Goal: Task Accomplishment & Management: Use online tool/utility

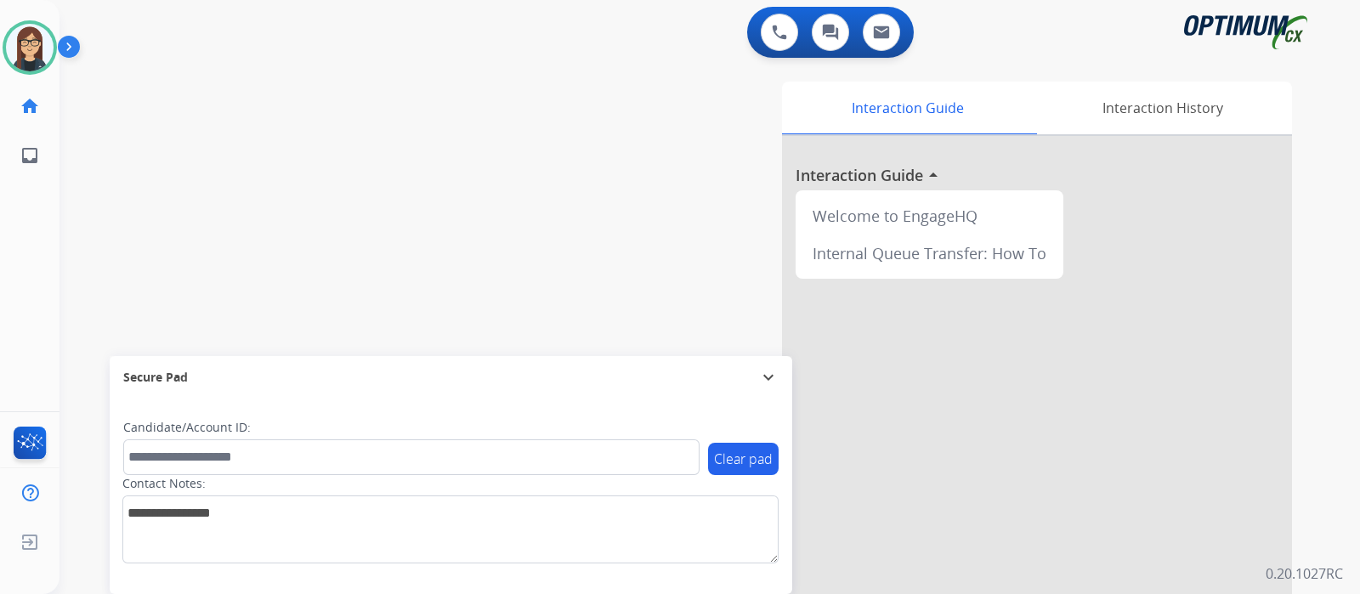
click at [754, 584] on div "Clear pad Candidate/Account ID: Contact Notes:" at bounding box center [451, 496] width 682 height 195
click at [761, 27] on button at bounding box center [779, 32] width 37 height 37
click at [761, 32] on button at bounding box center [779, 32] width 37 height 37
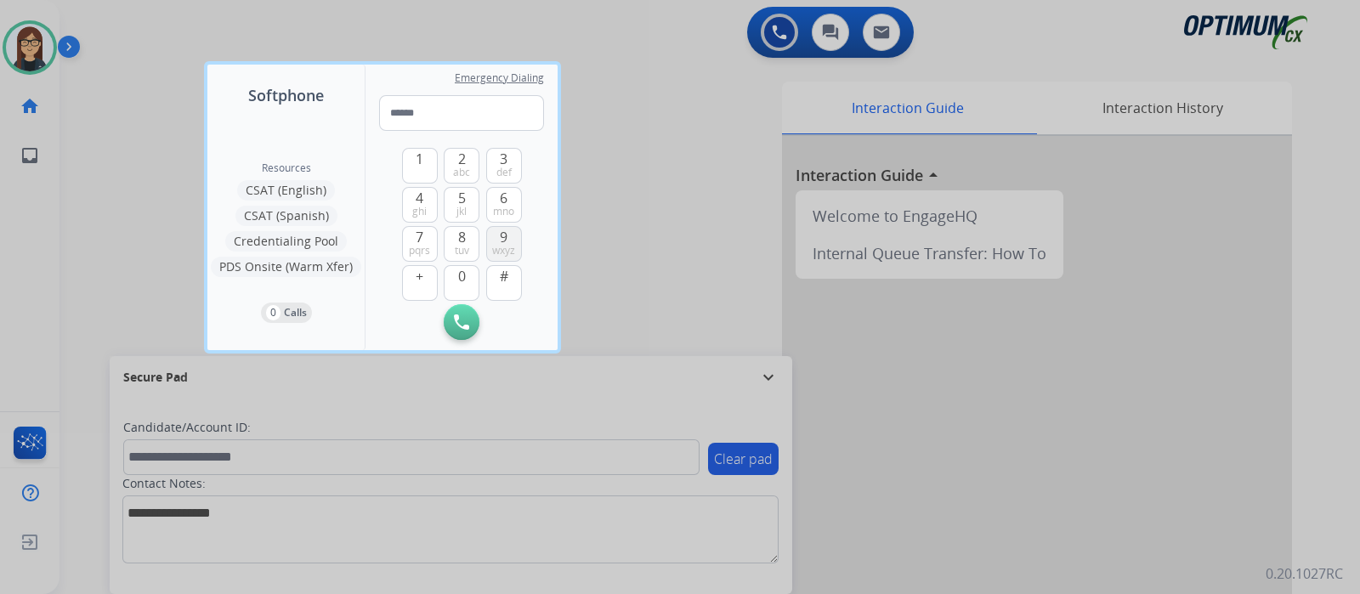
click at [504, 235] on span "9" at bounding box center [504, 237] width 8 height 20
click at [461, 200] on span "5" at bounding box center [462, 198] width 8 height 20
click at [416, 199] on span "4" at bounding box center [420, 198] width 8 height 20
click at [464, 202] on span "5" at bounding box center [462, 198] width 8 height 20
click at [420, 195] on span "4" at bounding box center [420, 198] width 8 height 20
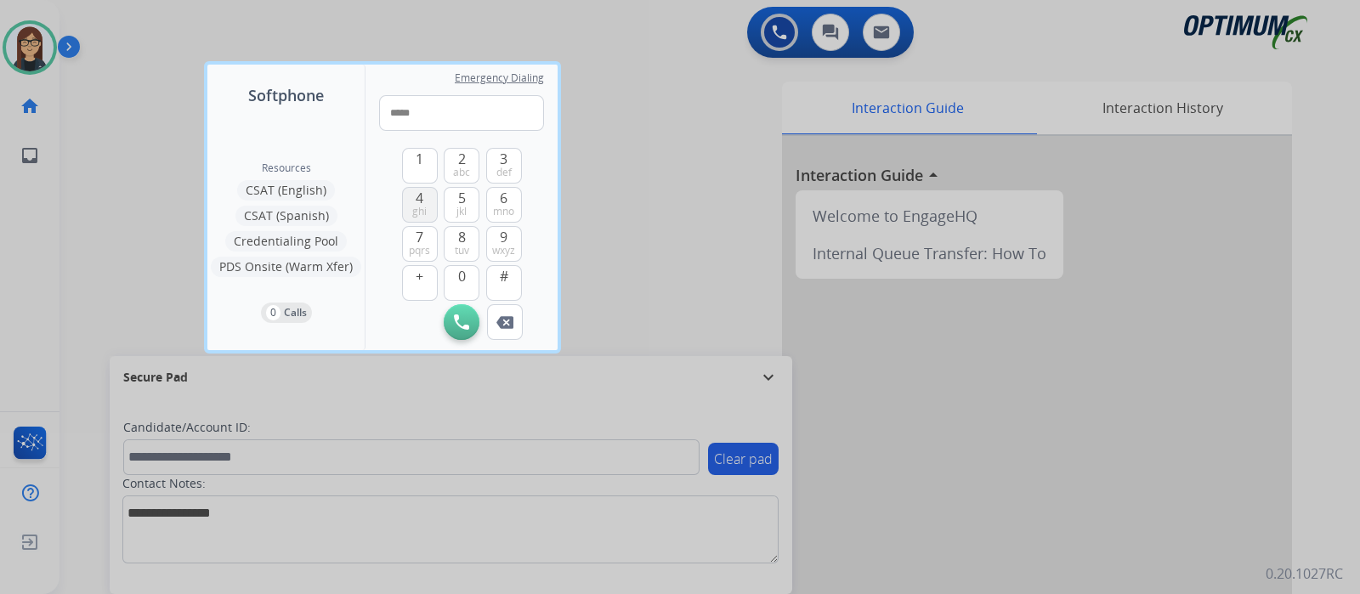
click at [421, 187] on button "4 ghi" at bounding box center [420, 205] width 36 height 36
click at [504, 196] on span "6" at bounding box center [504, 198] width 8 height 20
click at [461, 242] on span "8" at bounding box center [462, 237] width 8 height 20
click at [506, 197] on span "6" at bounding box center [504, 198] width 8 height 20
click at [420, 155] on span "1" at bounding box center [420, 159] width 8 height 20
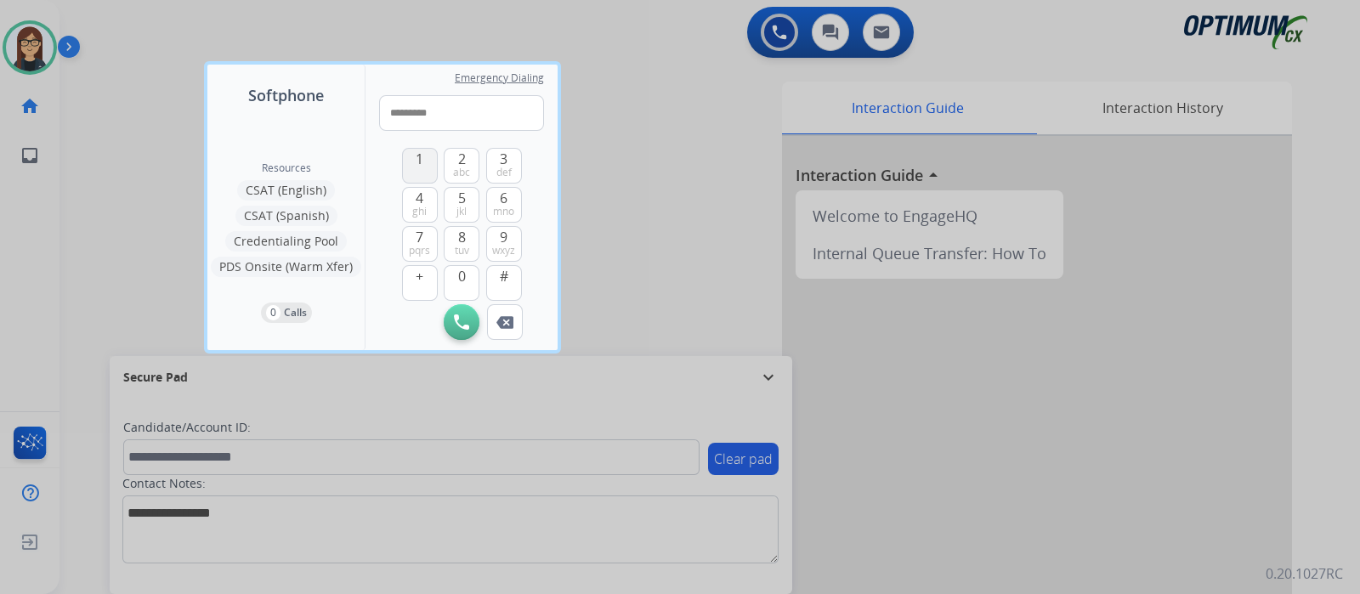
type input "**********"
click at [461, 321] on img at bounding box center [461, 321] width 15 height 15
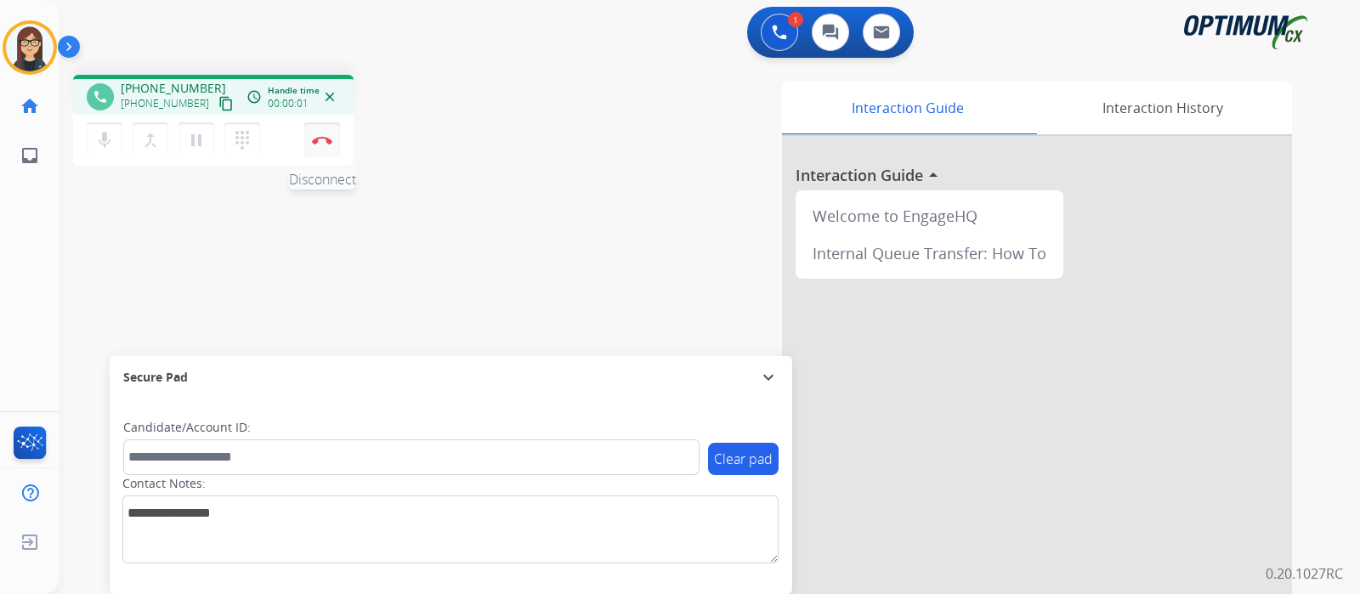
click at [338, 143] on button "Disconnect" at bounding box center [322, 140] width 36 height 36
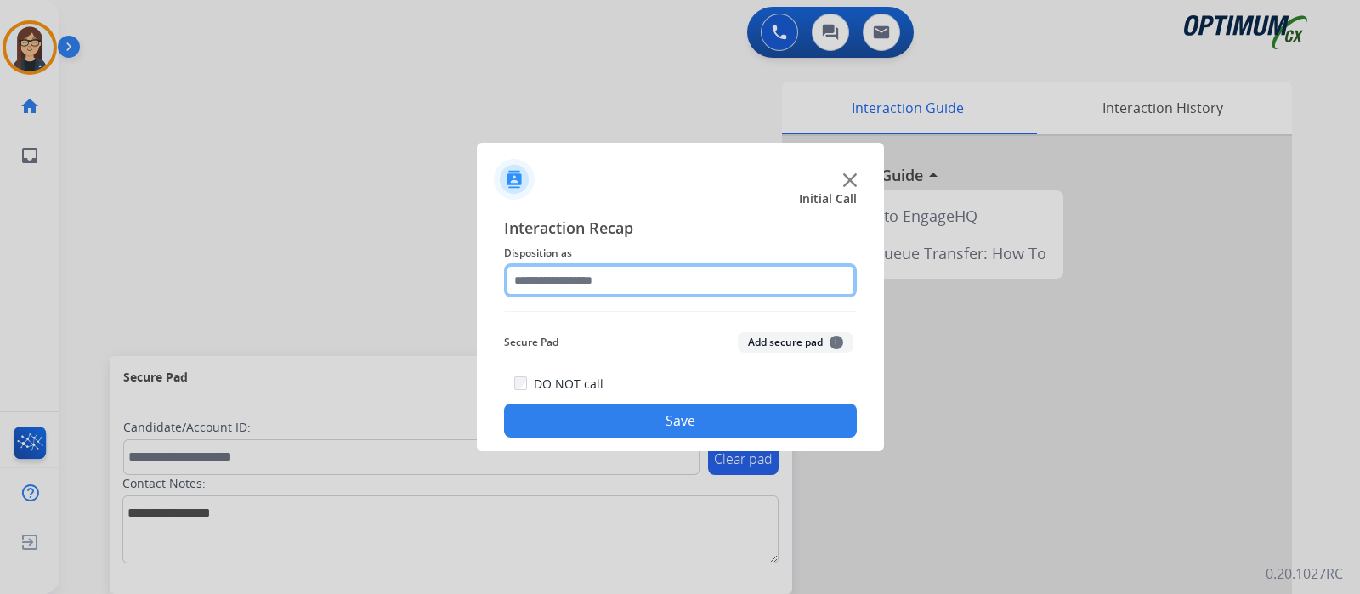
click at [629, 280] on input "text" at bounding box center [680, 280] width 353 height 34
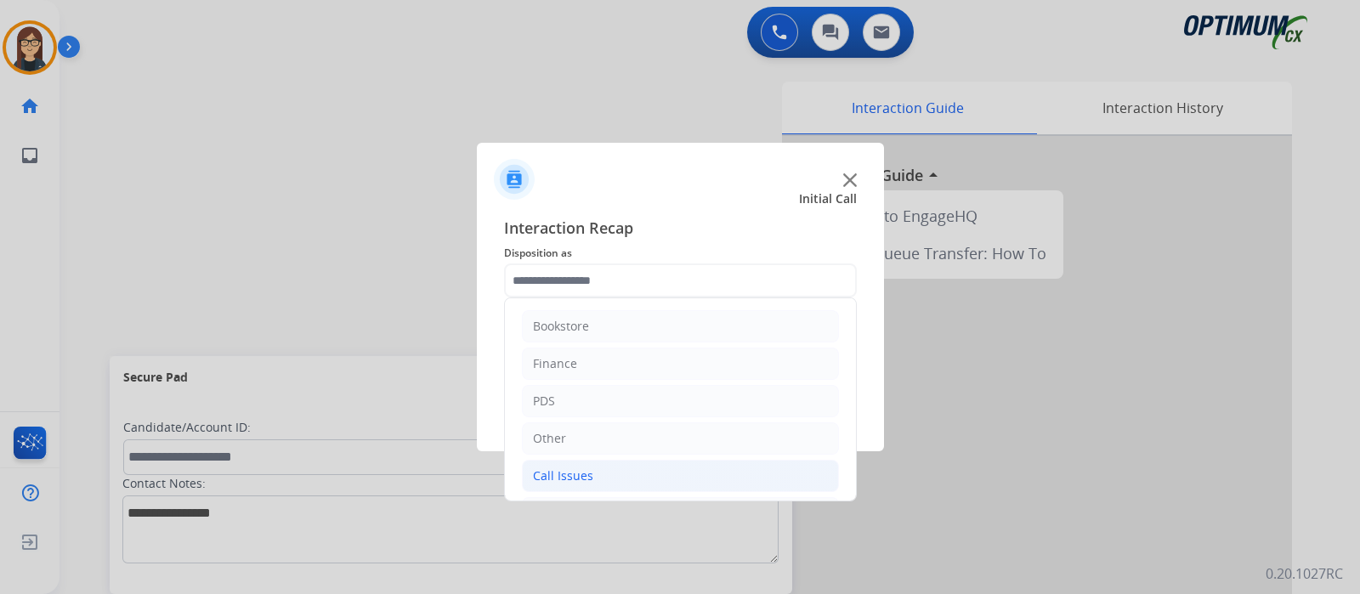
click at [666, 472] on li "Call Issues" at bounding box center [680, 476] width 317 height 32
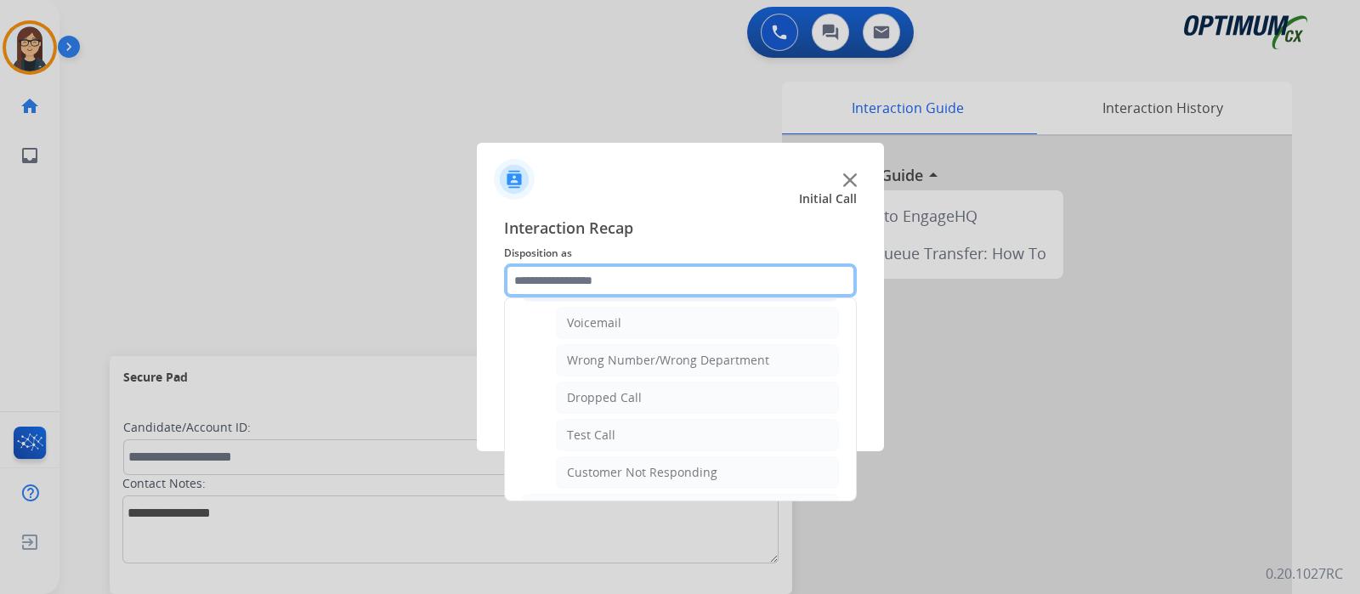
scroll to position [207, 0]
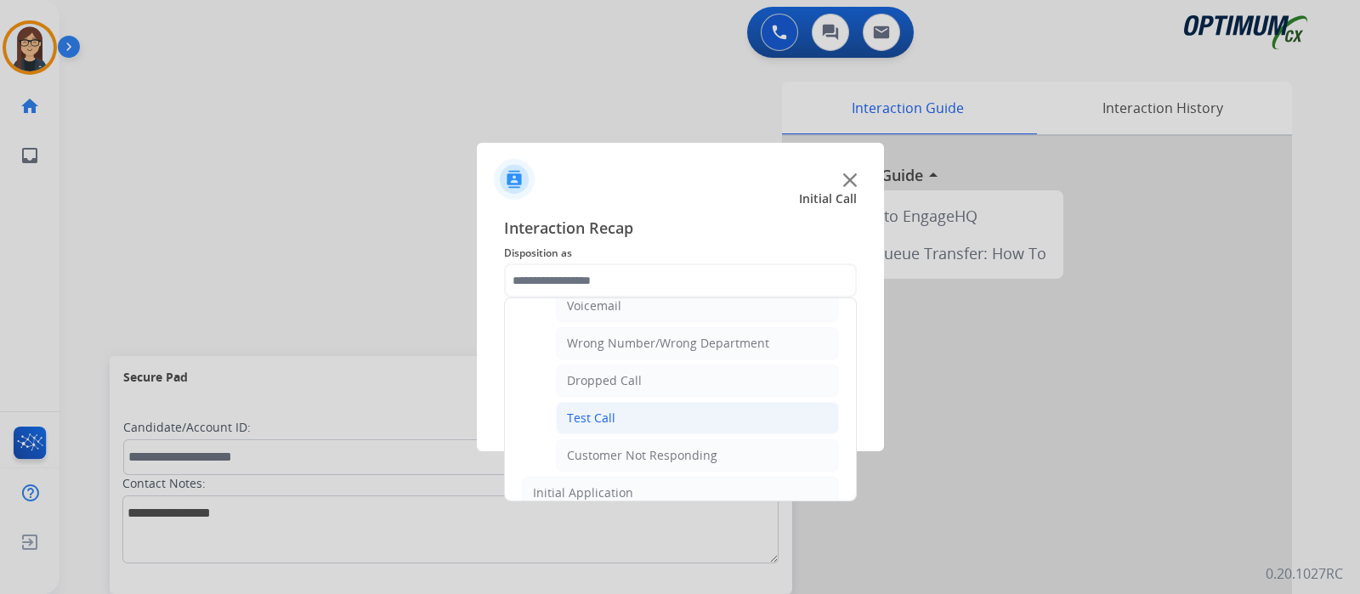
click at [648, 407] on li "Test Call" at bounding box center [697, 418] width 283 height 32
type input "*********"
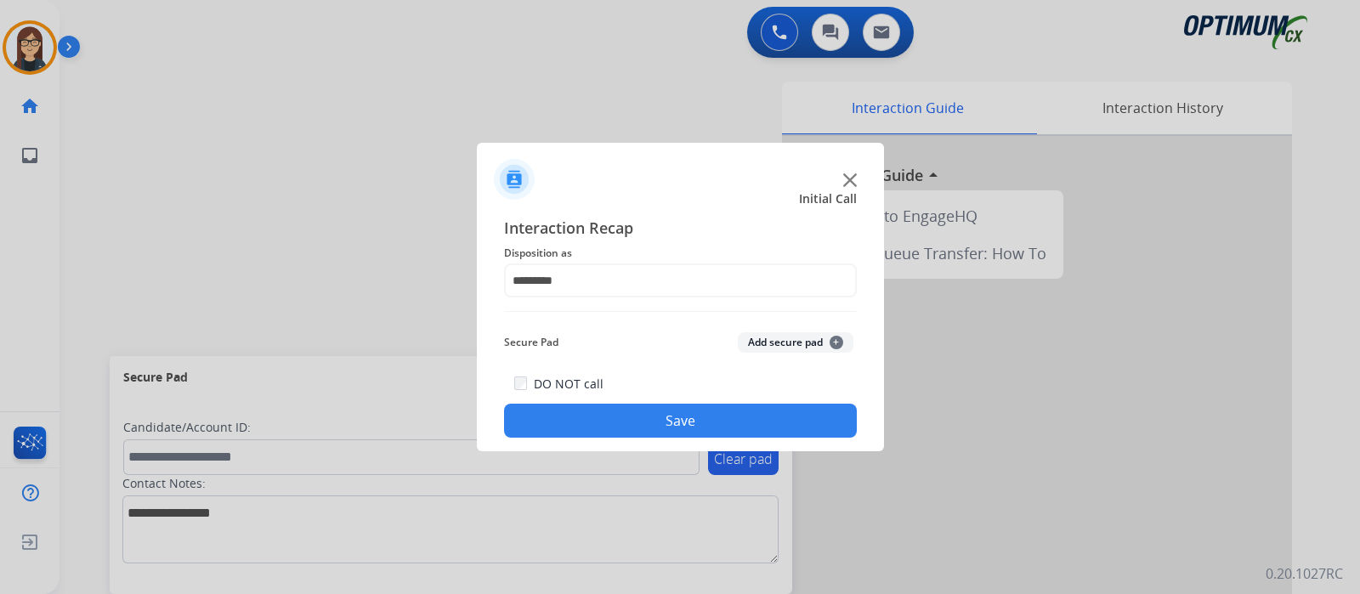
click at [702, 414] on button "Save" at bounding box center [680, 421] width 353 height 34
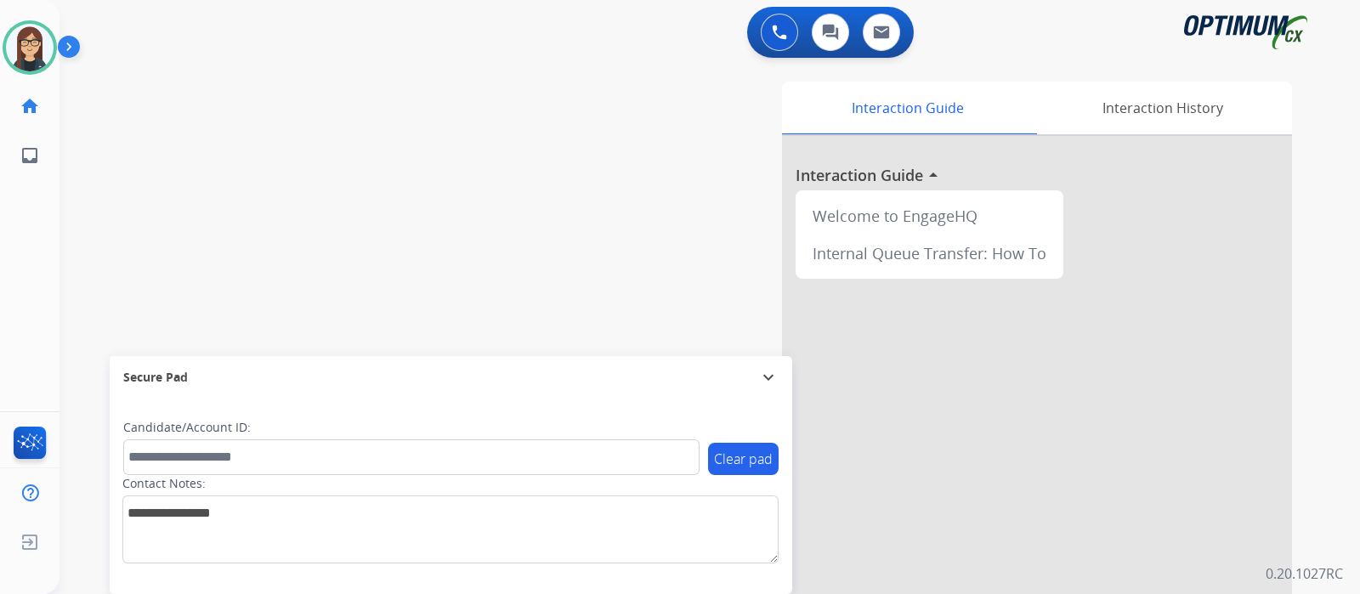
click at [80, 208] on div "swap_horiz Break voice bridge close_fullscreen Connect 3-Way Call merge_type Se…" at bounding box center [688, 415] width 1259 height 709
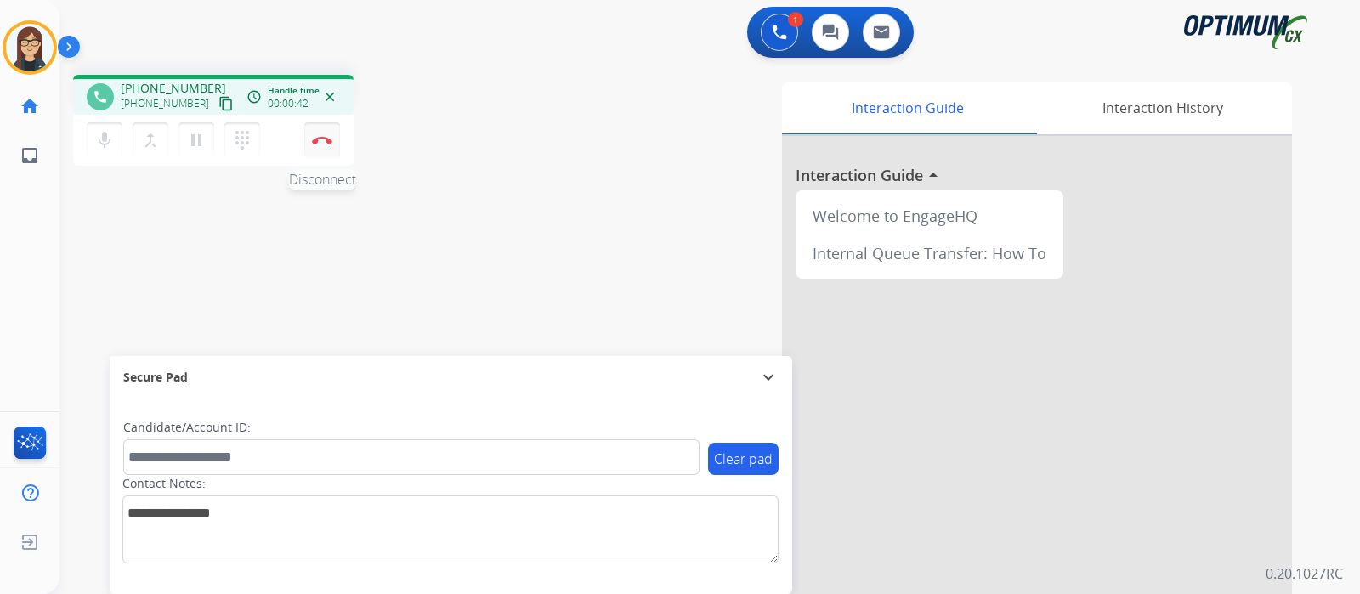
click at [327, 138] on img at bounding box center [322, 140] width 20 height 8
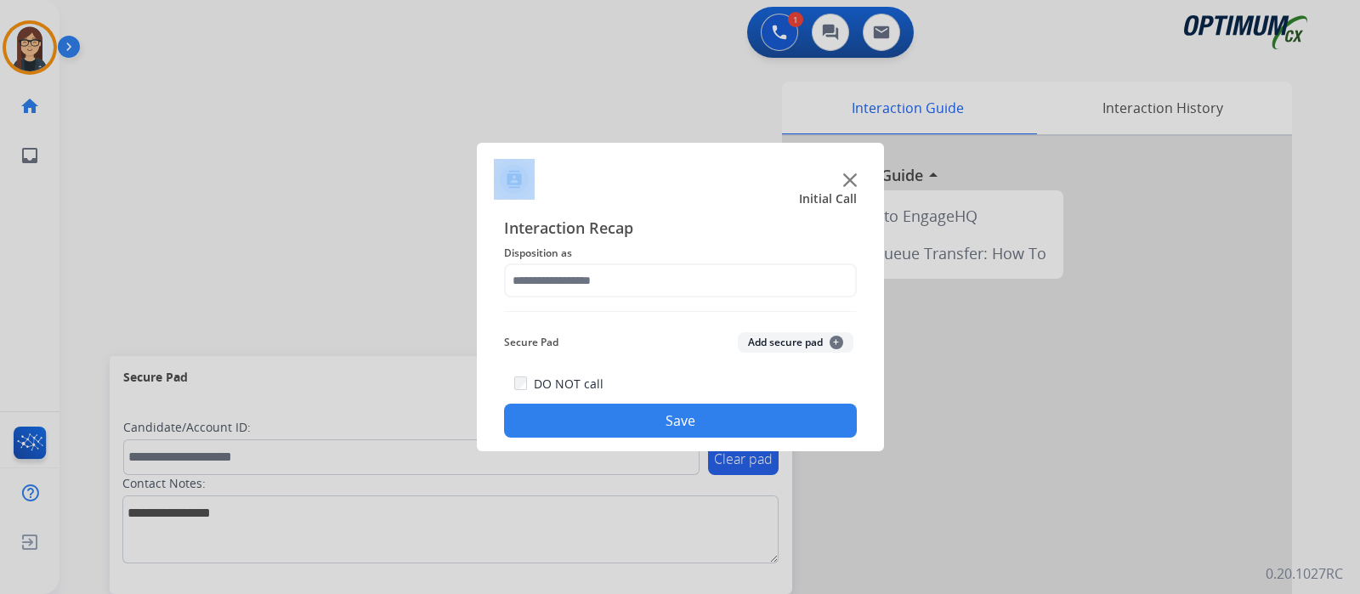
drag, startPoint x: 655, startPoint y: 167, endPoint x: 553, endPoint y: 113, distance: 115.6
click at [0, 113] on app-contact-recap-modal "Initial Call Interaction Recap Disposition as Secure Pad Add secure pad + DO NO…" at bounding box center [0, 297] width 0 height 594
click at [847, 178] on img at bounding box center [850, 180] width 14 height 14
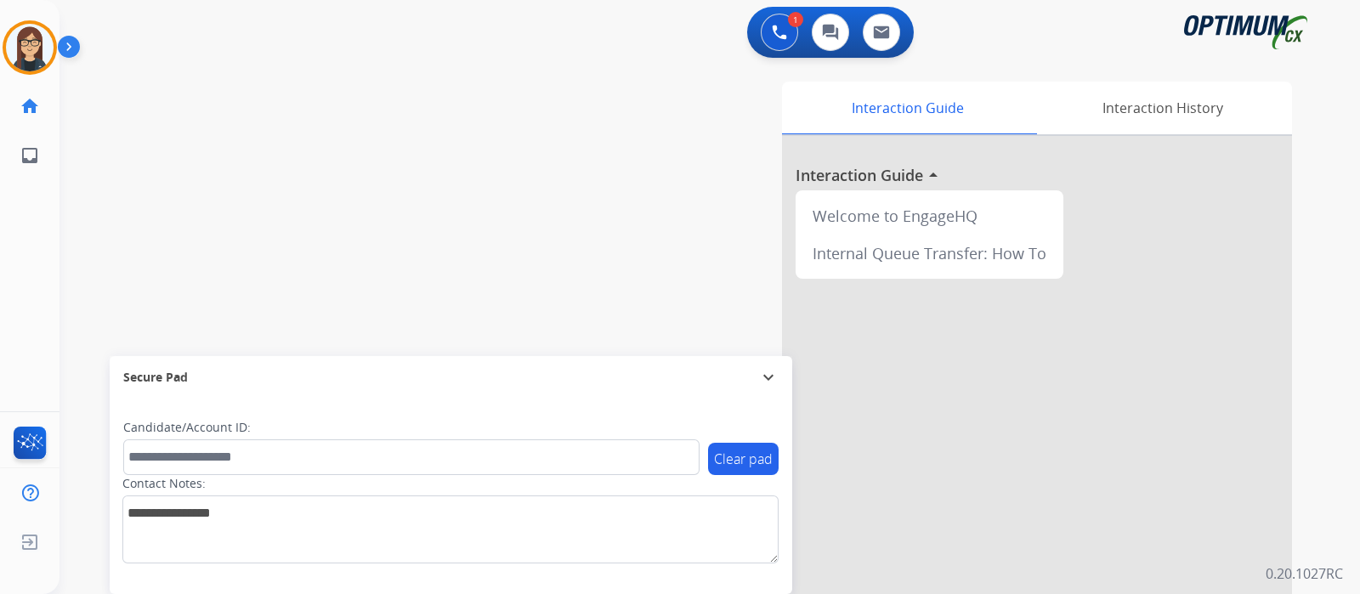
click at [274, 108] on div "swap_horiz Break voice bridge close_fullscreen Connect 3-Way Call merge_type Se…" at bounding box center [688, 415] width 1259 height 709
click at [106, 104] on div "swap_horiz Break voice bridge close_fullscreen Connect 3-Way Call merge_type Se…" at bounding box center [688, 415] width 1259 height 709
click at [65, 44] on img at bounding box center [72, 50] width 29 height 32
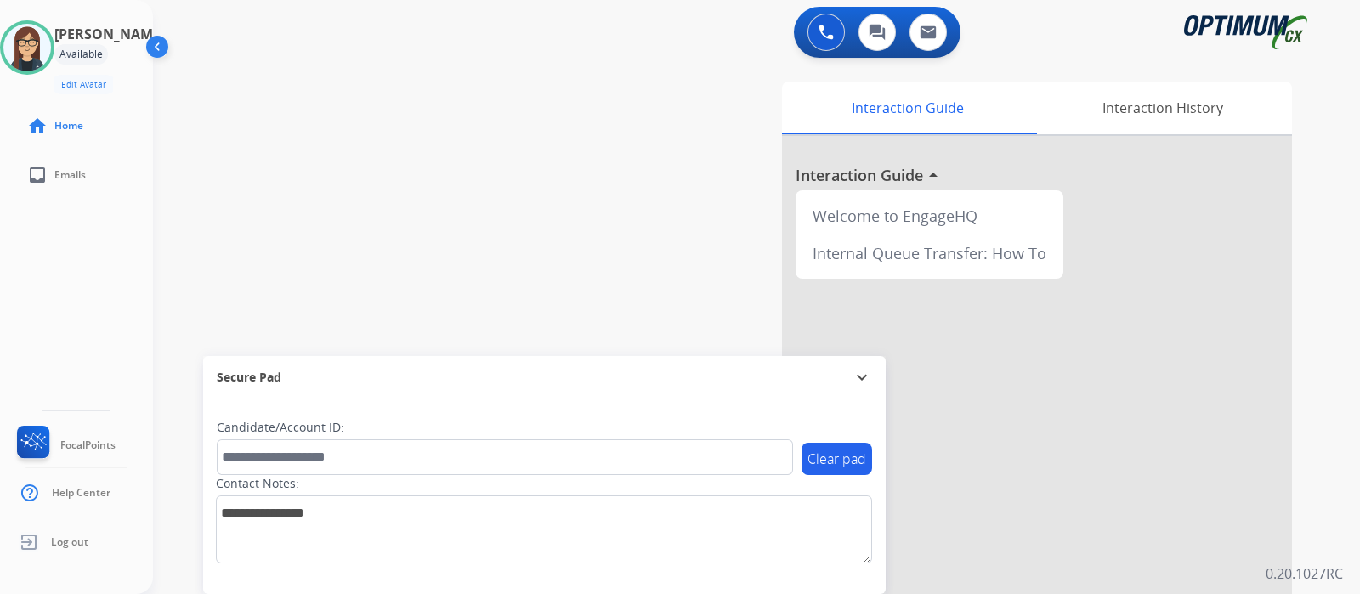
click at [540, 223] on div "swap_horiz Break voice bridge close_fullscreen Connect 3-Way Call merge_type Se…" at bounding box center [736, 415] width 1166 height 709
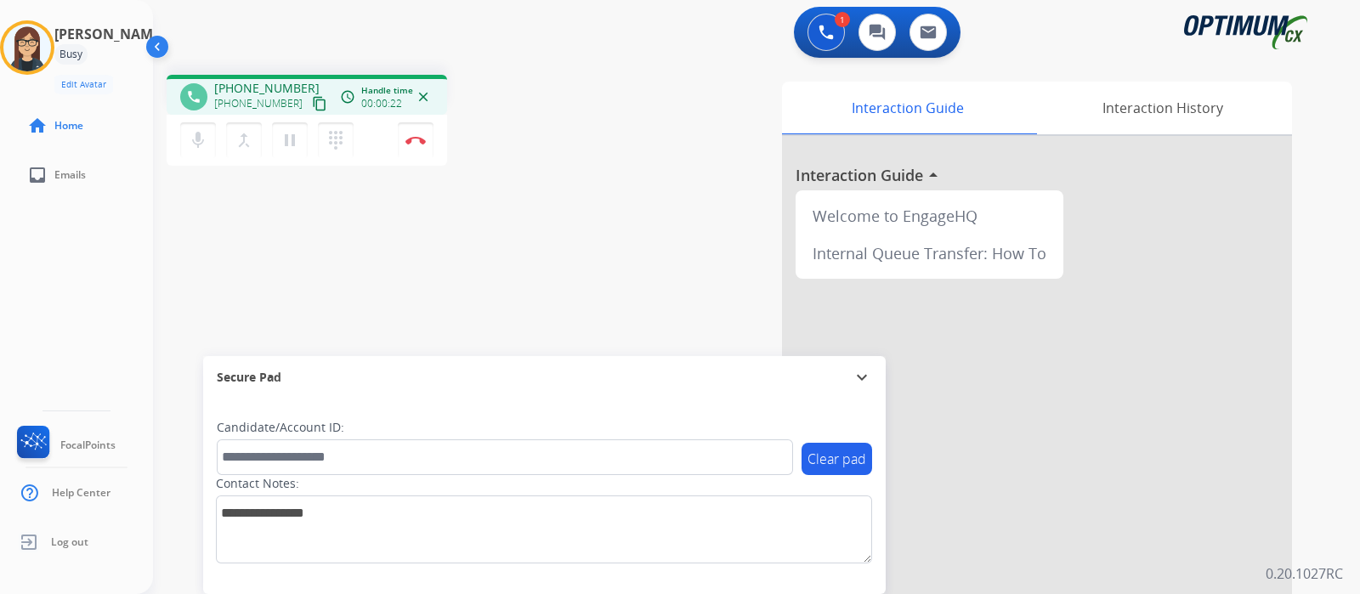
click at [312, 101] on mat-icon "content_copy" at bounding box center [319, 103] width 15 height 15
click at [544, 190] on div "phone [PHONE_NUMBER] [PHONE_NUMBER] content_copy access_time Call metrics Queue…" at bounding box center [736, 415] width 1166 height 709
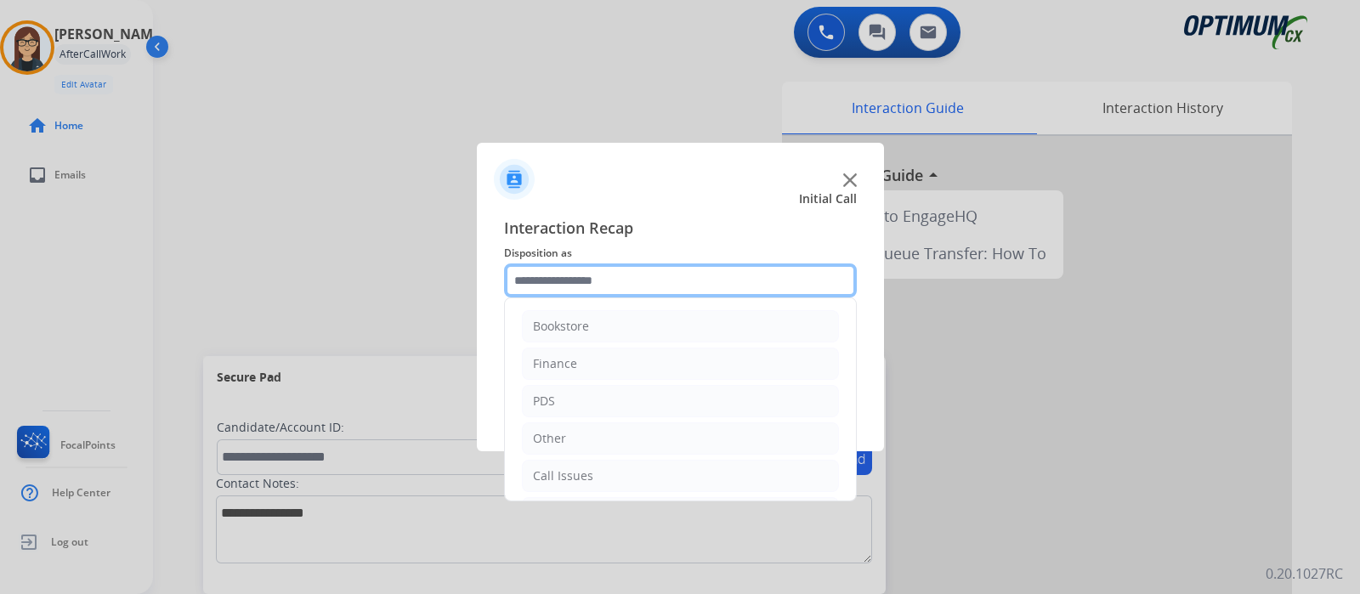
click at [582, 296] on input "text" at bounding box center [680, 280] width 353 height 34
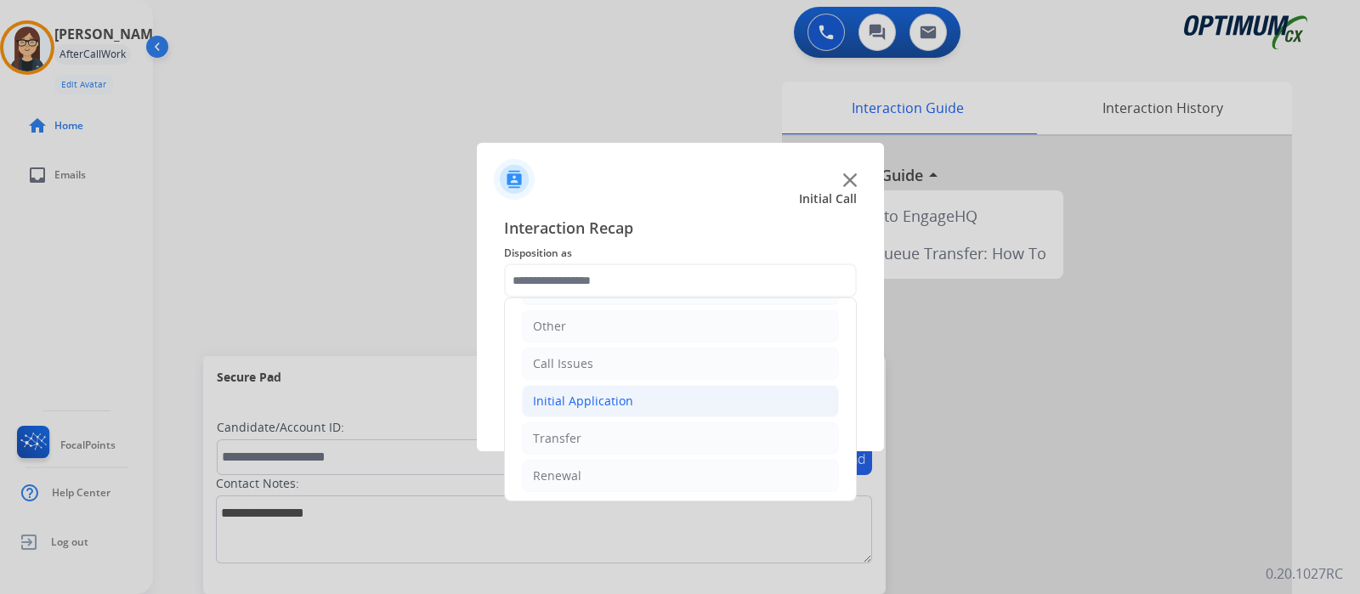
click at [590, 393] on div "Initial Application" at bounding box center [583, 401] width 100 height 17
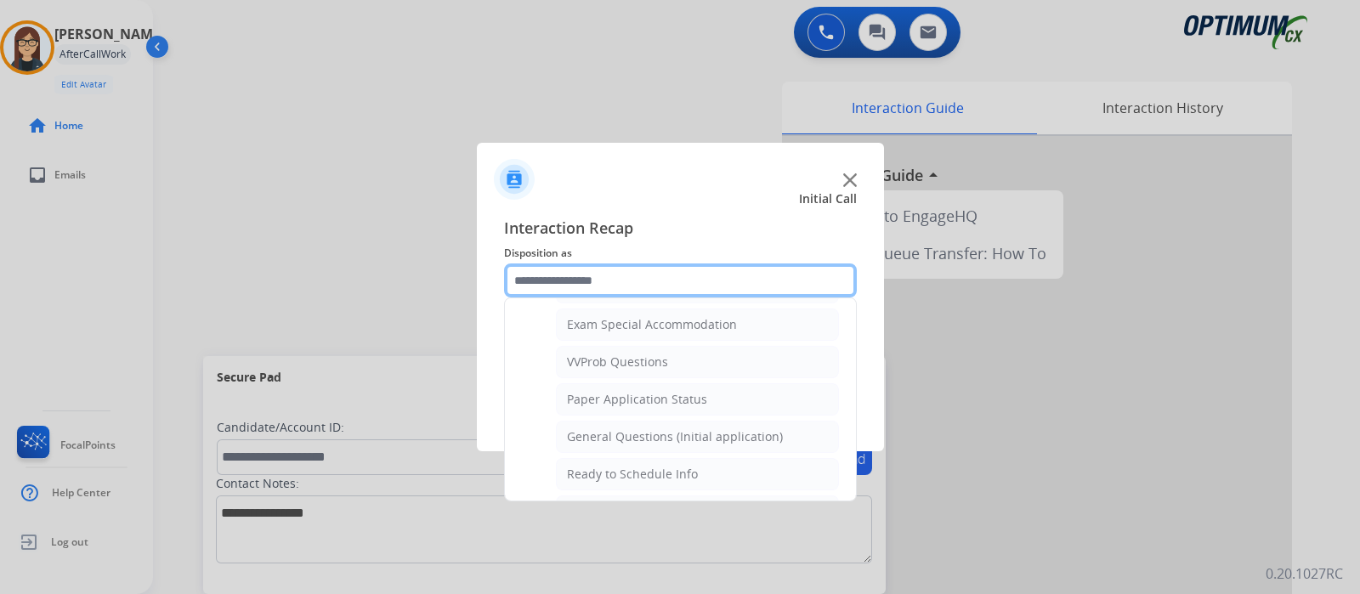
scroll to position [962, 0]
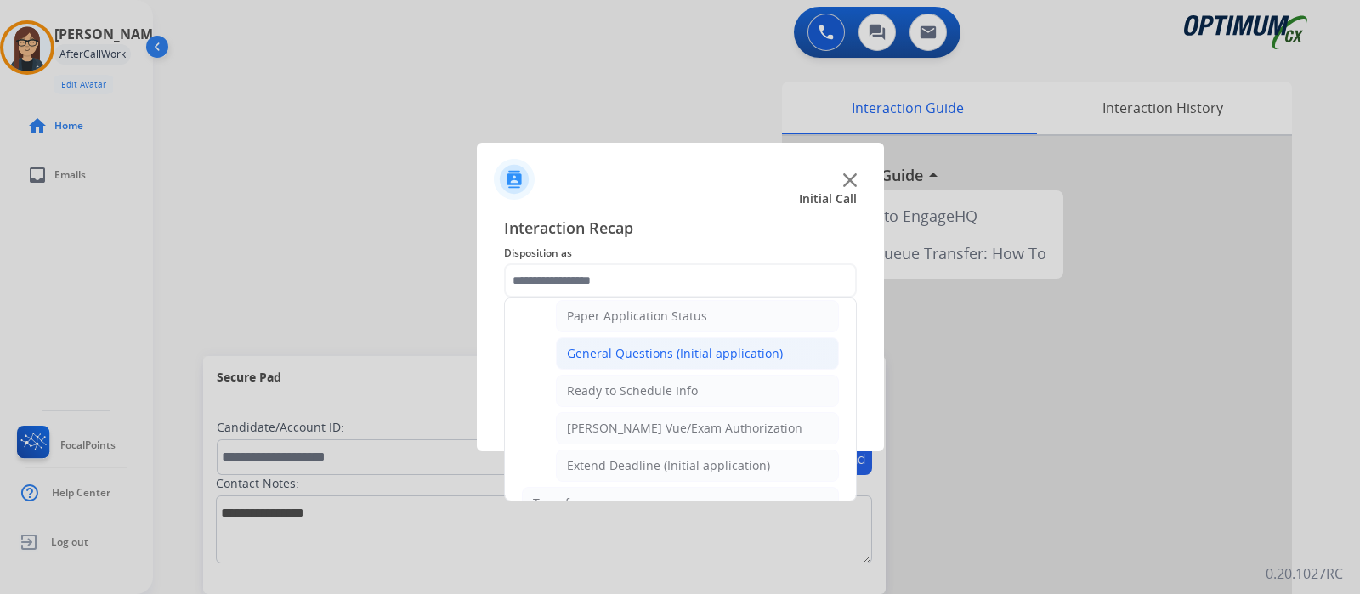
click at [676, 345] on div "General Questions (Initial application)" at bounding box center [675, 353] width 216 height 17
type input "**********"
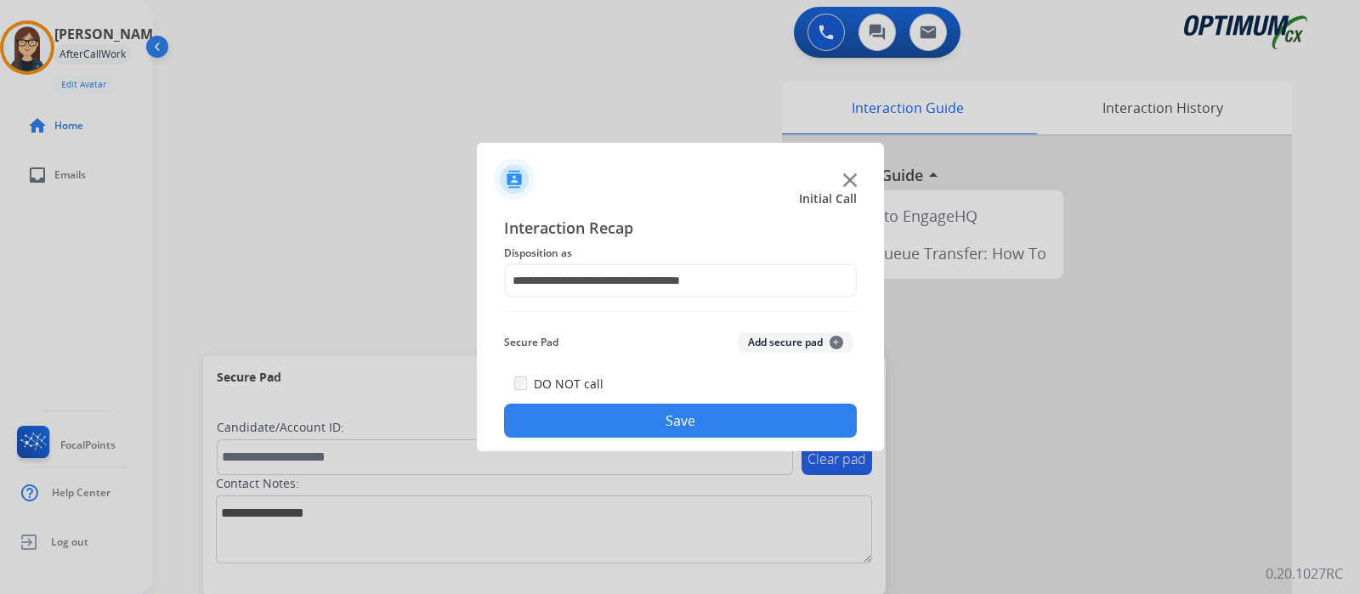
click at [658, 422] on button "Save" at bounding box center [680, 421] width 353 height 34
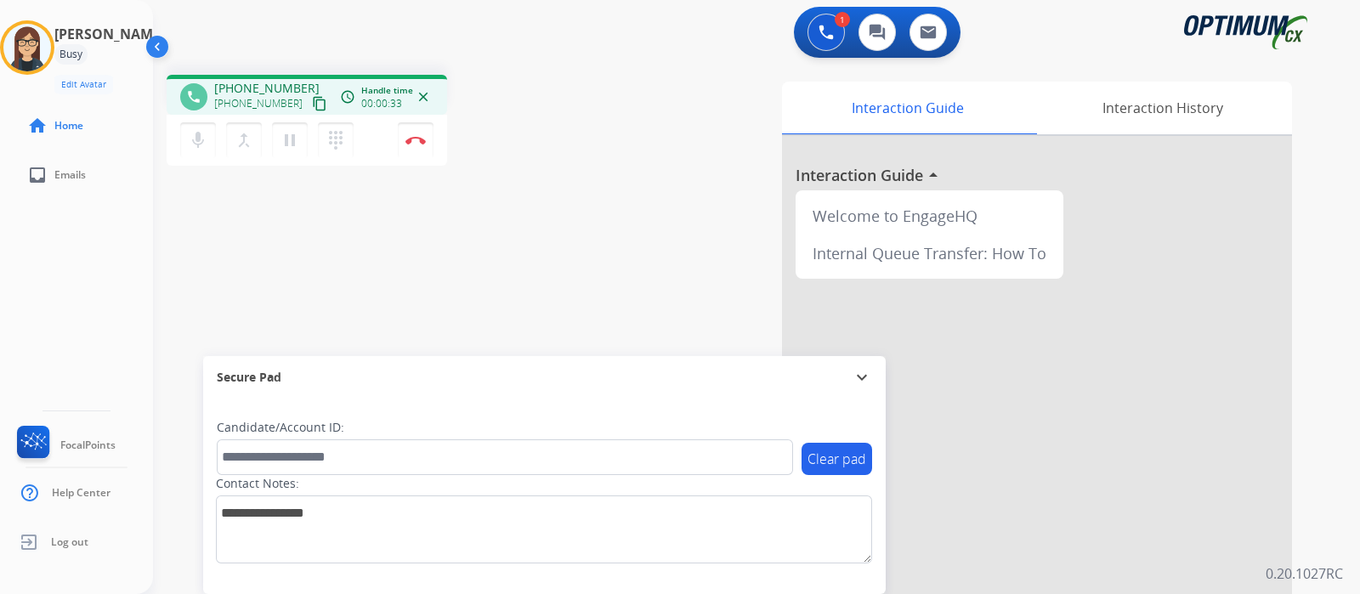
click at [312, 100] on mat-icon "content_copy" at bounding box center [319, 103] width 15 height 15
click at [617, 134] on div "Interaction Guide Interaction History Interaction Guide arrow_drop_up Welcome t…" at bounding box center [951, 426] width 682 height 688
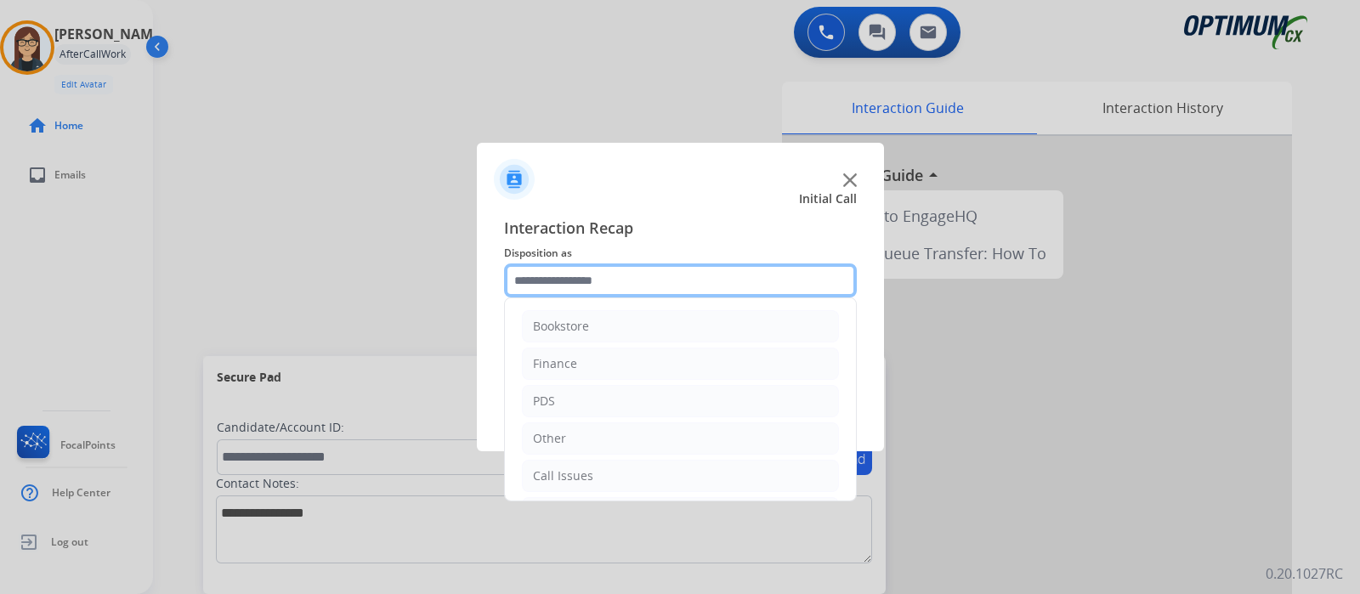
click at [624, 281] on input "text" at bounding box center [680, 280] width 353 height 34
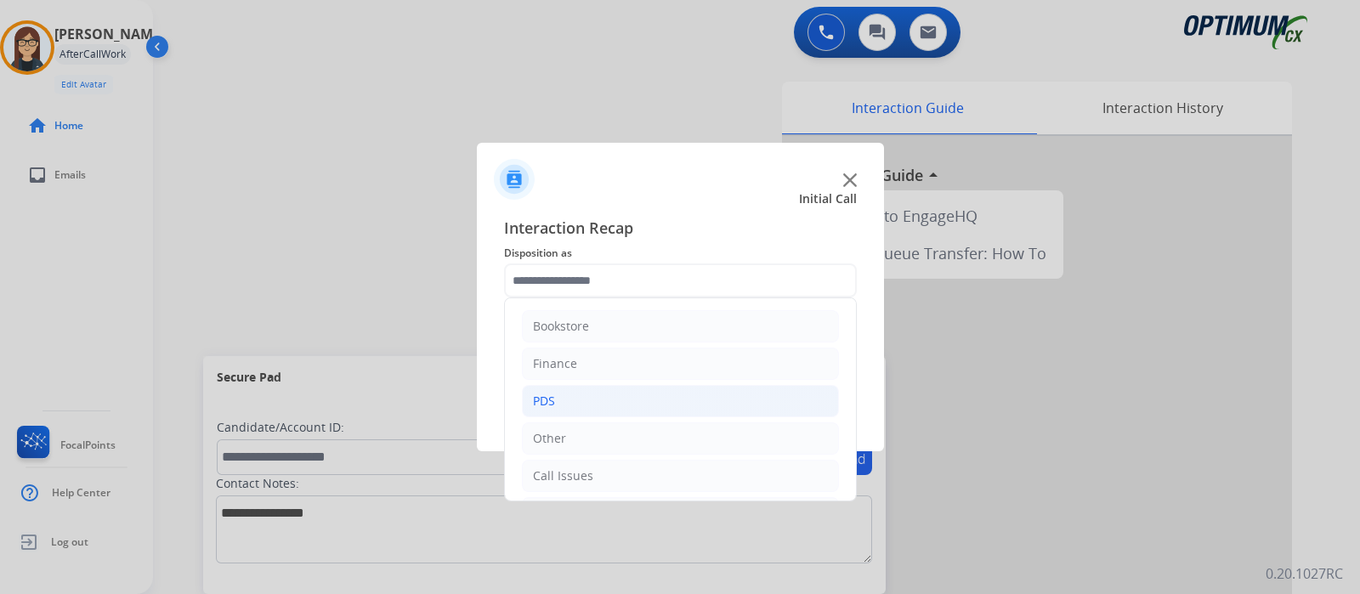
click at [543, 393] on div "PDS" at bounding box center [544, 401] width 22 height 17
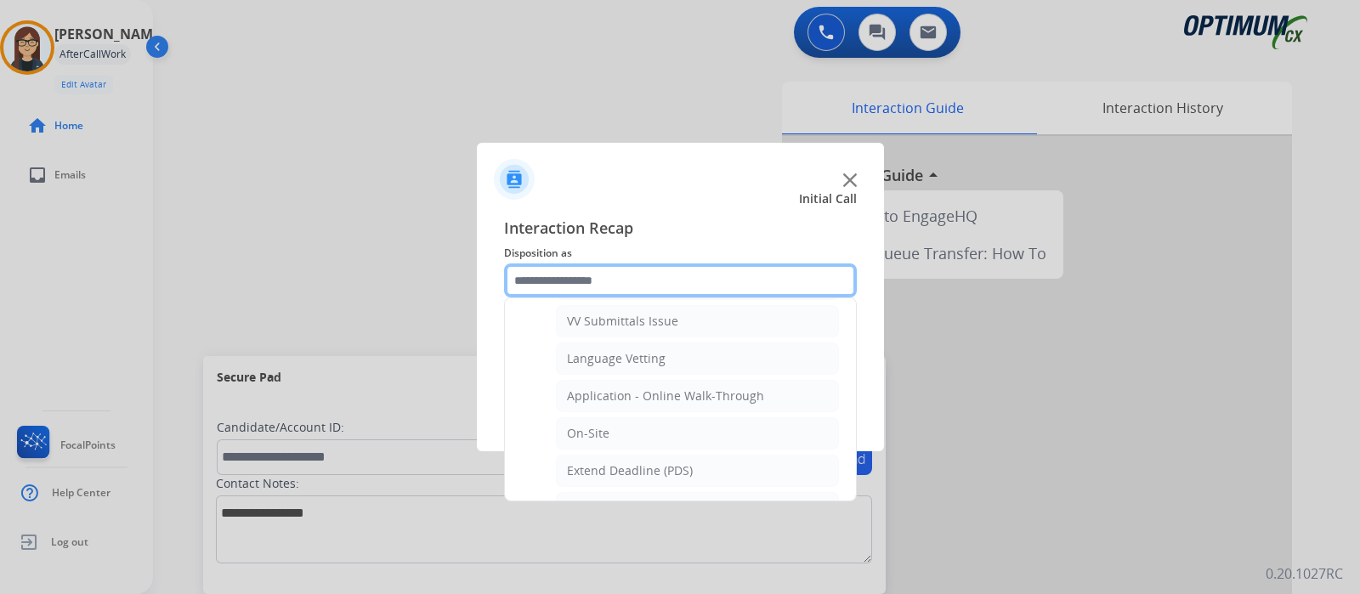
scroll to position [424, 0]
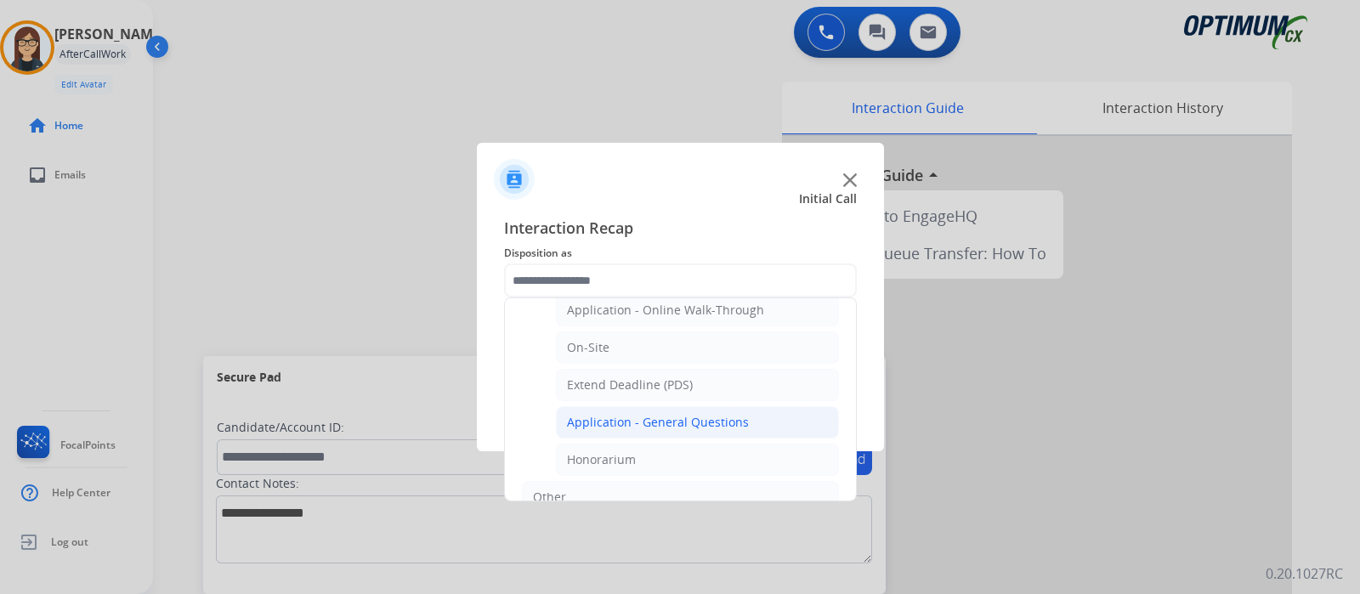
click at [658, 418] on div "Application - General Questions" at bounding box center [658, 422] width 182 height 17
type input "**********"
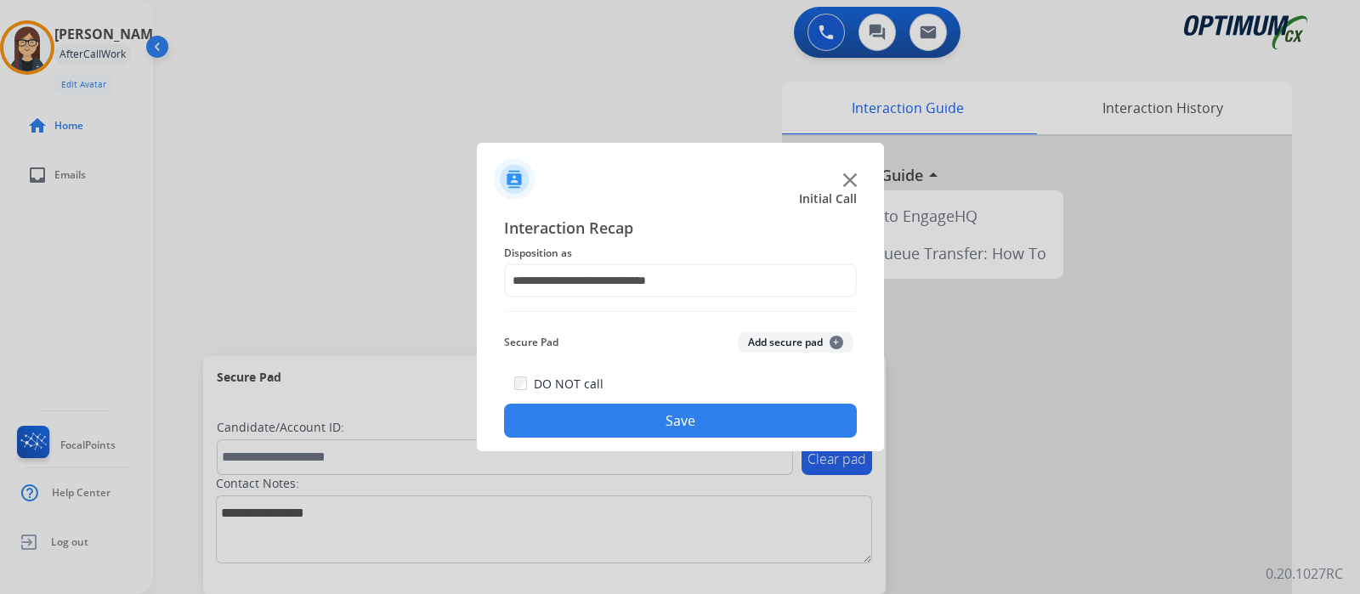
click at [657, 418] on button "Save" at bounding box center [680, 421] width 353 height 34
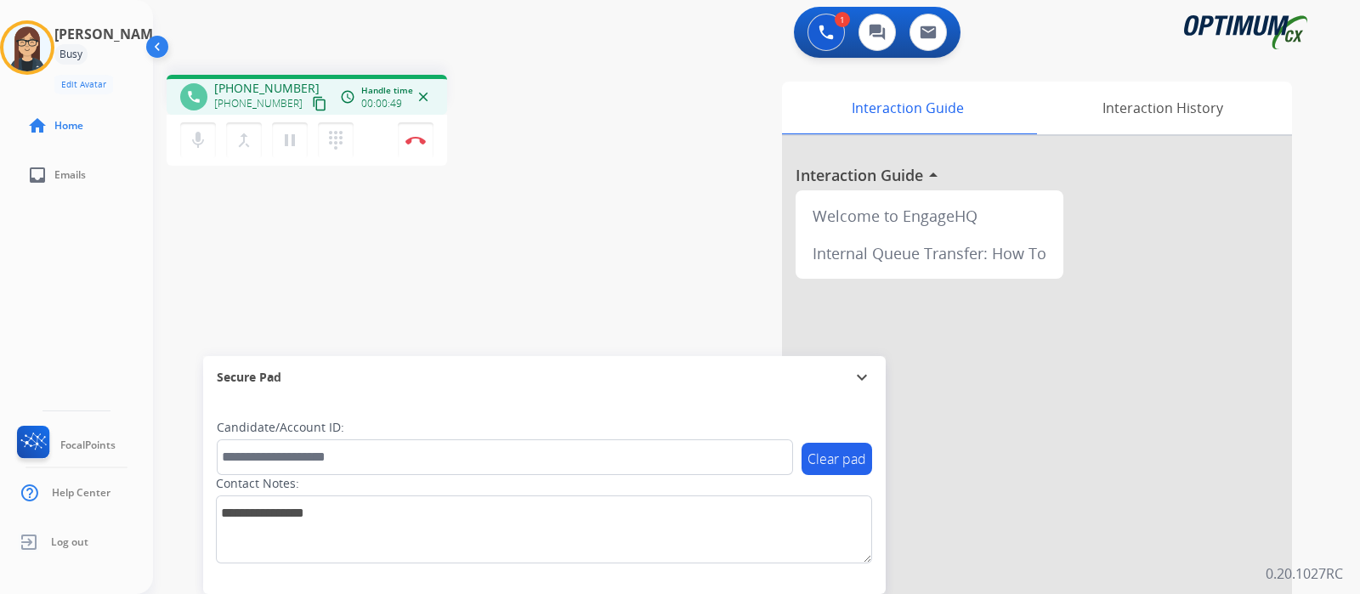
click at [312, 104] on mat-icon "content_copy" at bounding box center [319, 103] width 15 height 15
click at [629, 171] on div "Interaction Guide Interaction History Interaction Guide arrow_drop_up Welcome t…" at bounding box center [951, 426] width 682 height 688
click at [647, 159] on div "Interaction Guide Interaction History Interaction Guide arrow_drop_up Welcome t…" at bounding box center [951, 426] width 682 height 688
click at [596, 188] on div "phone [PHONE_NUMBER] [PHONE_NUMBER] content_copy access_time Call metrics Queue…" at bounding box center [736, 415] width 1166 height 709
click at [115, 302] on div "[PERSON_NAME] Edit Avatar Agent: [PERSON_NAME] Profile: Gen_Bilingual home Home…" at bounding box center [76, 297] width 153 height 594
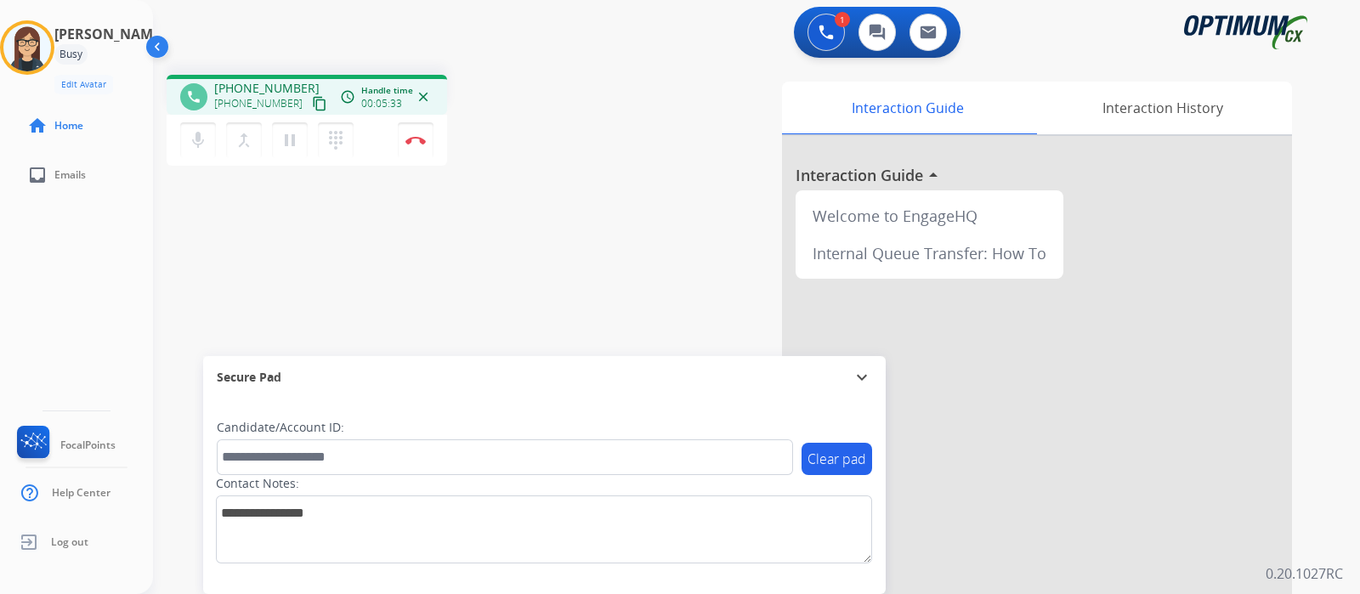
click at [502, 256] on div "phone [PHONE_NUMBER] [PHONE_NUMBER] content_copy access_time Call metrics Queue…" at bounding box center [736, 415] width 1166 height 709
click at [414, 141] on img at bounding box center [415, 140] width 20 height 8
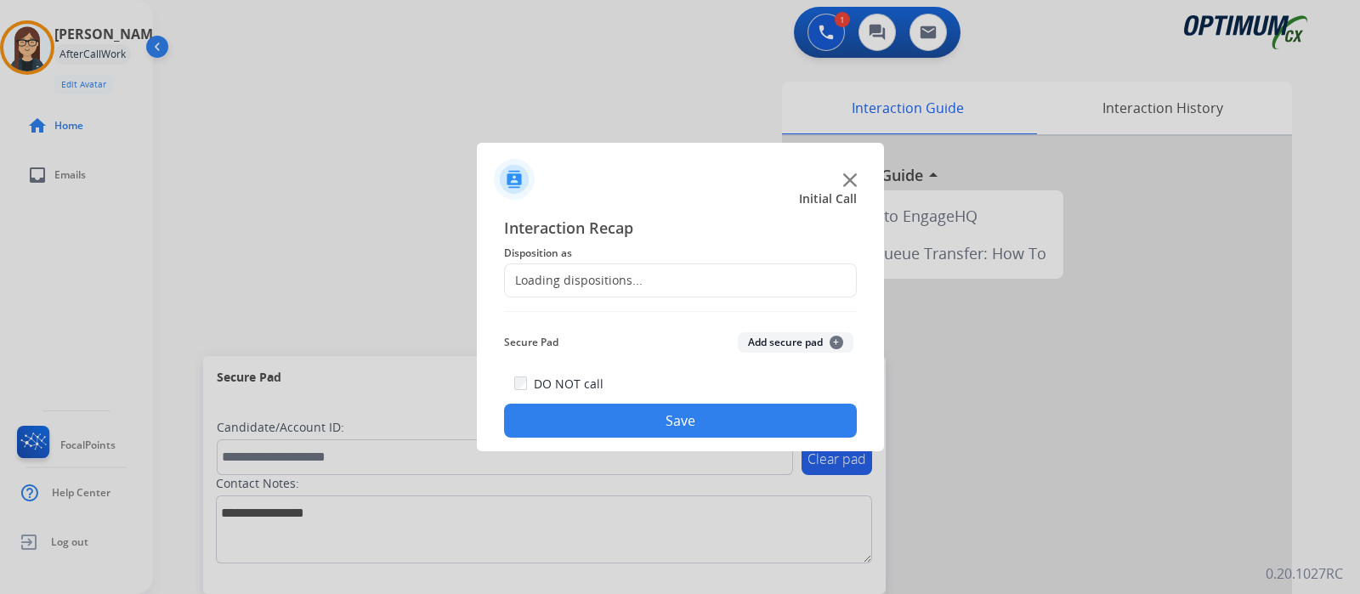
click at [698, 276] on div "Loading dispositions..." at bounding box center [680, 280] width 353 height 34
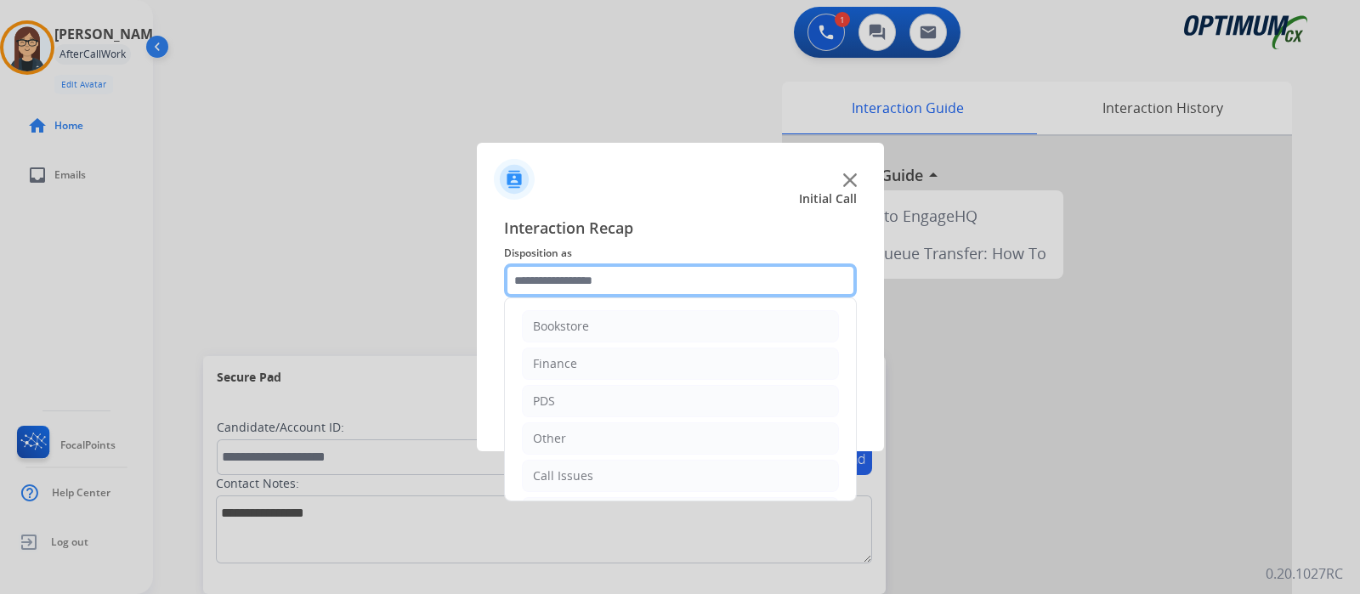
click at [698, 275] on input "text" at bounding box center [680, 280] width 353 height 34
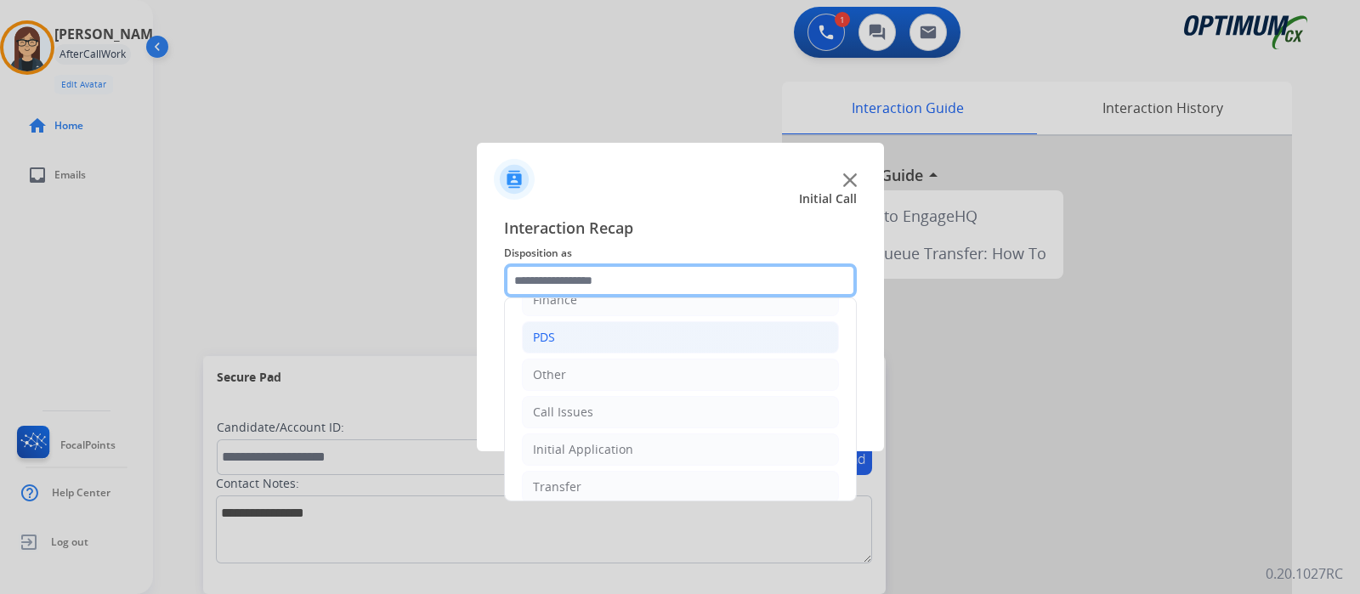
scroll to position [112, 0]
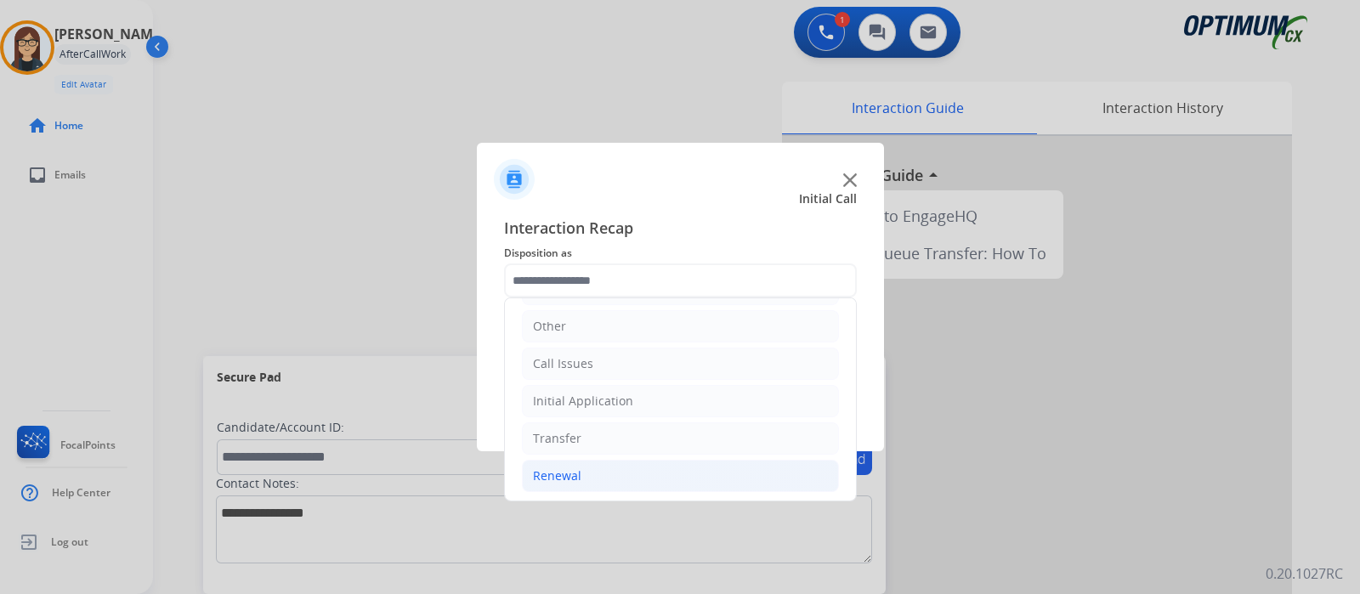
click at [578, 472] on div "Renewal" at bounding box center [557, 475] width 48 height 17
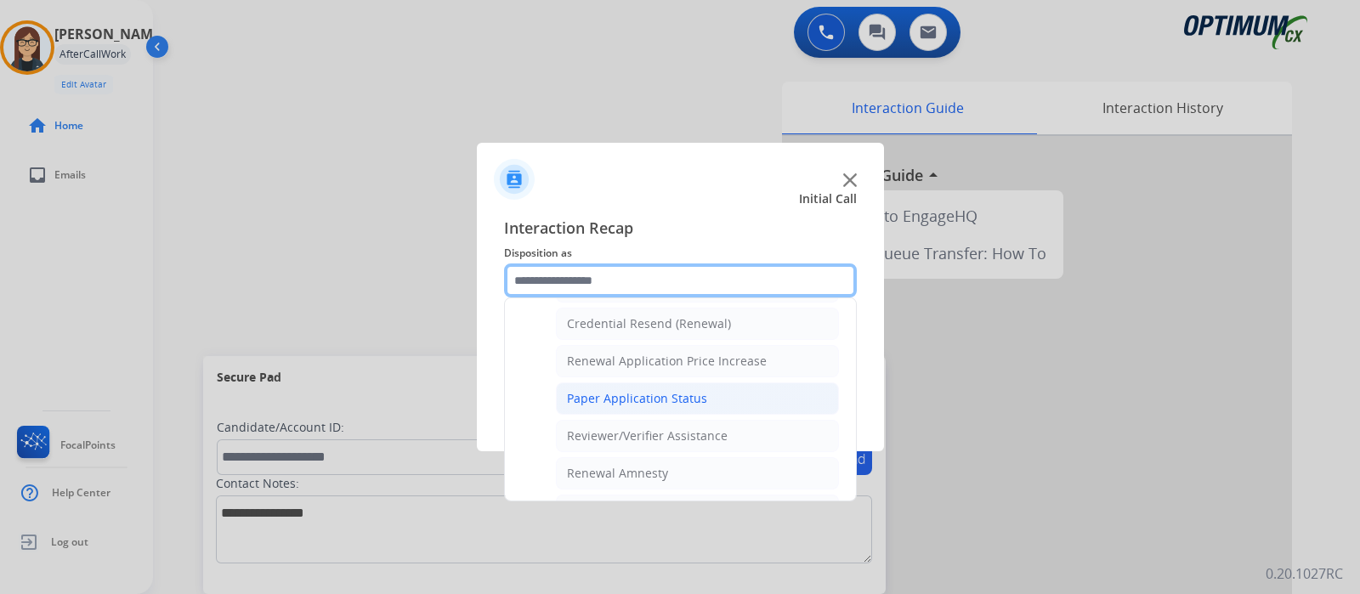
scroll to position [437, 0]
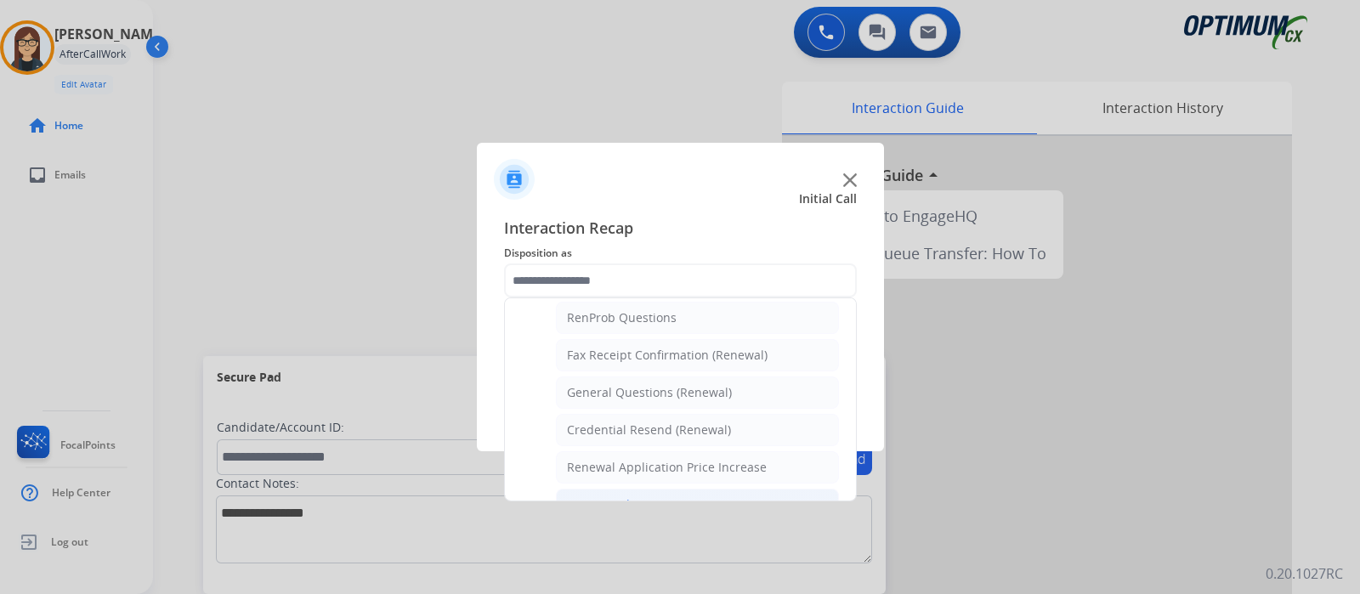
click at [667, 388] on div "General Questions (Renewal)" at bounding box center [649, 392] width 165 height 17
type input "**********"
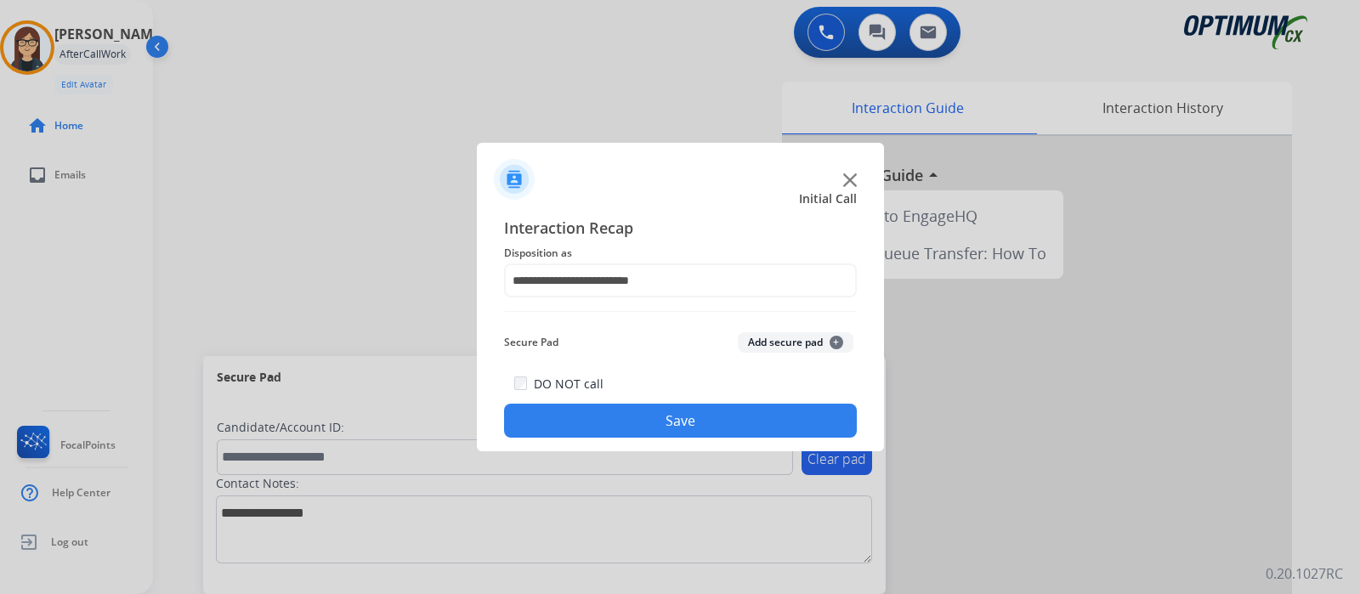
drag, startPoint x: 642, startPoint y: 427, endPoint x: 616, endPoint y: 448, distance: 33.8
click at [640, 427] on button "Save" at bounding box center [680, 421] width 353 height 34
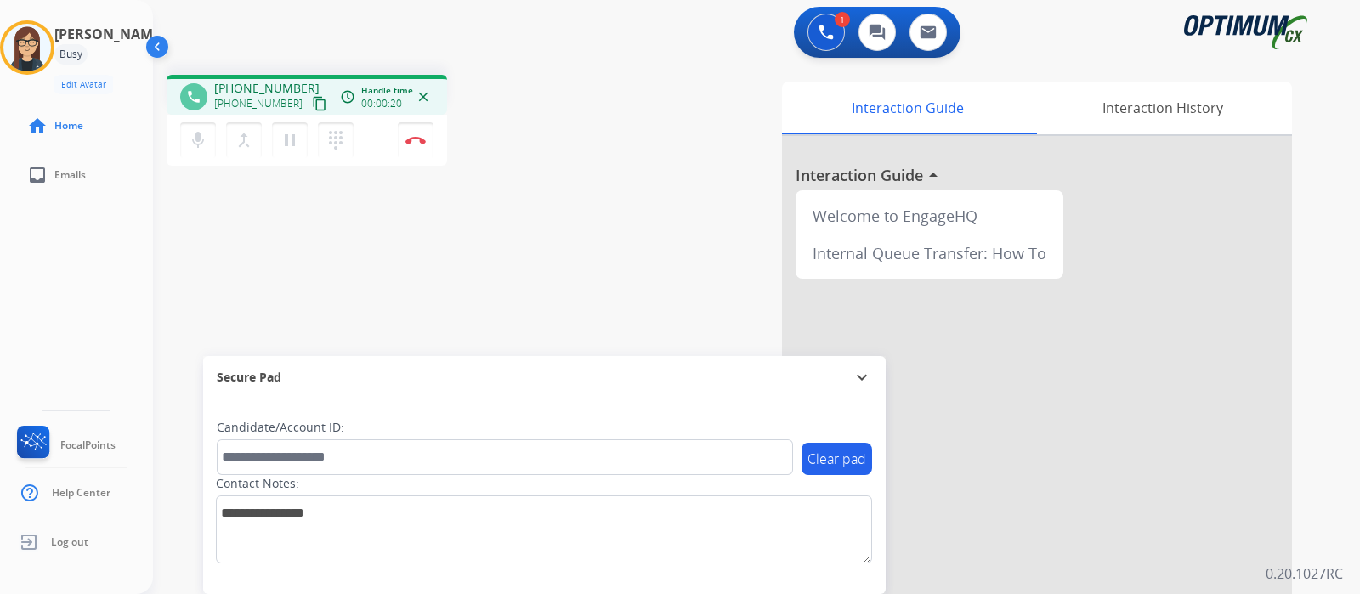
click at [312, 97] on mat-icon "content_copy" at bounding box center [319, 103] width 15 height 15
click at [455, 277] on div "phone [PHONE_NUMBER] [PHONE_NUMBER] content_copy access_time Call metrics Queue…" at bounding box center [736, 415] width 1166 height 709
click at [73, 276] on div "[PERSON_NAME] Edit Avatar Agent: [PERSON_NAME] Profile: Gen_Bilingual home Home…" at bounding box center [76, 297] width 153 height 594
click at [484, 202] on div "phone [PHONE_NUMBER] [PHONE_NUMBER] content_copy access_time Call metrics Queue…" at bounding box center [736, 415] width 1166 height 709
click at [59, 265] on div "[PERSON_NAME] Edit Avatar Agent: [PERSON_NAME] Profile: Gen_Bilingual home Home…" at bounding box center [76, 297] width 153 height 594
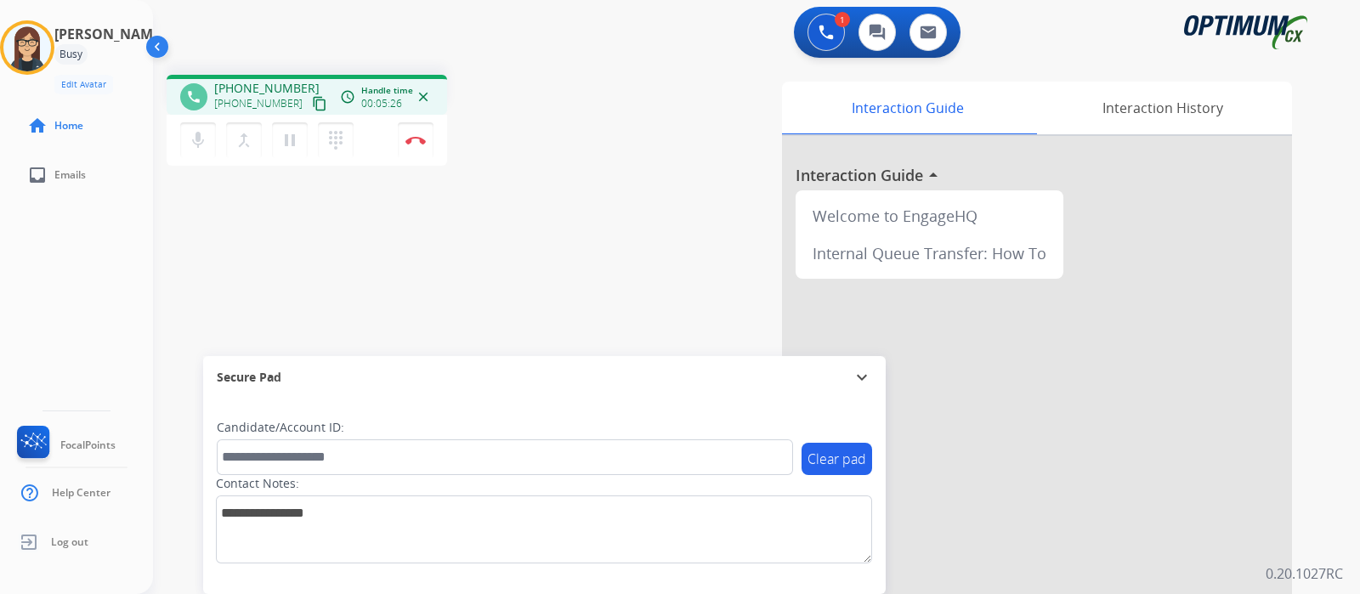
click at [524, 215] on div "phone [PHONE_NUMBER] [PHONE_NUMBER] content_copy access_time Call metrics Queue…" at bounding box center [736, 415] width 1166 height 709
click at [578, 240] on div "phone [PHONE_NUMBER] [PHONE_NUMBER] content_copy access_time Call metrics Queue…" at bounding box center [736, 415] width 1166 height 709
click at [416, 145] on button "Disconnect" at bounding box center [416, 140] width 36 height 36
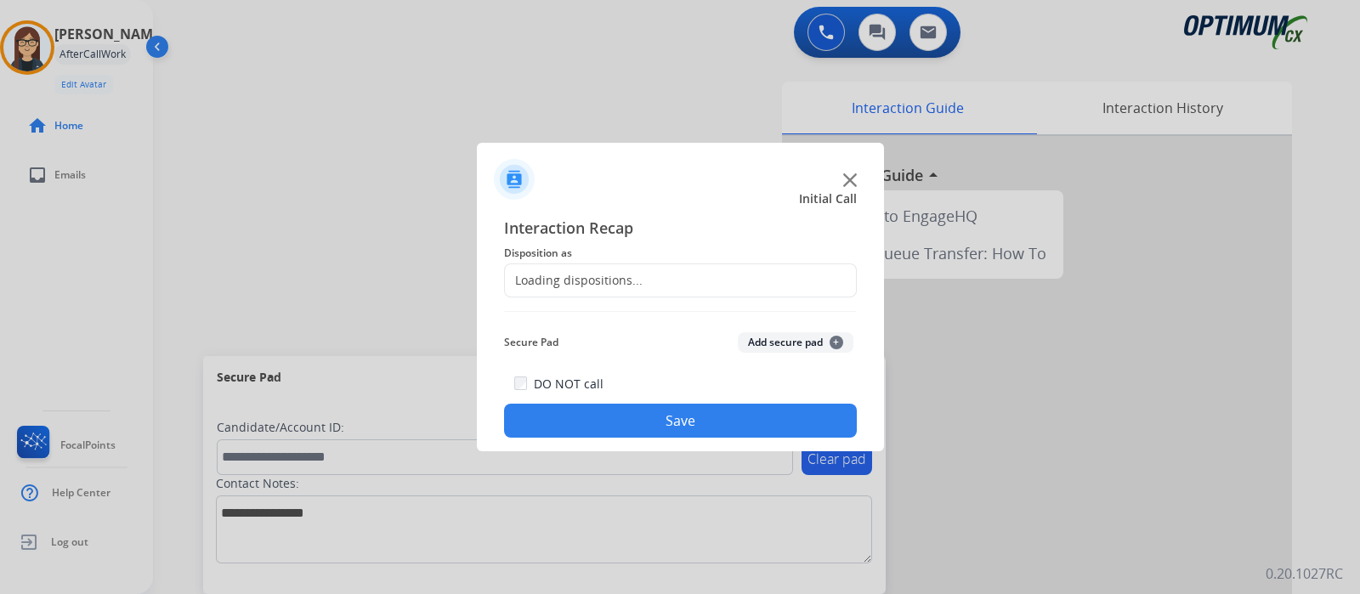
click at [596, 269] on div "Loading dispositions..." at bounding box center [680, 280] width 353 height 34
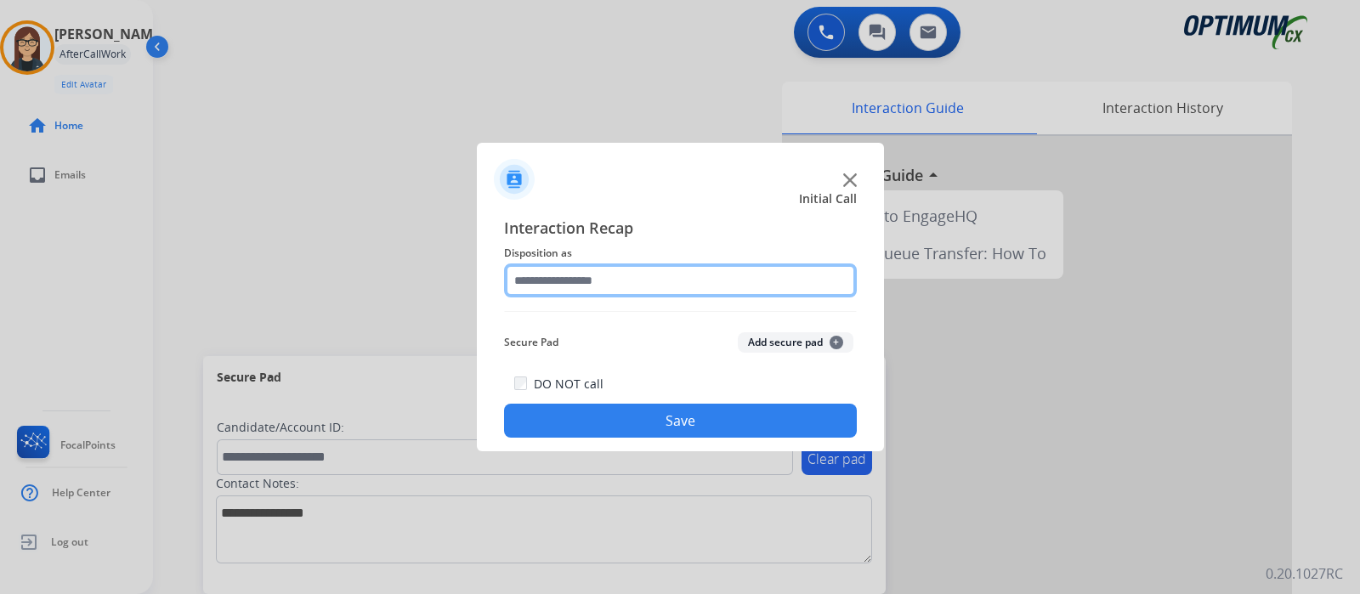
click at [597, 274] on input "text" at bounding box center [680, 280] width 353 height 34
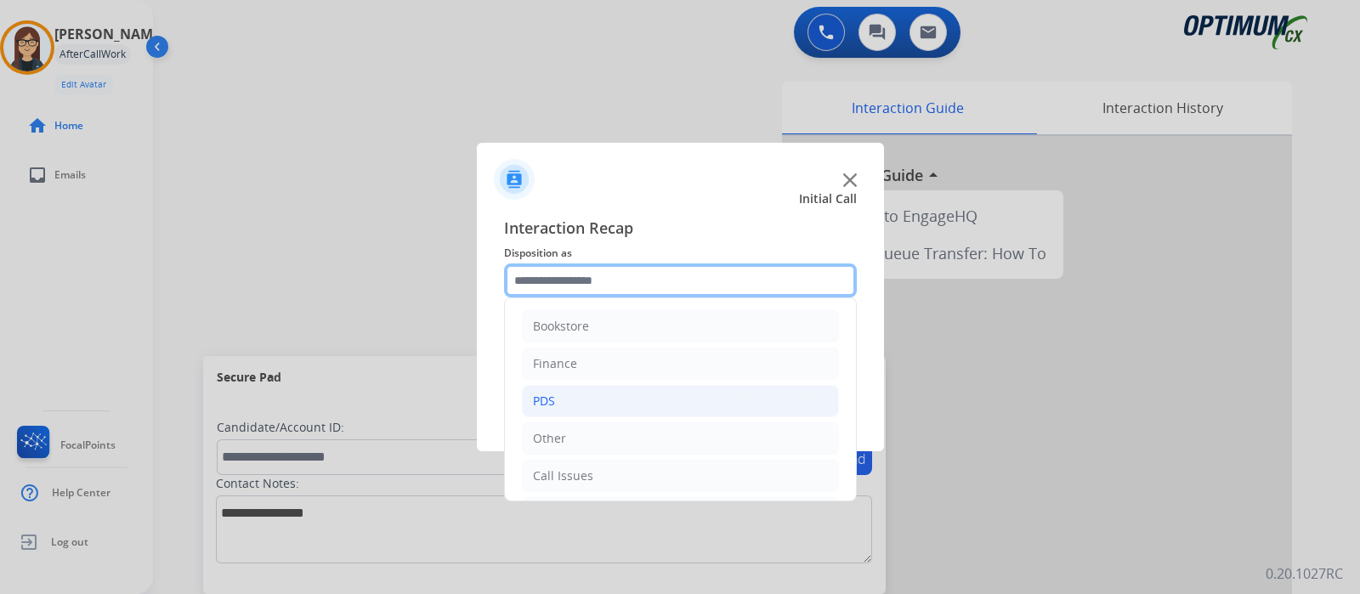
scroll to position [112, 0]
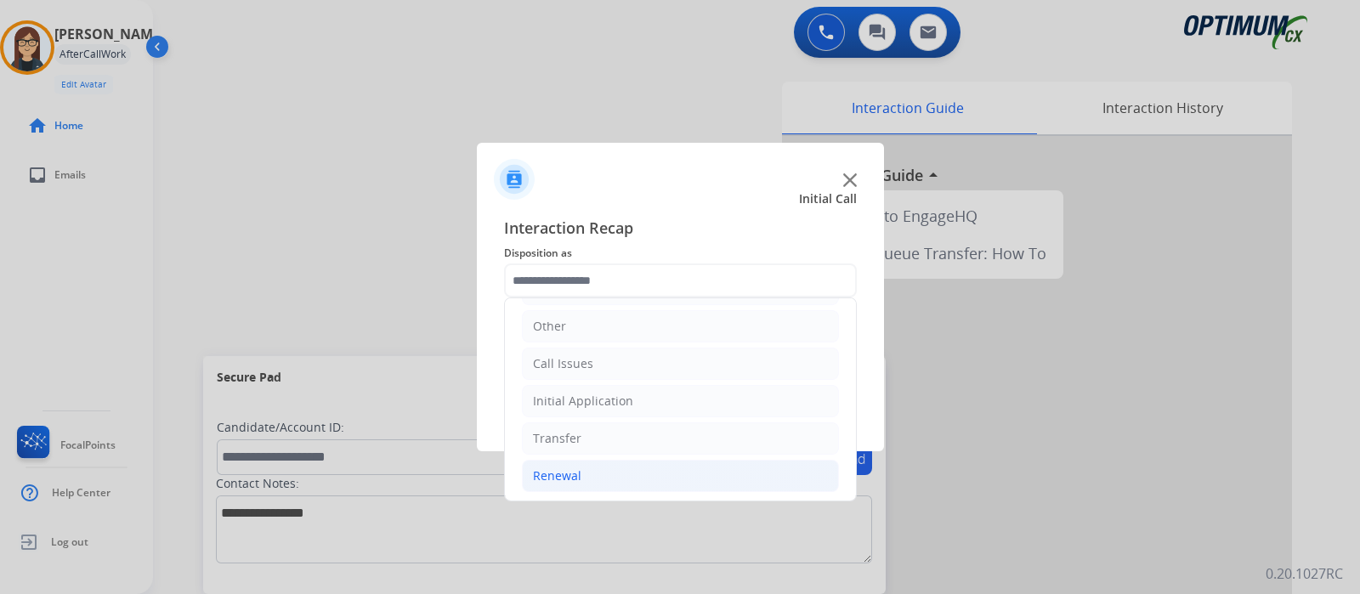
click at [582, 474] on li "Renewal" at bounding box center [680, 476] width 317 height 32
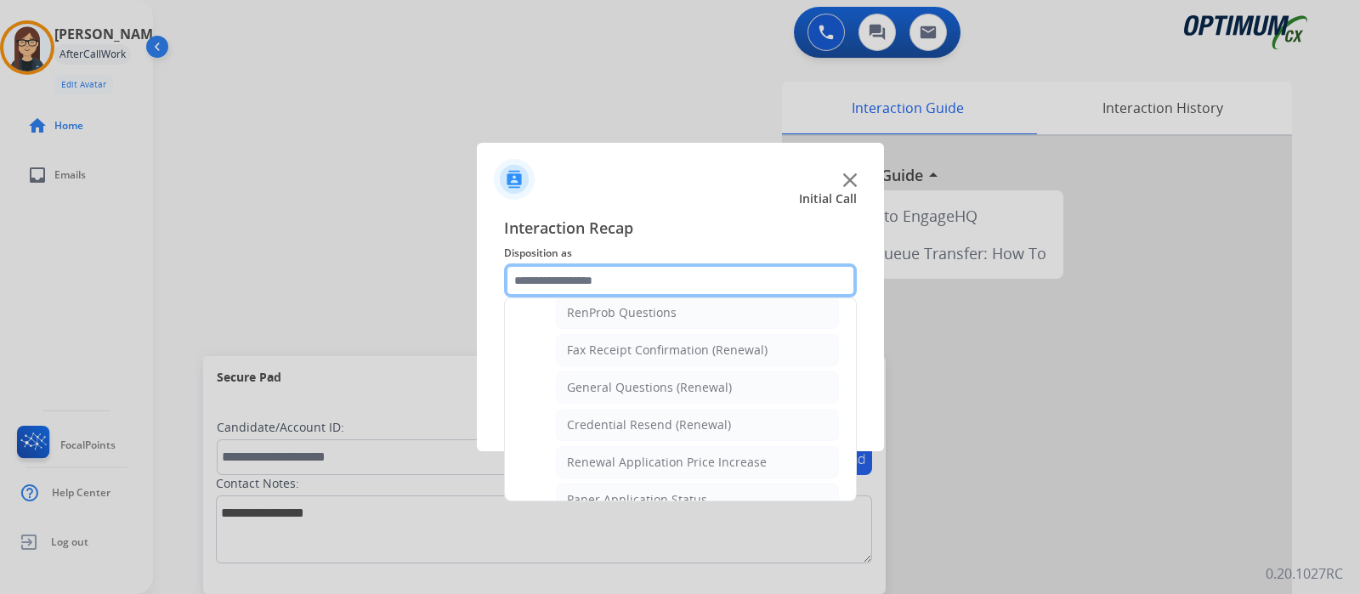
scroll to position [437, 0]
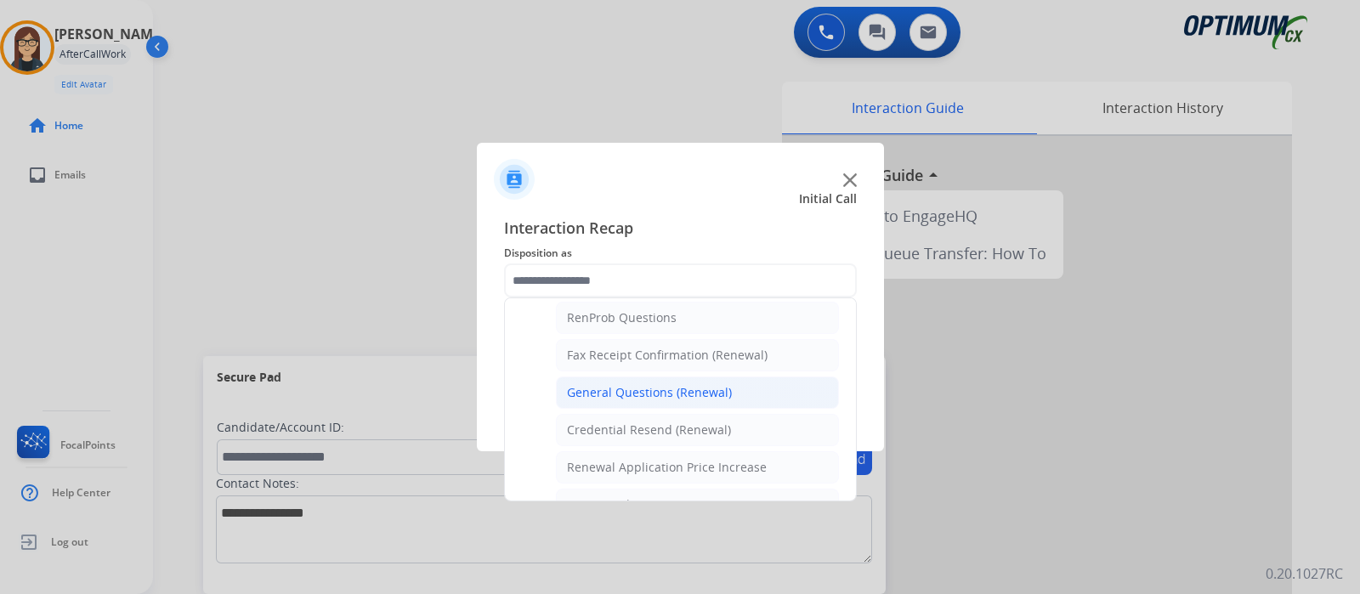
click at [643, 384] on div "General Questions (Renewal)" at bounding box center [649, 392] width 165 height 17
type input "**********"
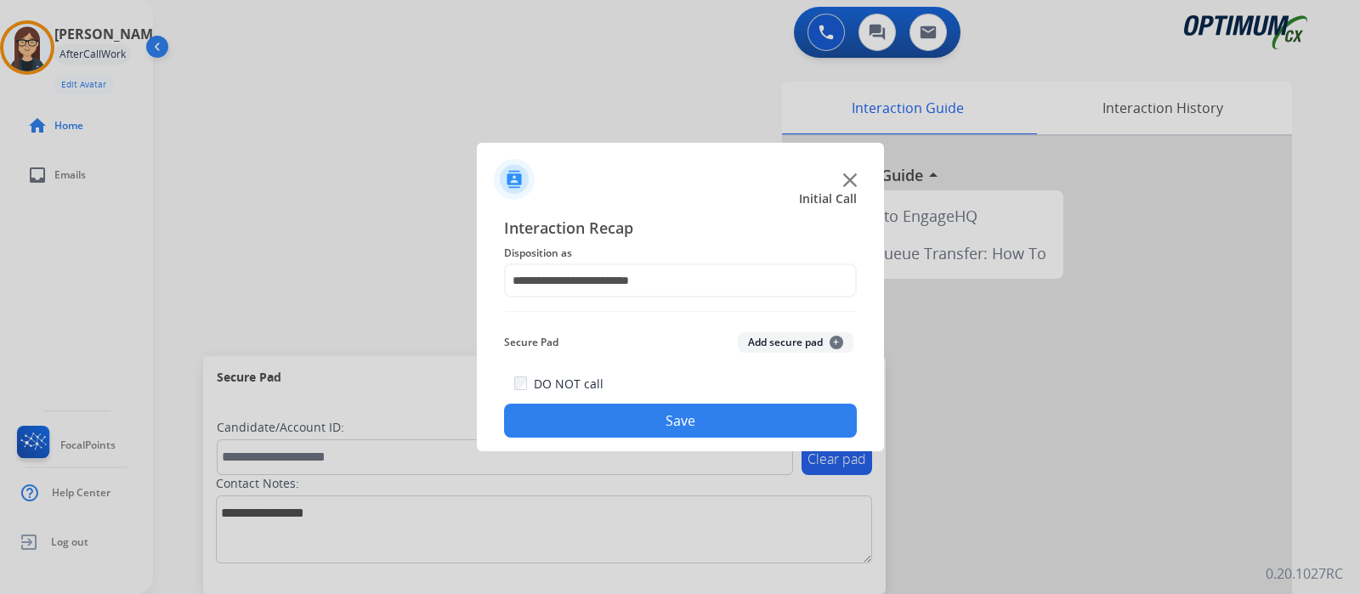
click at [598, 411] on button "Save" at bounding box center [680, 421] width 353 height 34
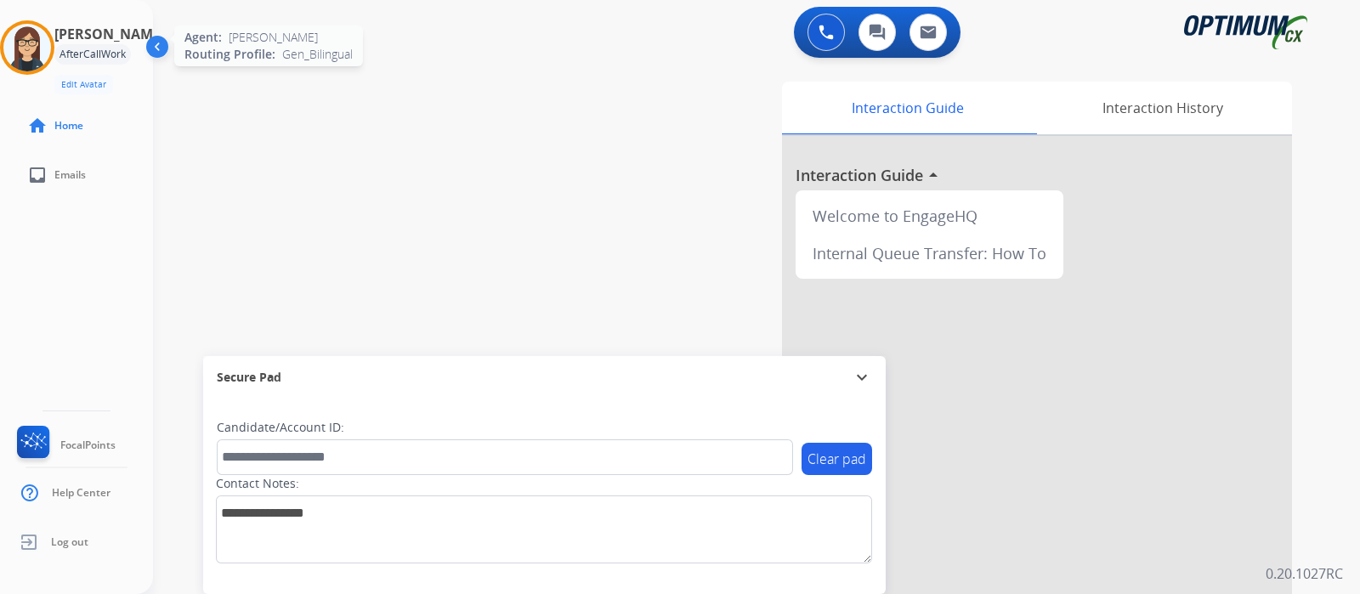
click at [37, 46] on img at bounding box center [27, 48] width 48 height 48
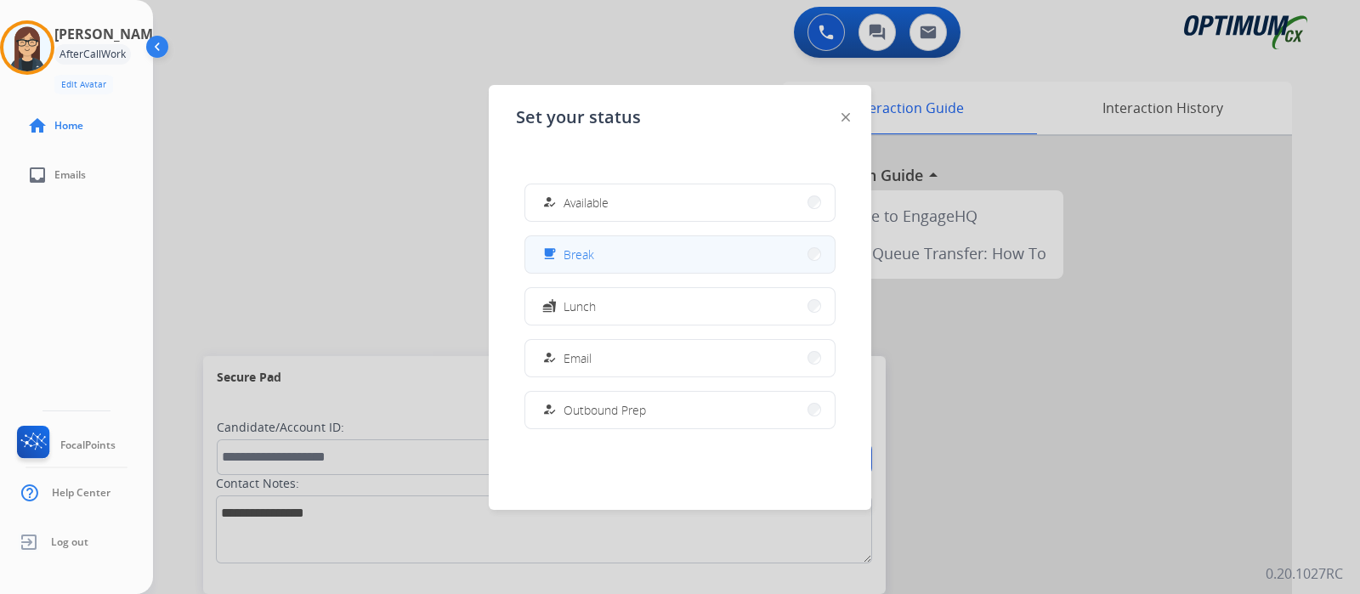
click at [605, 243] on button "free_breakfast Break" at bounding box center [679, 254] width 309 height 37
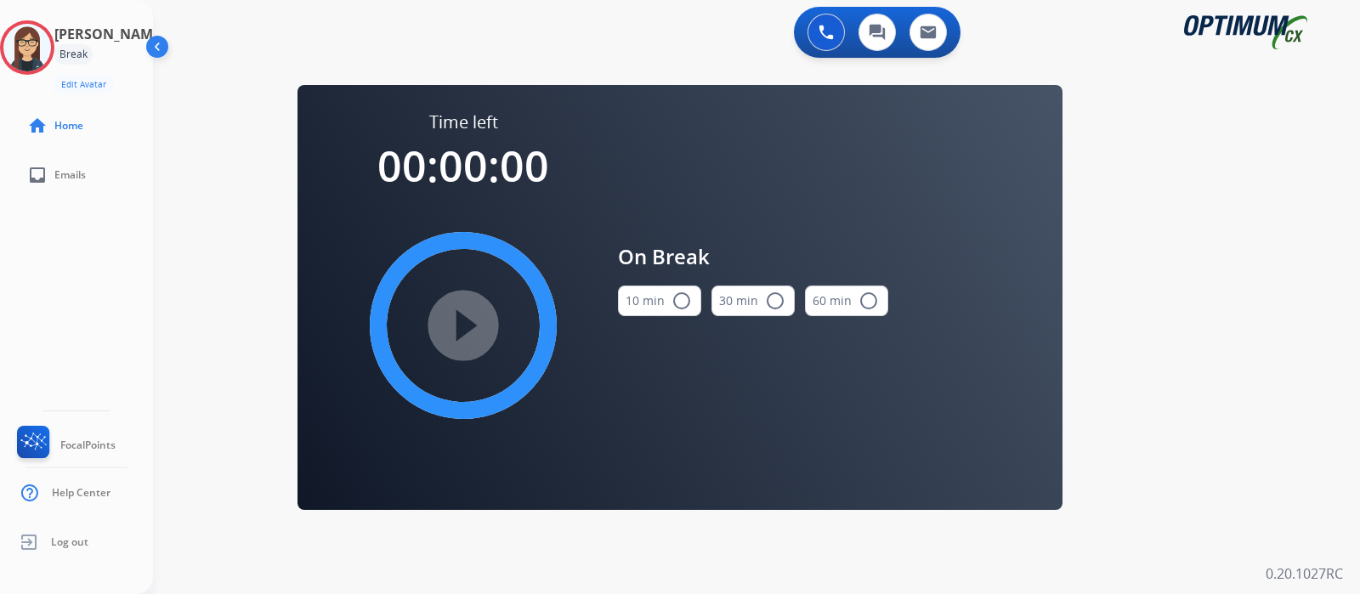
click at [687, 301] on mat-icon "radio_button_unchecked" at bounding box center [681, 301] width 20 height 20
click at [472, 315] on mat-icon "play_circle_filled" at bounding box center [463, 325] width 20 height 20
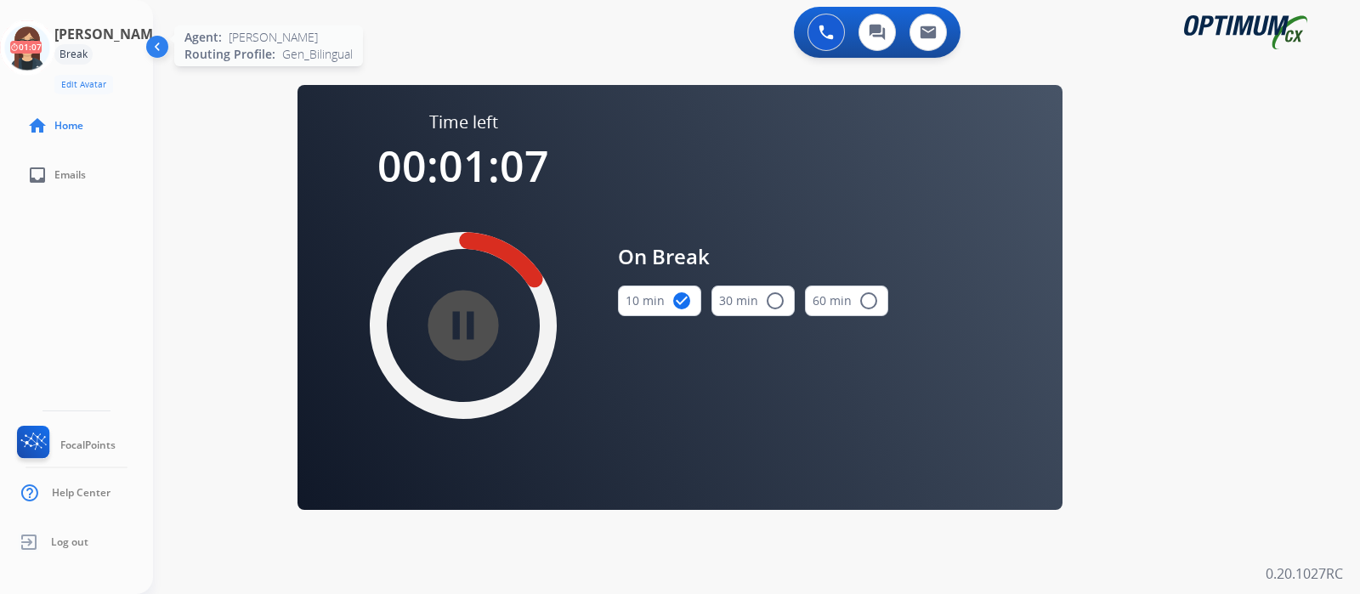
click at [38, 46] on icon at bounding box center [27, 47] width 55 height 55
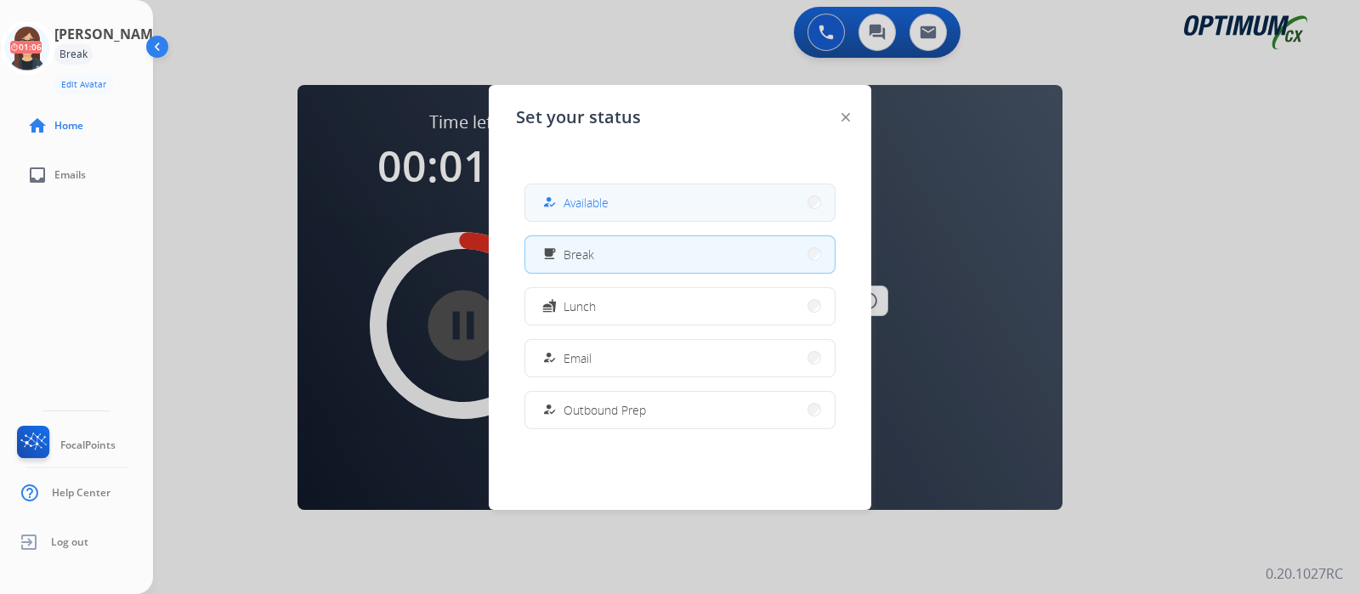
click at [576, 197] on span "Available" at bounding box center [585, 203] width 45 height 18
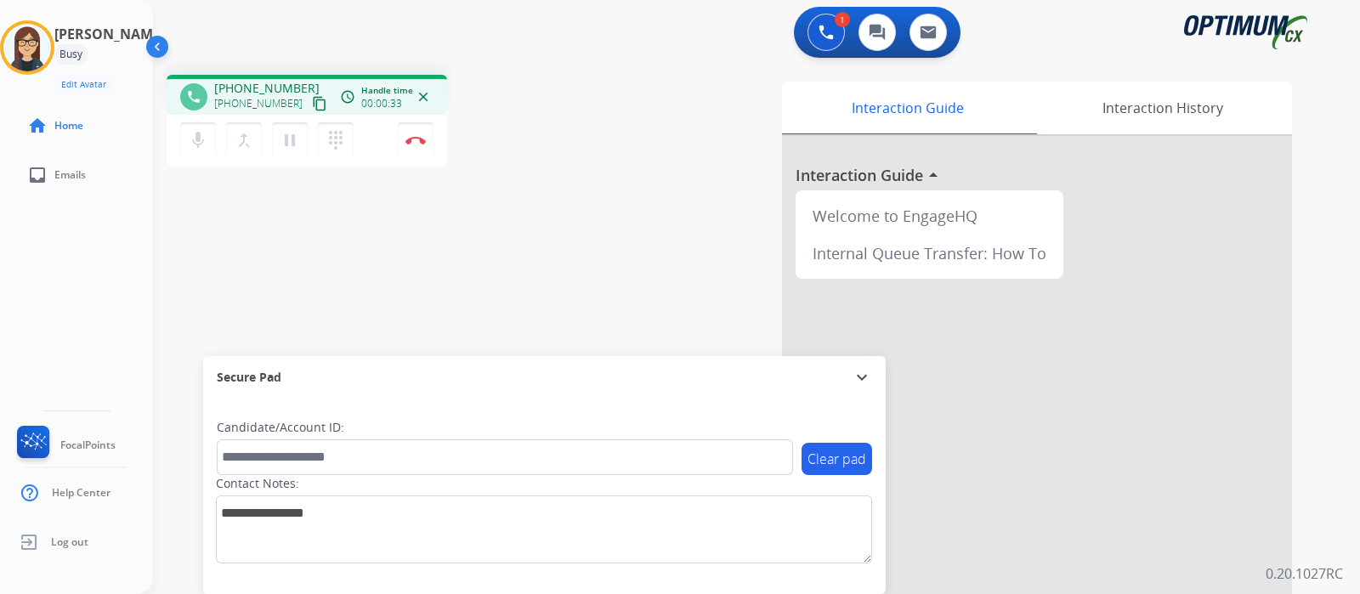
click at [312, 99] on mat-icon "content_copy" at bounding box center [319, 103] width 15 height 15
click at [624, 199] on div "Interaction Guide Interaction History Interaction Guide arrow_drop_up Welcome t…" at bounding box center [951, 426] width 682 height 688
click at [623, 143] on div "Interaction Guide Interaction History Interaction Guide arrow_drop_up Welcome t…" at bounding box center [951, 426] width 682 height 688
click at [421, 142] on img at bounding box center [415, 140] width 20 height 8
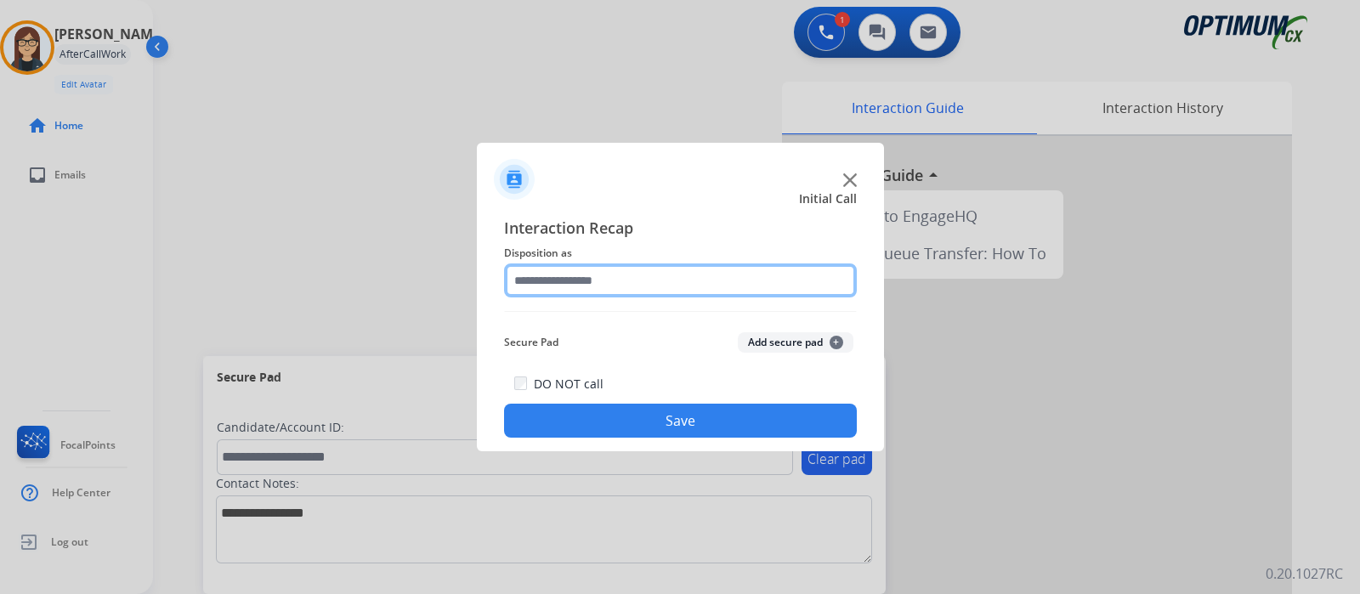
click at [635, 282] on input "text" at bounding box center [680, 280] width 353 height 34
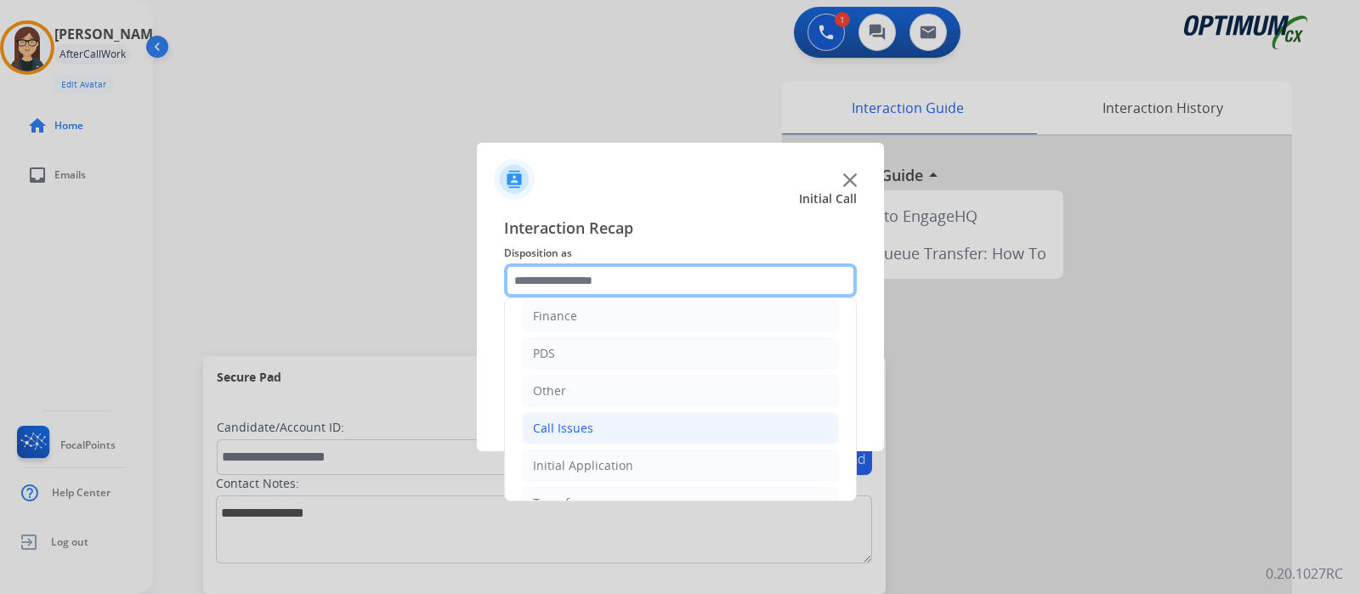
scroll to position [112, 0]
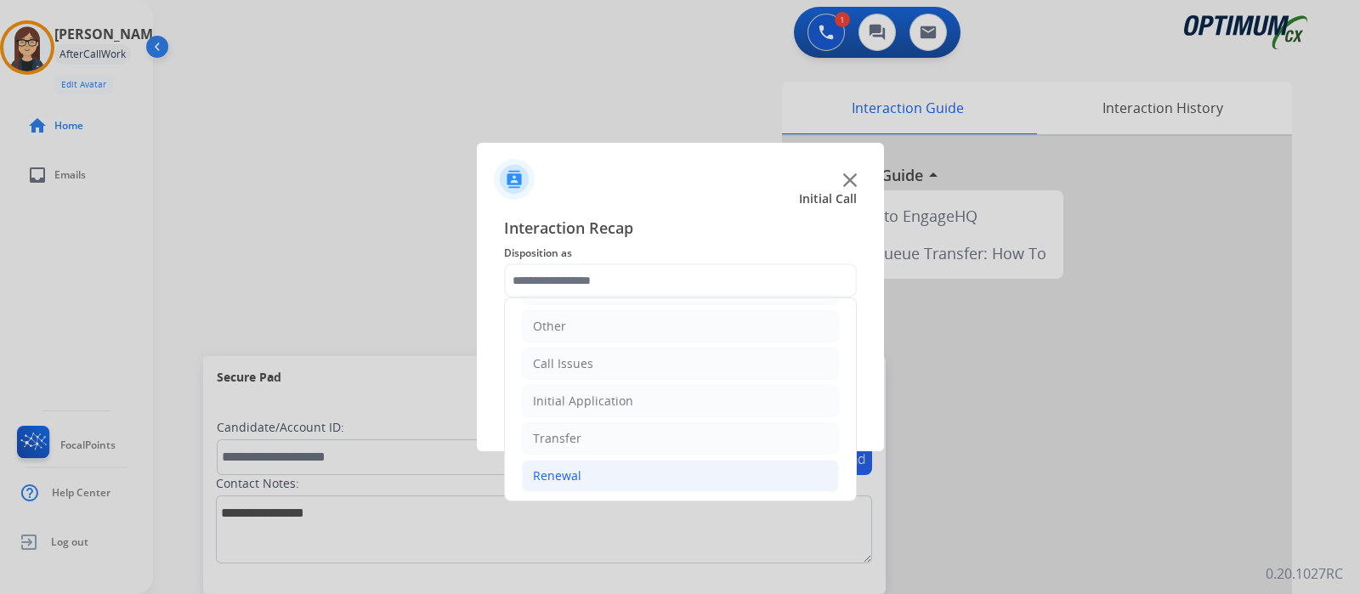
click at [583, 472] on li "Renewal" at bounding box center [680, 476] width 317 height 32
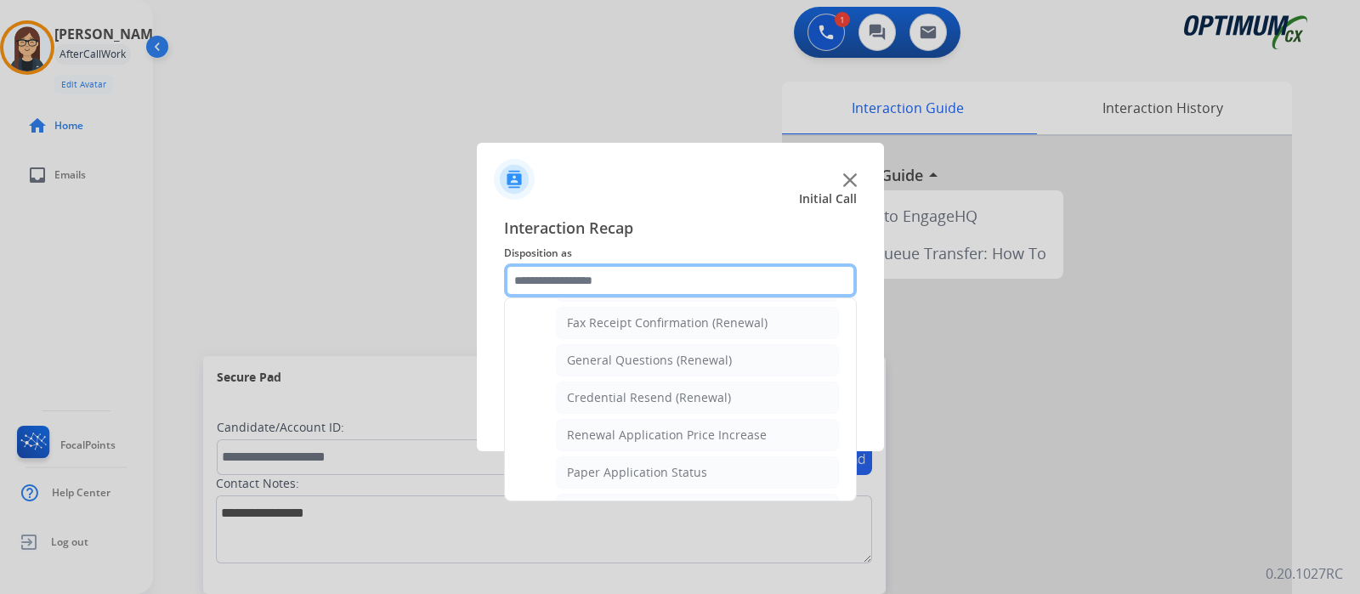
scroll to position [437, 0]
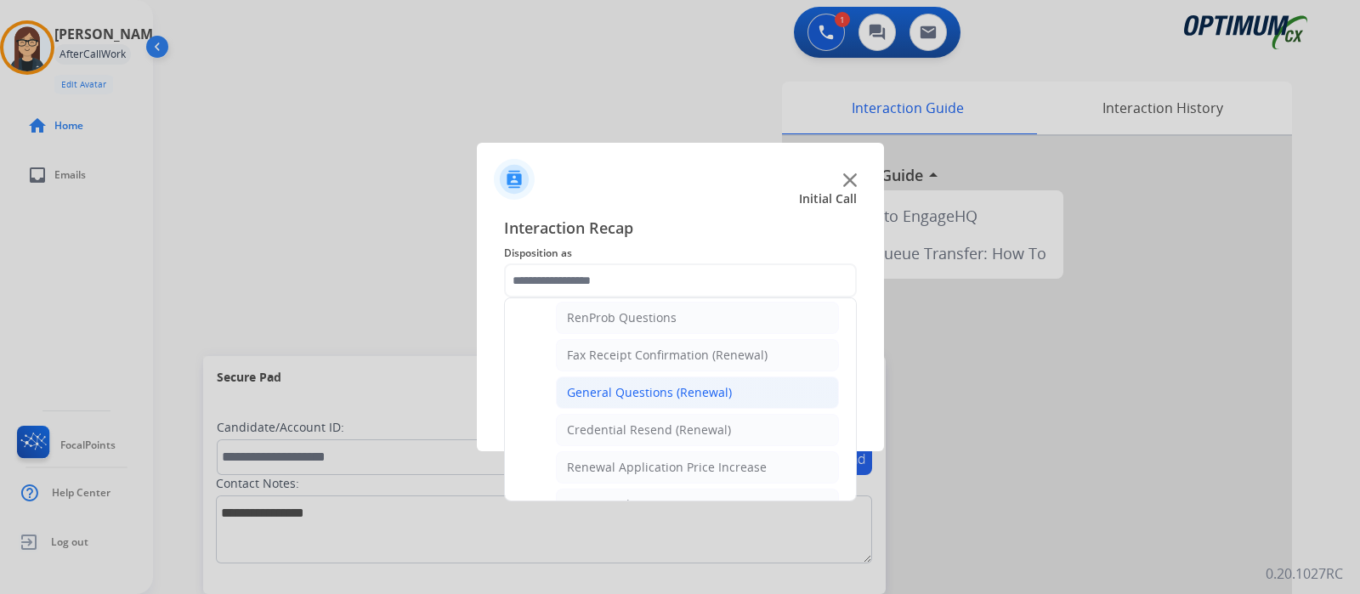
click at [651, 384] on div "General Questions (Renewal)" at bounding box center [649, 392] width 165 height 17
type input "**********"
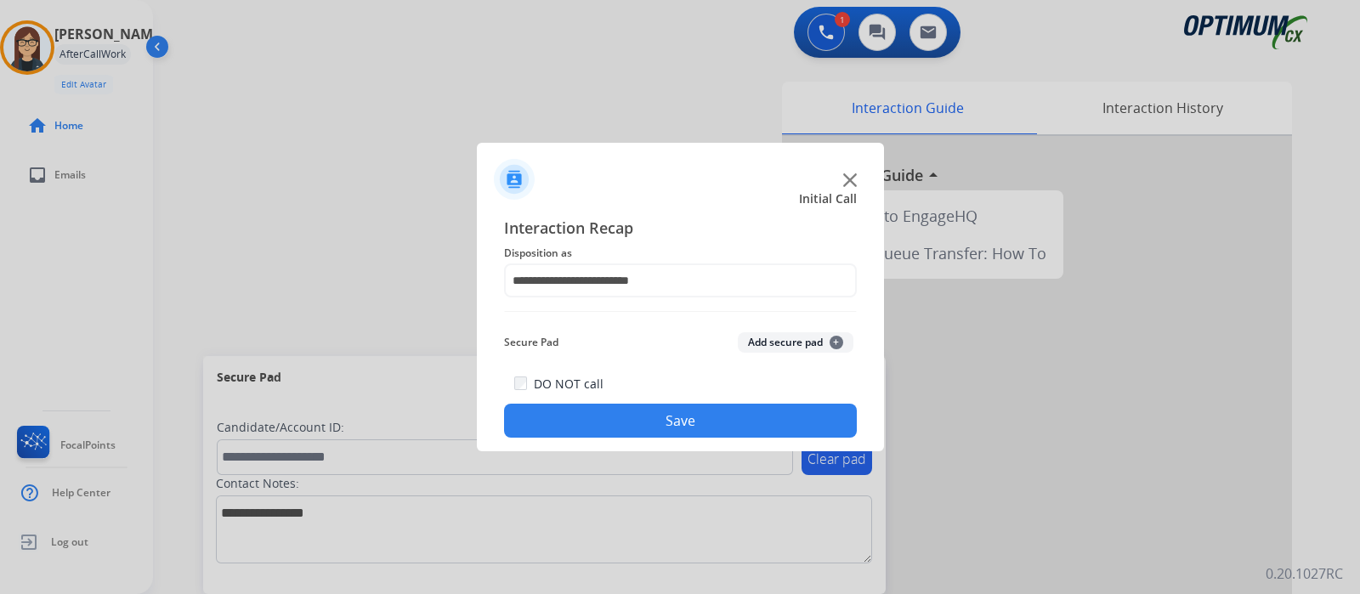
click at [646, 426] on button "Save" at bounding box center [680, 421] width 353 height 34
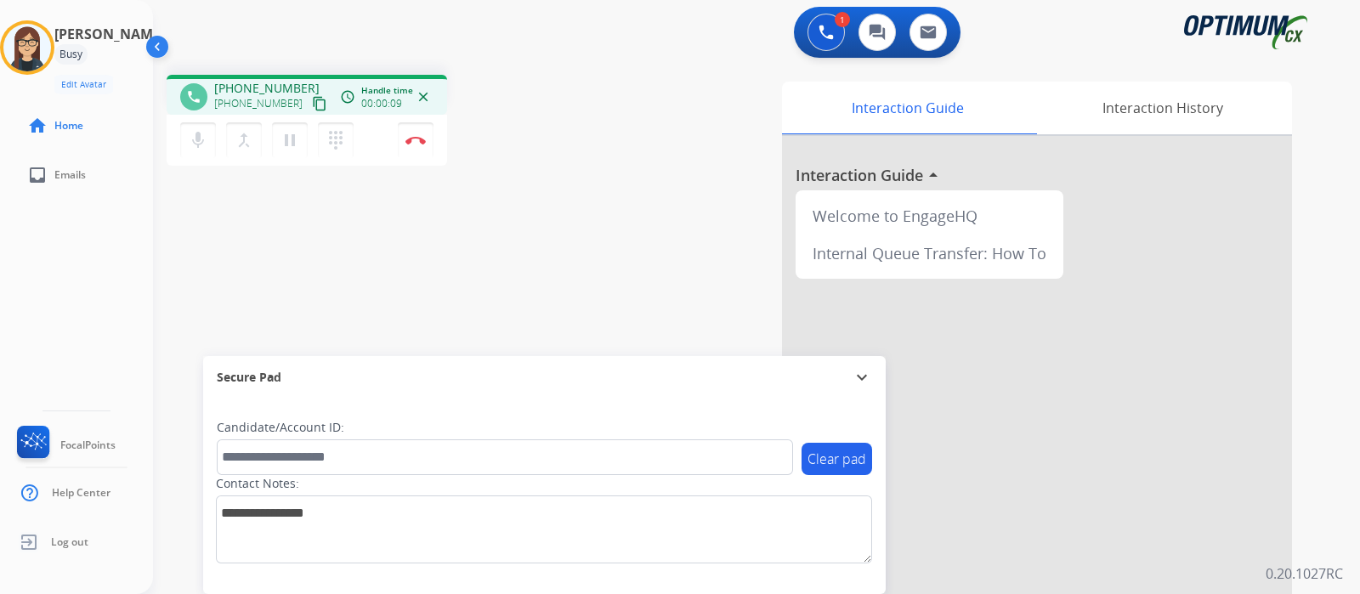
click at [312, 106] on mat-icon "content_copy" at bounding box center [319, 103] width 15 height 15
click at [312, 104] on mat-icon "content_copy" at bounding box center [319, 103] width 15 height 15
click at [489, 235] on div "phone [PHONE_NUMBER] [PHONE_NUMBER] content_copy access_time Call metrics Queue…" at bounding box center [736, 415] width 1166 height 709
click at [468, 253] on div "phone [PHONE_NUMBER] [PHONE_NUMBER] content_copy access_time Call metrics Queue…" at bounding box center [736, 415] width 1166 height 709
click at [617, 220] on div "Interaction Guide Interaction History Interaction Guide arrow_drop_up Welcome t…" at bounding box center [951, 426] width 682 height 688
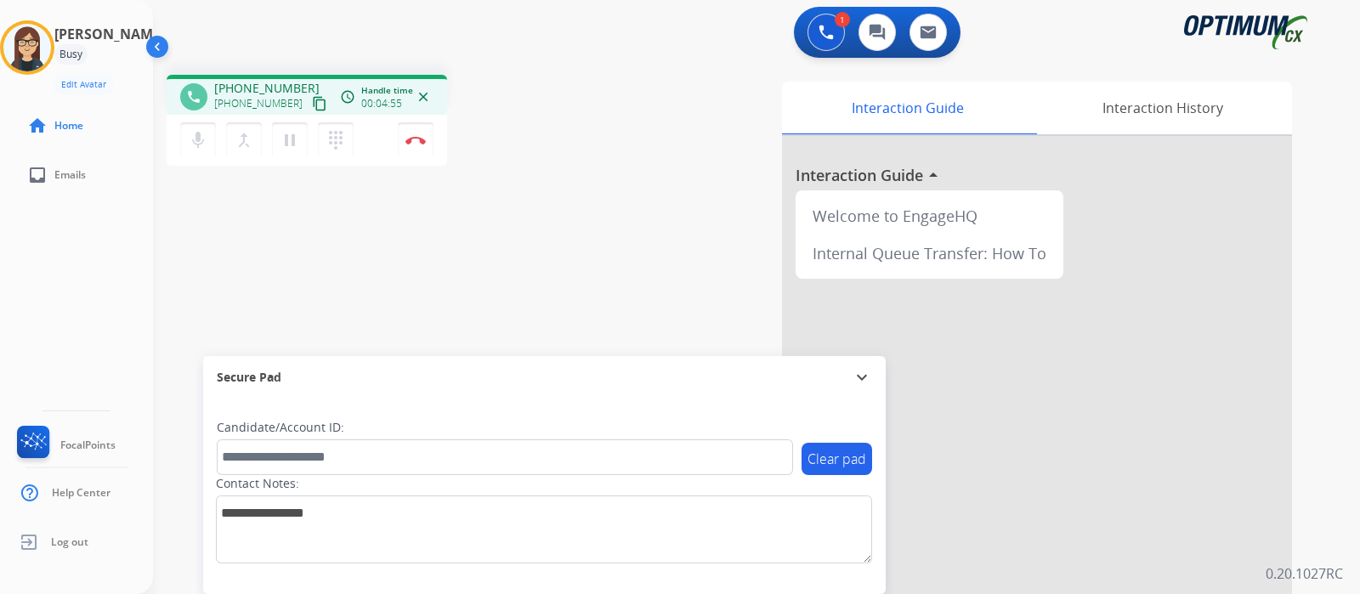
click at [97, 309] on div "[PERSON_NAME] Edit Avatar Agent: [PERSON_NAME] Profile: Gen_Bilingual home Home…" at bounding box center [76, 297] width 153 height 594
click at [596, 204] on div "phone [PHONE_NUMBER] [PHONE_NUMBER] content_copy access_time Call metrics Queue…" at bounding box center [736, 415] width 1166 height 709
click at [56, 318] on div "[PERSON_NAME] Edit Avatar Agent: [PERSON_NAME] Profile: Gen_Bilingual home Home…" at bounding box center [76, 297] width 153 height 594
click at [505, 255] on div "phone [PHONE_NUMBER] [PHONE_NUMBER] content_copy access_time Call metrics Queue…" at bounding box center [736, 415] width 1166 height 709
click at [573, 150] on div "phone [PHONE_NUMBER] [PHONE_NUMBER] content_copy access_time Call metrics Queue…" at bounding box center [385, 123] width 437 height 96
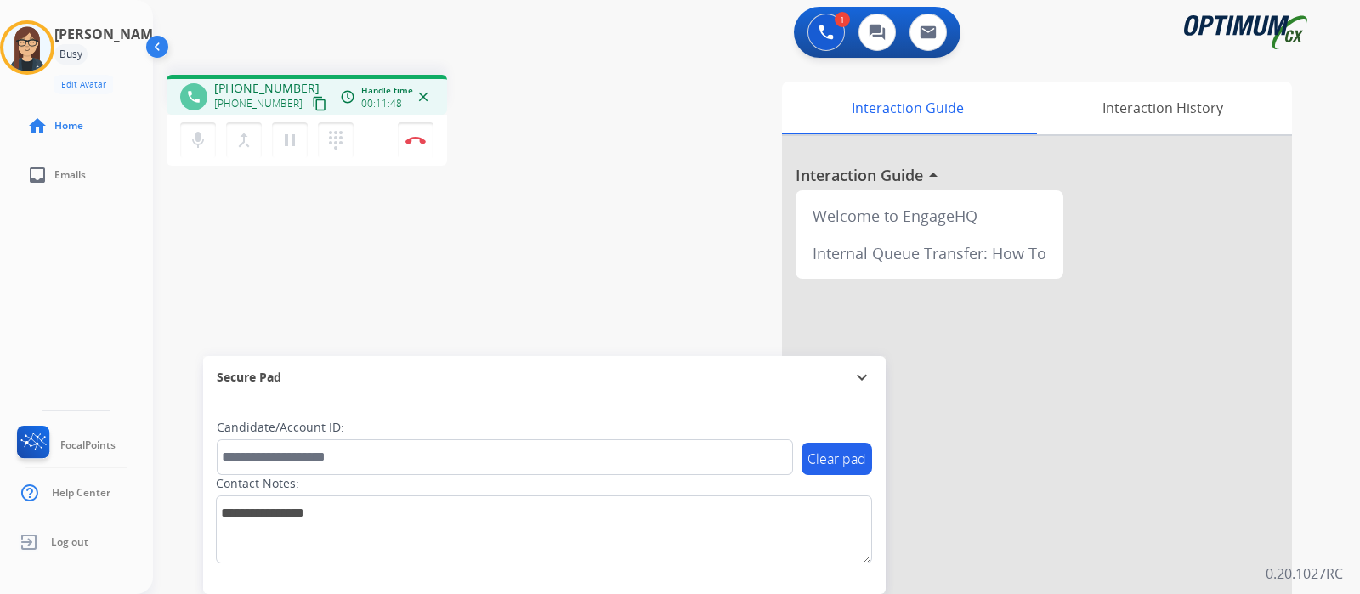
click at [81, 297] on div "[PERSON_NAME] Edit Avatar Agent: [PERSON_NAME] Profile: Gen_Bilingual home Home…" at bounding box center [76, 297] width 153 height 594
click at [591, 87] on div "phone [PHONE_NUMBER] [PHONE_NUMBER] content_copy access_time Call metrics Queue…" at bounding box center [385, 123] width 437 height 96
click at [552, 214] on div "phone [PHONE_NUMBER] [PHONE_NUMBER] content_copy access_time Call metrics Queue…" at bounding box center [736, 415] width 1166 height 709
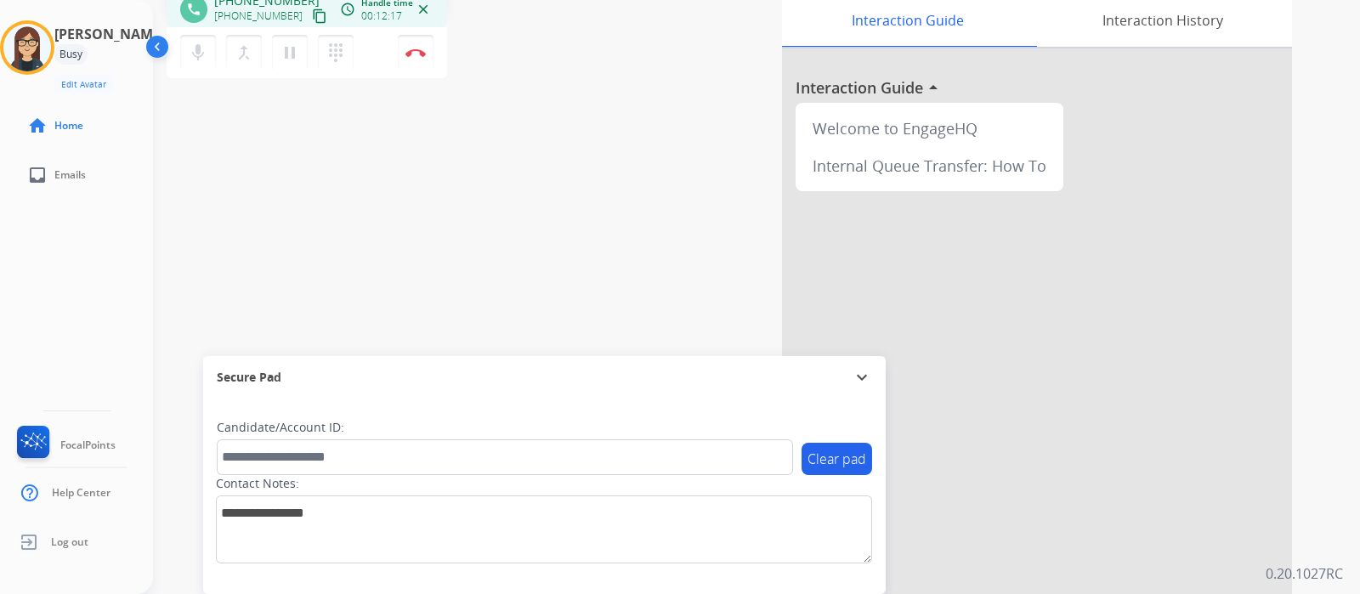
scroll to position [0, 0]
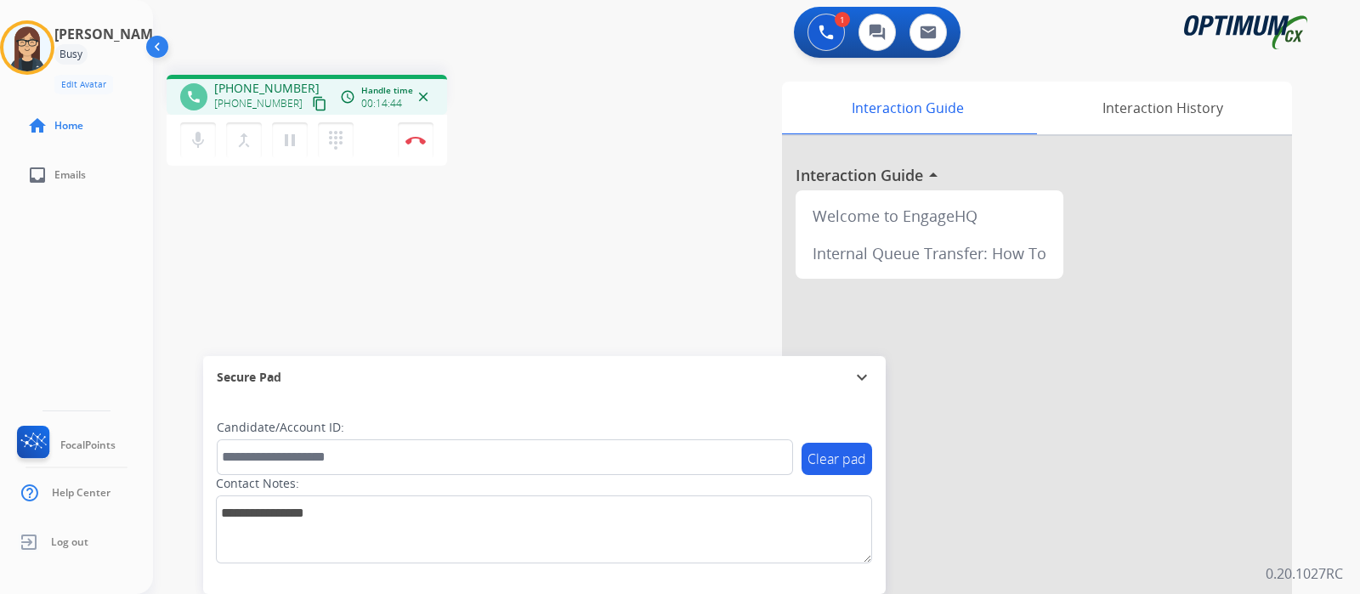
click at [501, 239] on div "phone [PHONE_NUMBER] [PHONE_NUMBER] content_copy access_time Call metrics Queue…" at bounding box center [736, 415] width 1166 height 709
click at [414, 146] on button "Disconnect" at bounding box center [416, 140] width 36 height 36
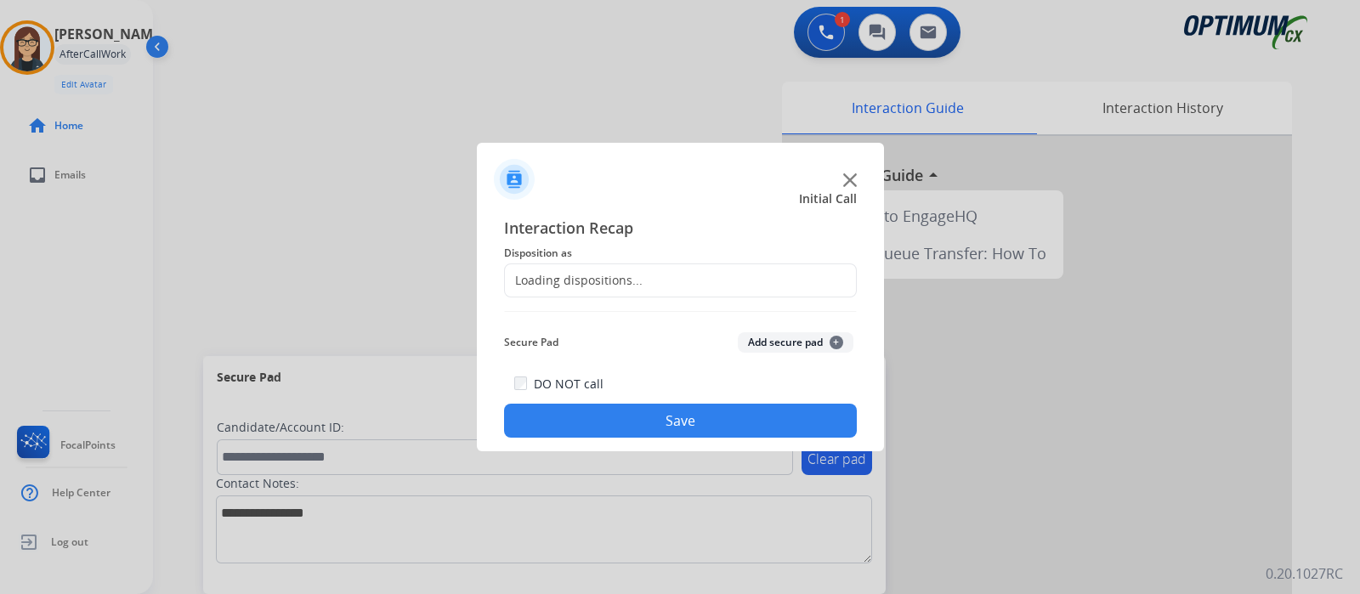
click at [666, 280] on div "Loading dispositions..." at bounding box center [680, 280] width 353 height 34
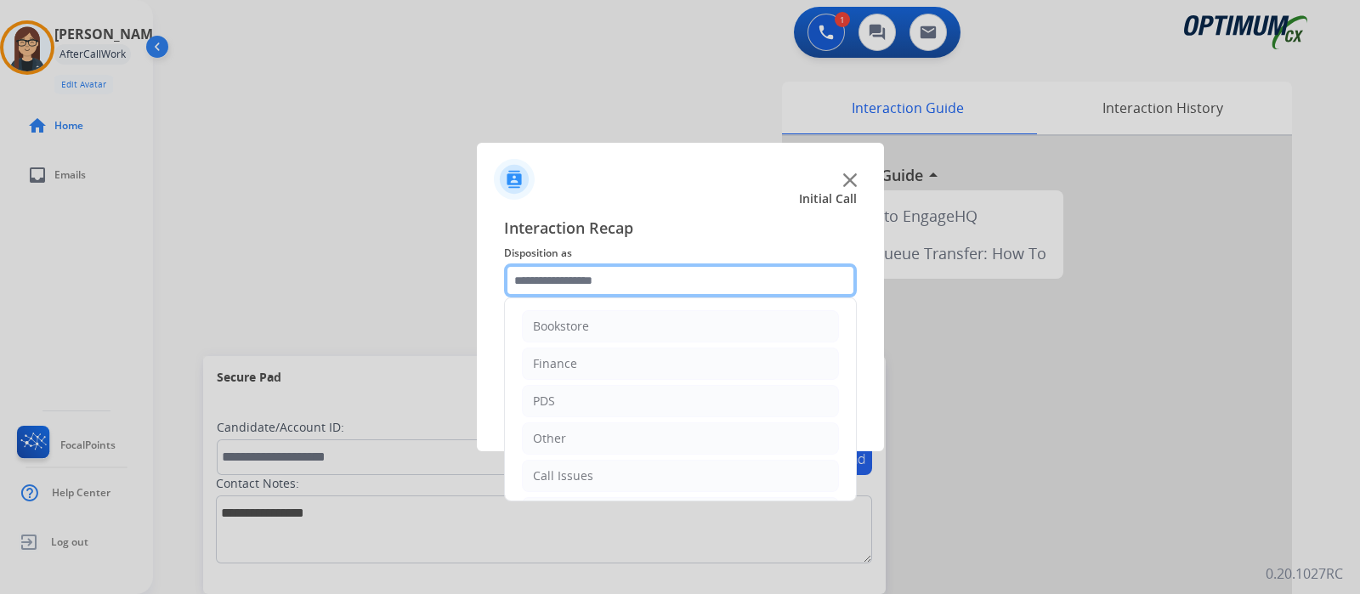
click at [669, 267] on input "text" at bounding box center [680, 280] width 353 height 34
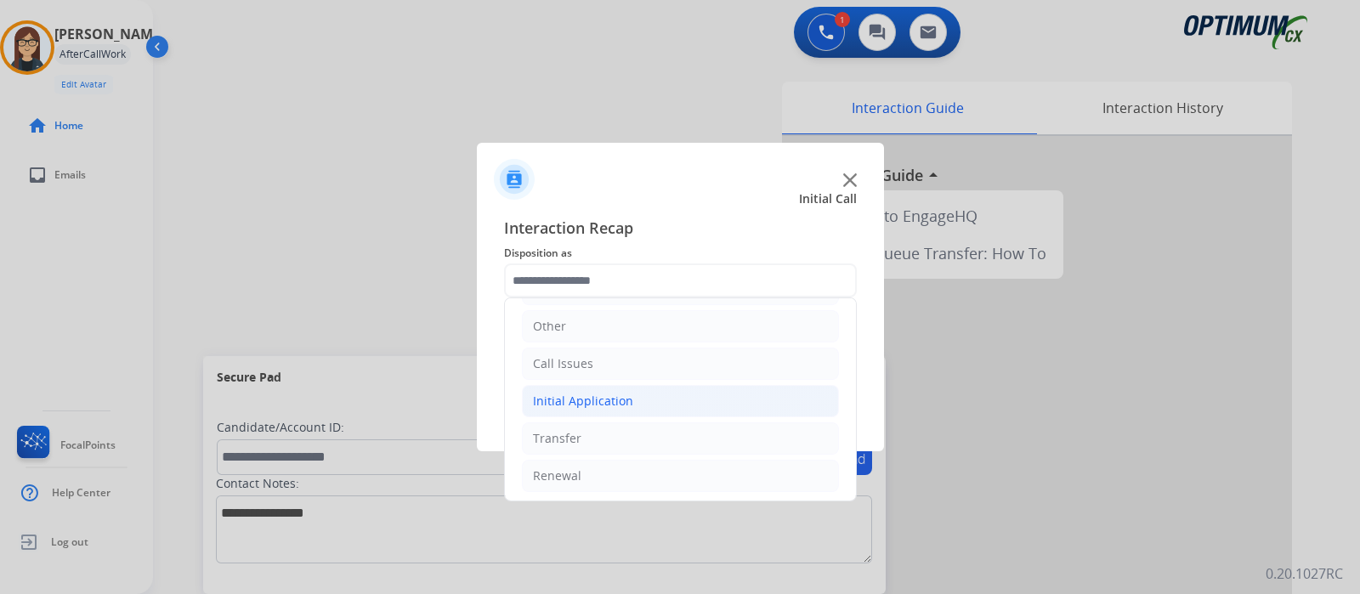
click at [608, 393] on div "Initial Application" at bounding box center [583, 401] width 100 height 17
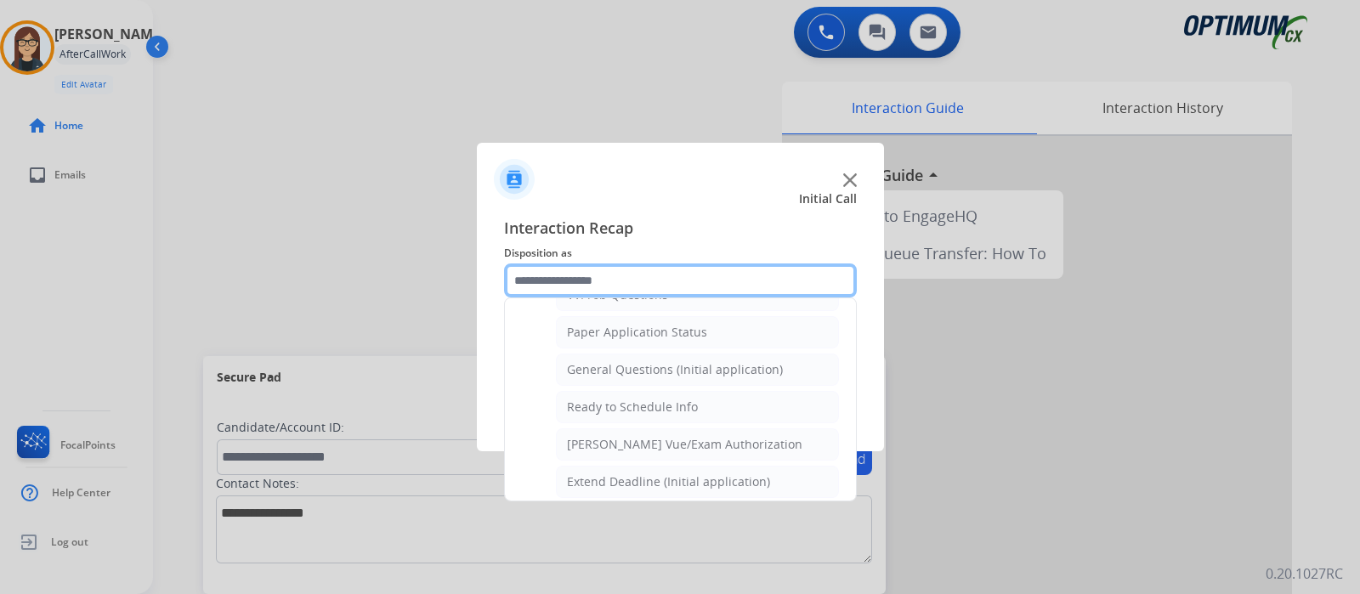
scroll to position [914, 0]
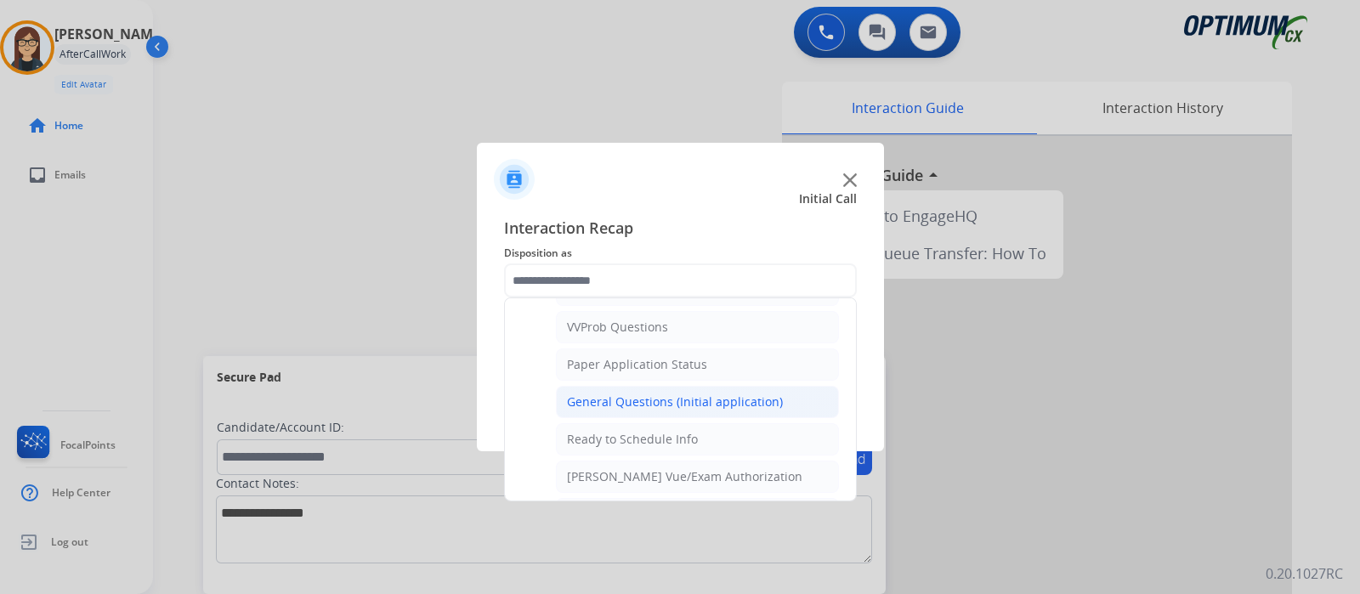
click at [689, 393] on div "General Questions (Initial application)" at bounding box center [675, 401] width 216 height 17
type input "**********"
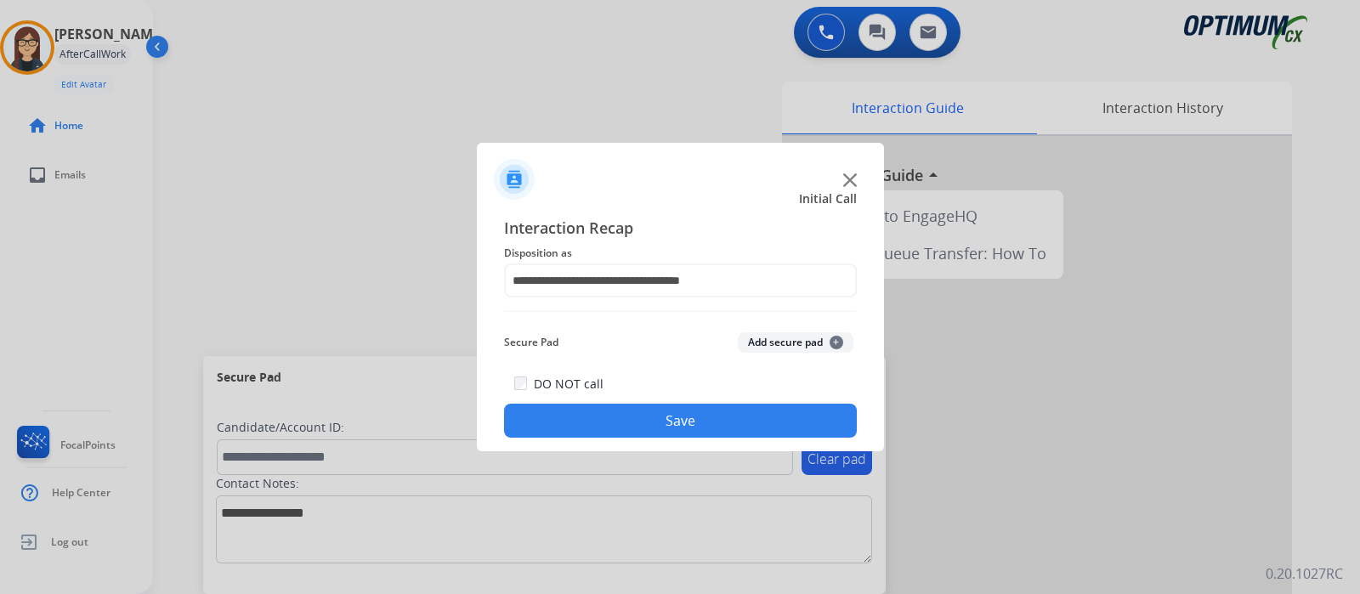
click at [687, 423] on button "Save" at bounding box center [680, 421] width 353 height 34
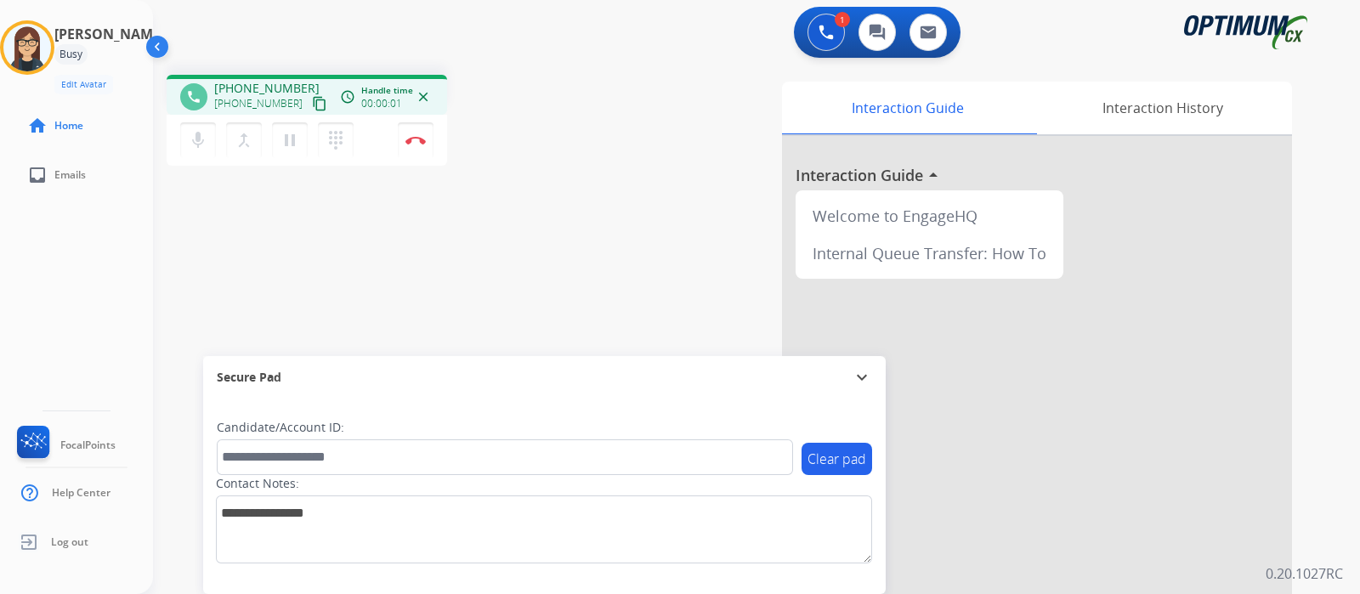
click at [470, 242] on div "phone [PHONE_NUMBER] [PHONE_NUMBER] content_copy access_time Call metrics Queue…" at bounding box center [736, 415] width 1166 height 709
click at [312, 104] on mat-icon "content_copy" at bounding box center [319, 103] width 15 height 15
click at [561, 235] on div "phone [PHONE_NUMBER] [PHONE_NUMBER] content_copy access_time Call metrics Queue…" at bounding box center [736, 415] width 1166 height 709
click at [88, 295] on div "[PERSON_NAME] Edit Avatar Agent: [PERSON_NAME] Profile: Gen_Bilingual home Home…" at bounding box center [76, 297] width 153 height 594
click at [119, 297] on div "[PERSON_NAME] Edit Avatar Agent: [PERSON_NAME] Profile: Gen_Bilingual home Home…" at bounding box center [76, 297] width 153 height 594
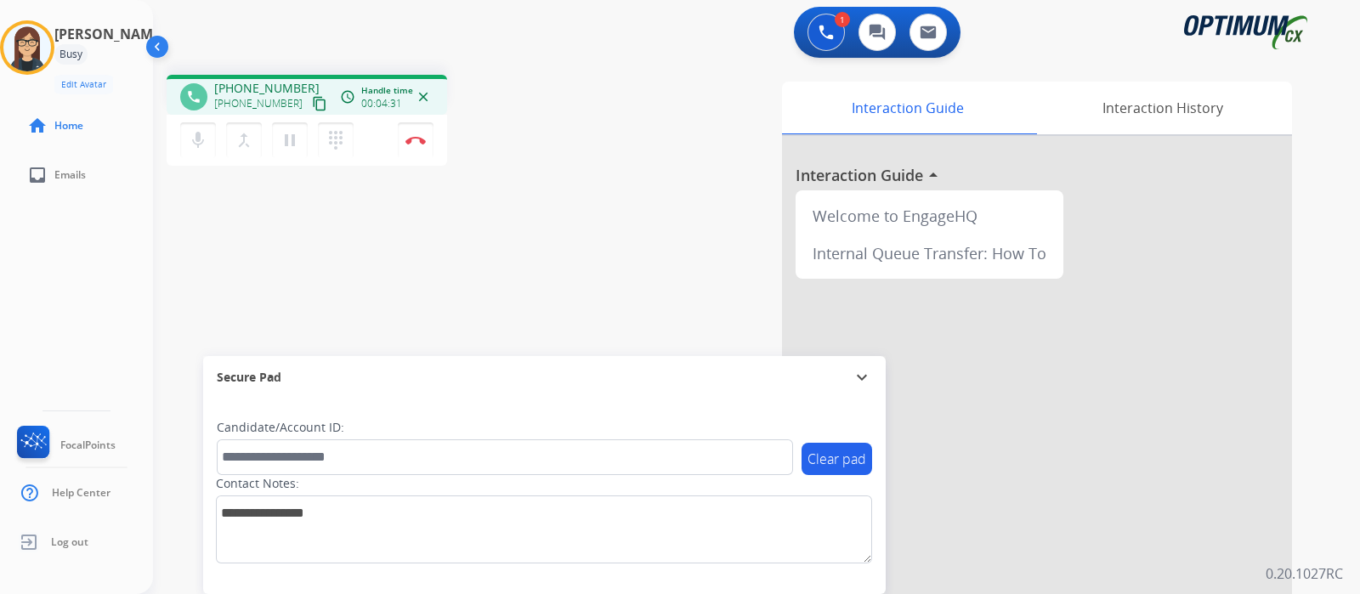
click at [573, 240] on div "phone [PHONE_NUMBER] [PHONE_NUMBER] content_copy access_time Call metrics Queue…" at bounding box center [736, 415] width 1166 height 709
click at [529, 301] on div "phone [PHONE_NUMBER] [PHONE_NUMBER] content_copy access_time Call metrics Queue…" at bounding box center [736, 415] width 1166 height 709
click at [427, 137] on button "Disconnect" at bounding box center [416, 140] width 36 height 36
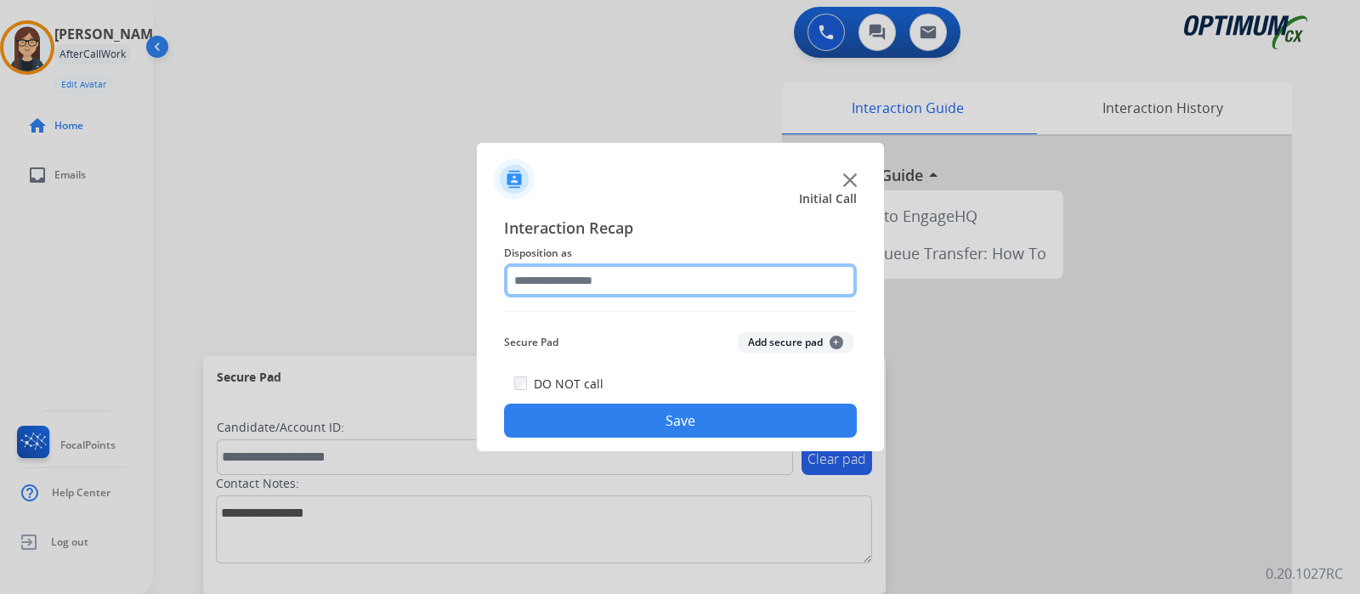
click at [618, 280] on input "text" at bounding box center [680, 280] width 353 height 34
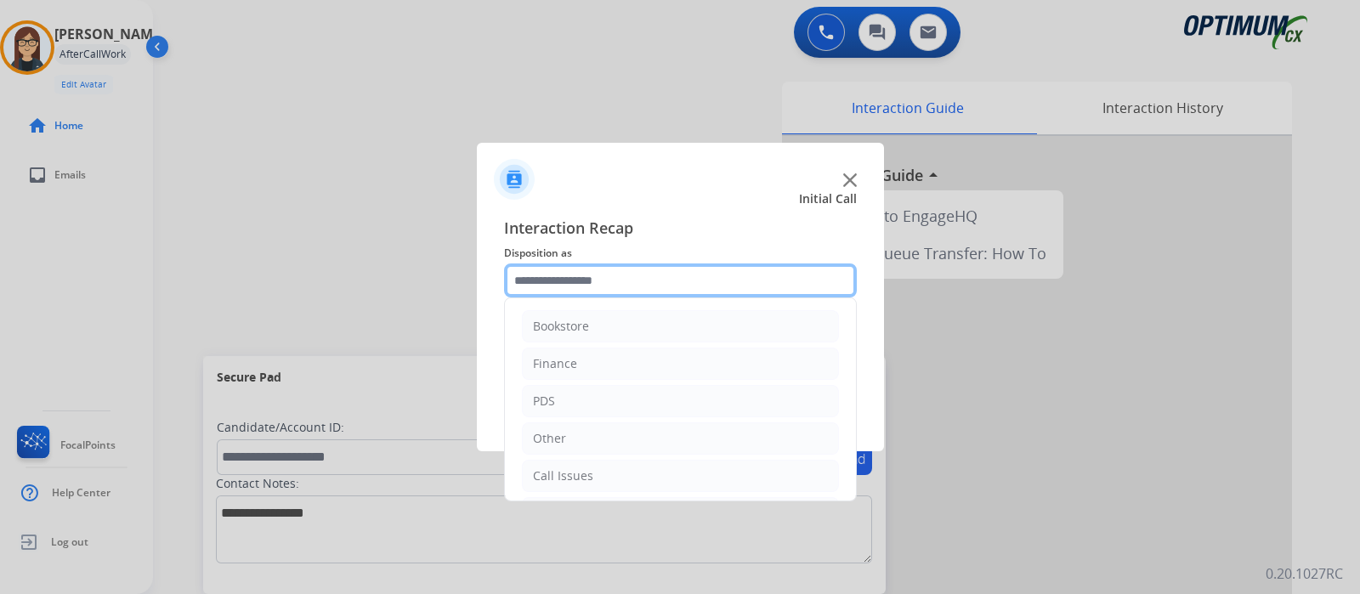
scroll to position [112, 0]
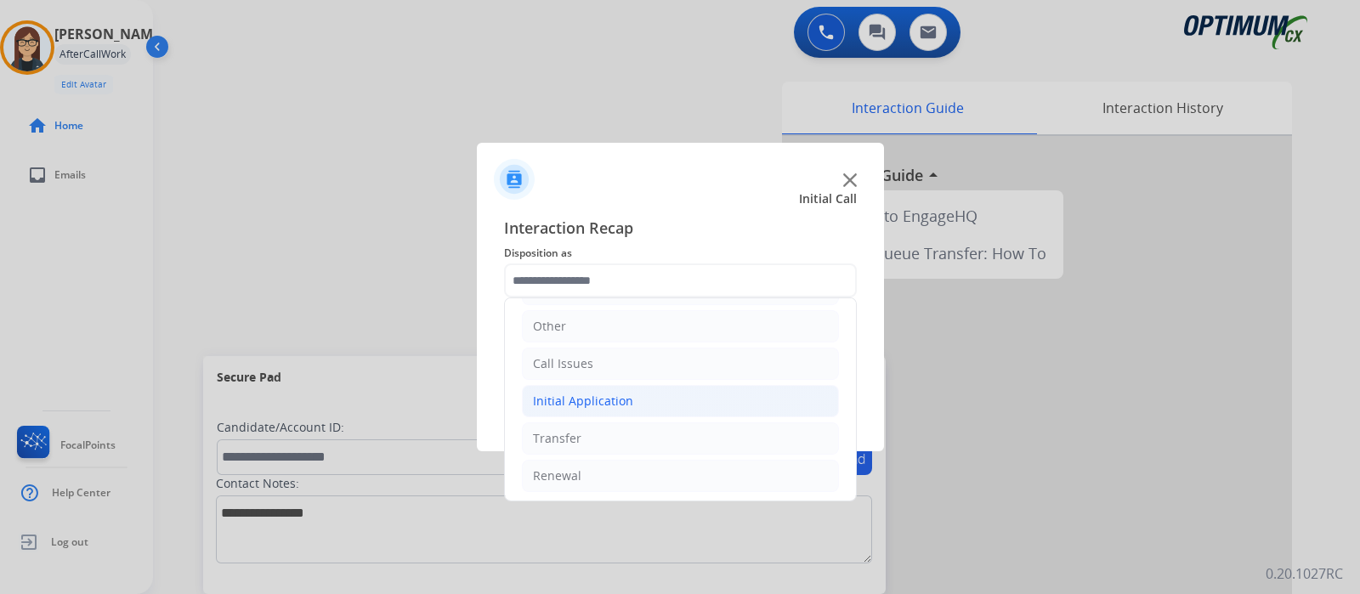
click at [615, 399] on div "Initial Application" at bounding box center [583, 401] width 100 height 17
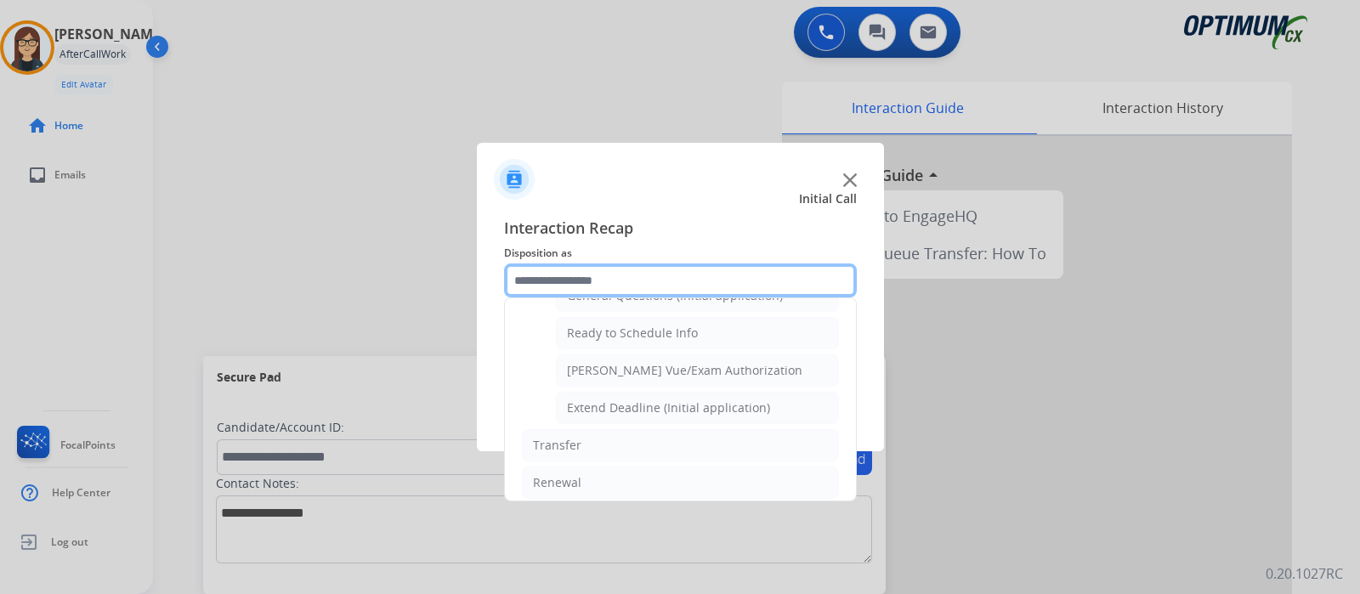
scroll to position [914, 0]
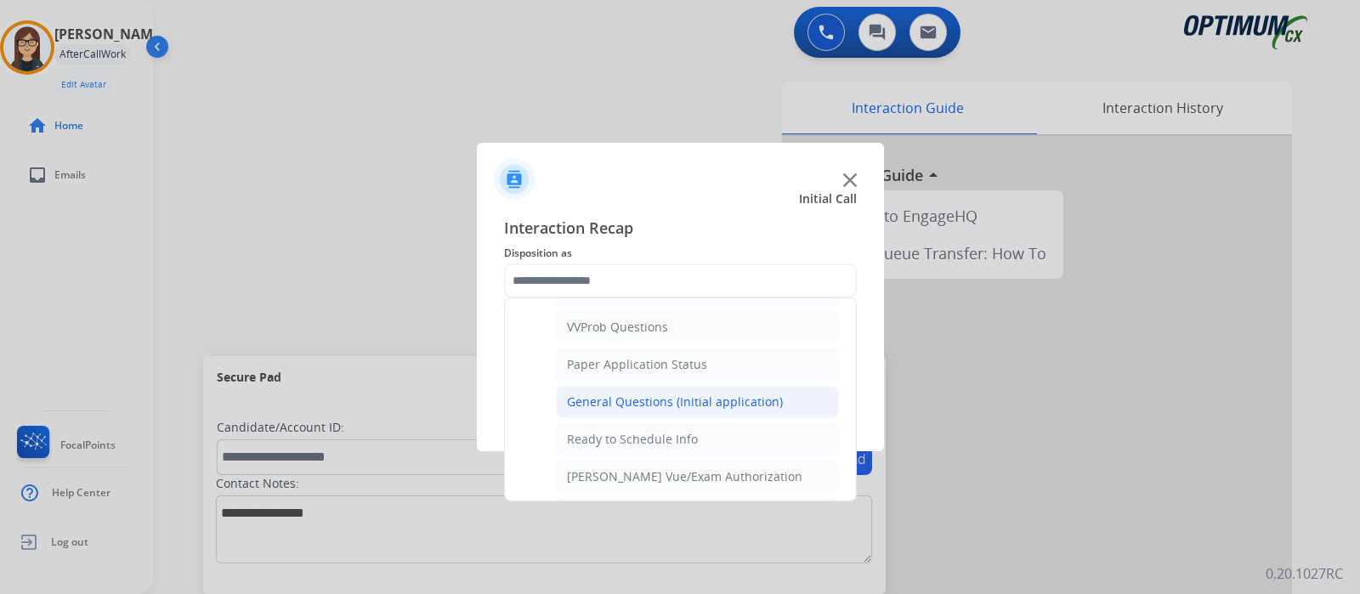
click at [642, 393] on div "General Questions (Initial application)" at bounding box center [675, 401] width 216 height 17
type input "**********"
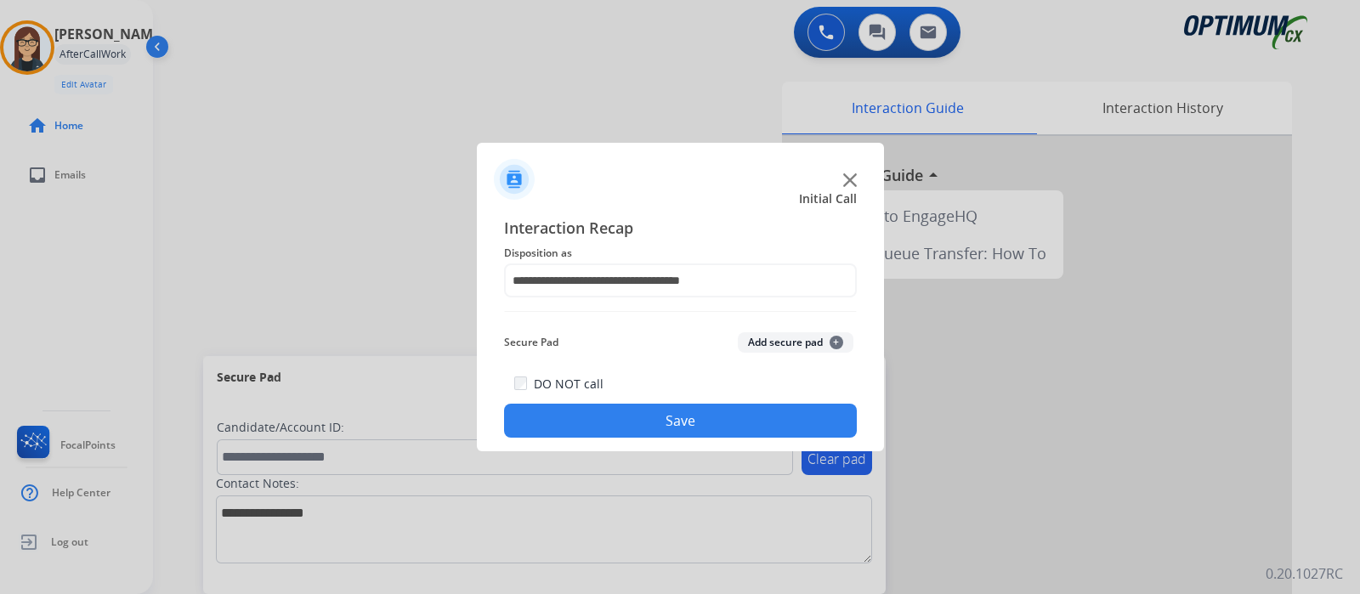
click at [621, 427] on button "Save" at bounding box center [680, 421] width 353 height 34
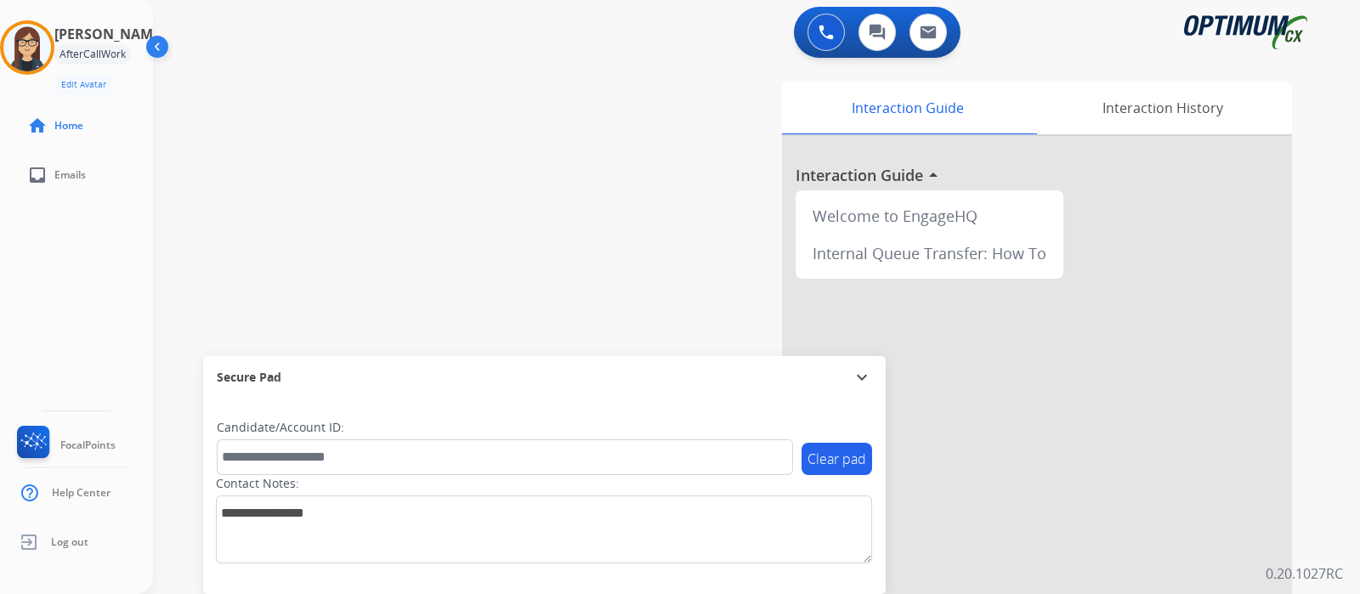
click at [410, 223] on div "swap_horiz Break voice bridge close_fullscreen Connect 3-Way Call merge_type Se…" at bounding box center [736, 415] width 1166 height 709
click at [415, 176] on div "swap_horiz Break voice bridge close_fullscreen Connect 3-Way Call merge_type Se…" at bounding box center [736, 415] width 1166 height 709
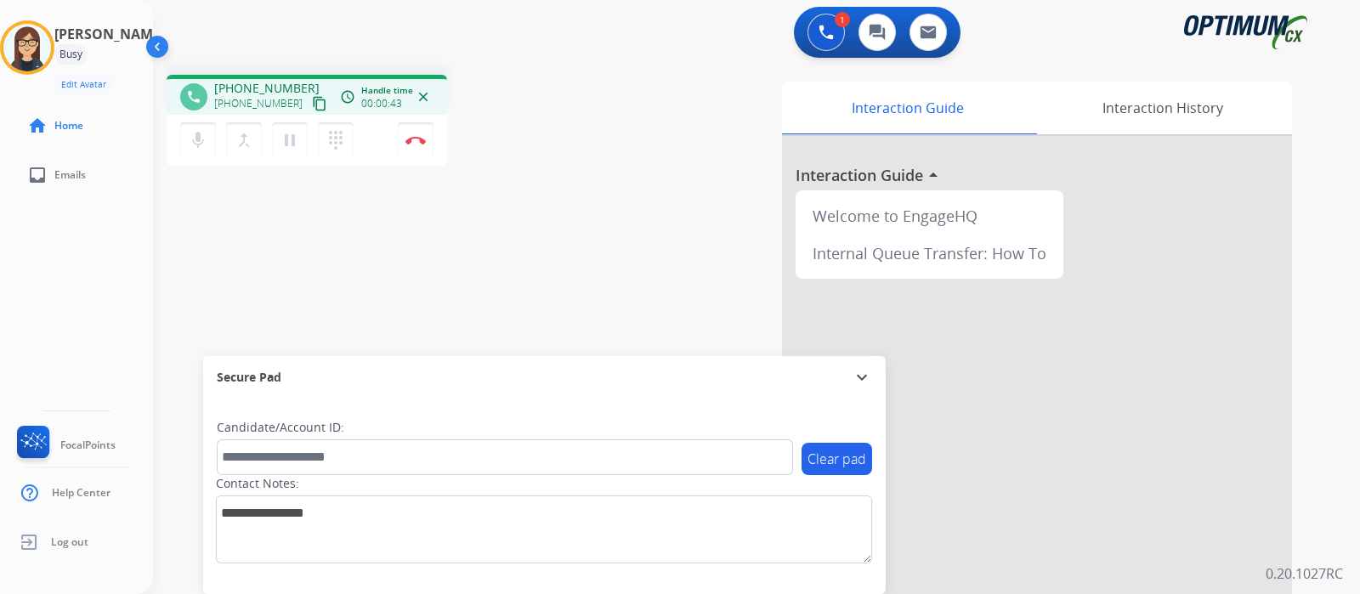
click at [312, 103] on mat-icon "content_copy" at bounding box center [319, 103] width 15 height 15
click at [197, 135] on mat-icon "mic" at bounding box center [198, 140] width 20 height 20
click at [192, 141] on mat-icon "mic_off" at bounding box center [198, 140] width 20 height 20
click at [549, 203] on div "phone [PHONE_NUMBER] [PHONE_NUMBER] content_copy access_time Call metrics Queue…" at bounding box center [736, 415] width 1166 height 709
click at [547, 126] on div "phone [PHONE_NUMBER] [PHONE_NUMBER] content_copy access_time Call metrics Queue…" at bounding box center [385, 123] width 437 height 96
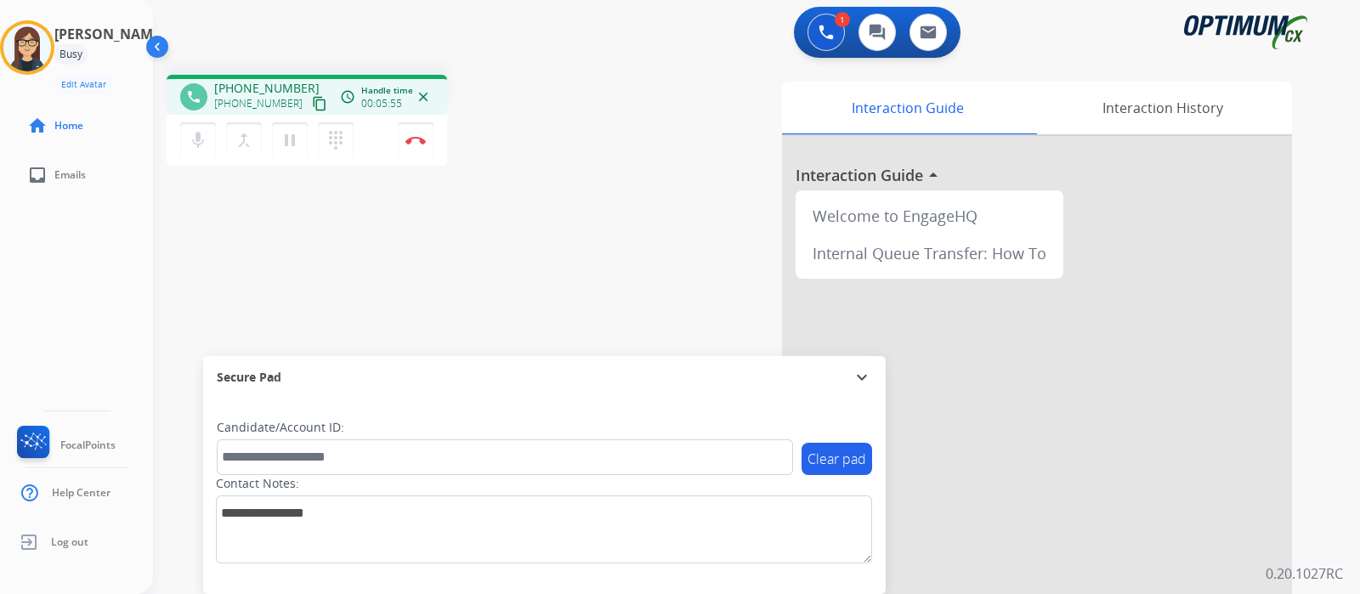
click at [560, 140] on div "phone [PHONE_NUMBER] [PHONE_NUMBER] content_copy access_time Call metrics Queue…" at bounding box center [385, 123] width 437 height 96
click at [412, 143] on img at bounding box center [415, 140] width 20 height 8
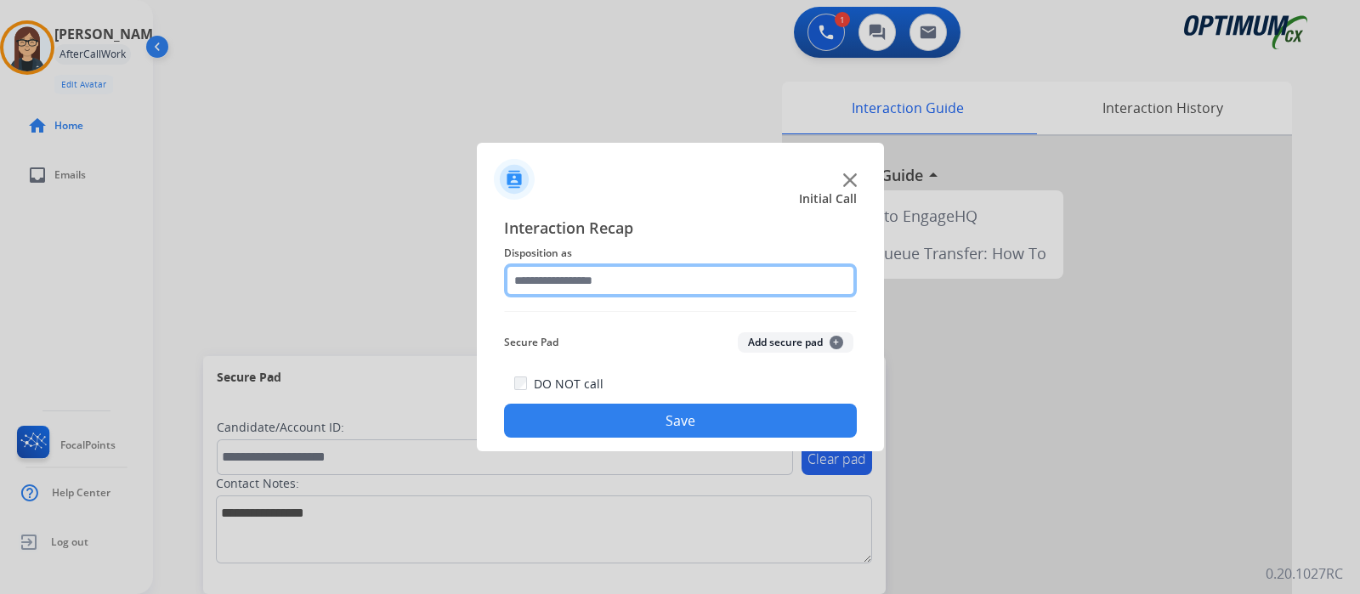
click at [569, 282] on input "text" at bounding box center [680, 280] width 353 height 34
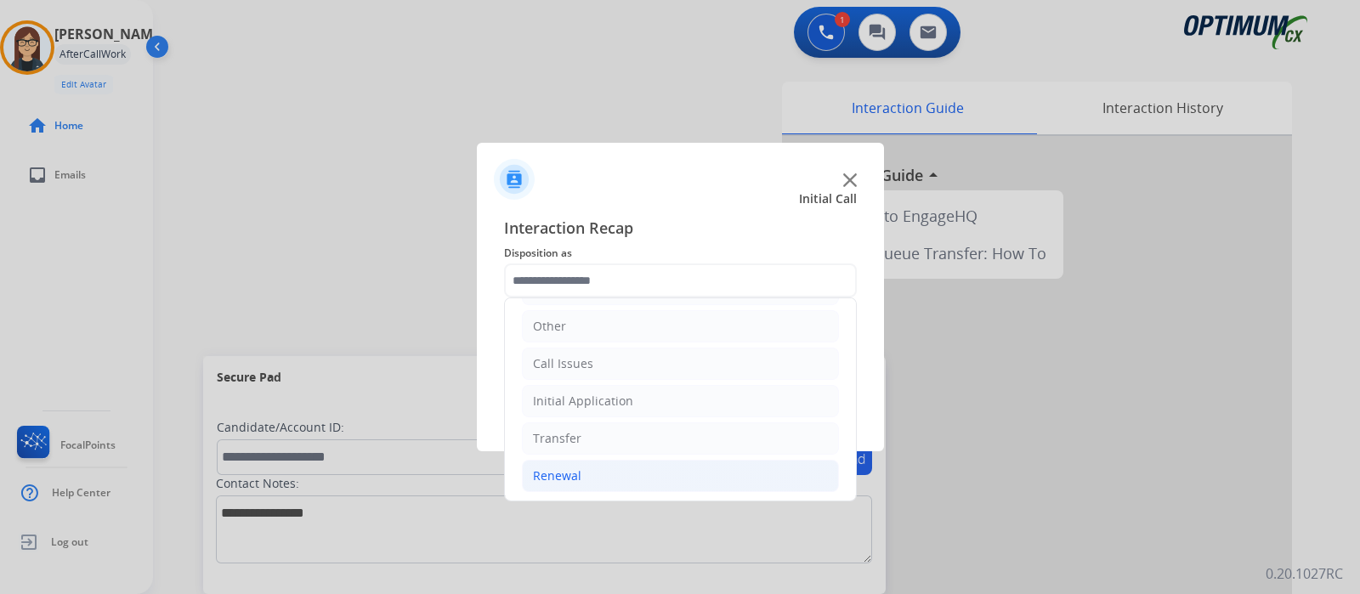
click at [572, 472] on div "Renewal" at bounding box center [557, 475] width 48 height 17
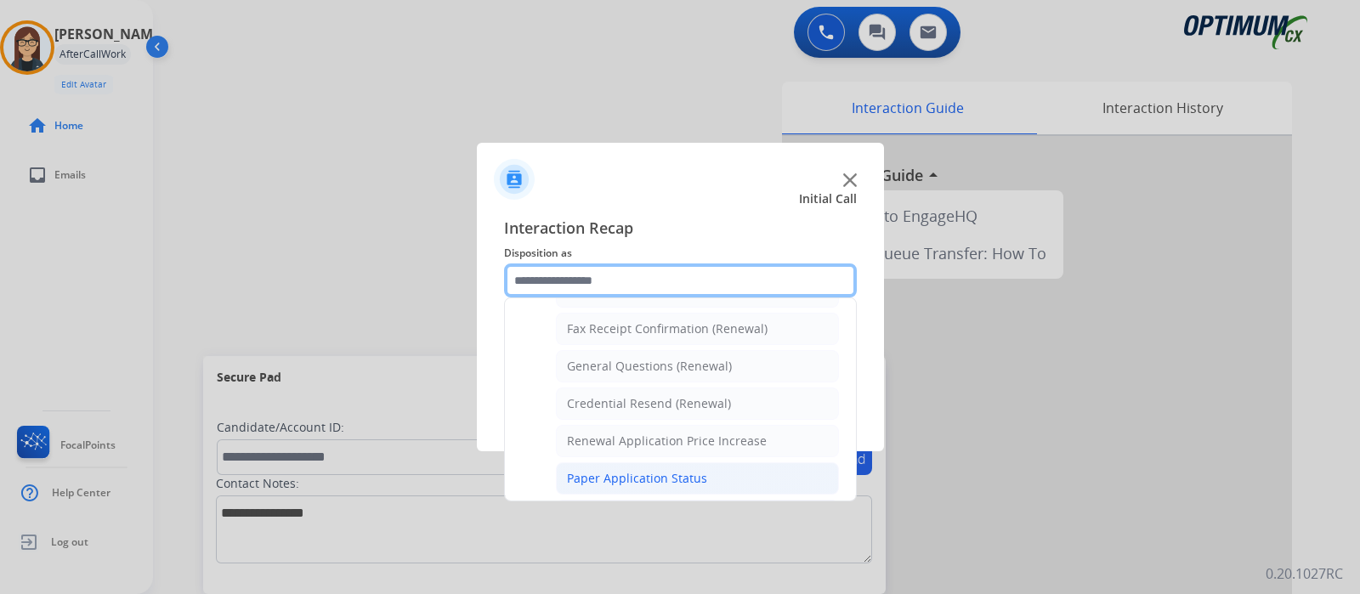
scroll to position [437, 0]
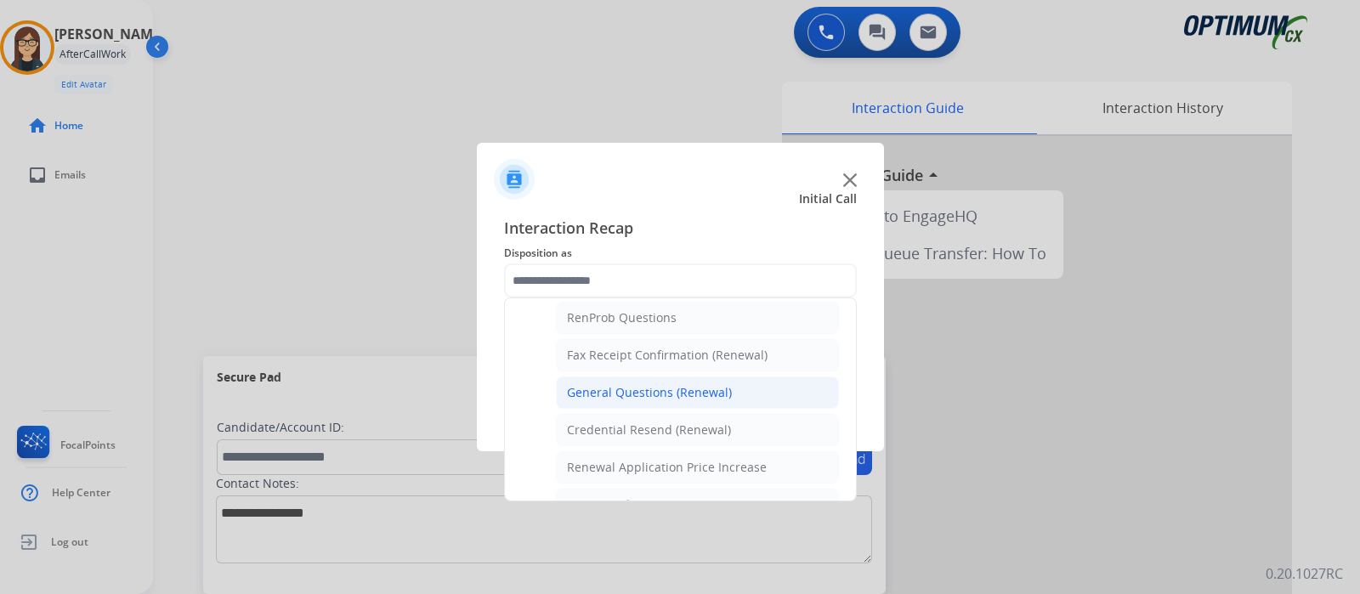
click at [642, 384] on div "General Questions (Renewal)" at bounding box center [649, 392] width 165 height 17
type input "**********"
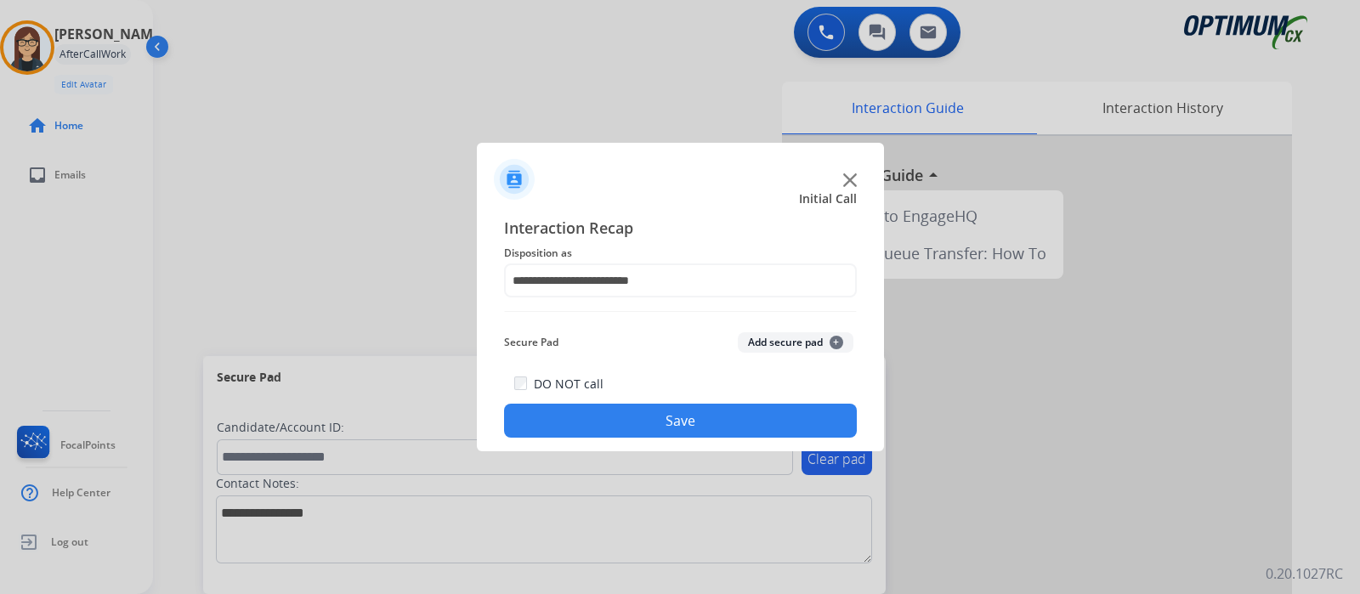
click at [631, 409] on button "Save" at bounding box center [680, 421] width 353 height 34
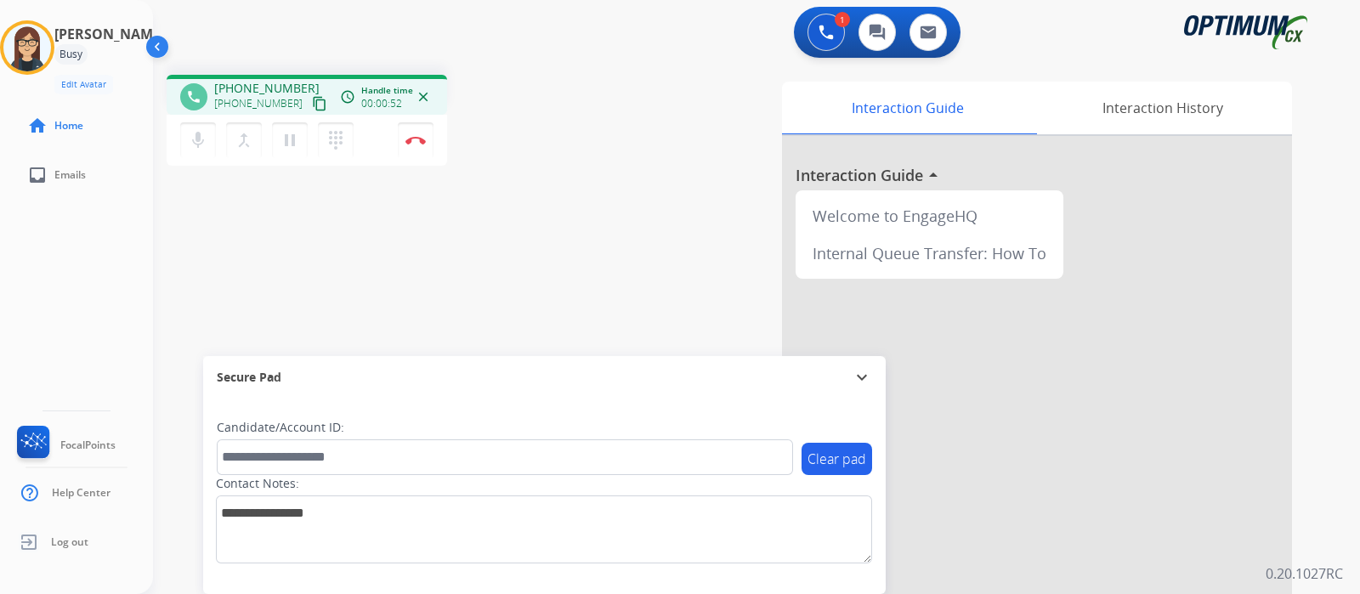
click at [523, 230] on div "phone [PHONE_NUMBER] [PHONE_NUMBER] content_copy access_time Call metrics Queue…" at bounding box center [736, 415] width 1166 height 709
click at [577, 256] on div "phone [PHONE_NUMBER] [PHONE_NUMBER] content_copy access_time Call metrics Queue…" at bounding box center [736, 415] width 1166 height 709
click at [607, 159] on div "phone [PHONE_NUMBER] [PHONE_NUMBER] content_copy access_time Call metrics Queue…" at bounding box center [736, 415] width 1166 height 709
click at [577, 215] on div "phone [PHONE_NUMBER] [PHONE_NUMBER] content_copy access_time Call metrics Queue…" at bounding box center [736, 415] width 1166 height 709
click at [578, 179] on div "phone [PHONE_NUMBER] [PHONE_NUMBER] content_copy access_time Call metrics Queue…" at bounding box center [736, 415] width 1166 height 709
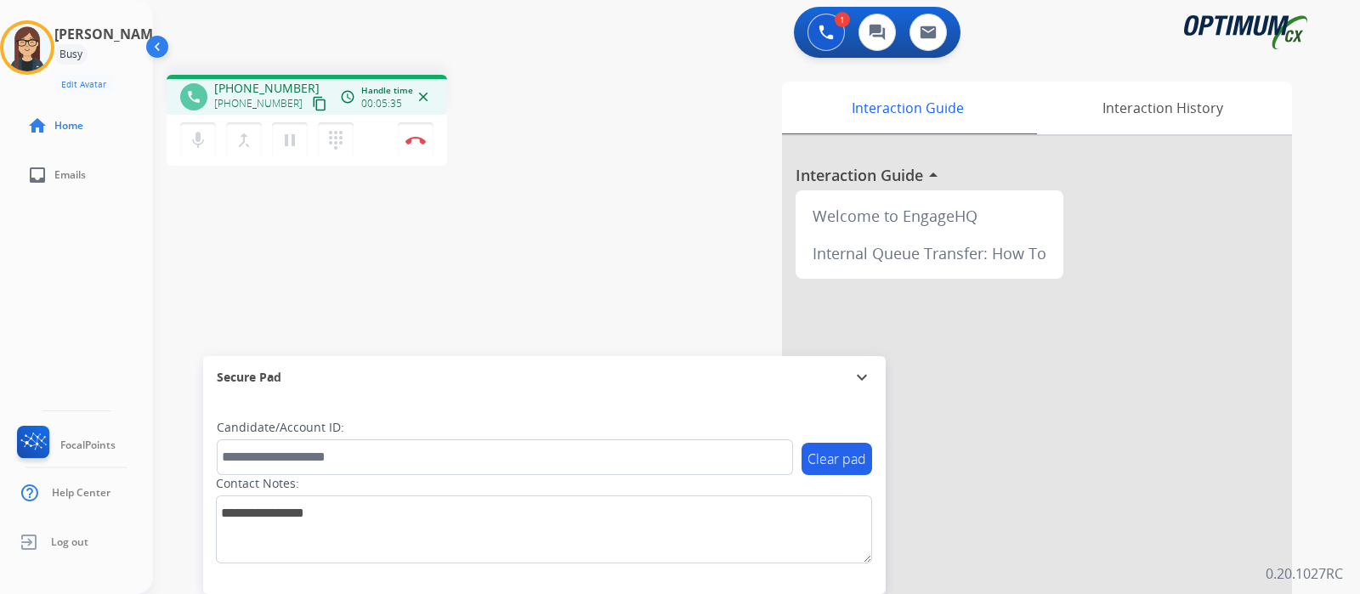
click at [506, 229] on div "phone [PHONE_NUMBER] [PHONE_NUMBER] content_copy access_time Call metrics Queue…" at bounding box center [736, 415] width 1166 height 709
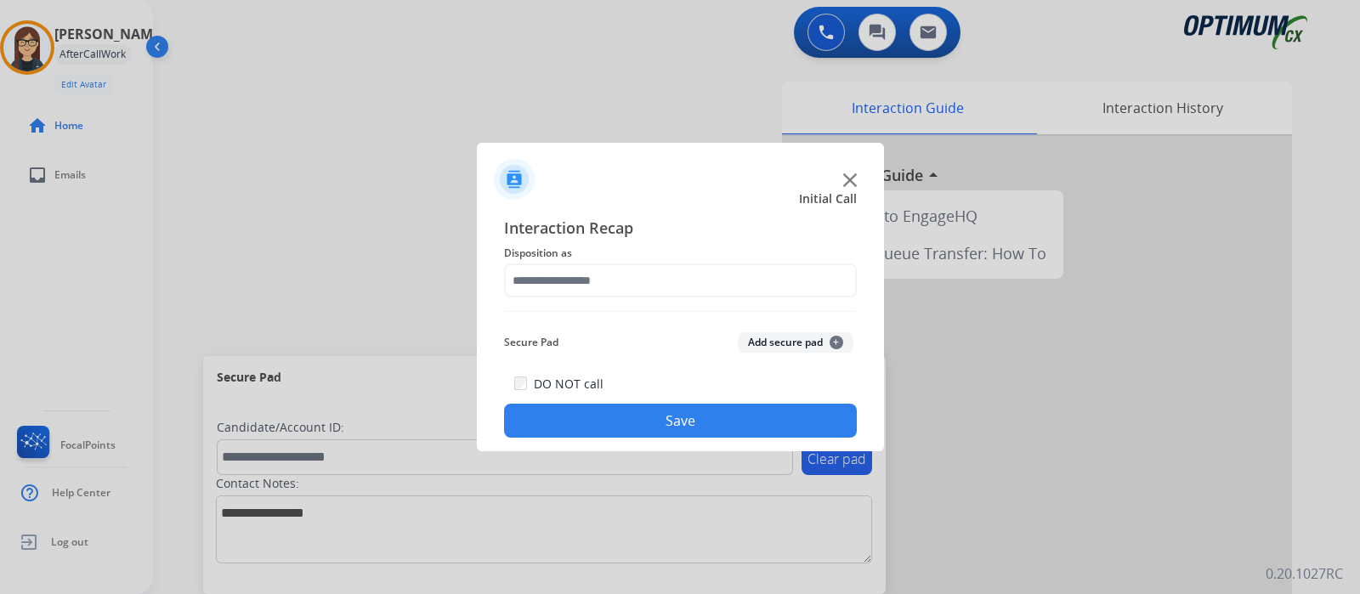
click at [416, 144] on div at bounding box center [680, 297] width 1360 height 594
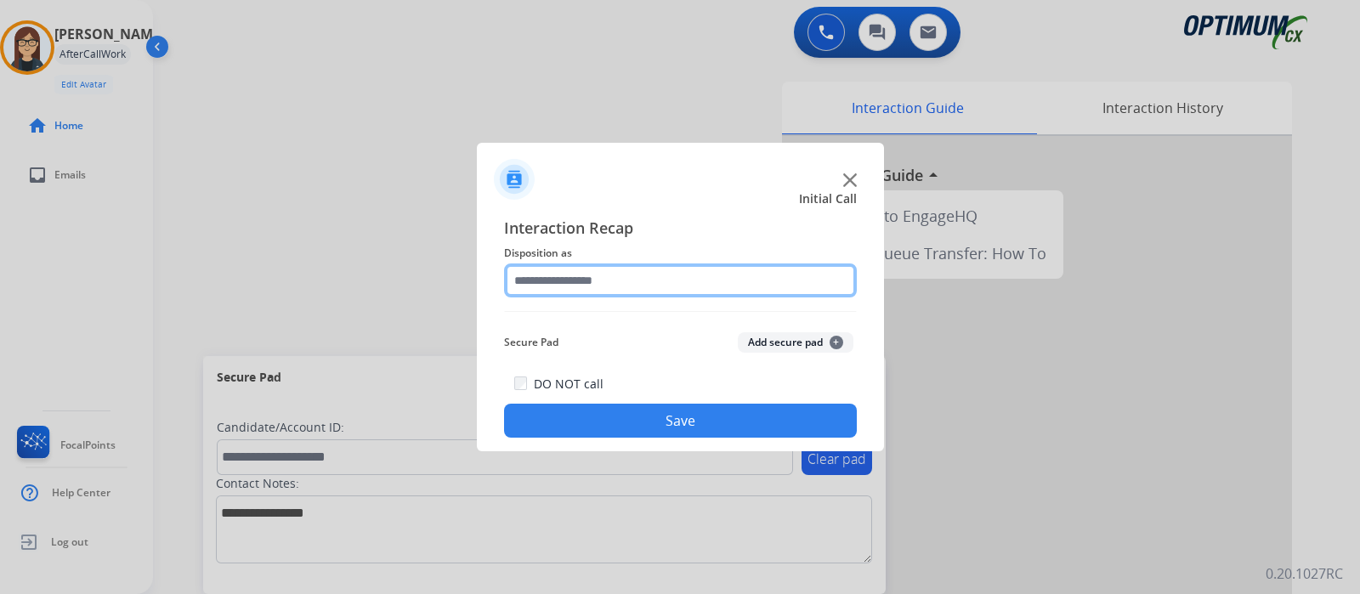
click at [579, 277] on input "text" at bounding box center [680, 280] width 353 height 34
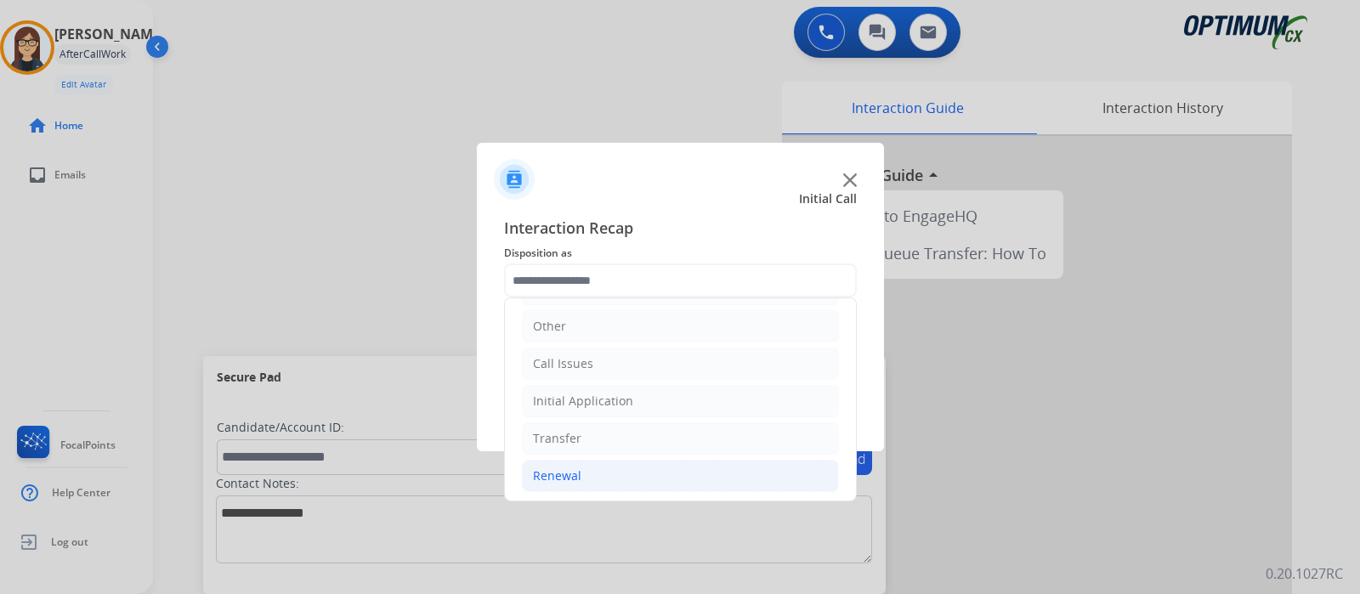
click at [569, 472] on div "Renewal" at bounding box center [557, 475] width 48 height 17
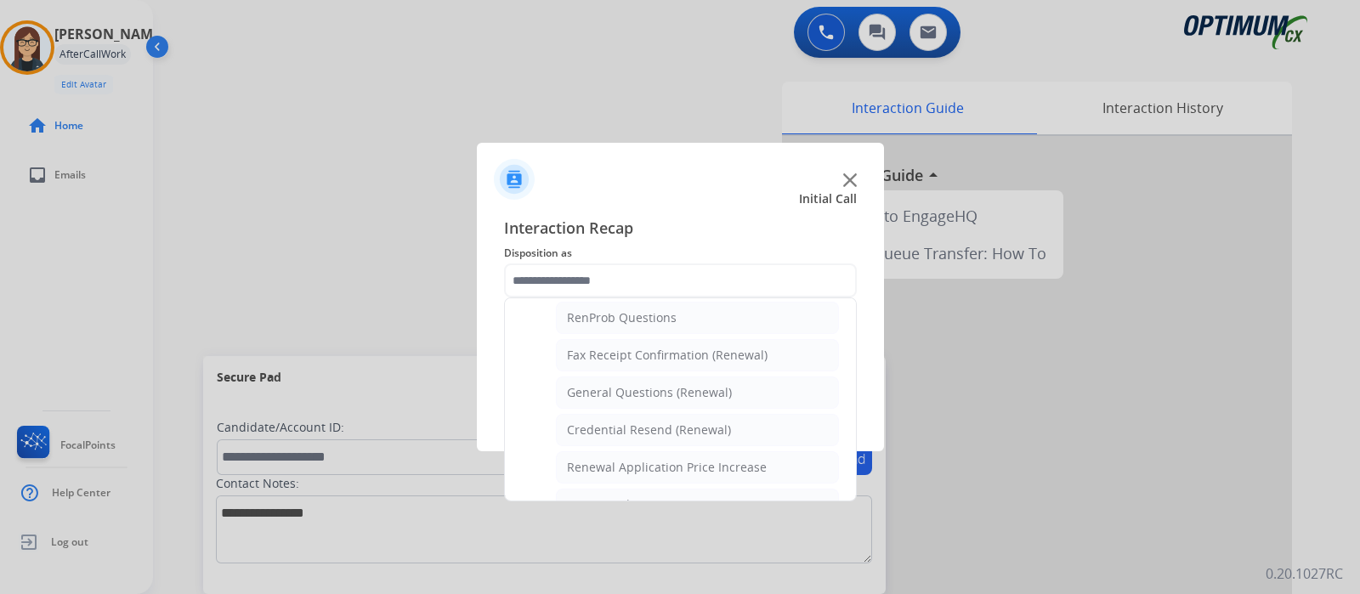
click at [624, 384] on div "General Questions (Renewal)" at bounding box center [649, 392] width 165 height 17
type input "**********"
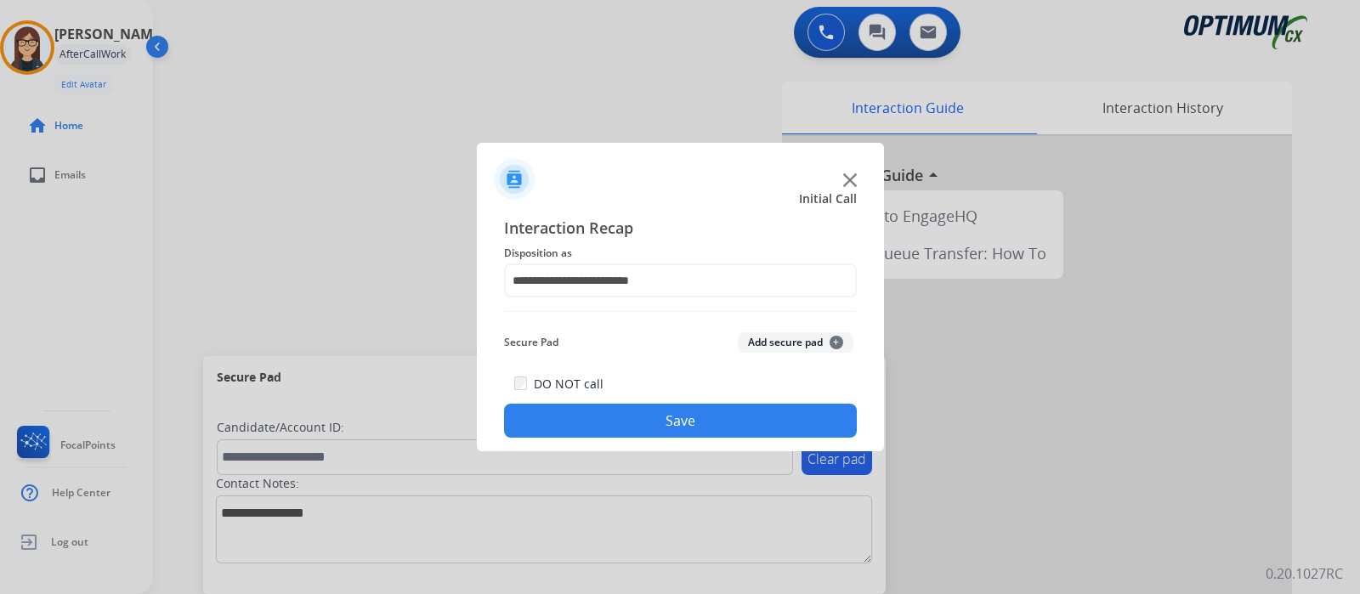
click at [615, 418] on button "Save" at bounding box center [680, 421] width 353 height 34
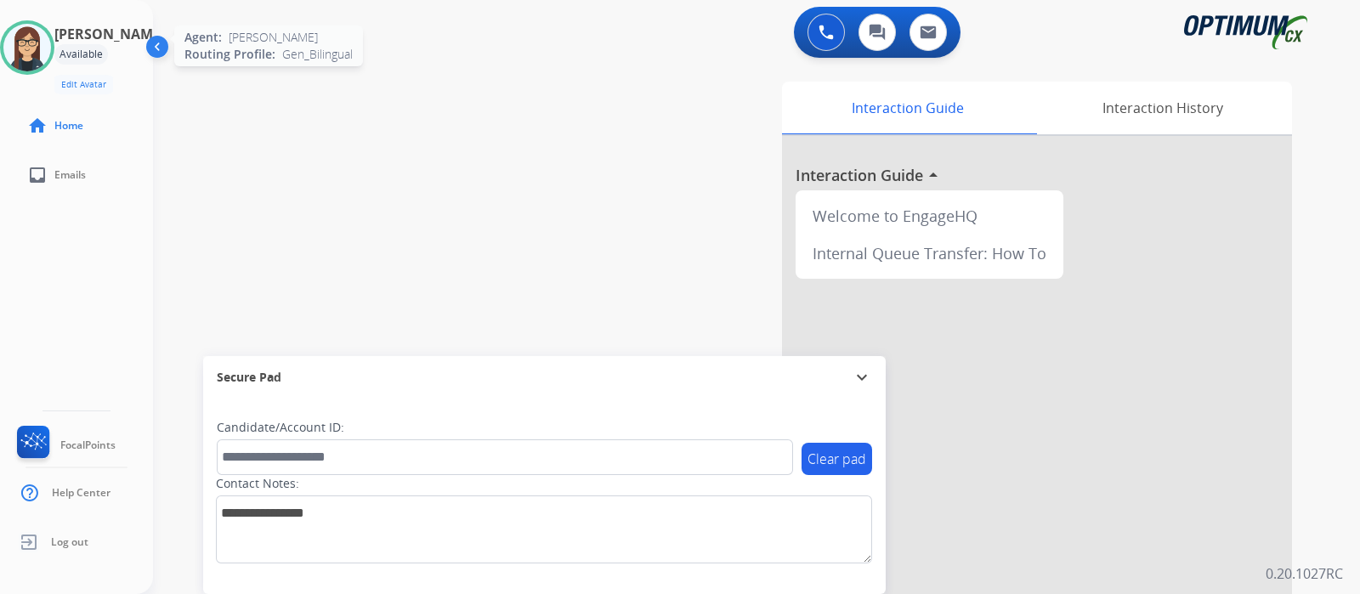
click at [41, 54] on img at bounding box center [27, 48] width 48 height 48
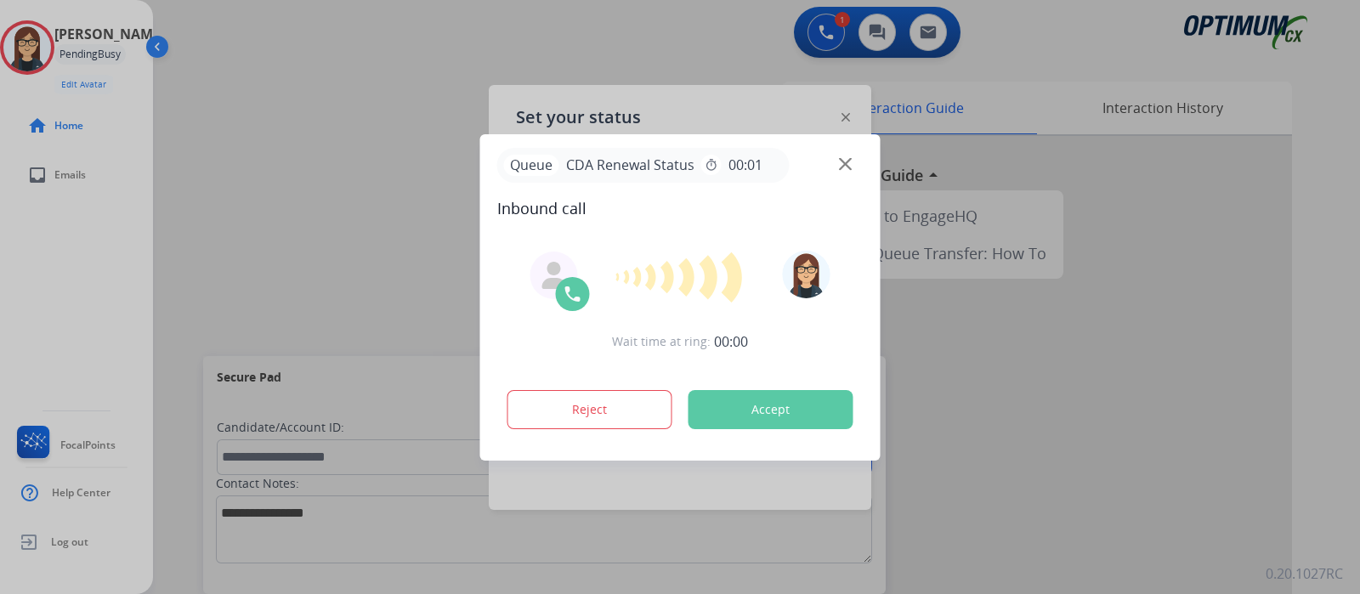
click at [620, 303] on div at bounding box center [680, 277] width 366 height 53
click at [850, 167] on img at bounding box center [845, 163] width 13 height 13
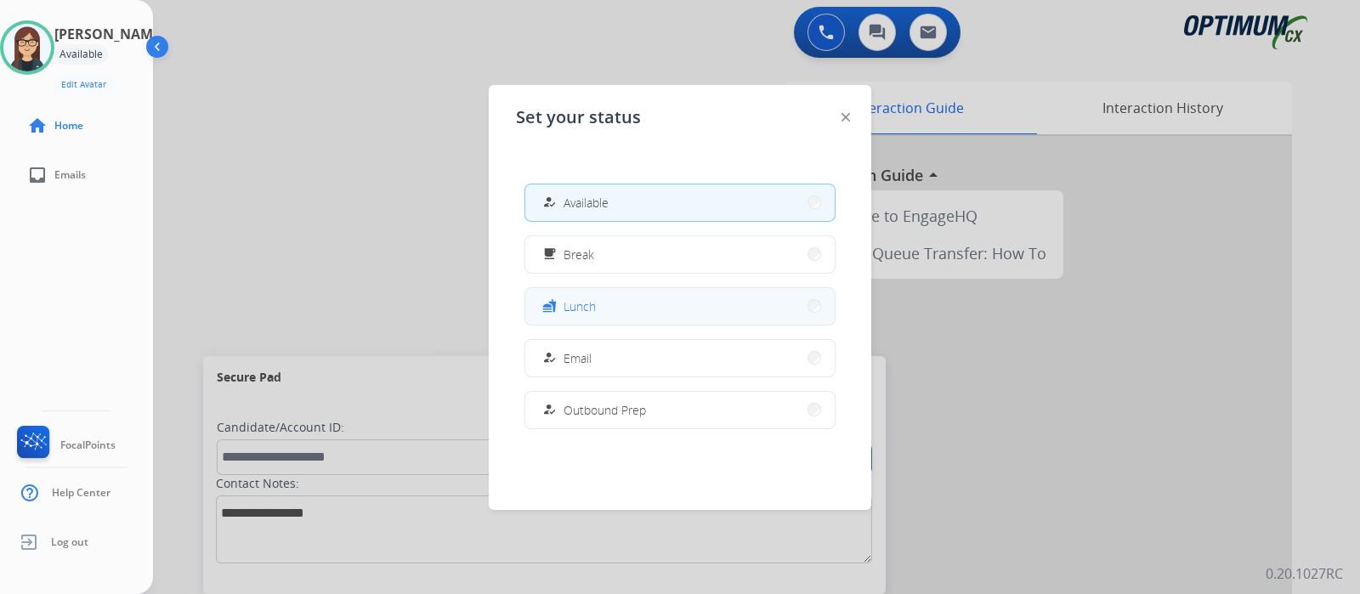
click at [574, 311] on span "Lunch" at bounding box center [579, 306] width 32 height 18
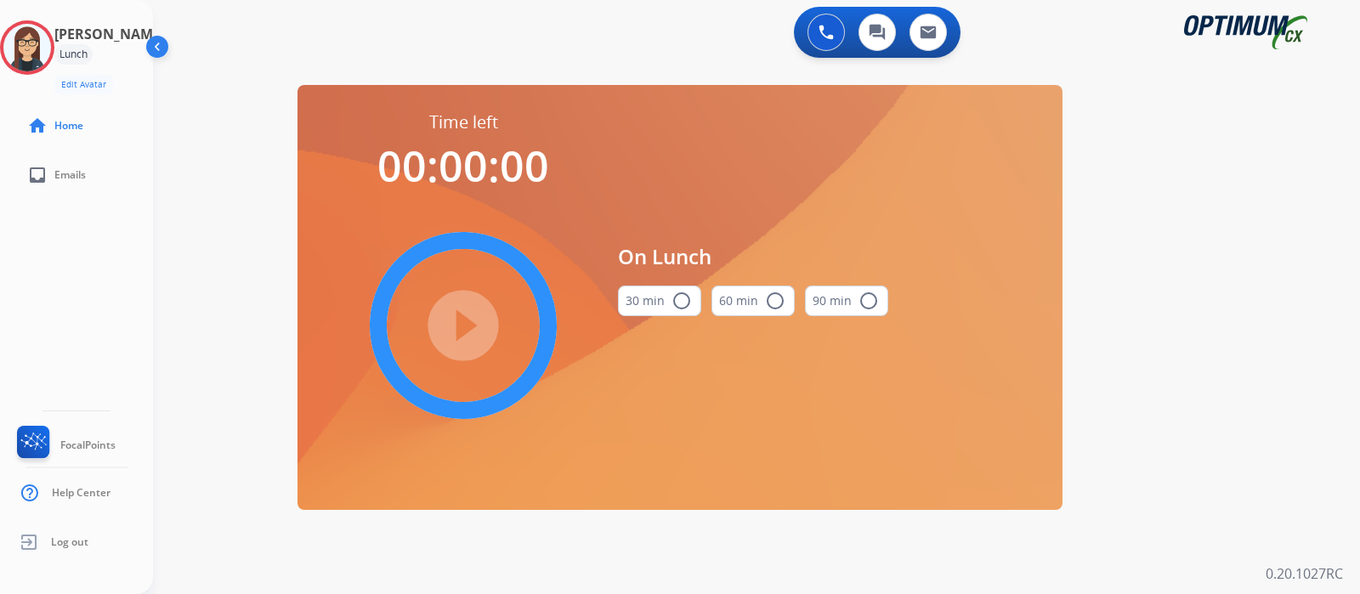
click at [680, 296] on mat-icon "radio_button_unchecked" at bounding box center [681, 301] width 20 height 20
click at [456, 315] on mat-icon "play_circle_filled" at bounding box center [463, 325] width 20 height 20
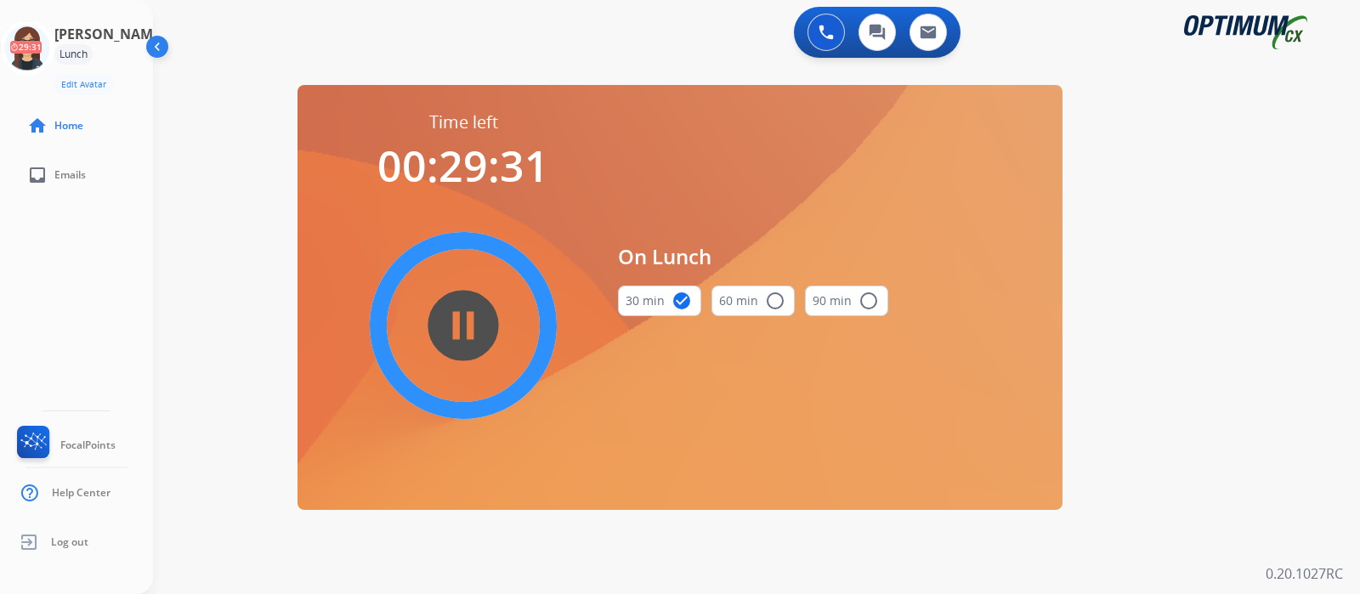
click at [101, 267] on div "[PERSON_NAME] Edit Avatar 29:31 Agent: [PERSON_NAME] Profile: Gen_Bilingual hom…" at bounding box center [76, 297] width 153 height 594
click at [27, 42] on icon at bounding box center [27, 47] width 55 height 55
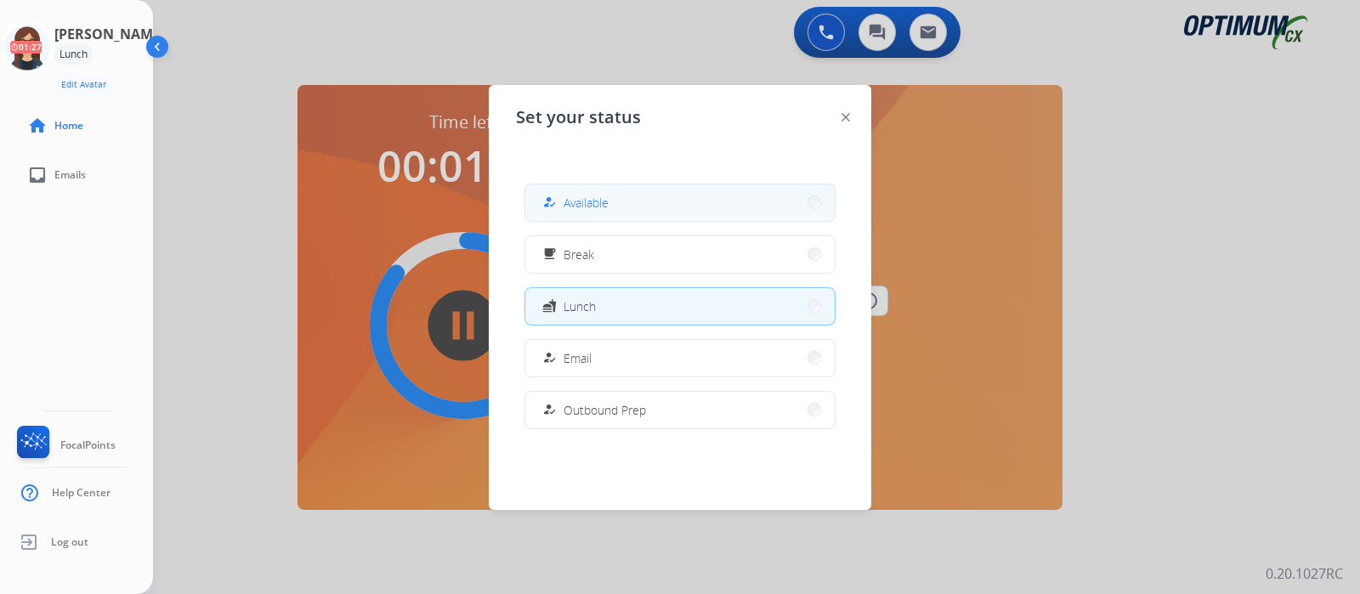
click at [661, 206] on button "how_to_reg Available" at bounding box center [679, 202] width 309 height 37
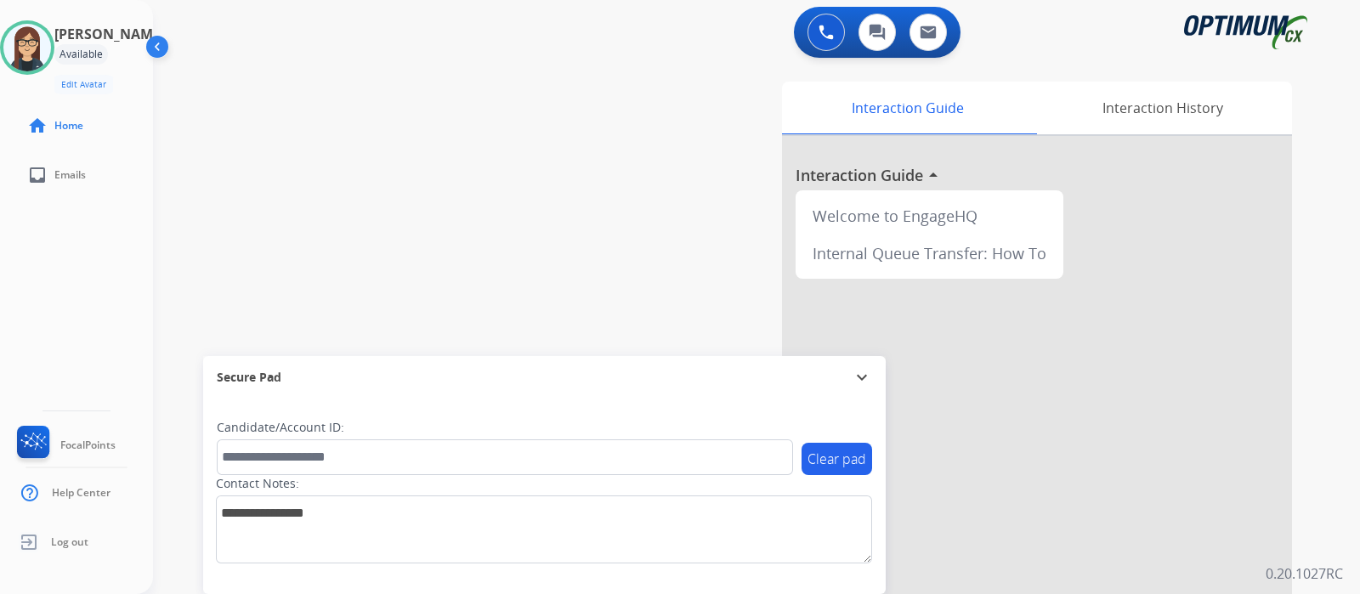
click at [127, 352] on div "[PERSON_NAME] Available Edit Avatar Agent: [PERSON_NAME] Profile: Gen_Bilingual…" at bounding box center [76, 297] width 153 height 594
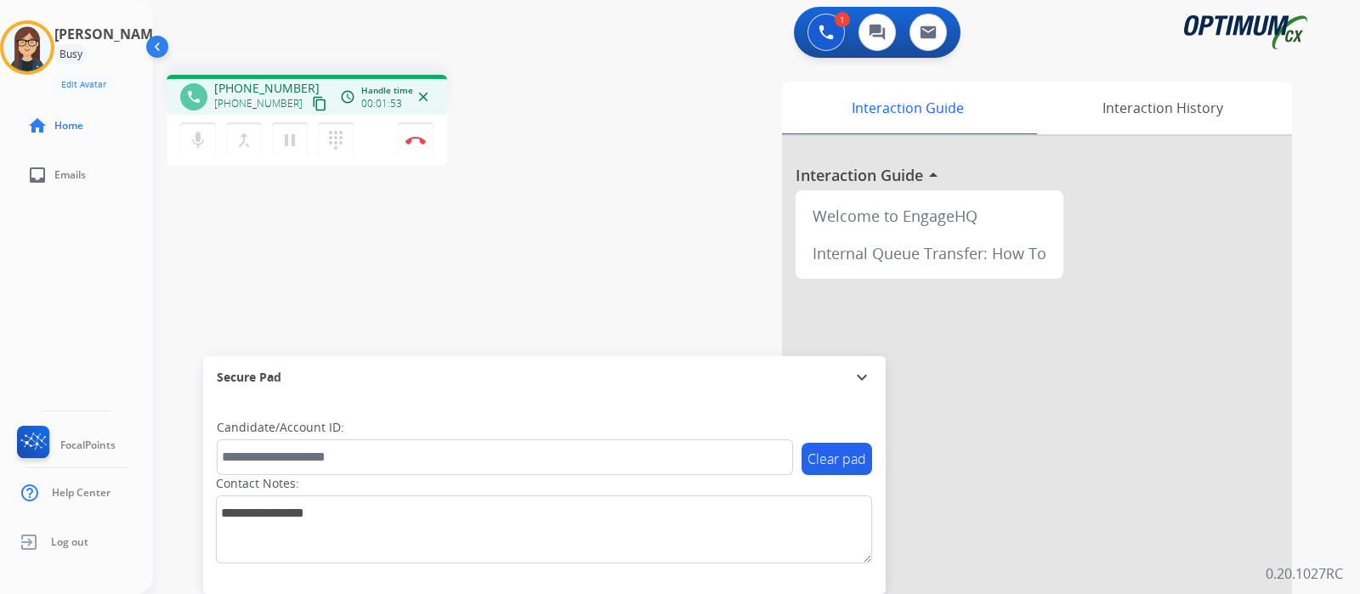
click at [312, 108] on mat-icon "content_copy" at bounding box center [319, 103] width 15 height 15
click at [499, 251] on div "phone [PHONE_NUMBER] [PHONE_NUMBER] content_copy access_time Call metrics Queue…" at bounding box center [736, 415] width 1166 height 709
click at [408, 138] on img at bounding box center [415, 140] width 20 height 8
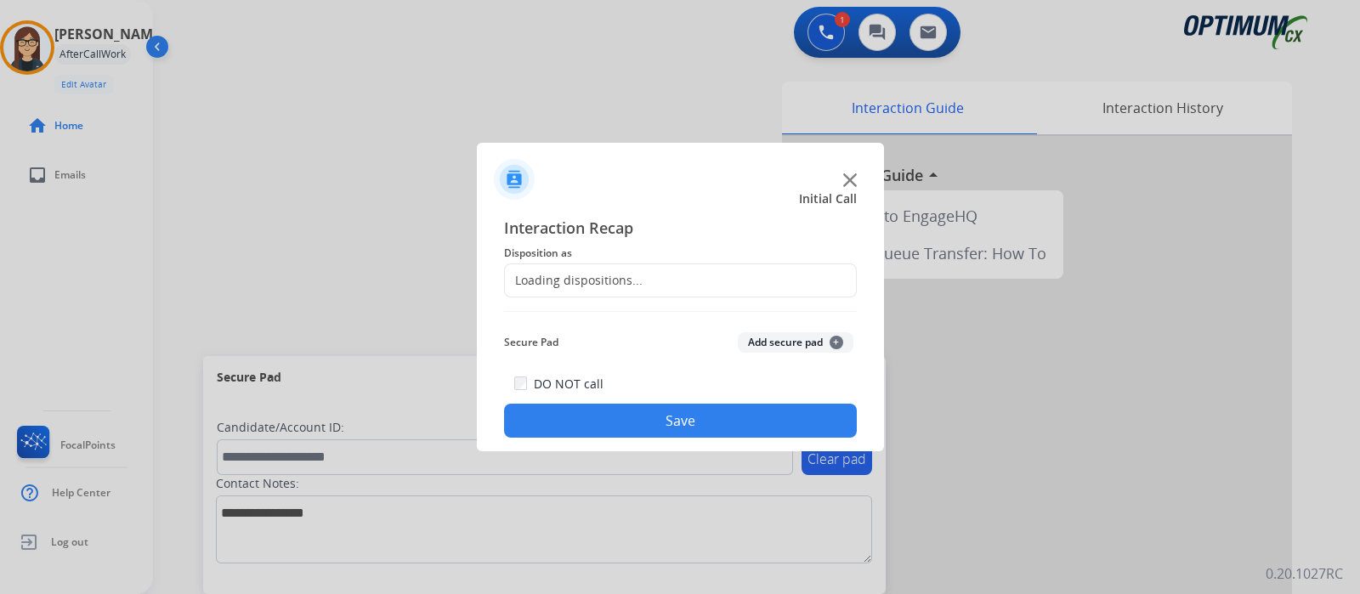
click at [583, 285] on div "Loading dispositions..." at bounding box center [574, 280] width 138 height 17
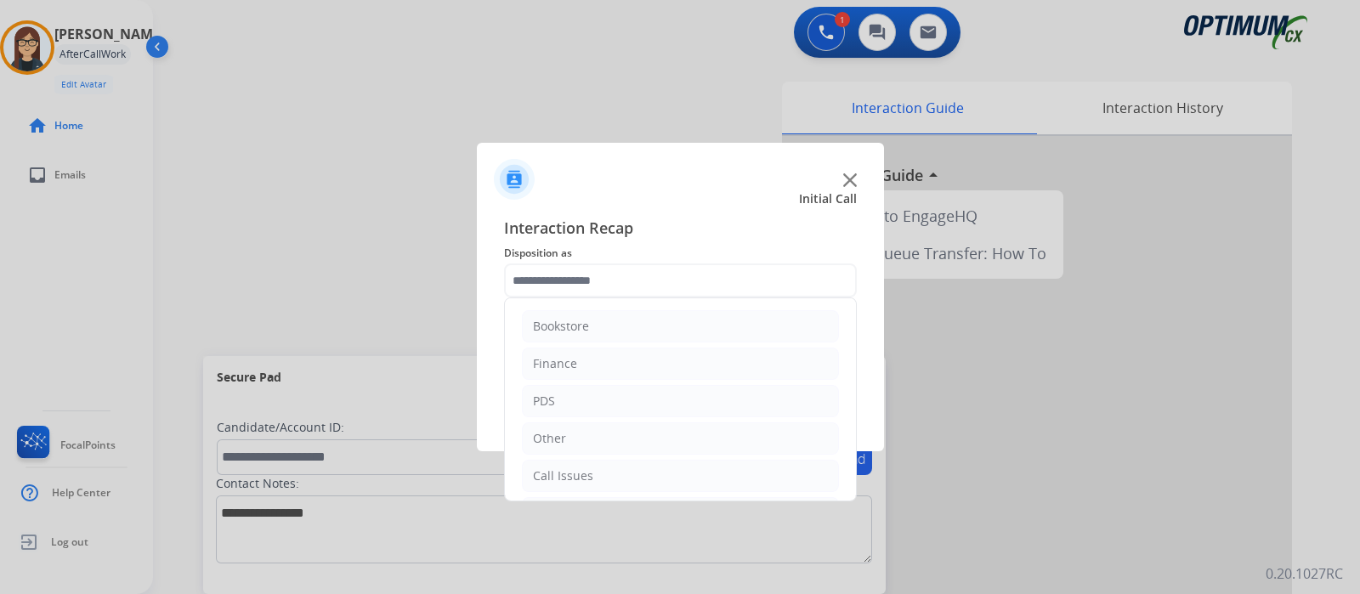
scroll to position [112, 0]
click at [570, 477] on div "Renewal" at bounding box center [557, 475] width 48 height 17
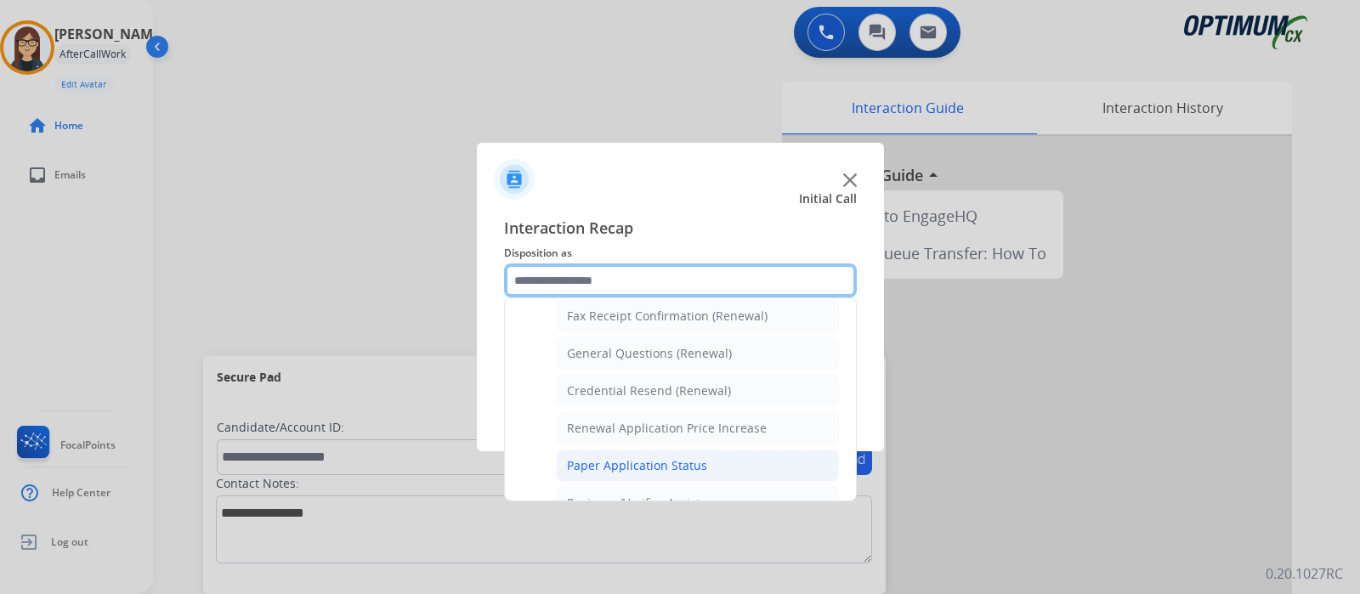
scroll to position [431, 0]
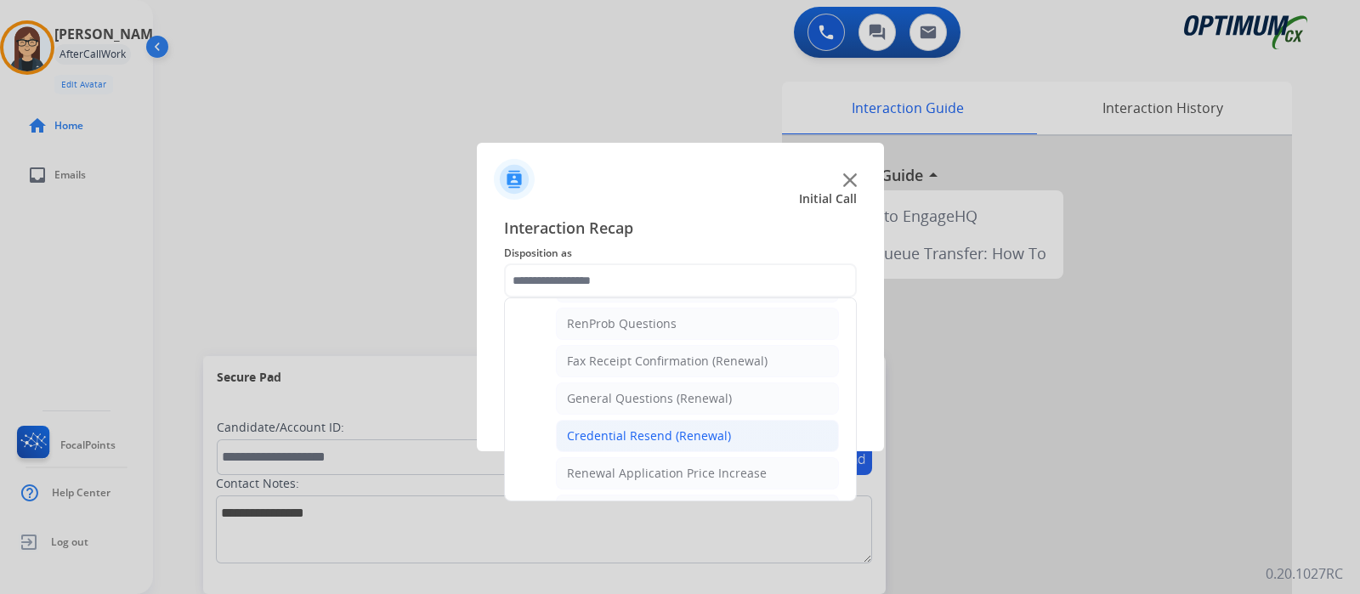
click at [629, 427] on div "Credential Resend (Renewal)" at bounding box center [649, 435] width 164 height 17
type input "**********"
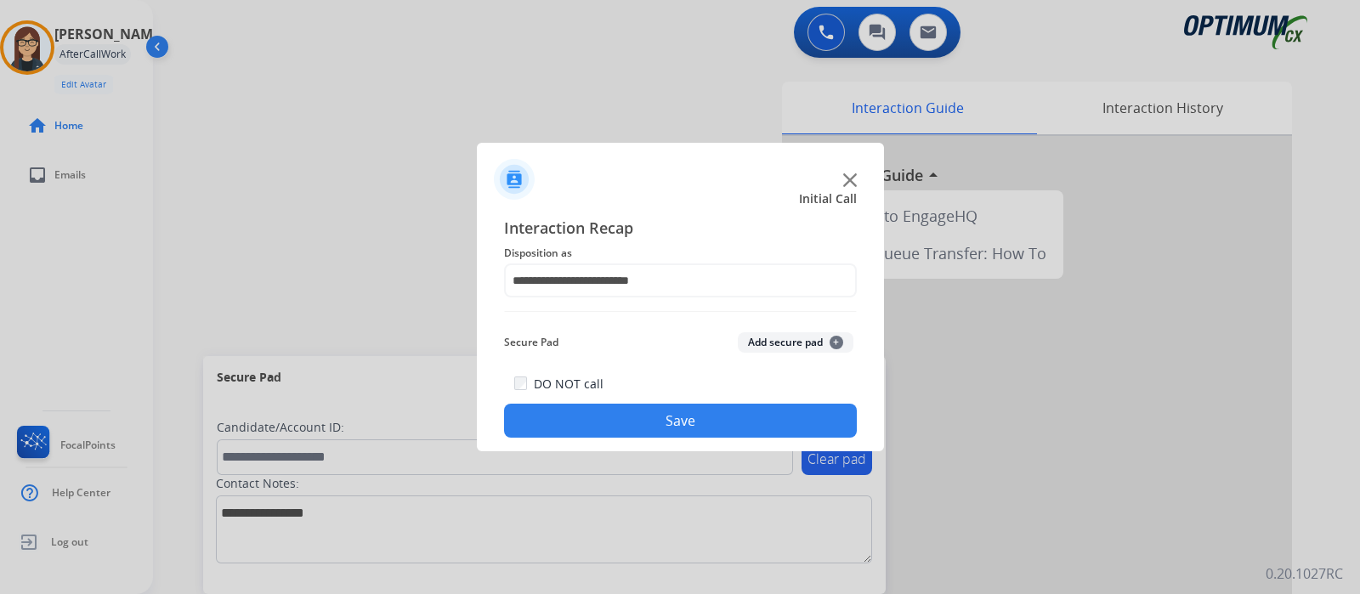
click at [638, 415] on button "Save" at bounding box center [680, 421] width 353 height 34
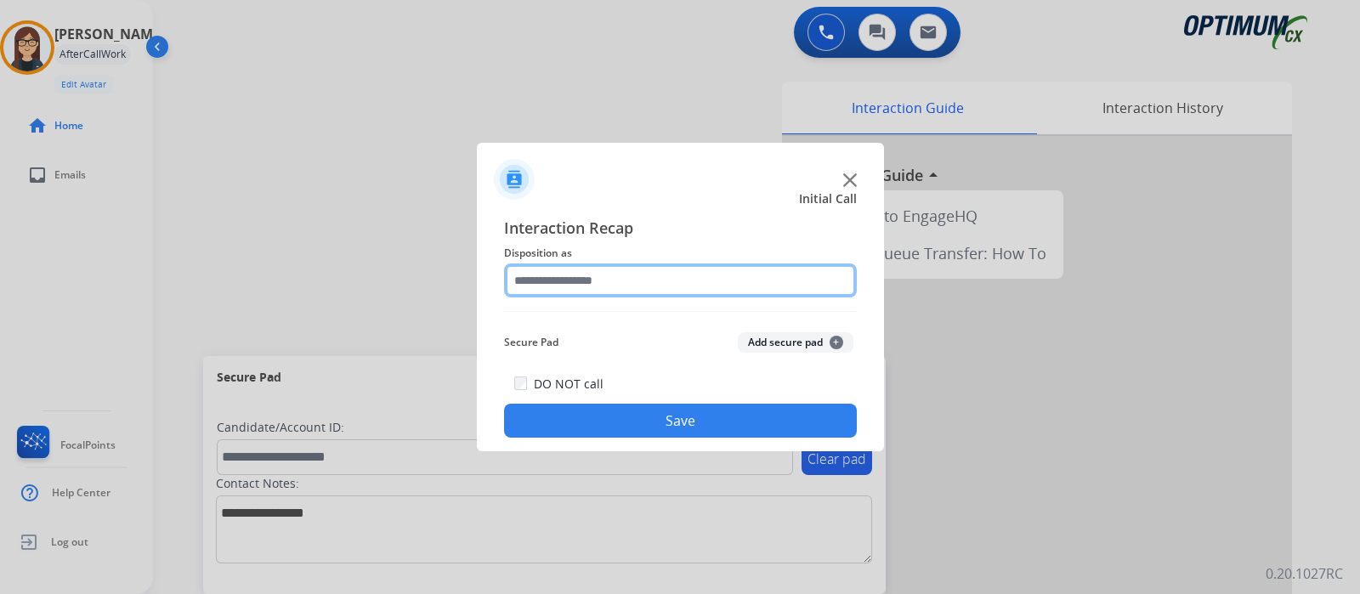
click at [574, 287] on input "text" at bounding box center [680, 280] width 353 height 34
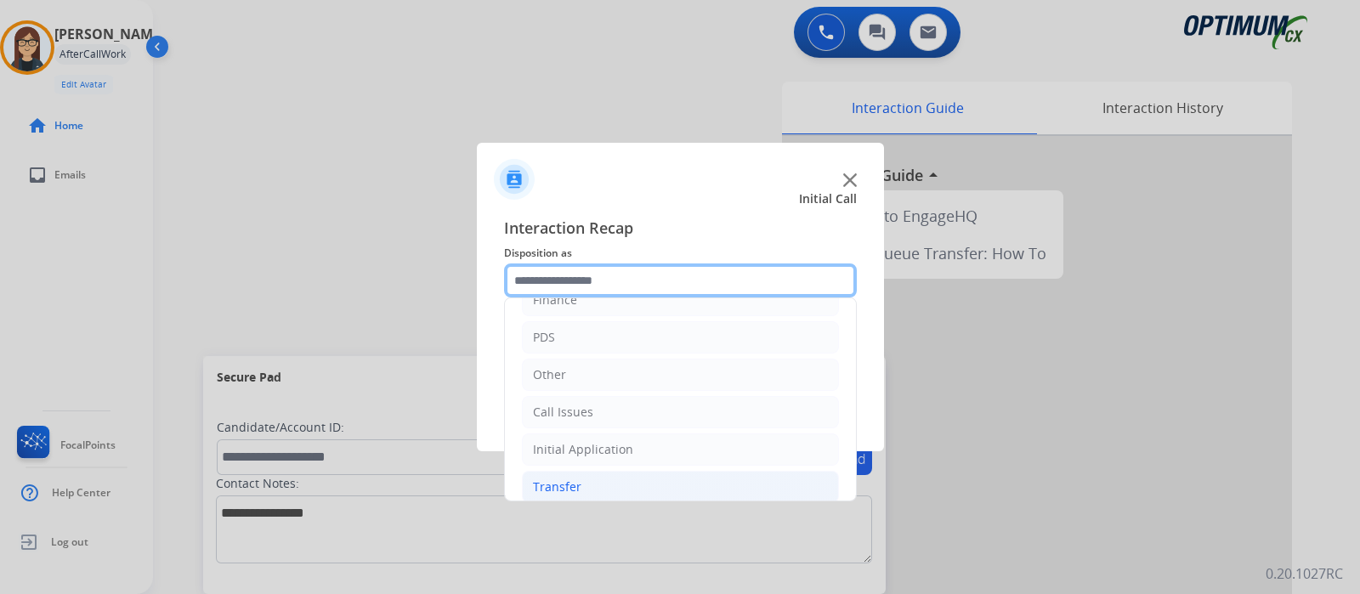
scroll to position [112, 0]
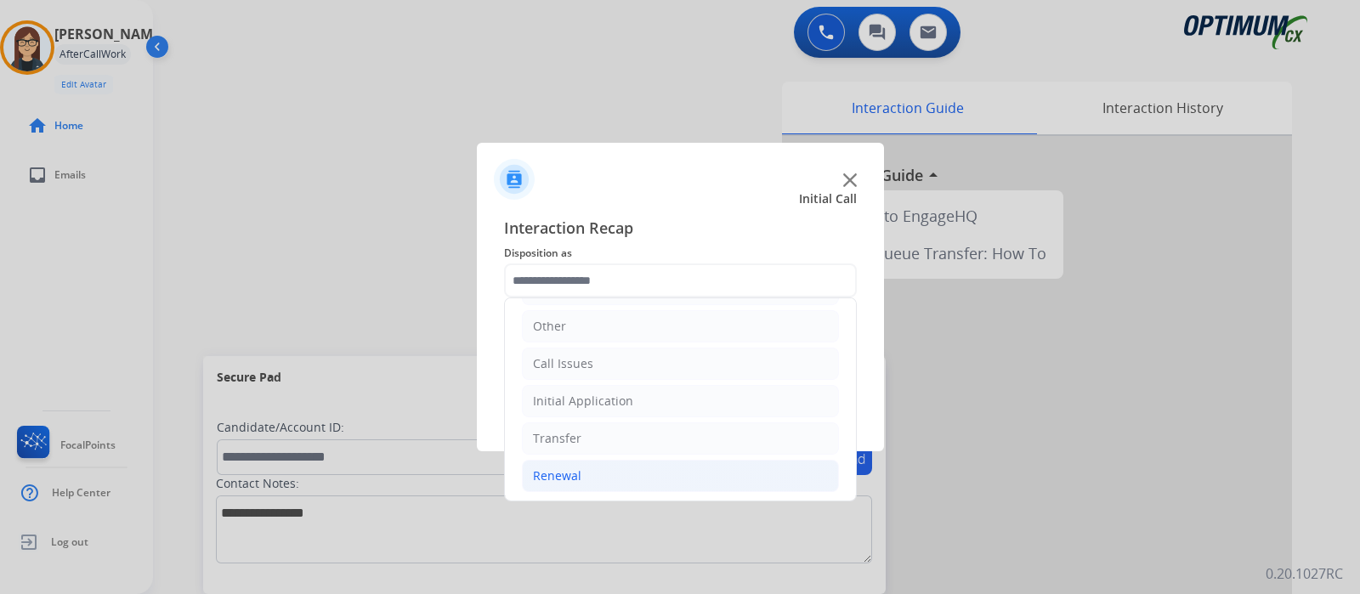
click at [606, 473] on li "Renewal" at bounding box center [680, 476] width 317 height 32
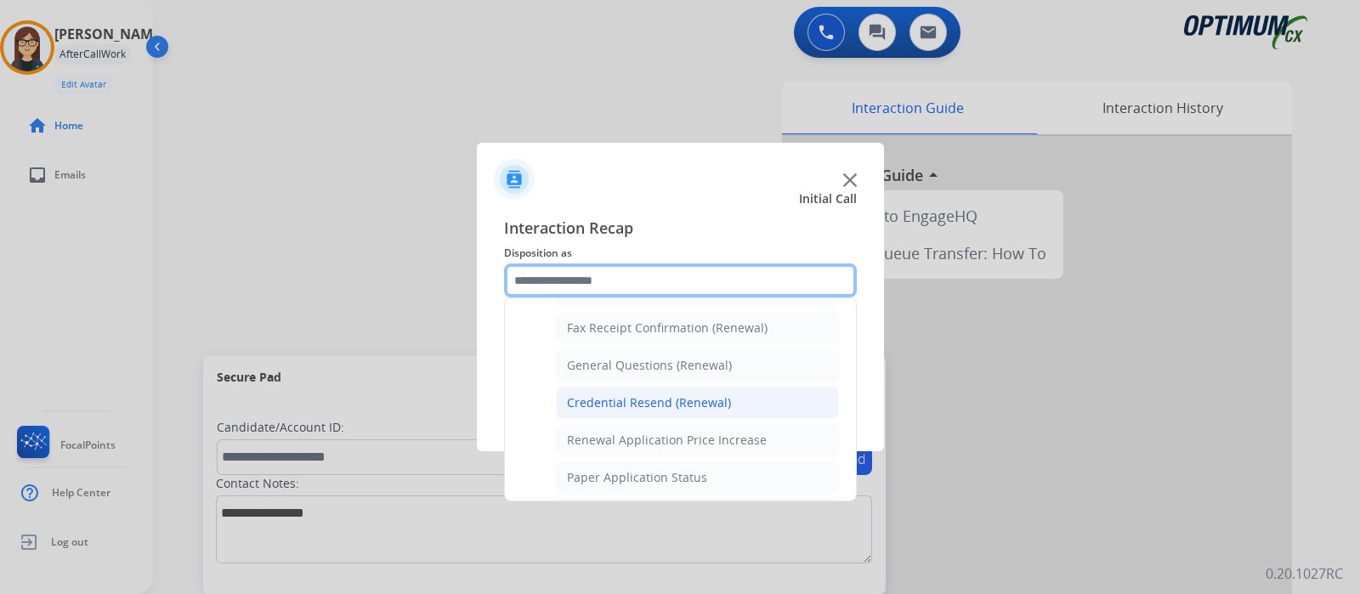
scroll to position [431, 0]
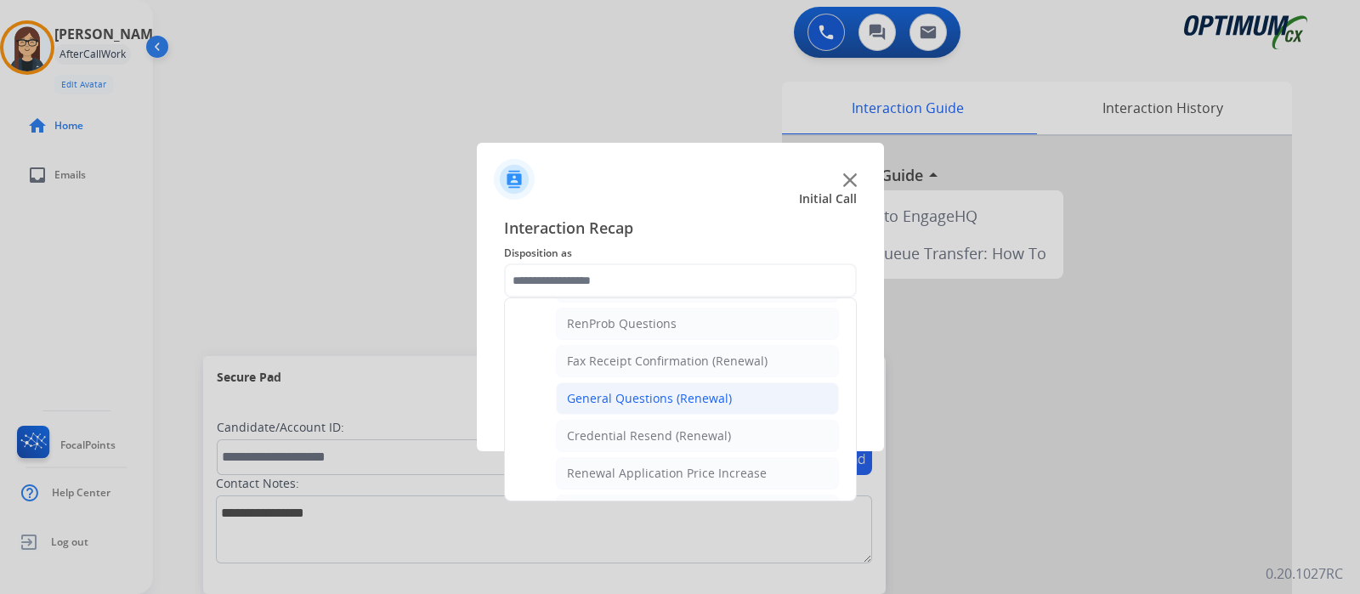
click at [630, 395] on div "General Questions (Renewal)" at bounding box center [649, 398] width 165 height 17
type input "**********"
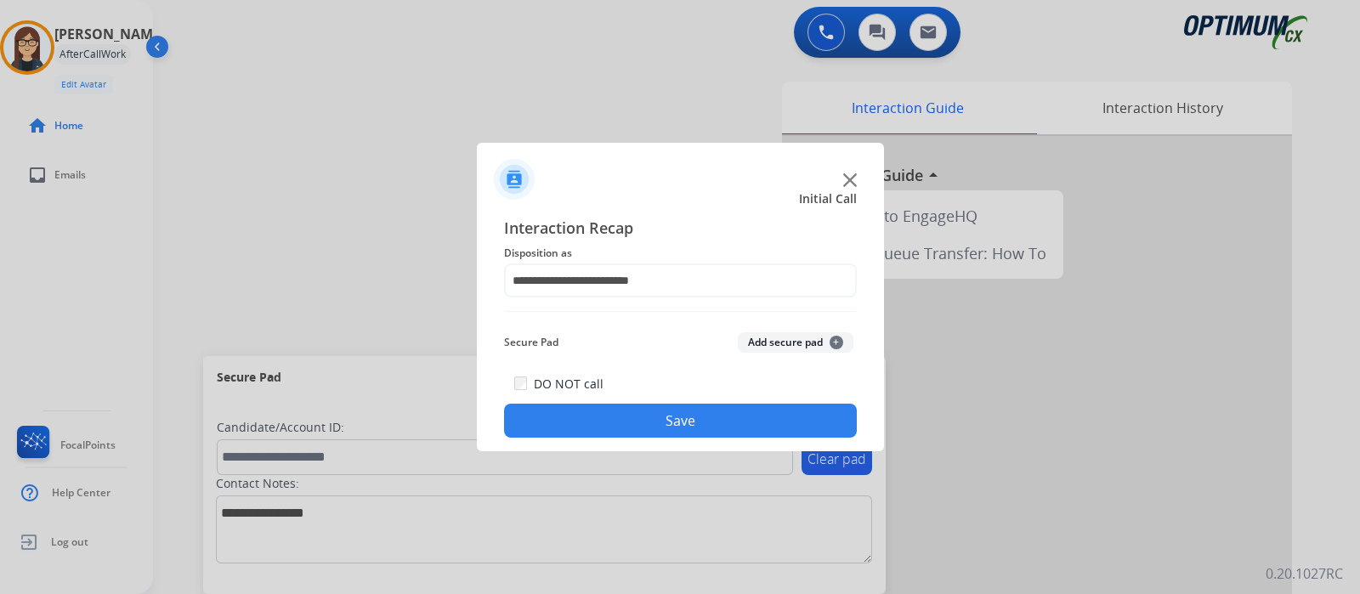
click at [631, 410] on button "Save" at bounding box center [680, 421] width 353 height 34
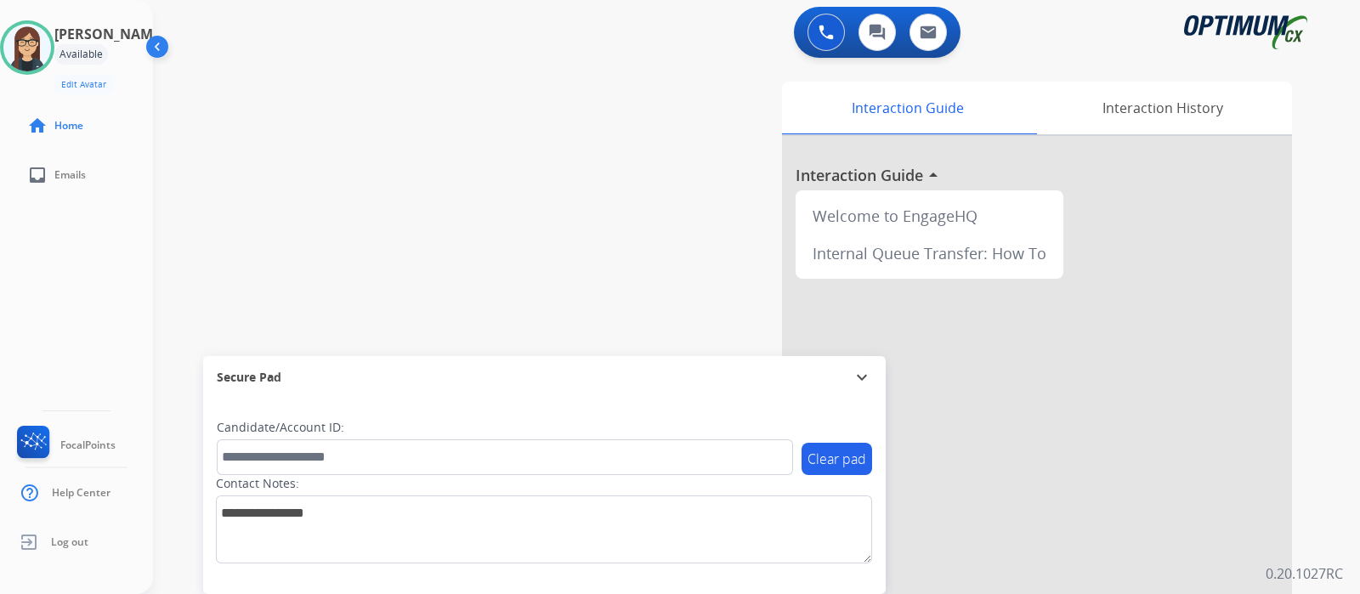
click at [487, 303] on div "swap_horiz Break voice bridge close_fullscreen Connect 3-Way Call merge_type Se…" at bounding box center [736, 415] width 1166 height 709
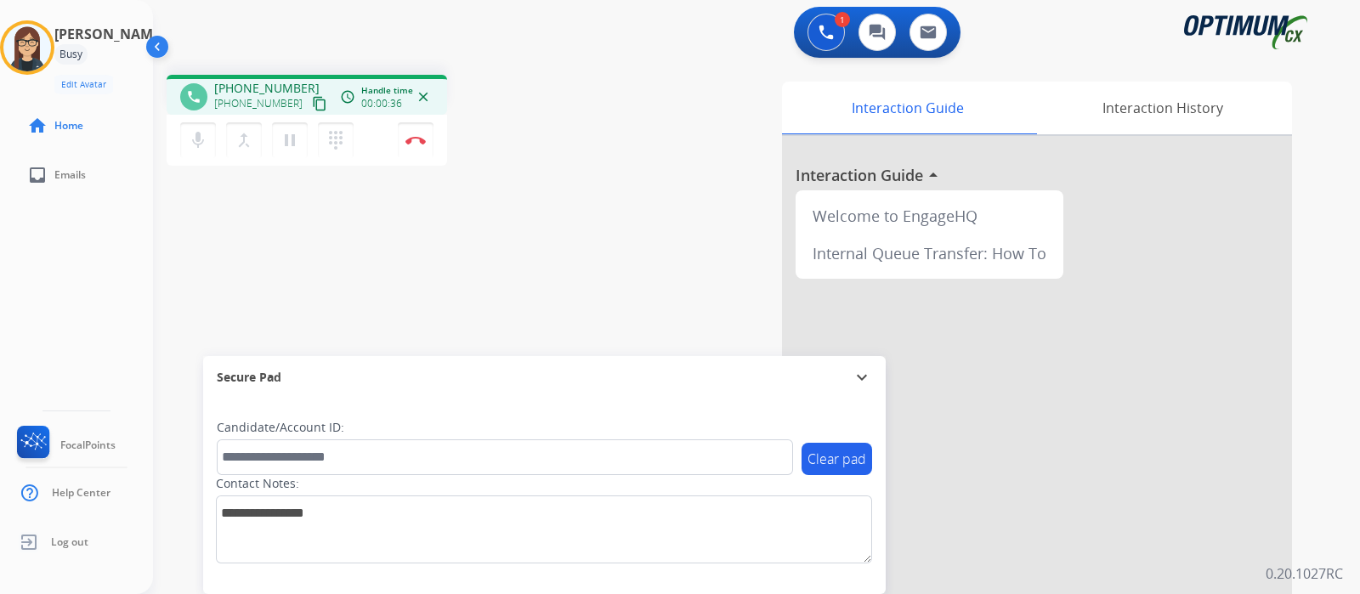
click at [312, 98] on mat-icon "content_copy" at bounding box center [319, 103] width 15 height 15
click at [501, 175] on div "phone [PHONE_NUMBER] [PHONE_NUMBER] content_copy access_time Call metrics Queue…" at bounding box center [736, 415] width 1166 height 709
click at [438, 272] on div "phone [PHONE_NUMBER] [PHONE_NUMBER] content_copy access_time Call metrics Queue…" at bounding box center [736, 415] width 1166 height 709
click at [413, 141] on img at bounding box center [415, 140] width 20 height 8
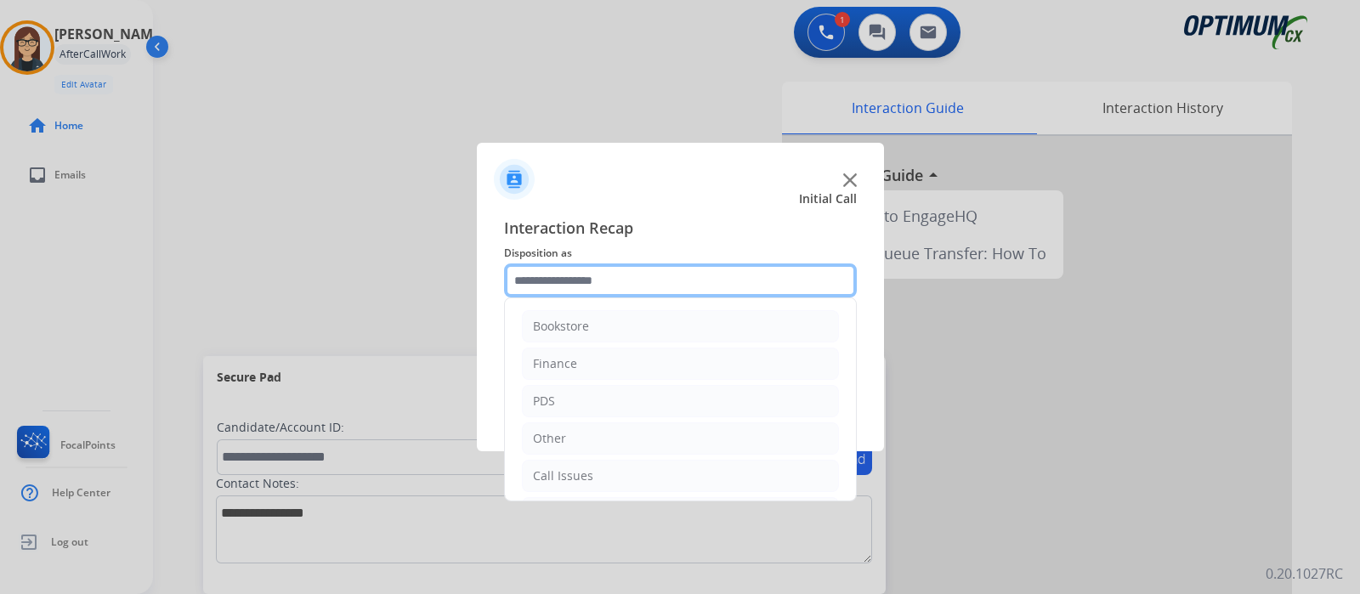
click at [552, 282] on input "text" at bounding box center [680, 280] width 353 height 34
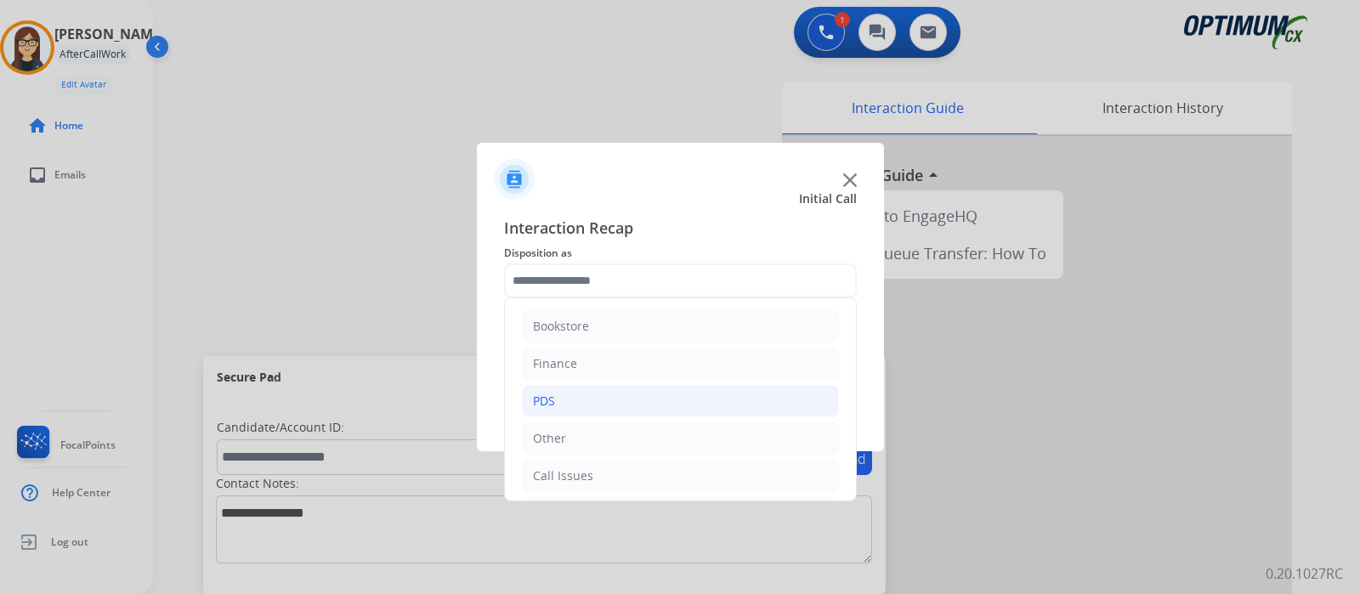
click at [574, 399] on li "PDS" at bounding box center [680, 401] width 317 height 32
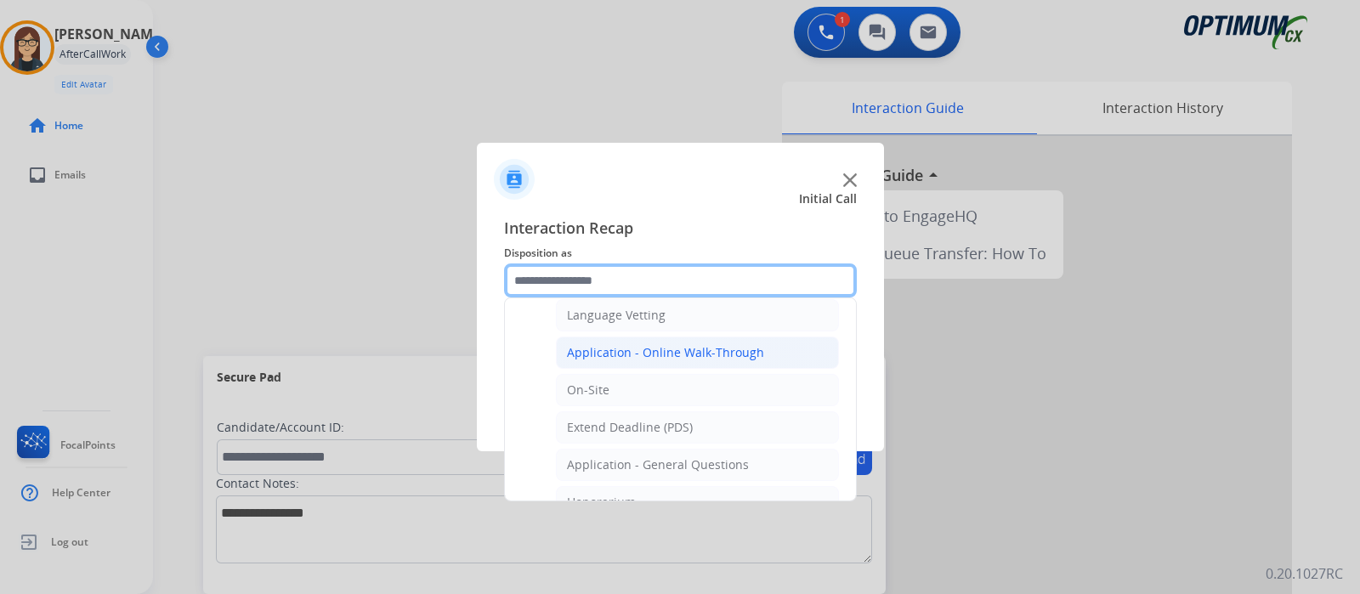
scroll to position [424, 0]
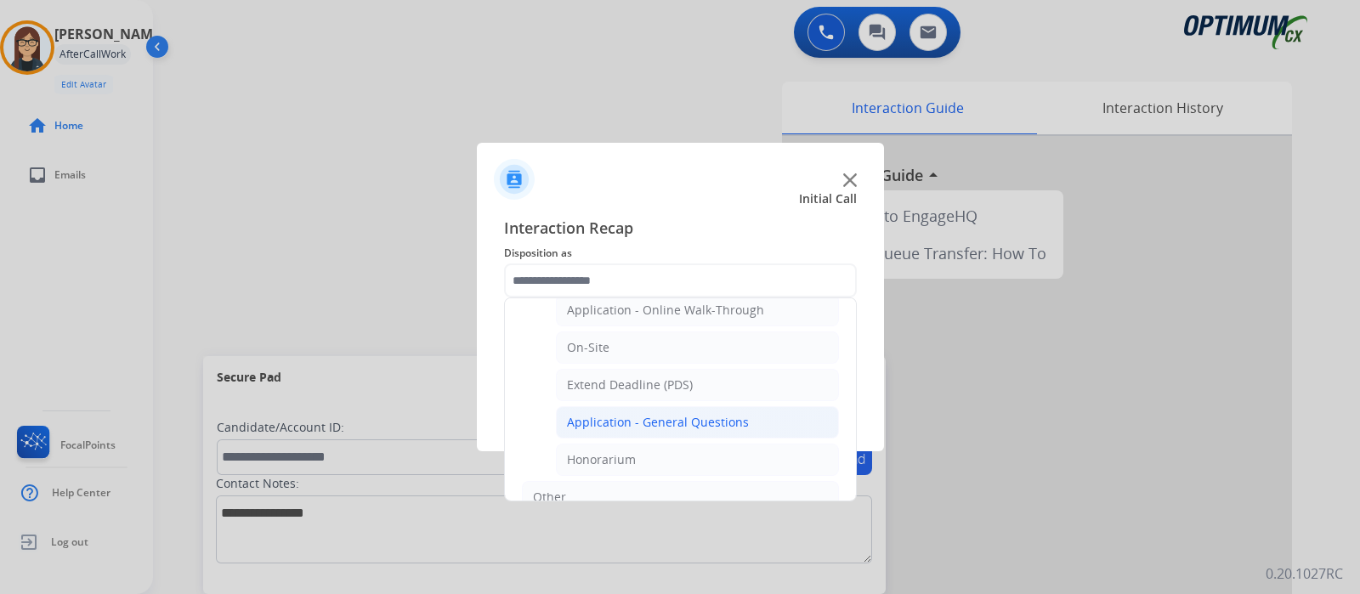
click at [642, 418] on div "Application - General Questions" at bounding box center [658, 422] width 182 height 17
type input "**********"
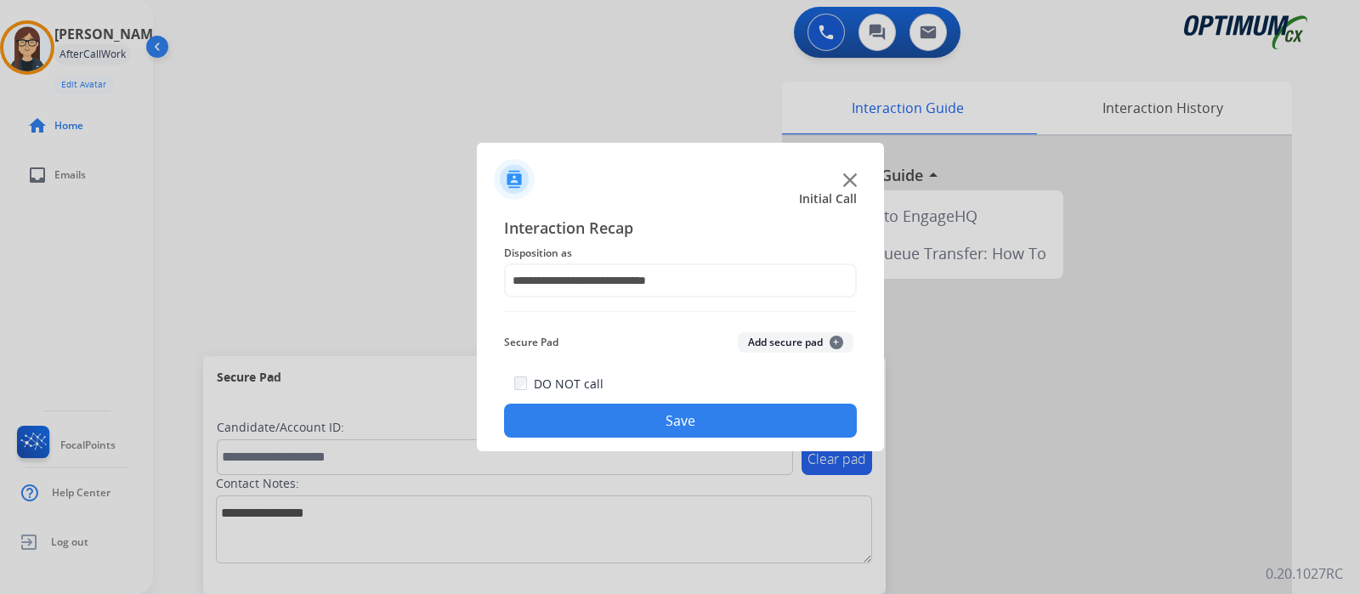
click at [621, 417] on button "Save" at bounding box center [680, 421] width 353 height 34
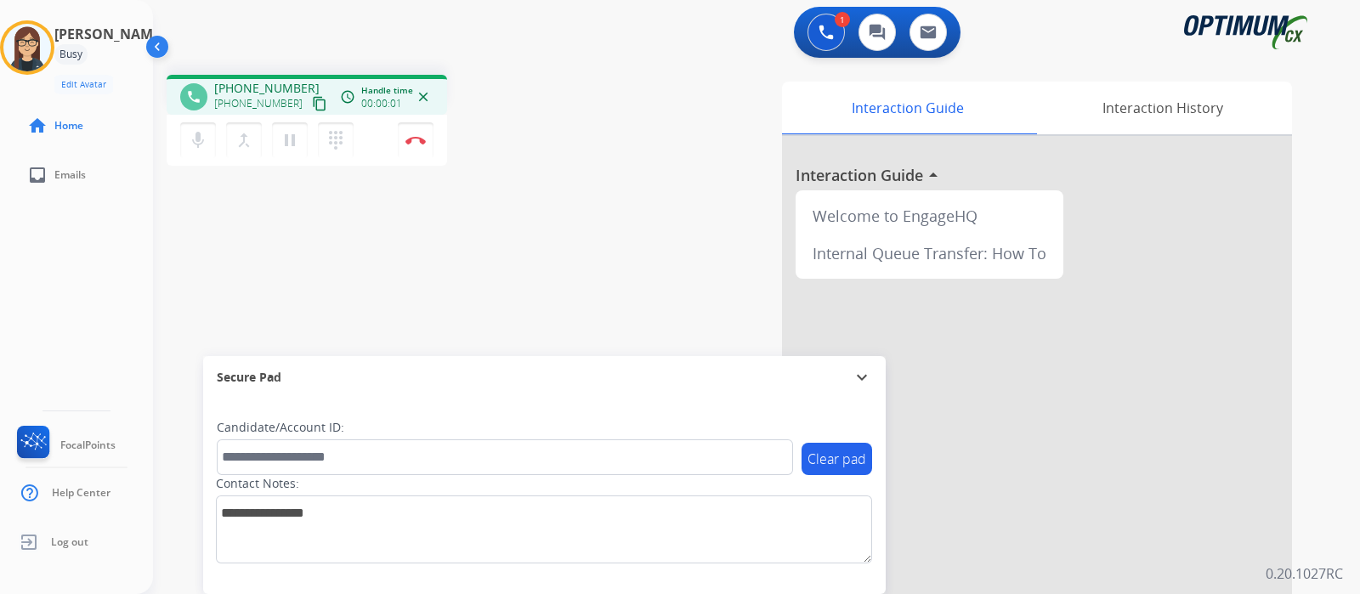
click at [312, 99] on mat-icon "content_copy" at bounding box center [319, 103] width 15 height 15
click at [575, 153] on div "phone [PHONE_NUMBER] [PHONE_NUMBER] content_copy access_time Call metrics Queue…" at bounding box center [385, 123] width 437 height 96
click at [485, 227] on div "phone [PHONE_NUMBER] [PHONE_NUMBER] content_copy access_time Call metrics Queue…" at bounding box center [736, 415] width 1166 height 709
click at [603, 261] on div "phone [PHONE_NUMBER] [PHONE_NUMBER] content_copy access_time Call metrics Queue…" at bounding box center [736, 415] width 1166 height 709
click at [410, 286] on div "phone [PHONE_NUMBER] [PHONE_NUMBER] content_copy access_time Call metrics Queue…" at bounding box center [736, 415] width 1166 height 709
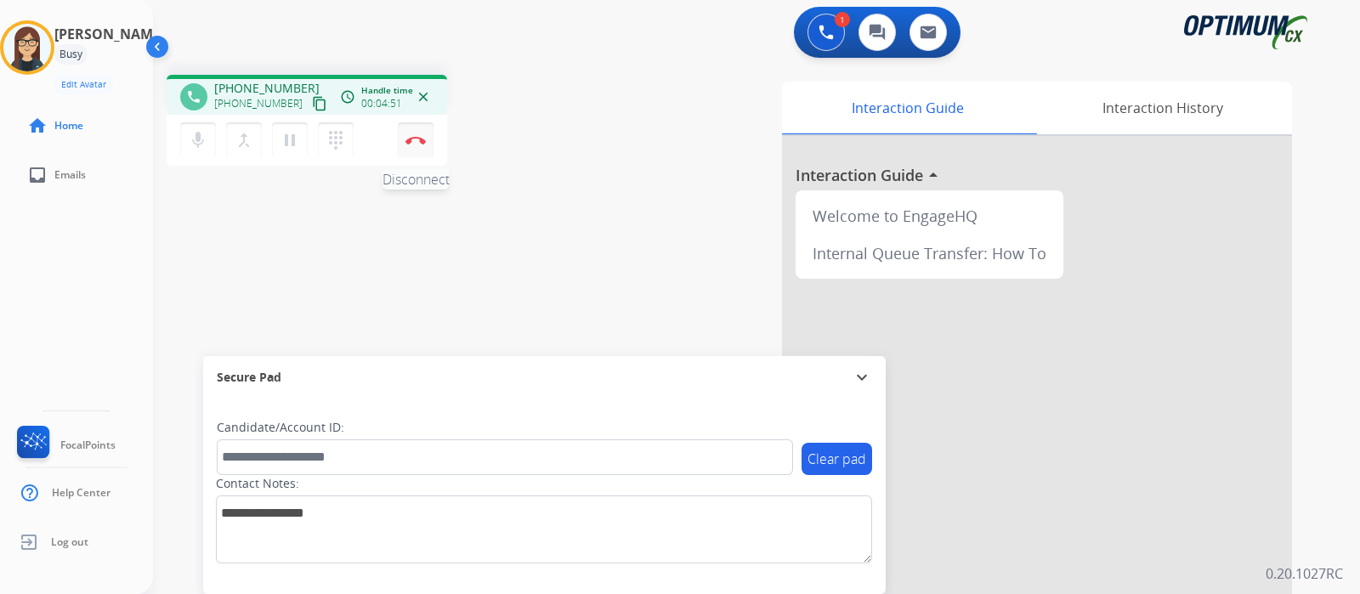
click at [410, 138] on img at bounding box center [415, 140] width 20 height 8
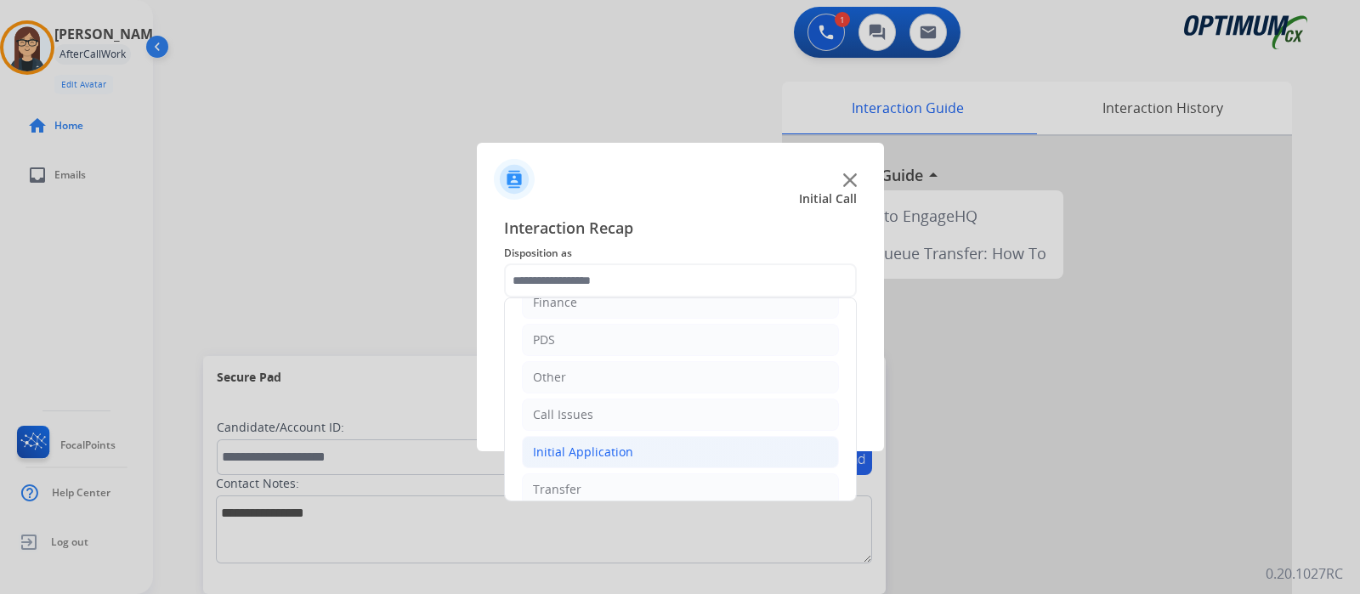
scroll to position [112, 0]
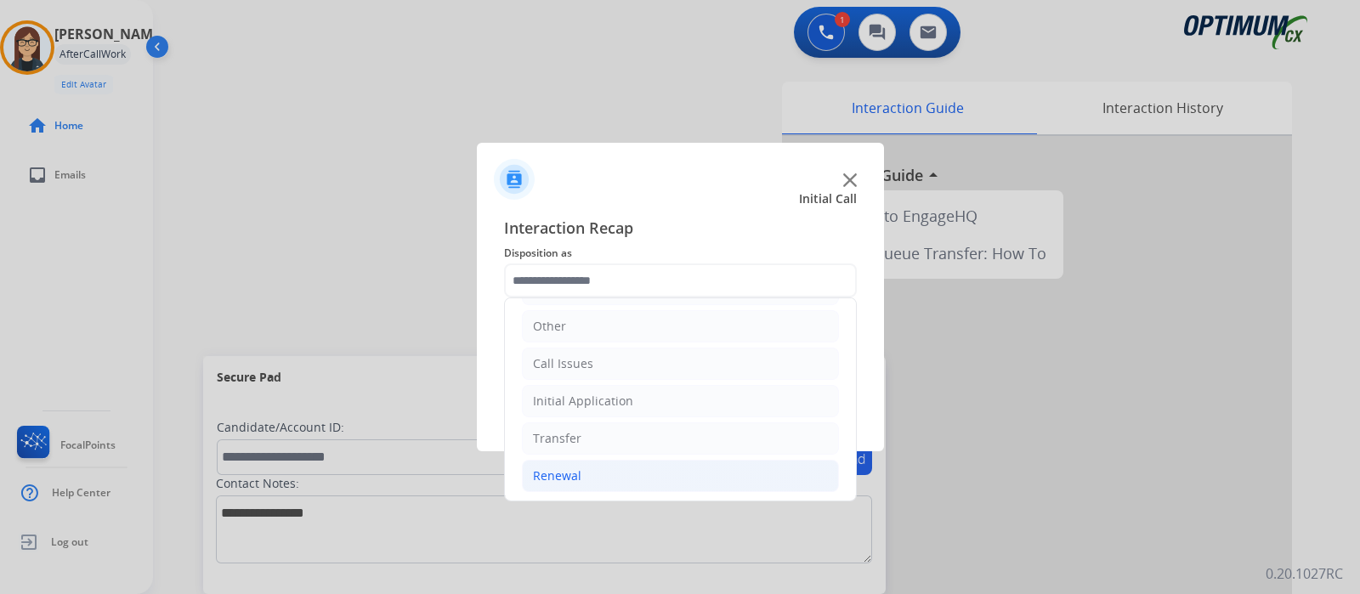
click at [586, 468] on li "Renewal" at bounding box center [680, 476] width 317 height 32
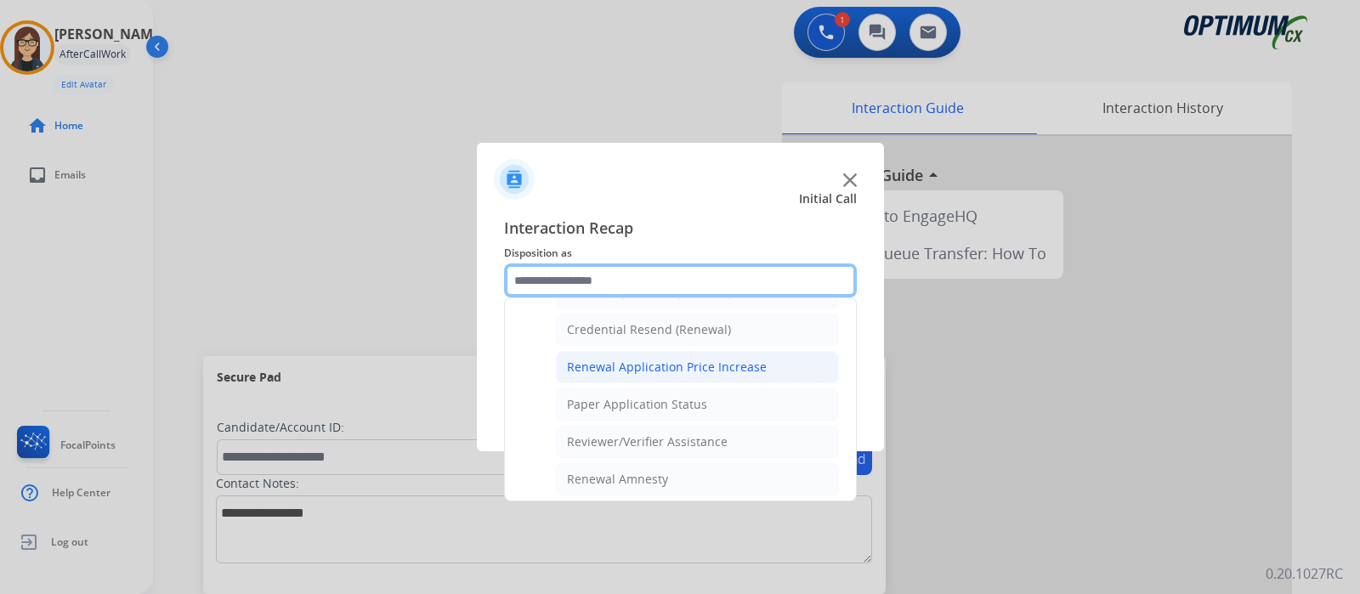
scroll to position [431, 0]
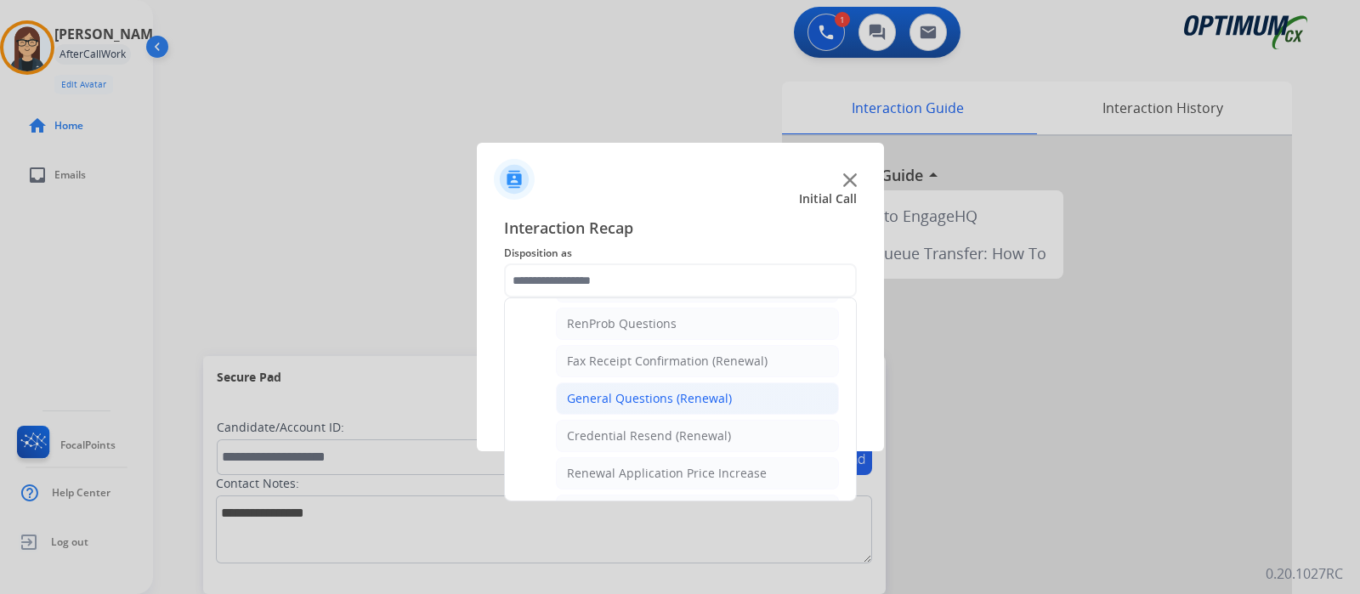
click at [655, 396] on div "General Questions (Renewal)" at bounding box center [649, 398] width 165 height 17
type input "**********"
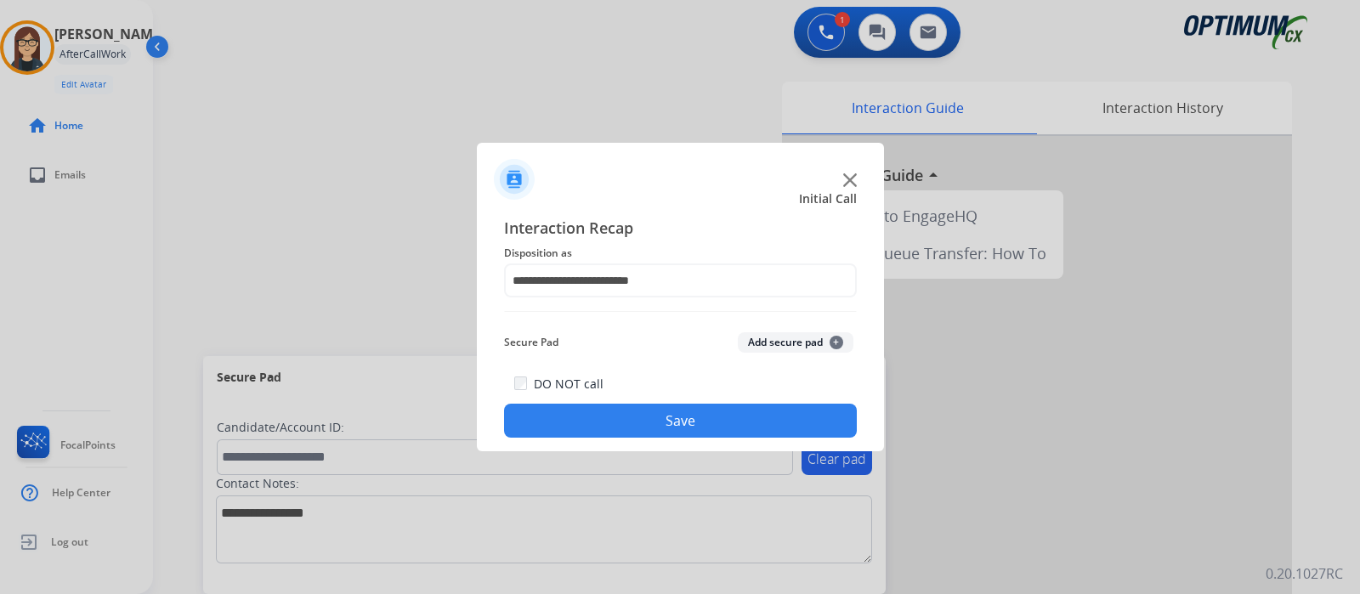
click at [630, 410] on button "Save" at bounding box center [680, 421] width 353 height 34
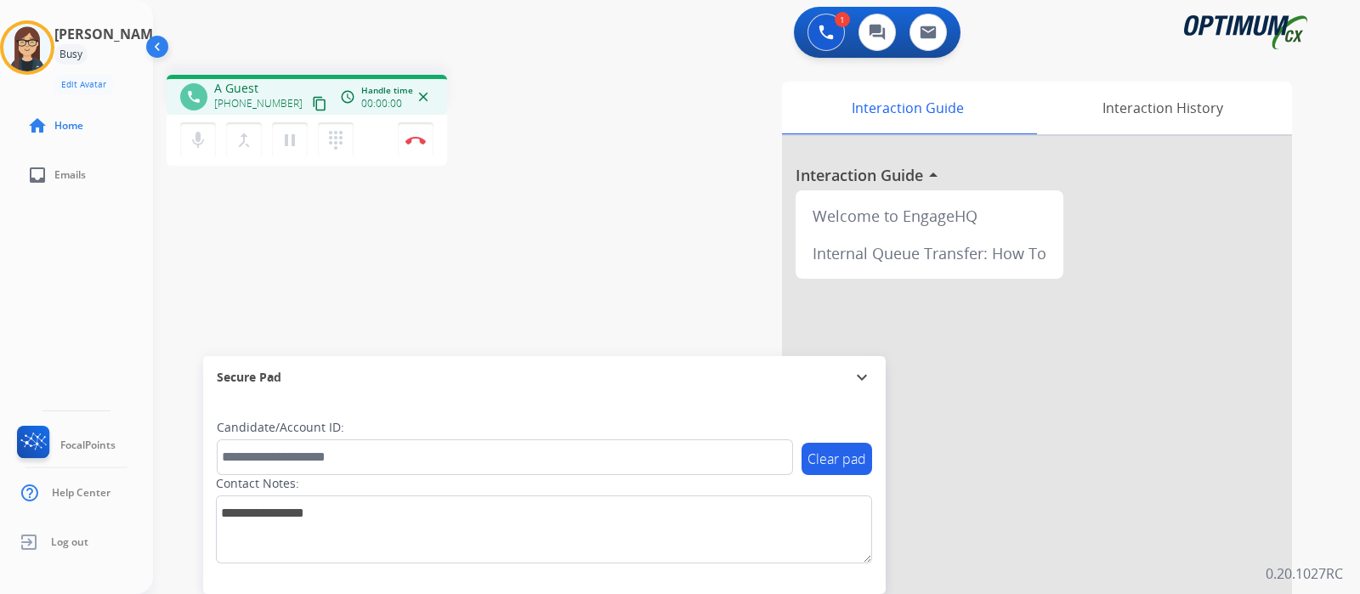
click at [312, 107] on mat-icon "content_copy" at bounding box center [319, 103] width 15 height 15
click at [383, 227] on div "phone [PHONE_NUMBER] [PHONE_NUMBER] content_copy access_time Call metrics Queue…" at bounding box center [736, 415] width 1166 height 709
click at [189, 150] on button "mic Mute" at bounding box center [198, 140] width 36 height 36
click at [254, 246] on div "phone [PHONE_NUMBER] [PHONE_NUMBER] content_copy access_time Call metrics Queue…" at bounding box center [736, 415] width 1166 height 709
click at [188, 141] on mat-icon "mic_off" at bounding box center [198, 140] width 20 height 20
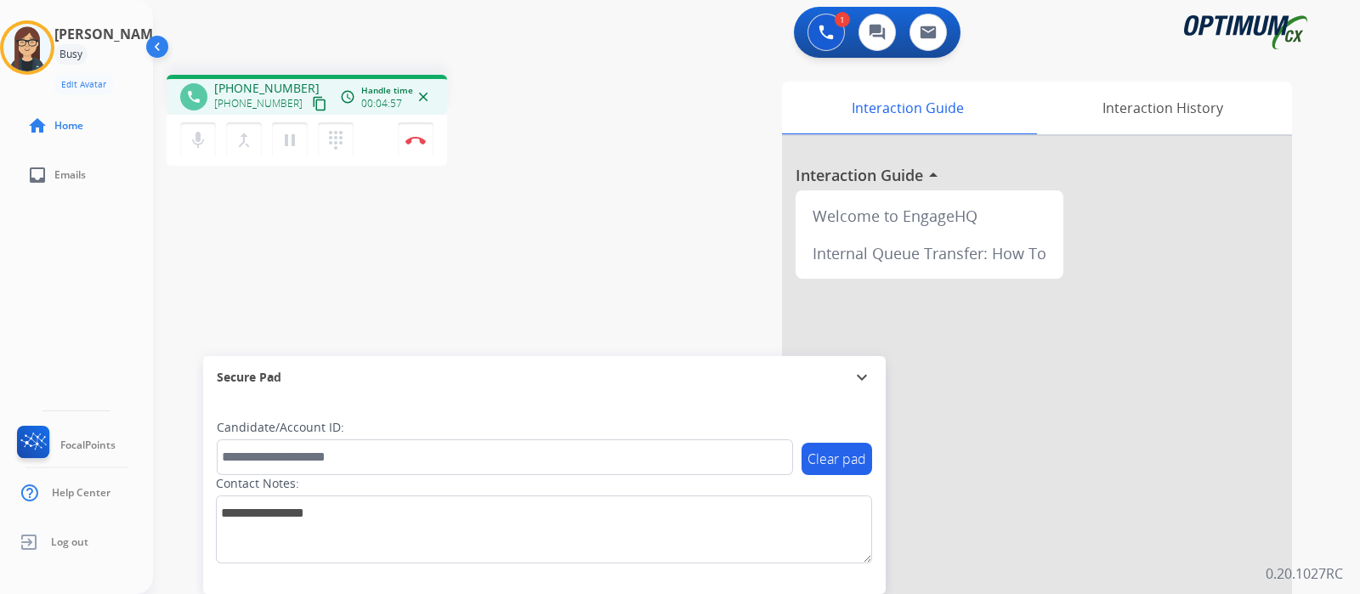
click at [522, 271] on div "phone [PHONE_NUMBER] [PHONE_NUMBER] content_copy access_time Call metrics Queue…" at bounding box center [736, 415] width 1166 height 709
click at [595, 189] on div "phone [PHONE_NUMBER] [PHONE_NUMBER] content_copy access_time Call metrics Queue…" at bounding box center [736, 415] width 1166 height 709
click at [416, 143] on img at bounding box center [415, 140] width 20 height 8
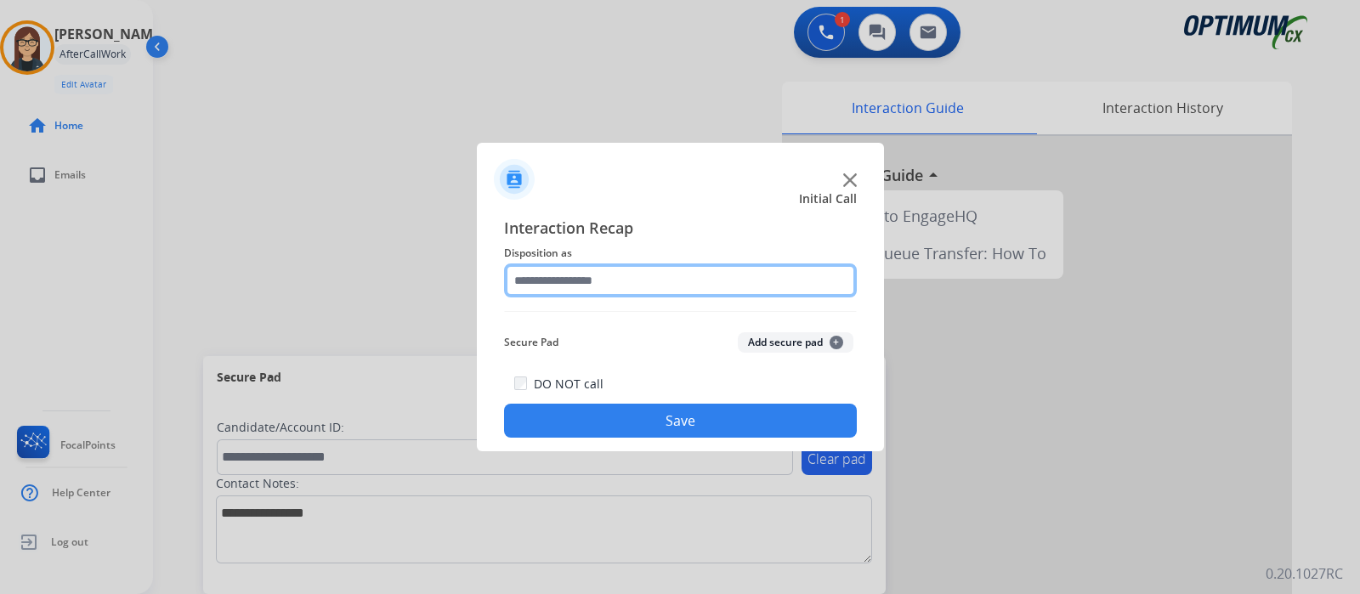
click at [618, 280] on input "text" at bounding box center [680, 280] width 353 height 34
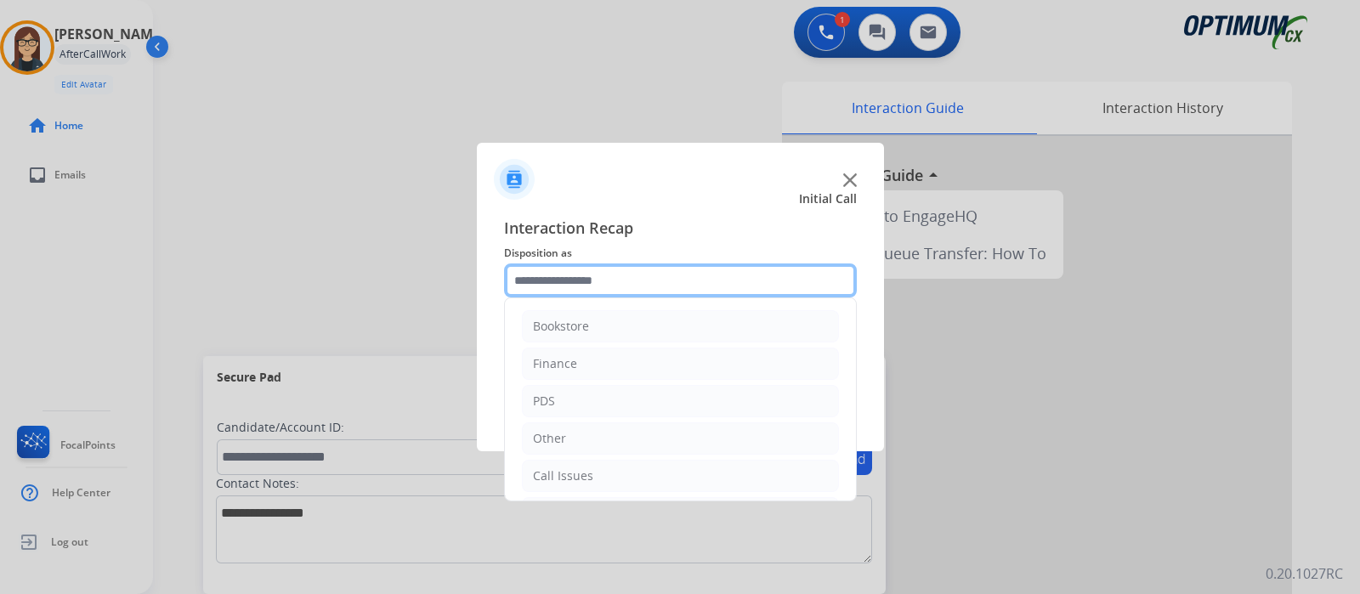
scroll to position [112, 0]
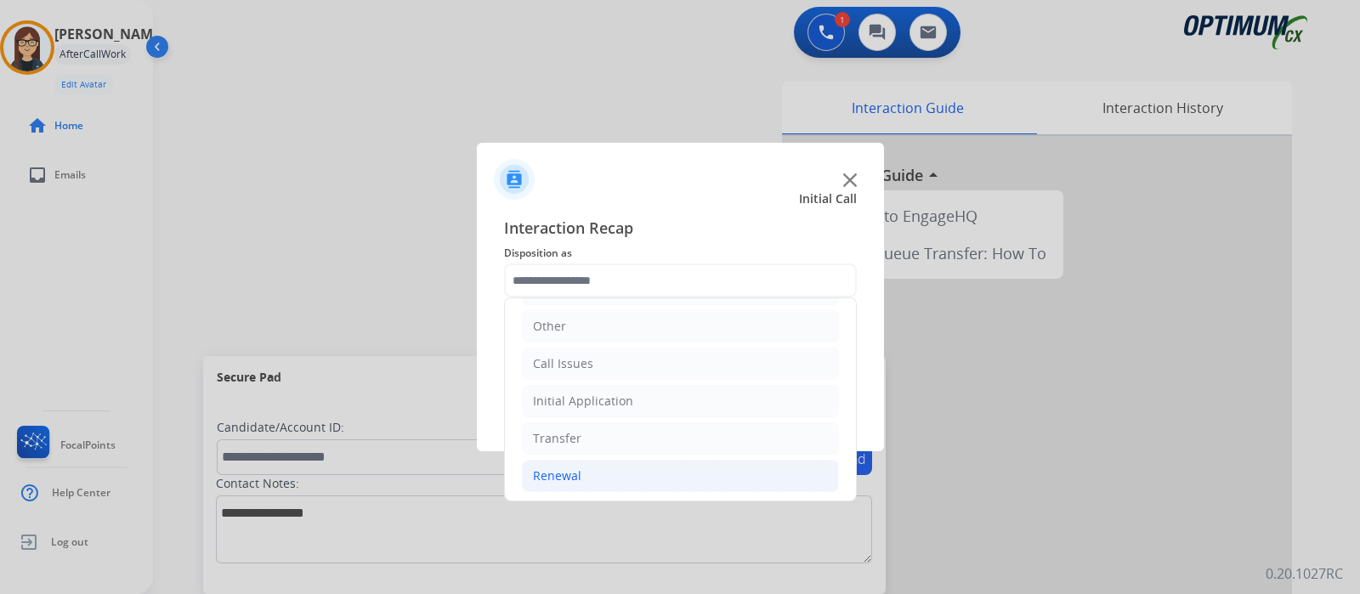
click at [583, 465] on li "Renewal" at bounding box center [680, 476] width 317 height 32
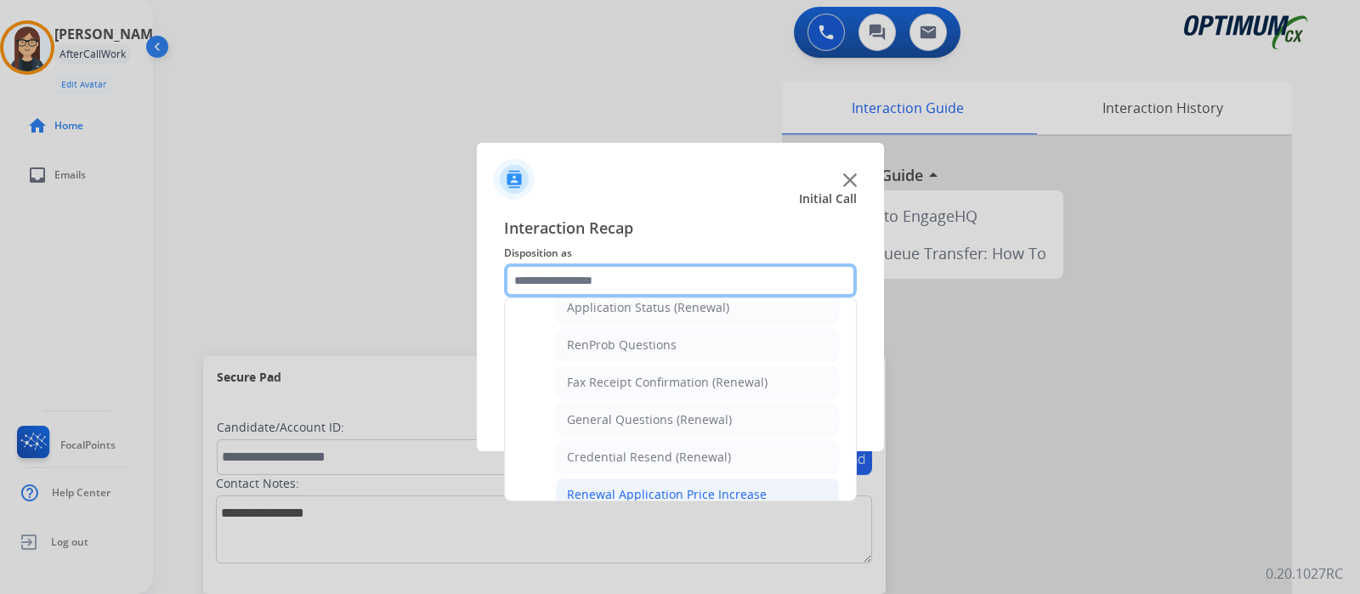
scroll to position [437, 0]
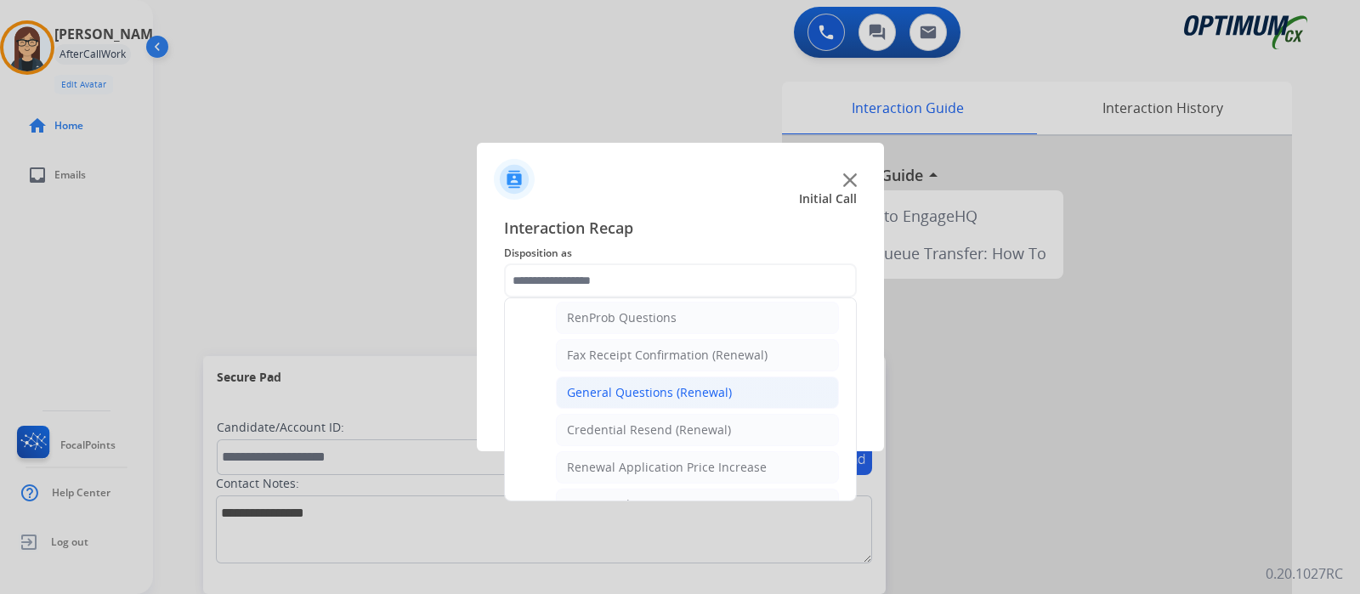
click at [606, 388] on div "General Questions (Renewal)" at bounding box center [649, 392] width 165 height 17
type input "**********"
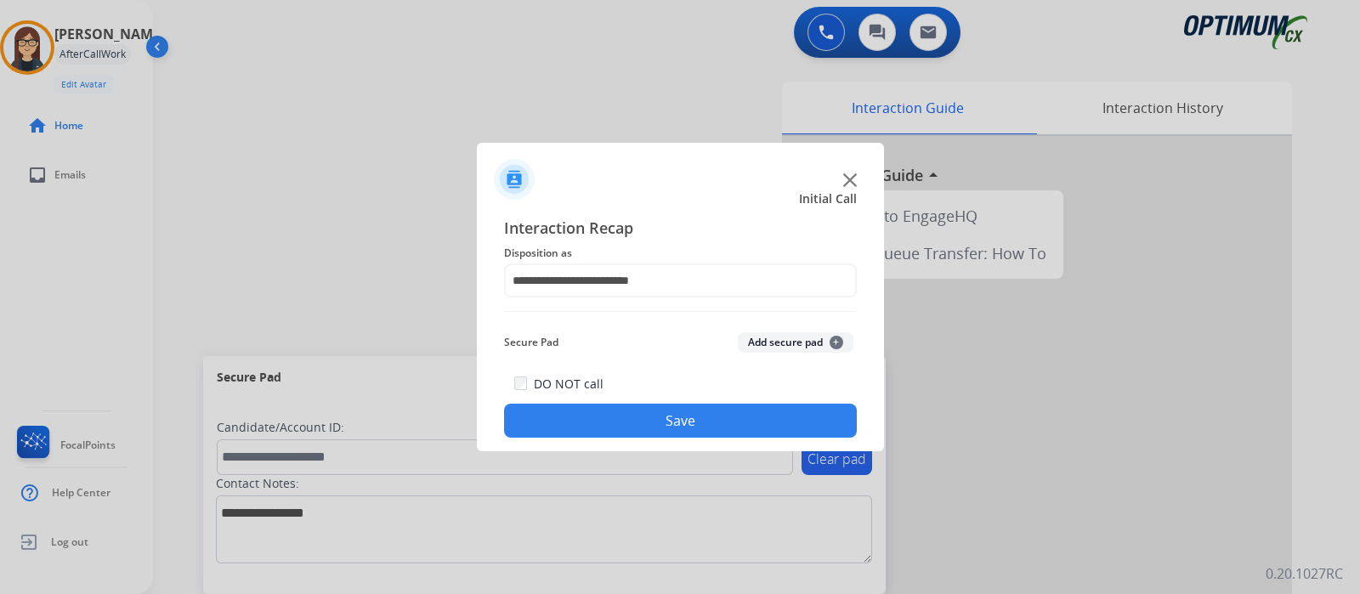
click at [604, 415] on button "Save" at bounding box center [680, 421] width 353 height 34
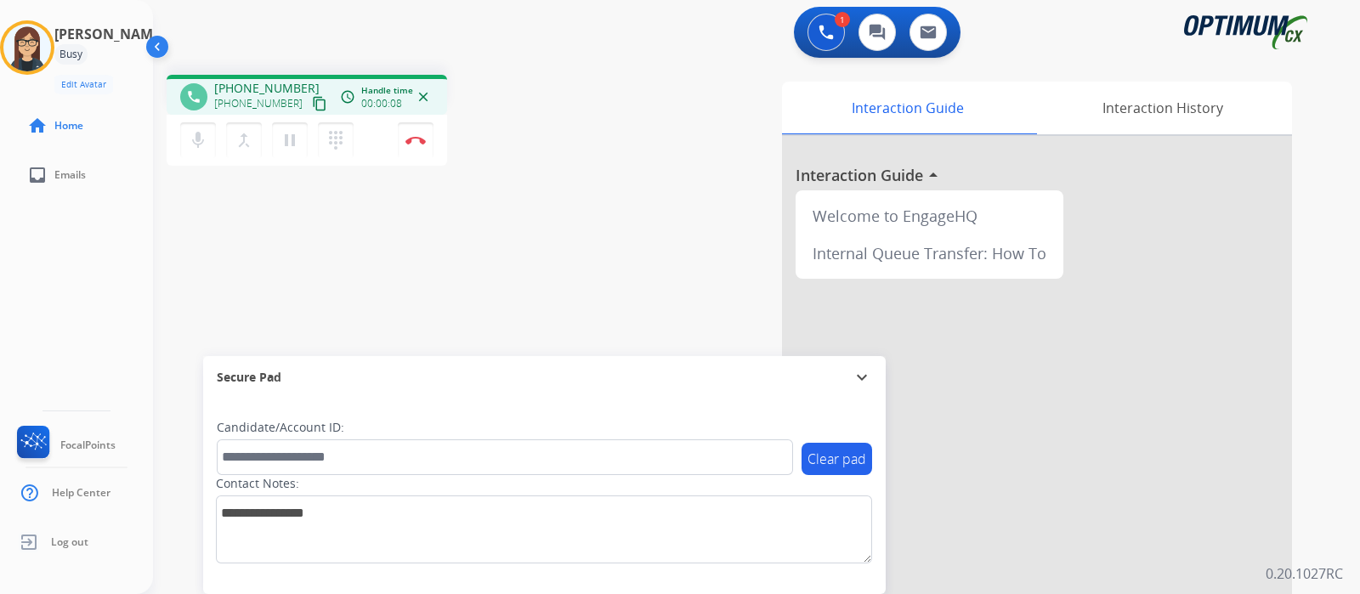
click at [312, 106] on mat-icon "content_copy" at bounding box center [319, 103] width 15 height 15
click at [195, 137] on mat-icon "mic" at bounding box center [198, 140] width 20 height 20
click at [602, 184] on div "phone [PHONE_NUMBER] [PHONE_NUMBER] content_copy access_time Call metrics Queue…" at bounding box center [736, 415] width 1166 height 709
click at [590, 210] on div "phone [PHONE_NUMBER] [PHONE_NUMBER] content_copy access_time Call metrics Queue…" at bounding box center [736, 415] width 1166 height 709
click at [201, 149] on mat-icon "mic_off" at bounding box center [198, 140] width 20 height 20
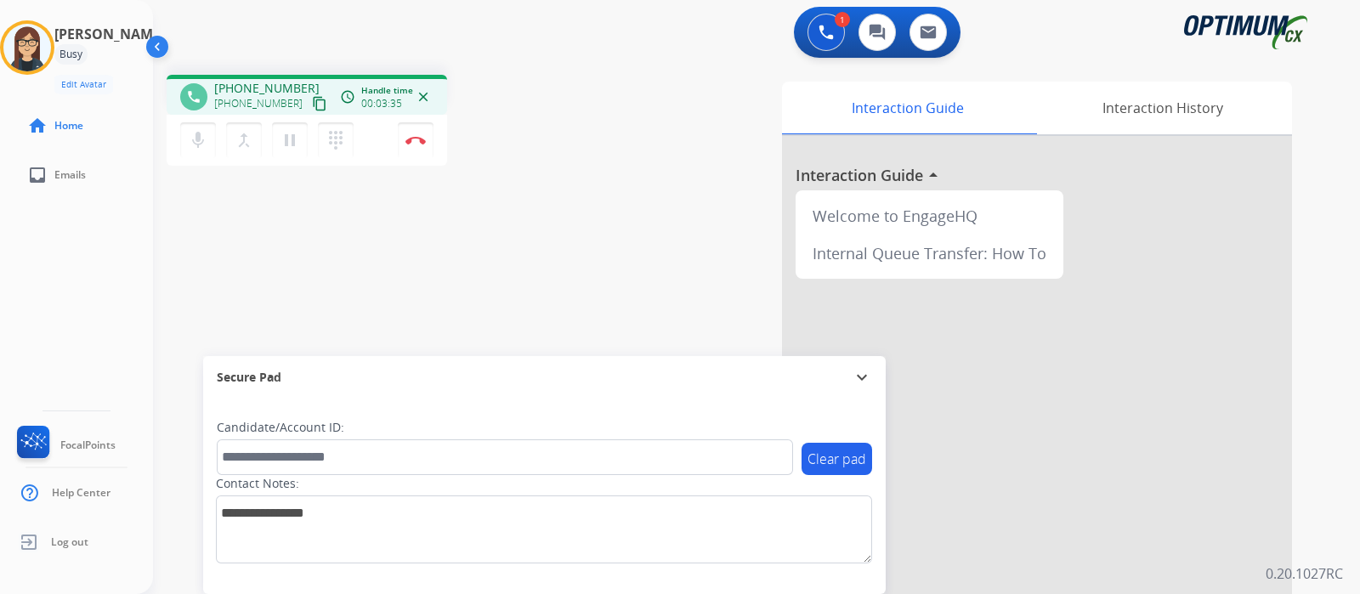
click at [616, 83] on div "Interaction Guide Interaction History Interaction Guide arrow_drop_up Welcome t…" at bounding box center [951, 426] width 682 height 688
click at [428, 252] on div "phone [PHONE_NUMBER] [PHONE_NUMBER] content_copy access_time Call metrics Queue…" at bounding box center [736, 415] width 1166 height 709
click at [409, 148] on button "Disconnect" at bounding box center [416, 140] width 36 height 36
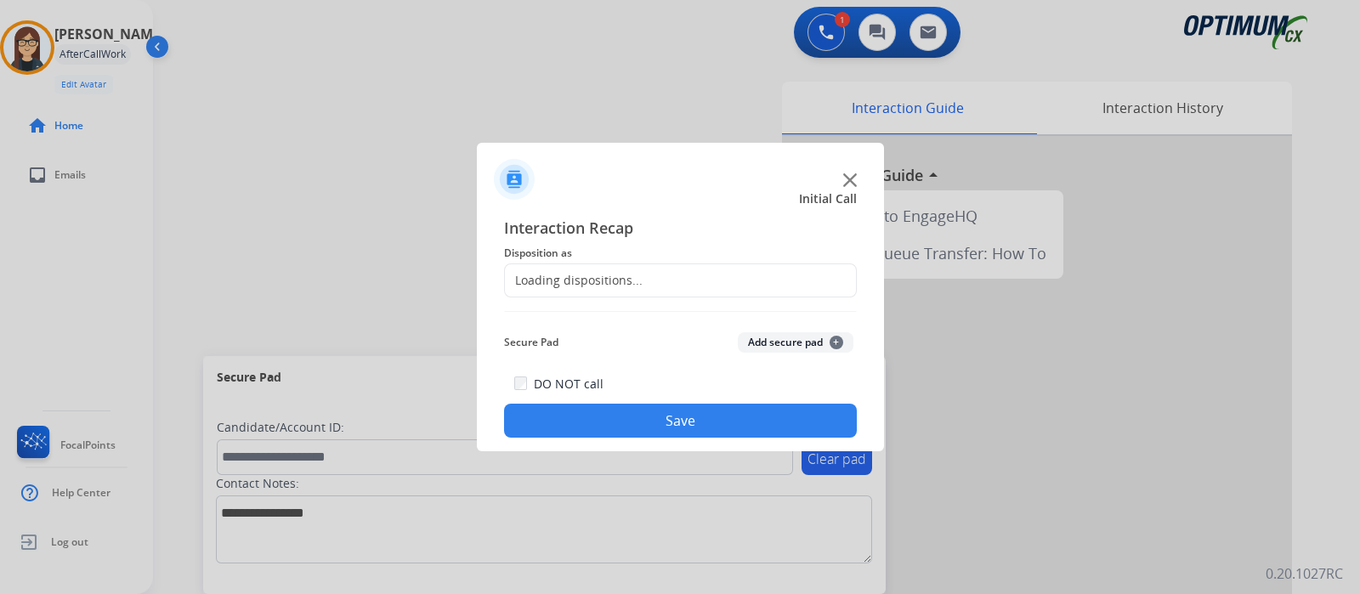
click at [580, 274] on div "Loading dispositions..." at bounding box center [574, 280] width 138 height 17
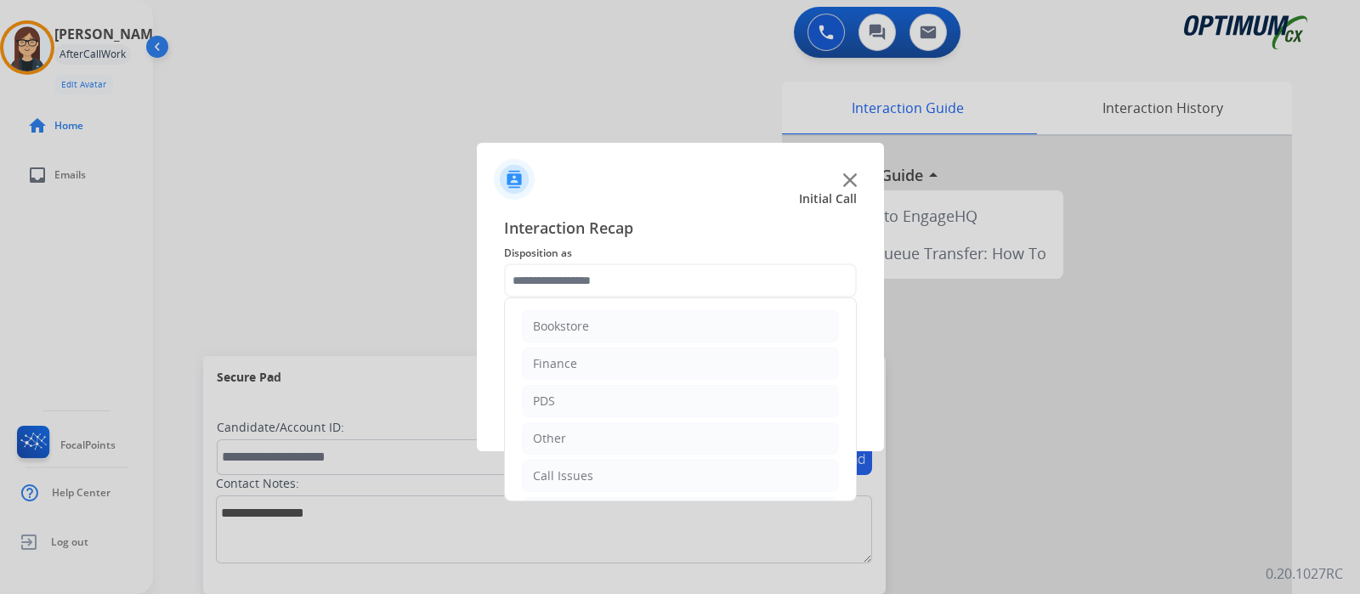
click at [580, 277] on input "text" at bounding box center [680, 280] width 353 height 34
click at [602, 393] on div "Initial Application" at bounding box center [583, 401] width 100 height 17
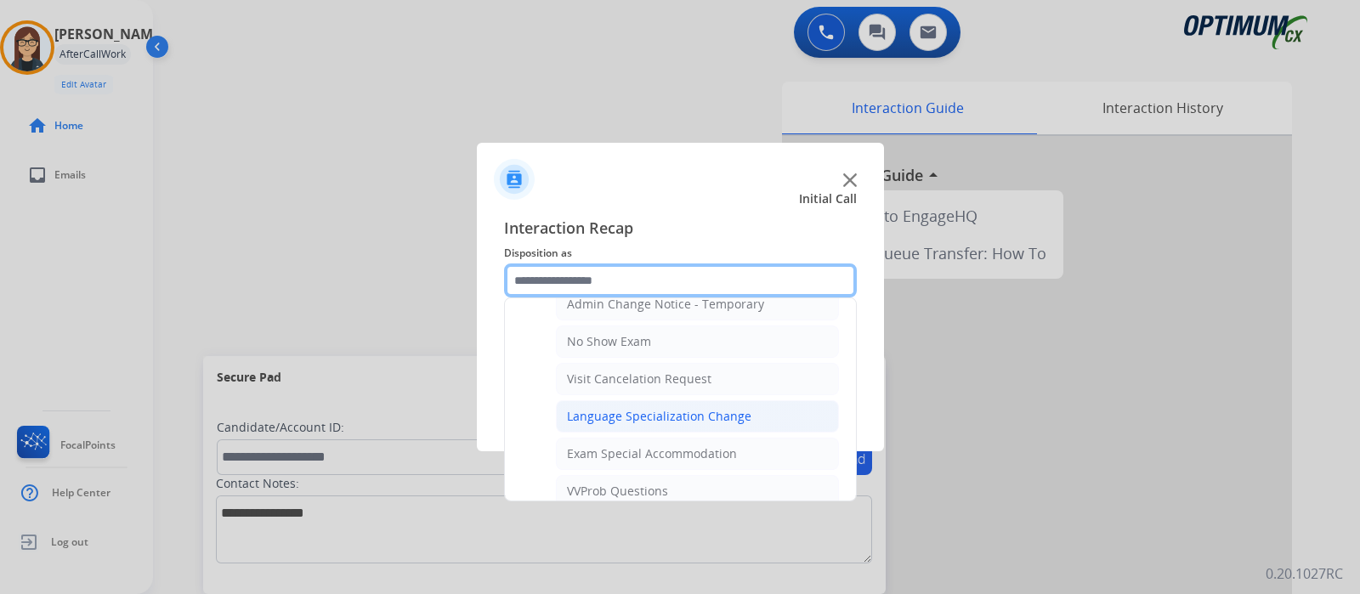
scroll to position [962, 0]
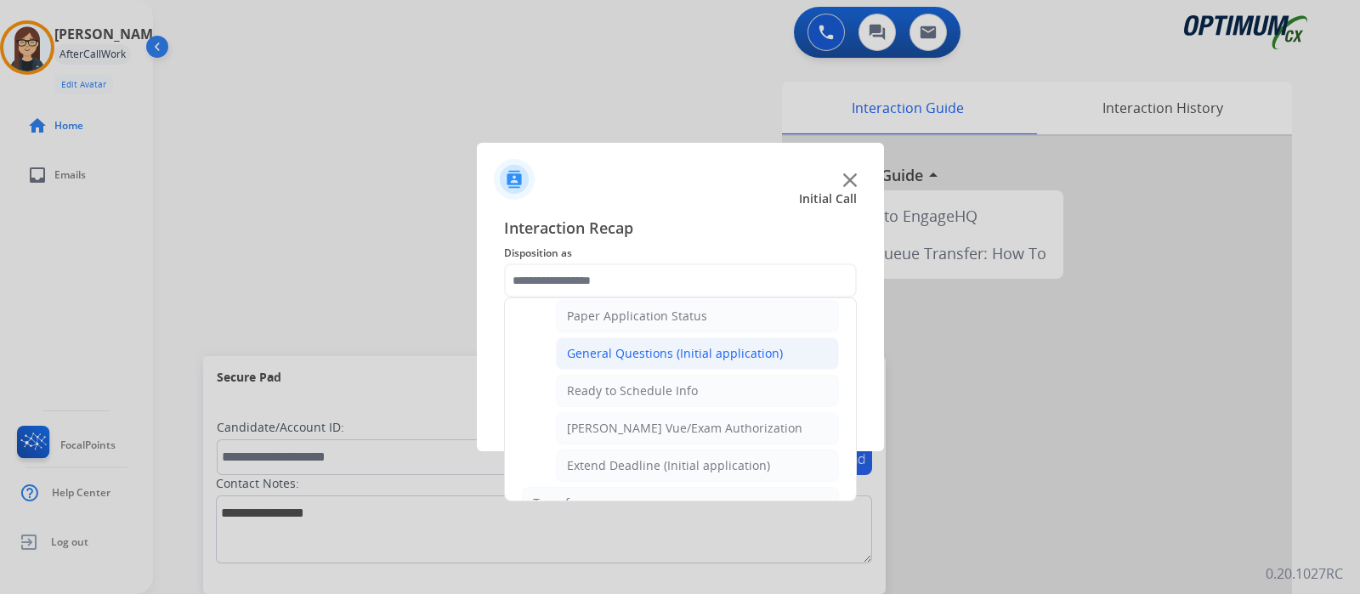
click at [663, 345] on div "General Questions (Initial application)" at bounding box center [675, 353] width 216 height 17
type input "**********"
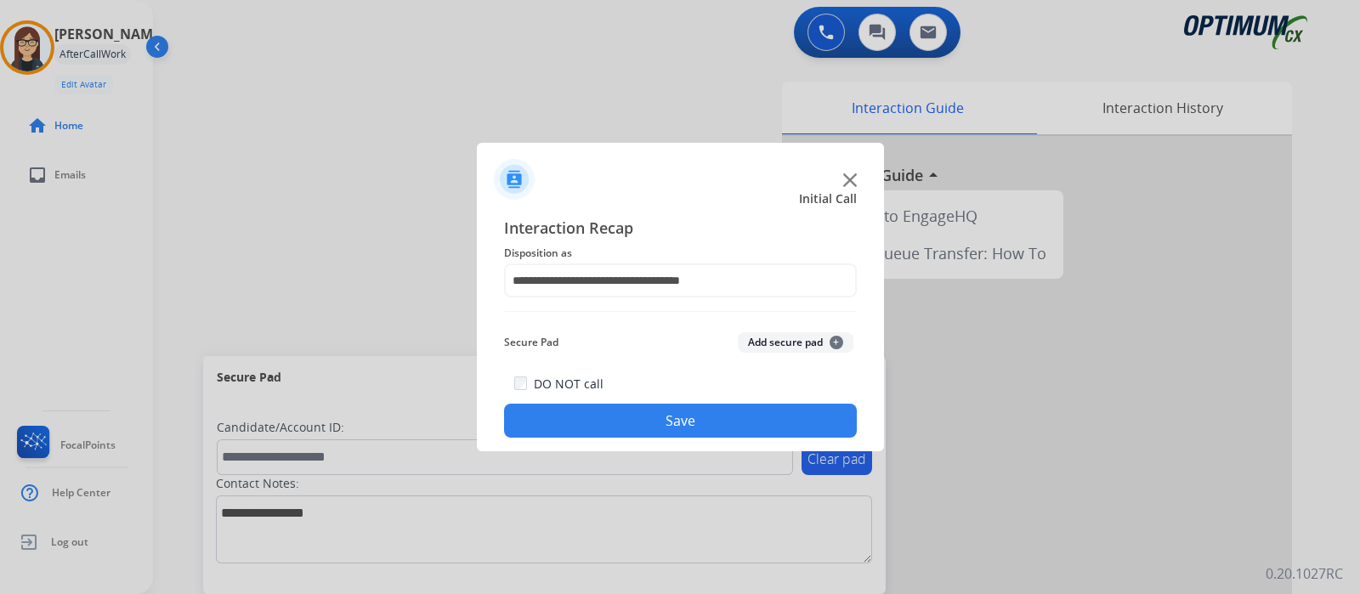
click at [572, 427] on button "Save" at bounding box center [680, 421] width 353 height 34
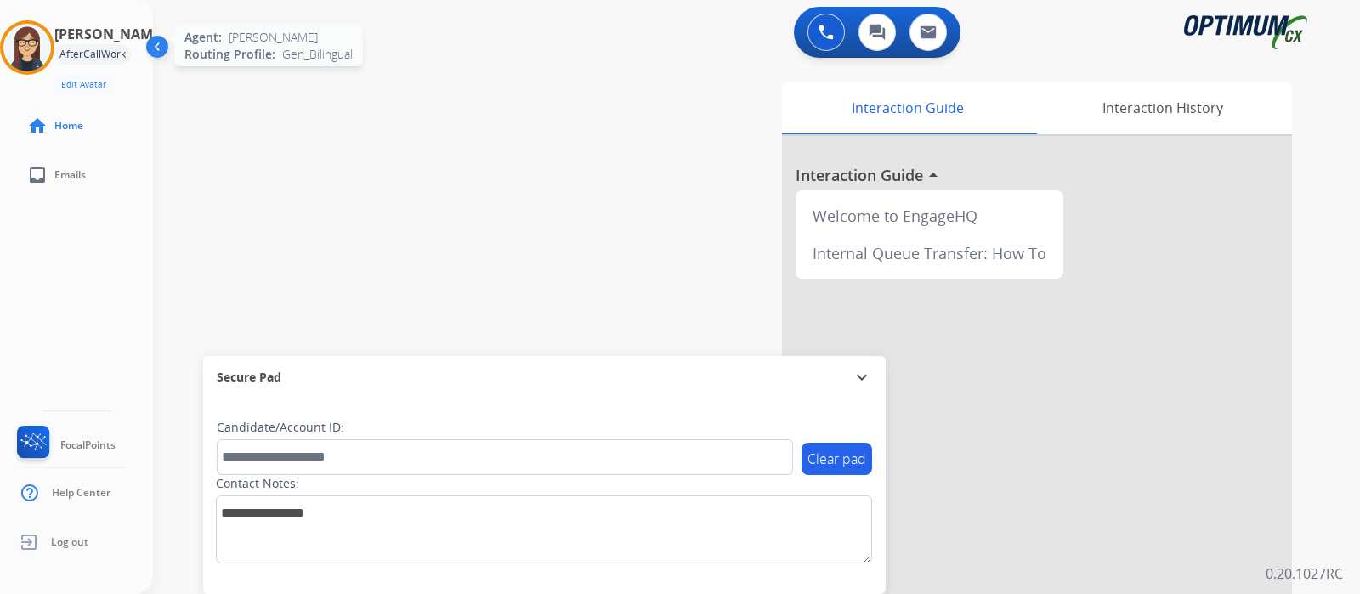
click at [31, 45] on img at bounding box center [27, 48] width 48 height 48
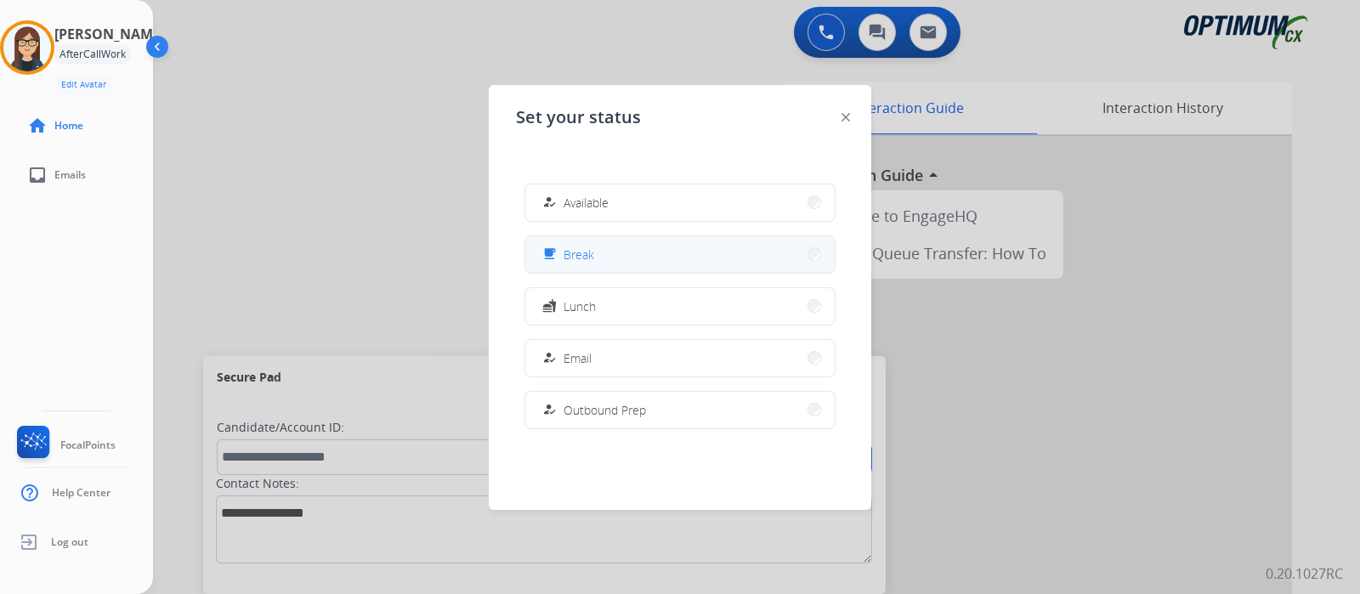
click at [636, 257] on button "free_breakfast Break" at bounding box center [679, 254] width 309 height 37
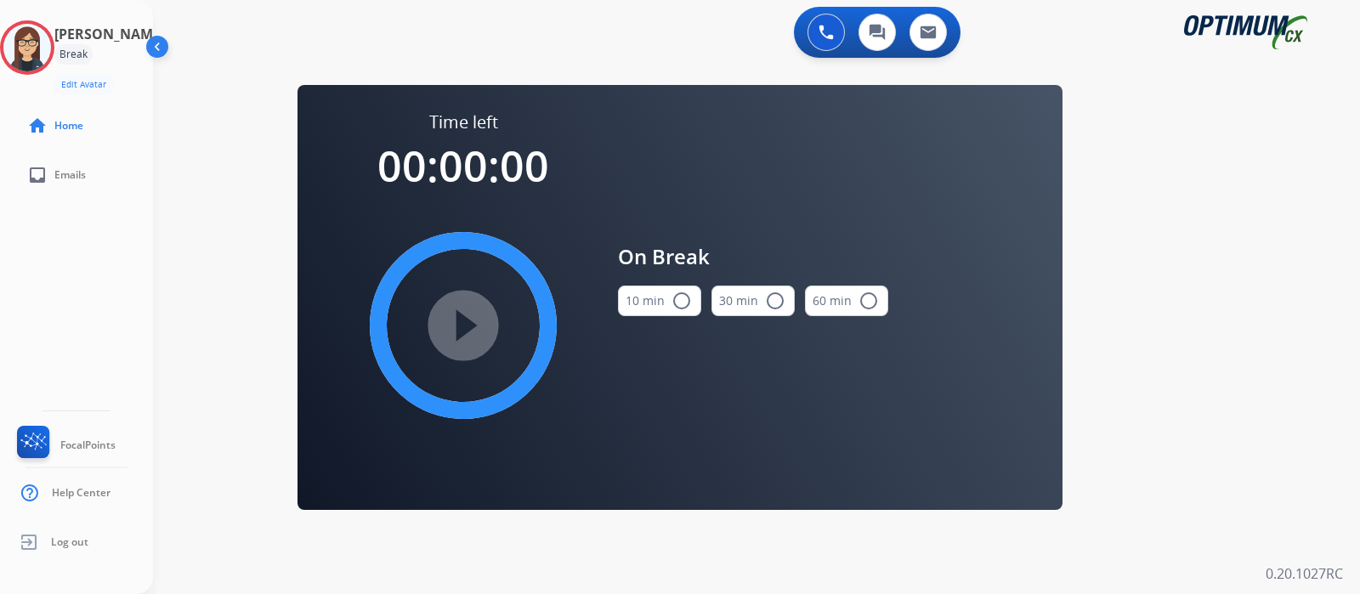
click at [680, 303] on mat-icon "radio_button_unchecked" at bounding box center [681, 301] width 20 height 20
click at [472, 320] on mat-icon "play_circle_filled" at bounding box center [463, 325] width 20 height 20
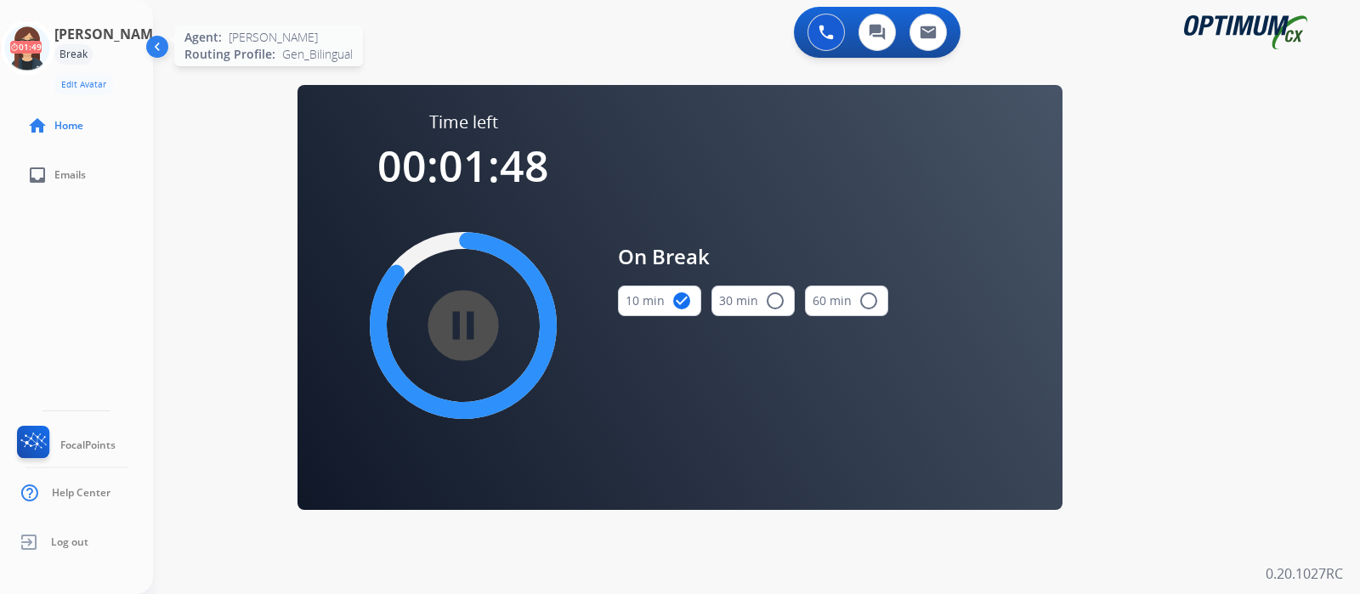
click at [55, 49] on icon at bounding box center [27, 47] width 55 height 55
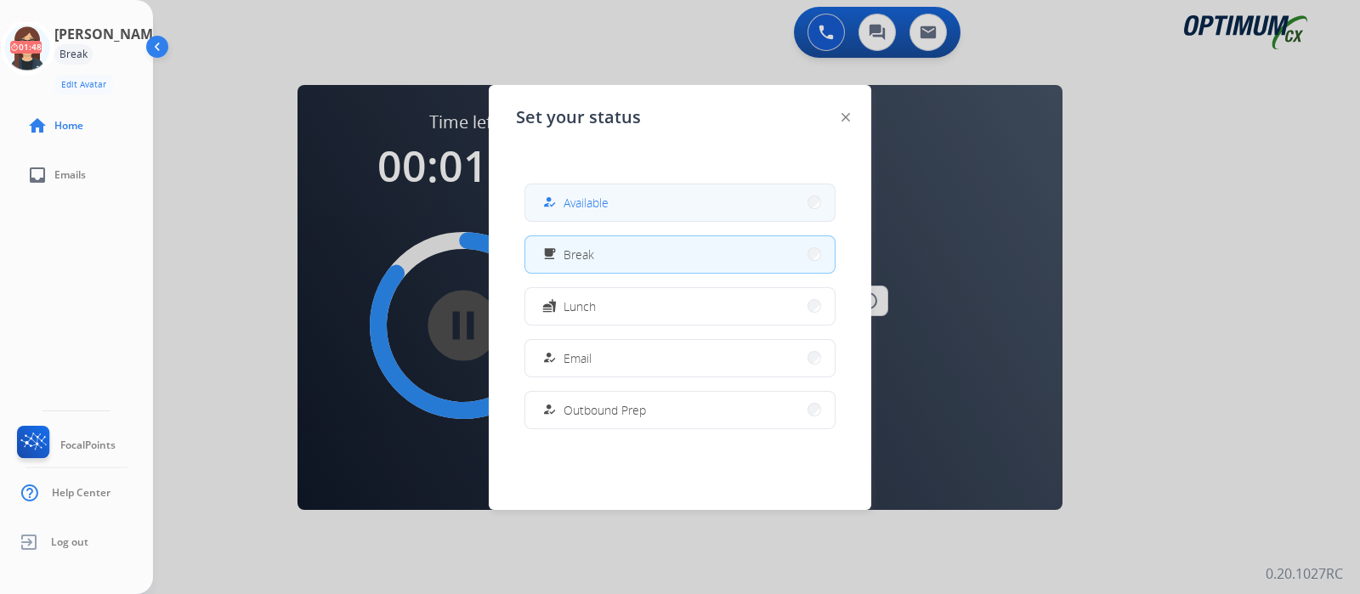
click at [642, 205] on button "how_to_reg Available" at bounding box center [679, 202] width 309 height 37
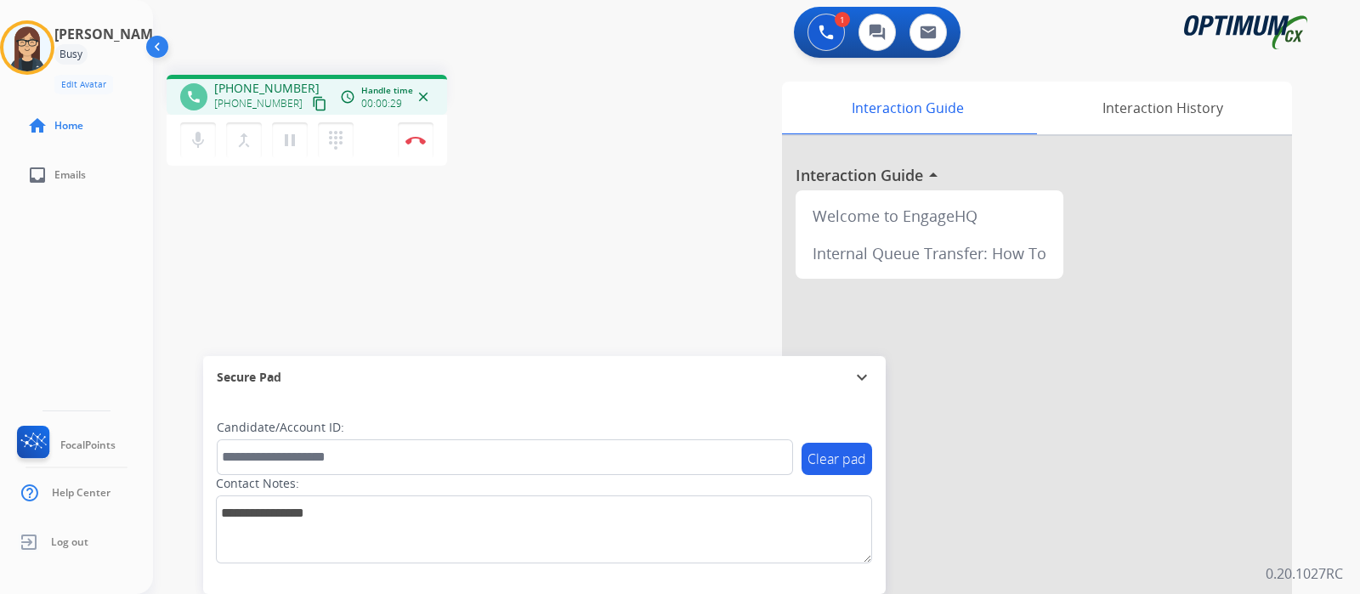
click at [312, 100] on mat-icon "content_copy" at bounding box center [319, 103] width 15 height 15
click at [525, 197] on div "phone [PHONE_NUMBER] [PHONE_NUMBER] content_copy access_time Call metrics Queue…" at bounding box center [736, 415] width 1166 height 709
click at [419, 150] on button "Disconnect" at bounding box center [416, 140] width 36 height 36
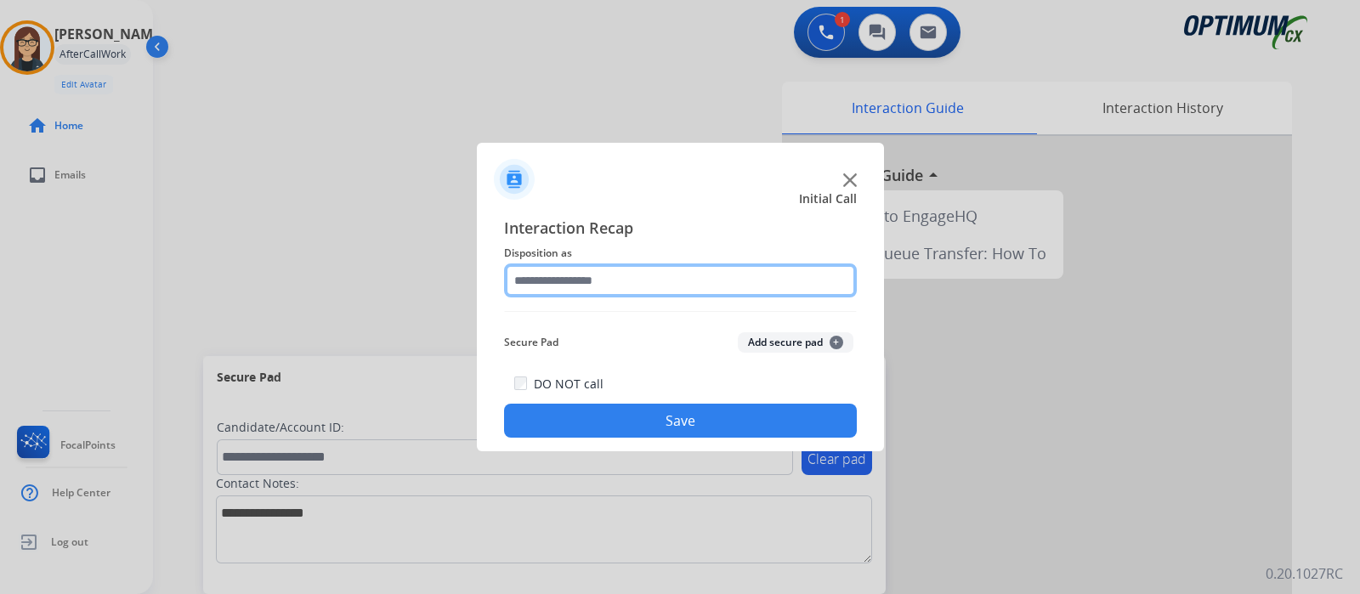
click at [578, 274] on input "text" at bounding box center [680, 280] width 353 height 34
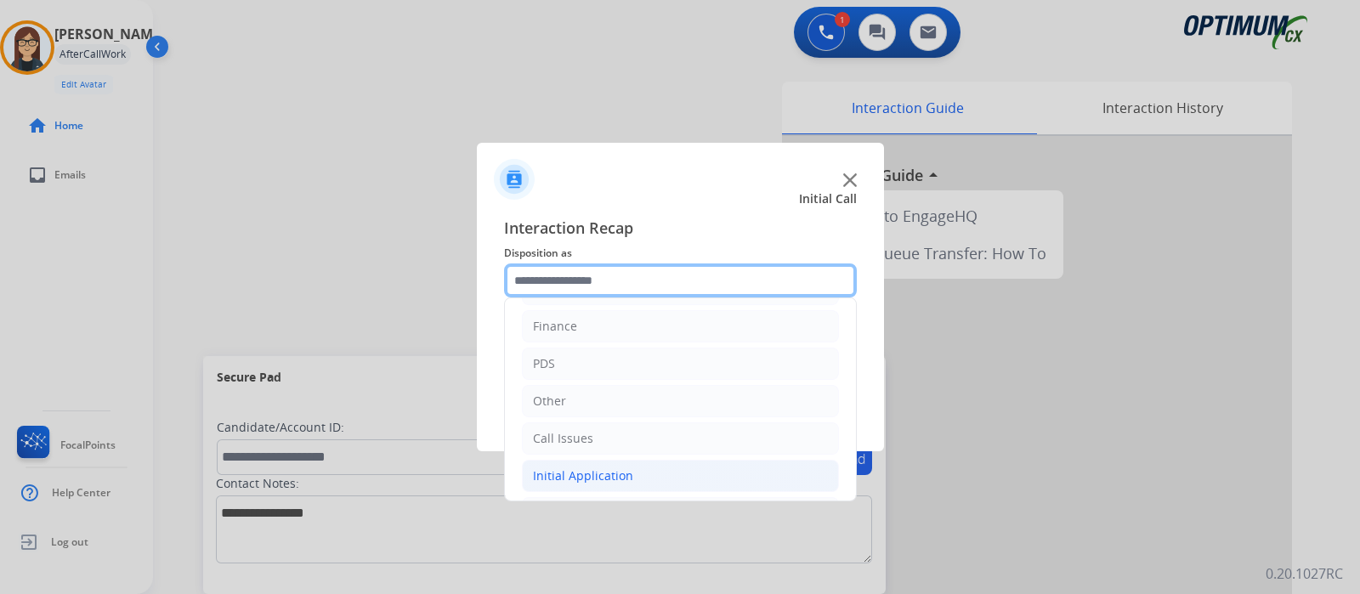
scroll to position [112, 0]
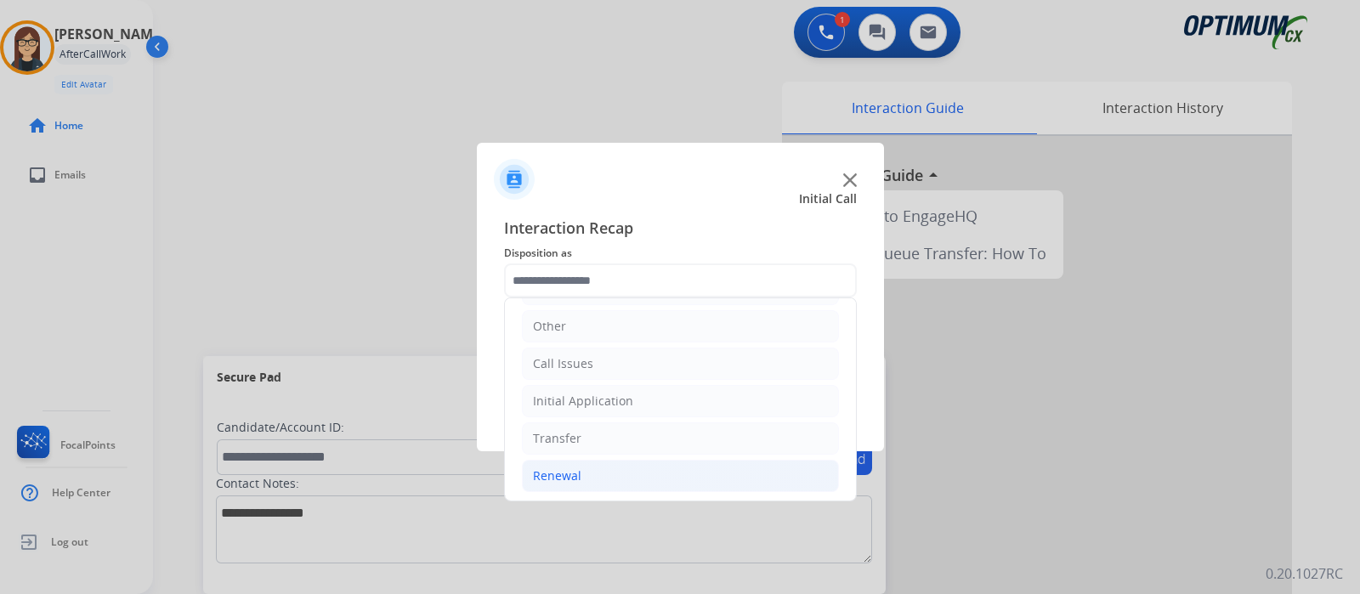
click at [563, 462] on li "Renewal" at bounding box center [680, 476] width 317 height 32
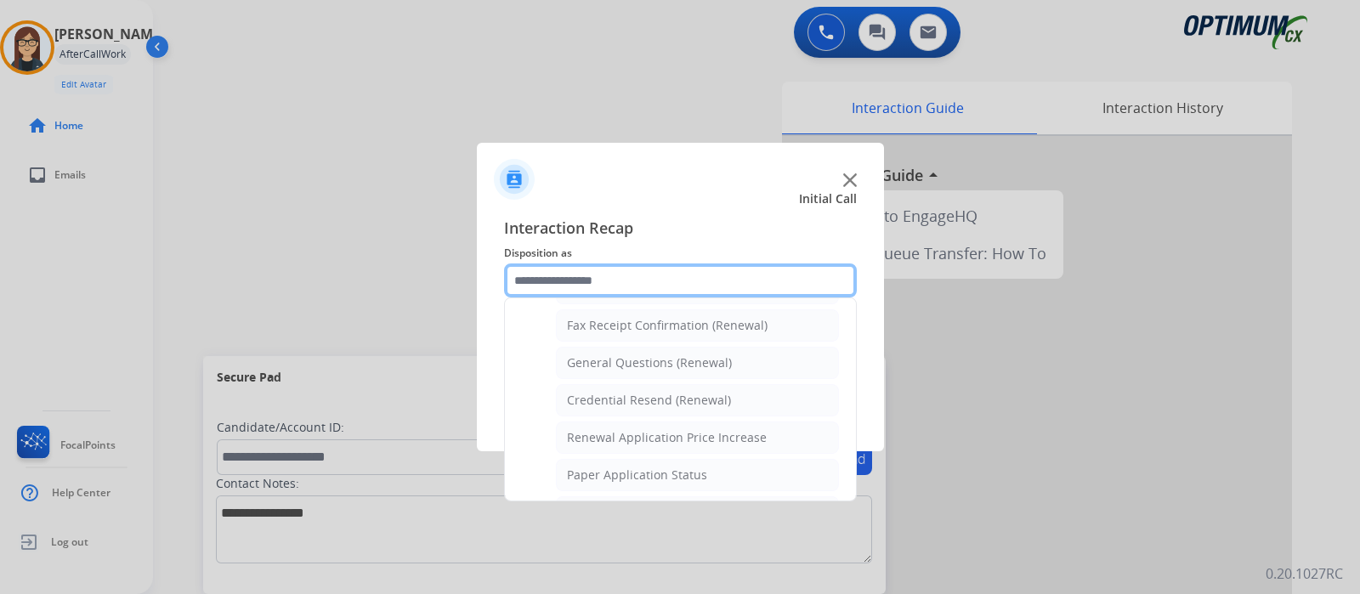
scroll to position [437, 0]
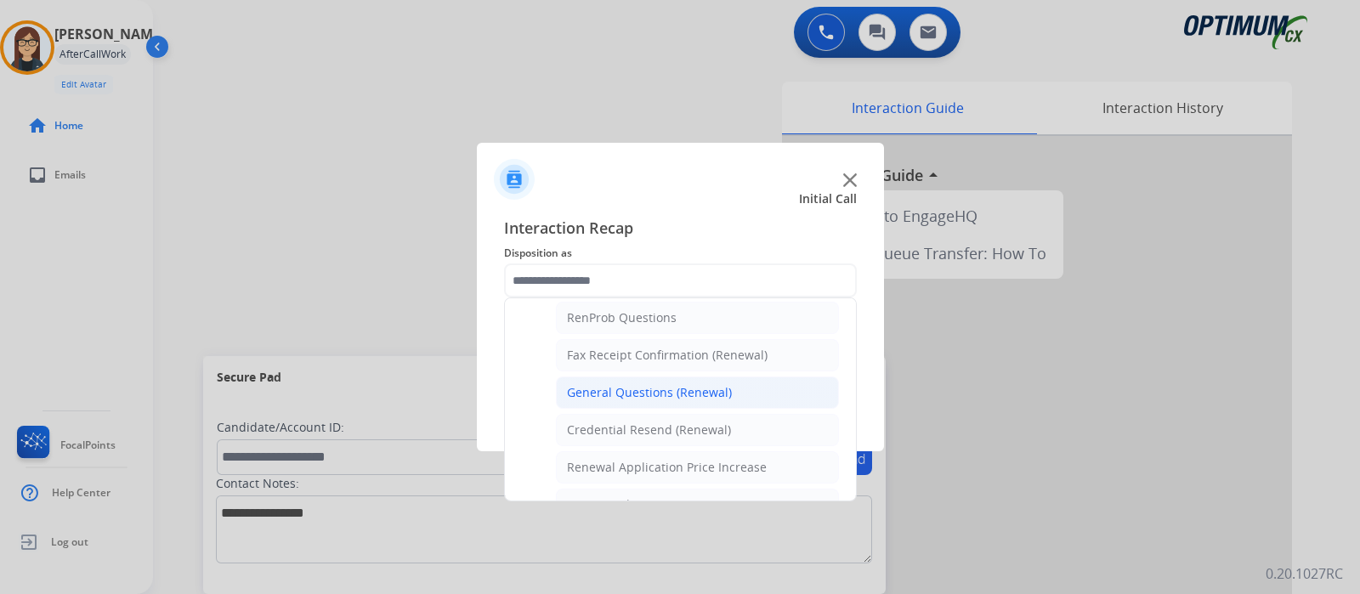
click at [621, 384] on div "General Questions (Renewal)" at bounding box center [649, 392] width 165 height 17
type input "**********"
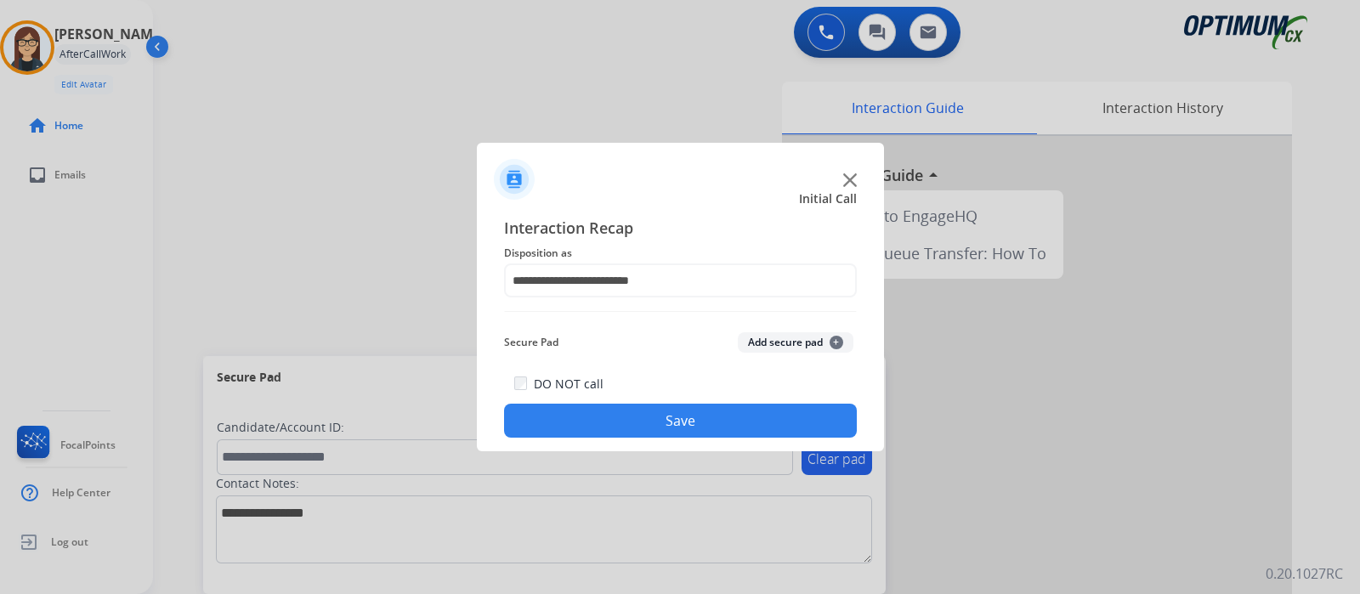
click at [606, 405] on button "Save" at bounding box center [680, 421] width 353 height 34
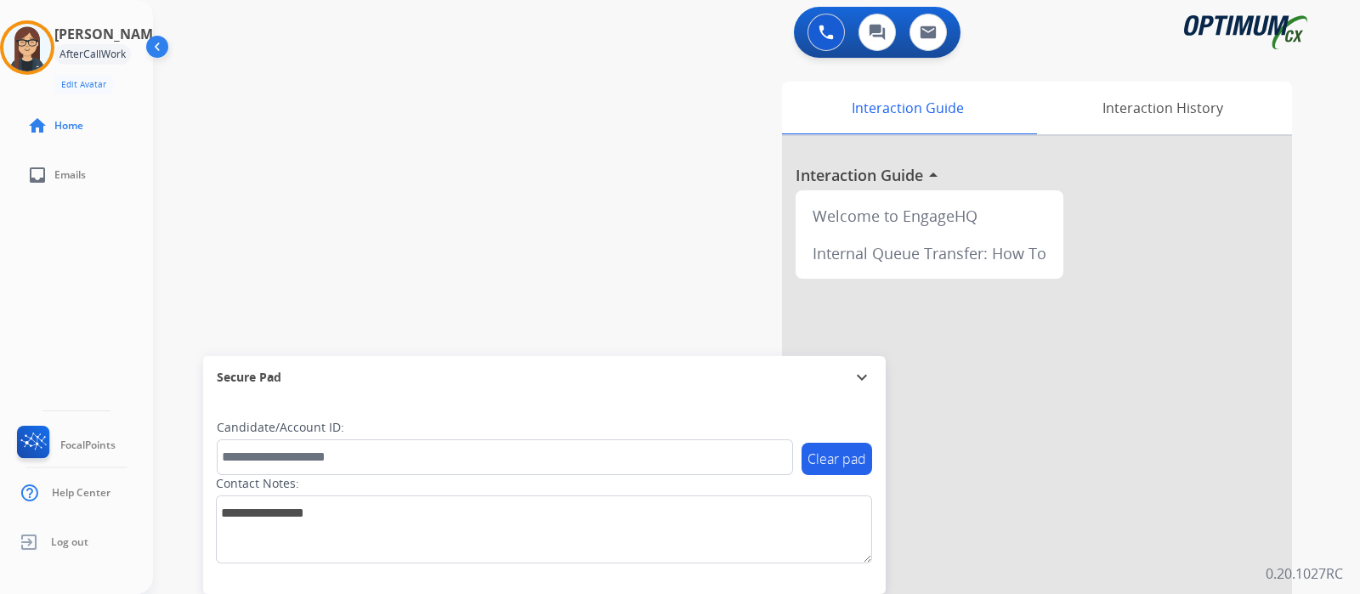
click at [105, 282] on div "[PERSON_NAME] Edit Avatar Agent: [PERSON_NAME] Profile: Gen_Bilingual home Home…" at bounding box center [76, 297] width 153 height 594
click at [376, 152] on div "swap_horiz Break voice bridge close_fullscreen Connect 3-Way Call merge_type Se…" at bounding box center [736, 415] width 1166 height 709
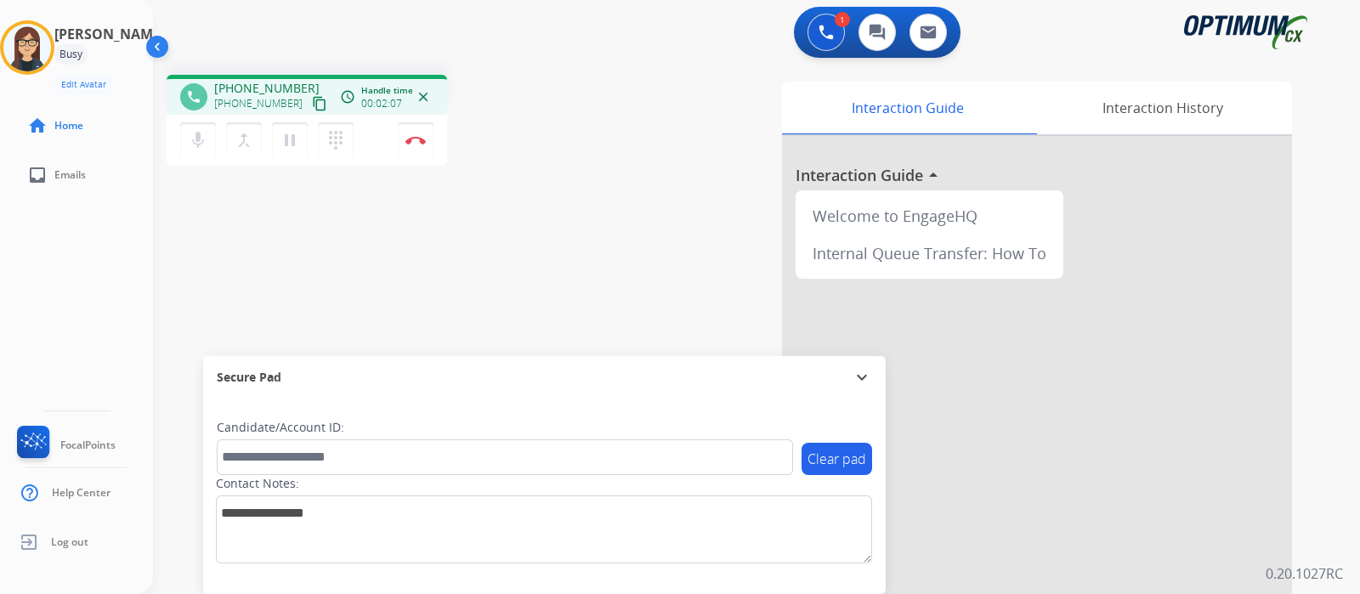
click at [598, 53] on div "1 Voice Interactions 0 Chat Interactions 0 Email Interactions" at bounding box center [746, 34] width 1146 height 54
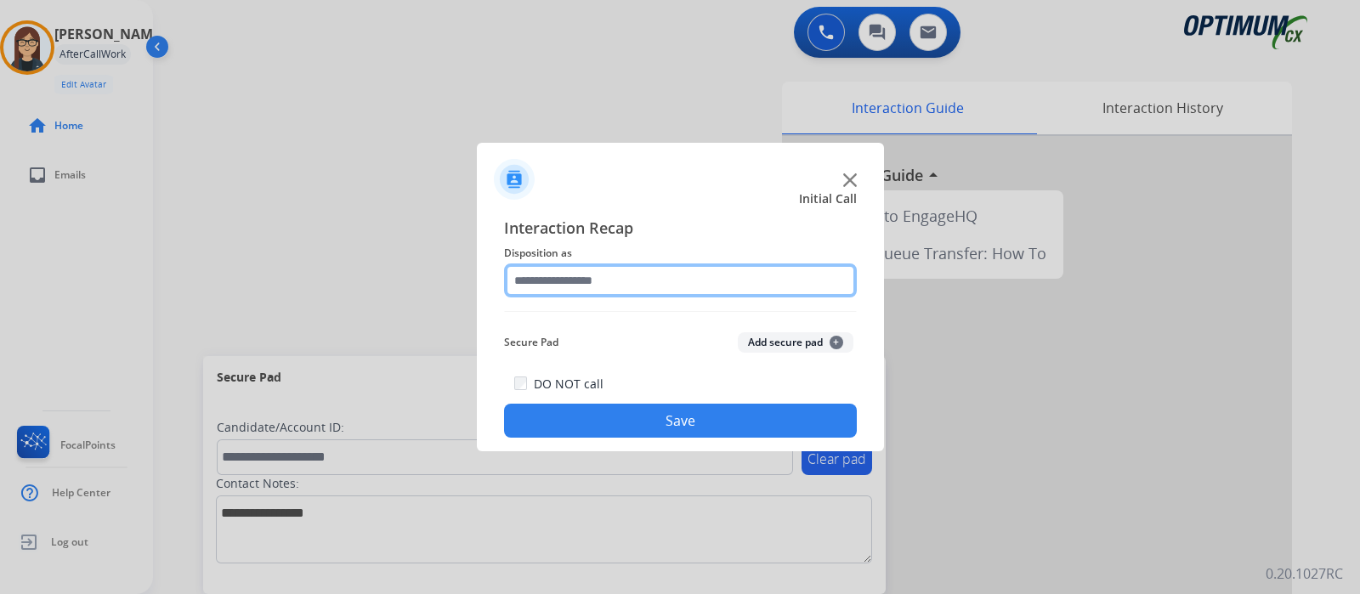
click at [605, 285] on input "text" at bounding box center [680, 280] width 353 height 34
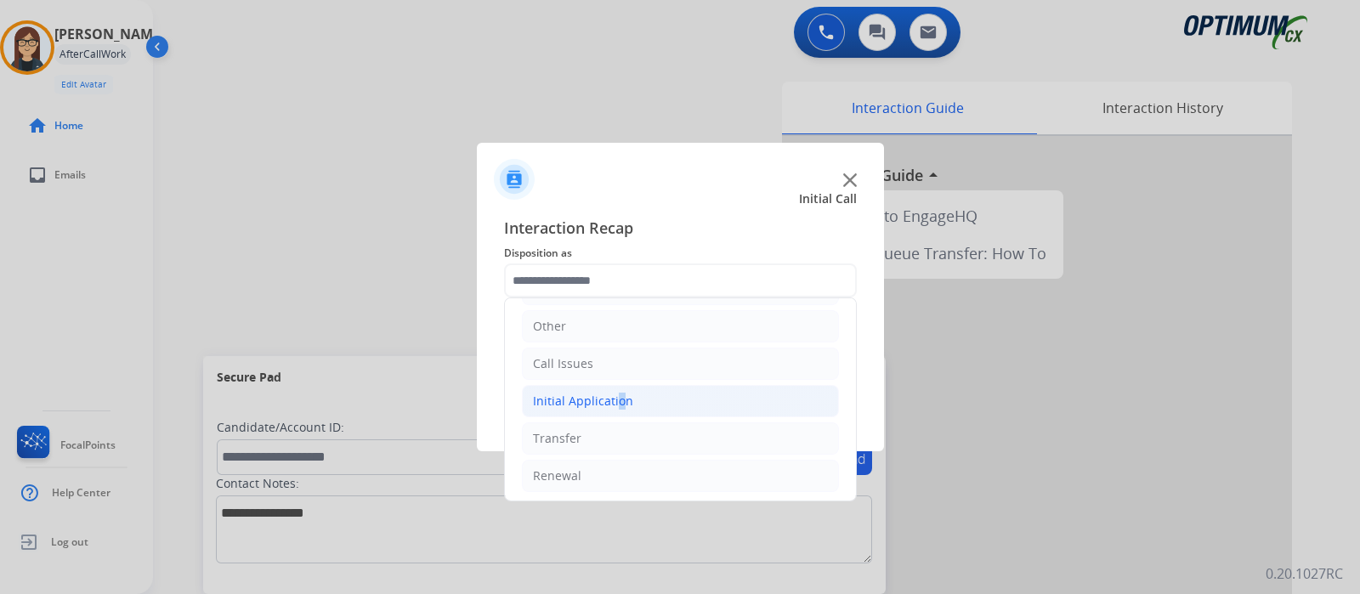
click at [612, 394] on div "Initial Application" at bounding box center [583, 401] width 100 height 17
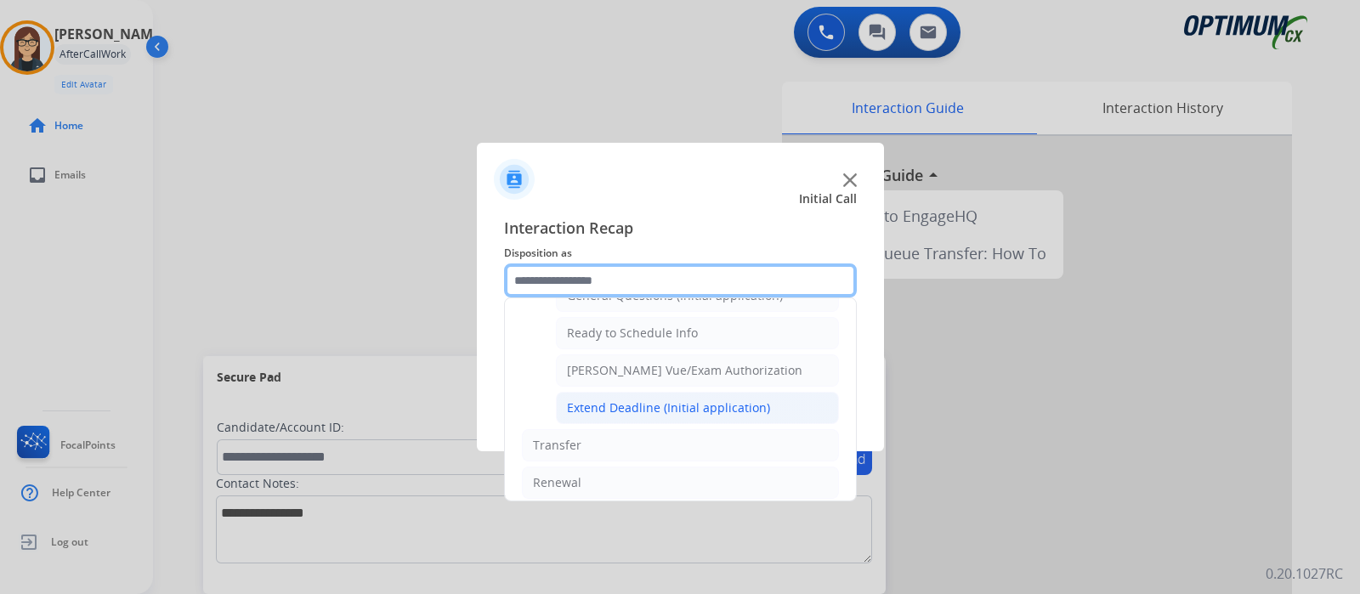
scroll to position [914, 0]
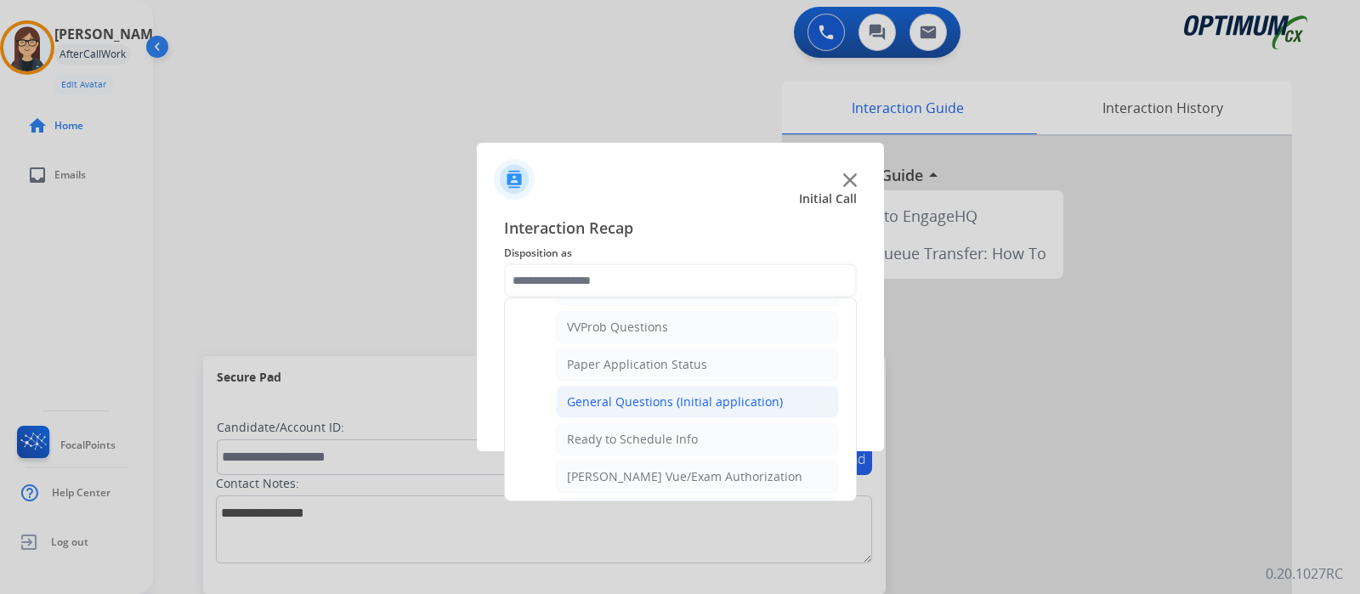
click at [621, 393] on div "General Questions (Initial application)" at bounding box center [675, 401] width 216 height 17
type input "**********"
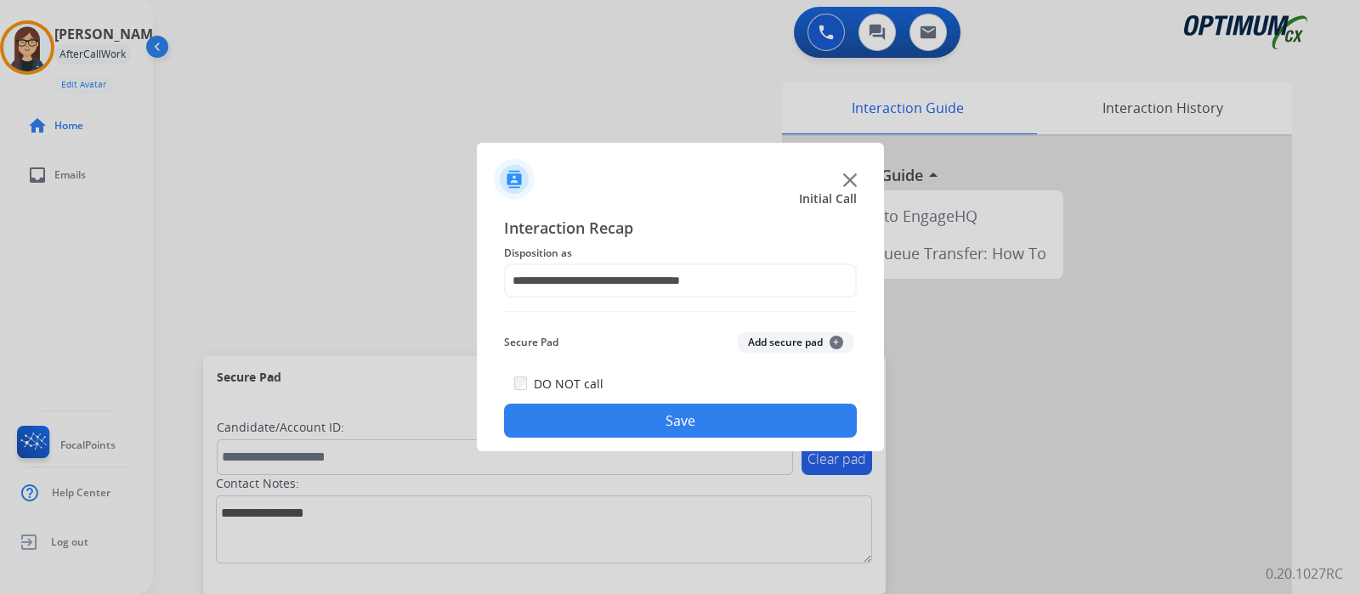
click at [618, 415] on button "Save" at bounding box center [680, 421] width 353 height 34
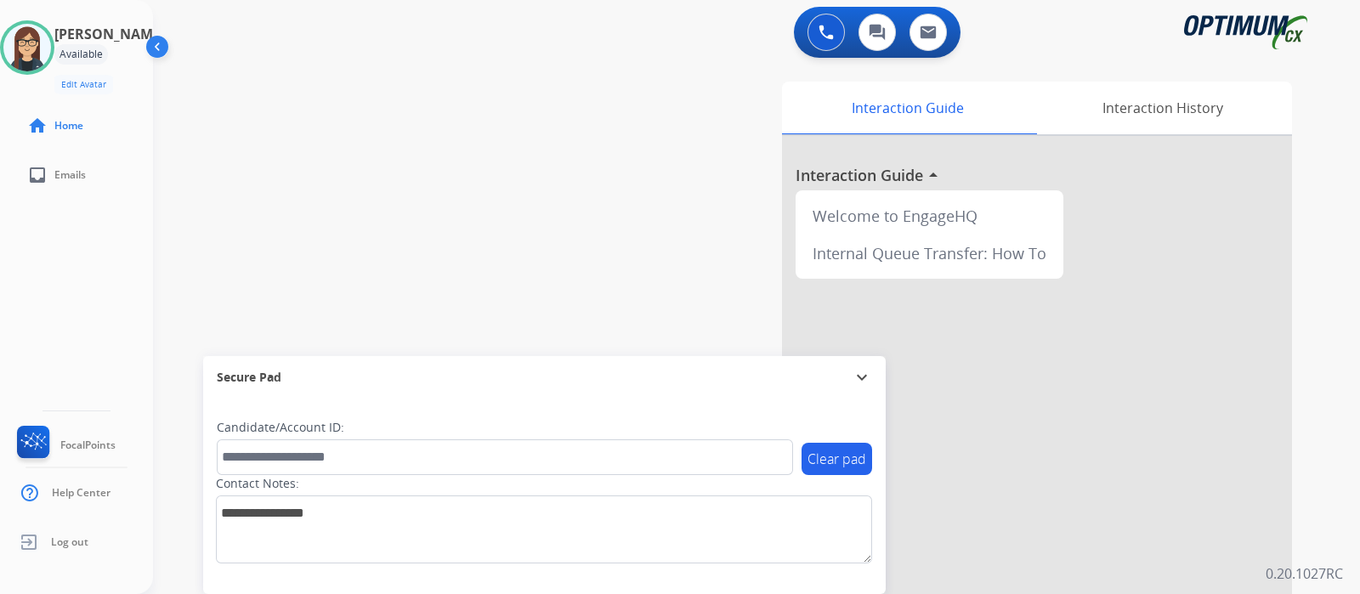
click at [401, 197] on div "swap_horiz Break voice bridge close_fullscreen Connect 3-Way Call merge_type Se…" at bounding box center [736, 415] width 1166 height 709
click at [455, 178] on div "swap_horiz Break voice bridge close_fullscreen Connect 3-Way Call merge_type Se…" at bounding box center [736, 415] width 1166 height 709
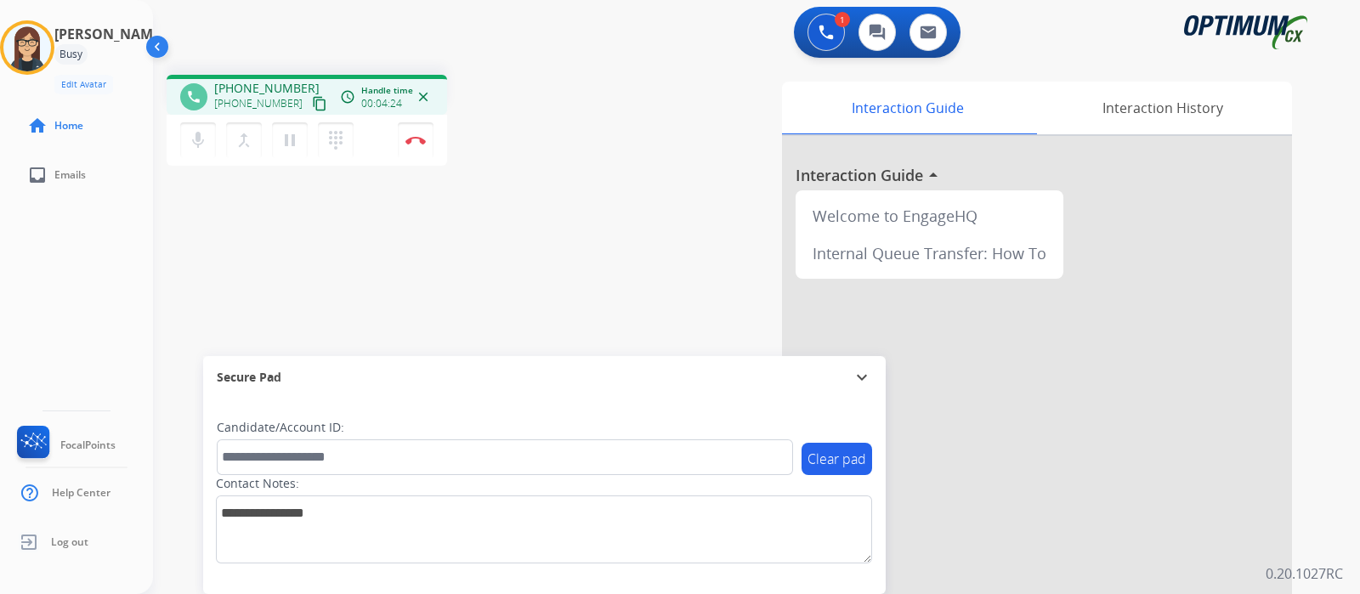
click at [537, 190] on div "phone [PHONE_NUMBER] [PHONE_NUMBER] content_copy access_time Call metrics Queue…" at bounding box center [736, 415] width 1166 height 709
click at [202, 141] on mat-icon "mic" at bounding box center [198, 140] width 20 height 20
click at [197, 142] on mat-icon "mic_off" at bounding box center [198, 140] width 20 height 20
click at [195, 136] on mat-icon "mic" at bounding box center [198, 140] width 20 height 20
click at [195, 146] on mat-icon "mic_off" at bounding box center [198, 140] width 20 height 20
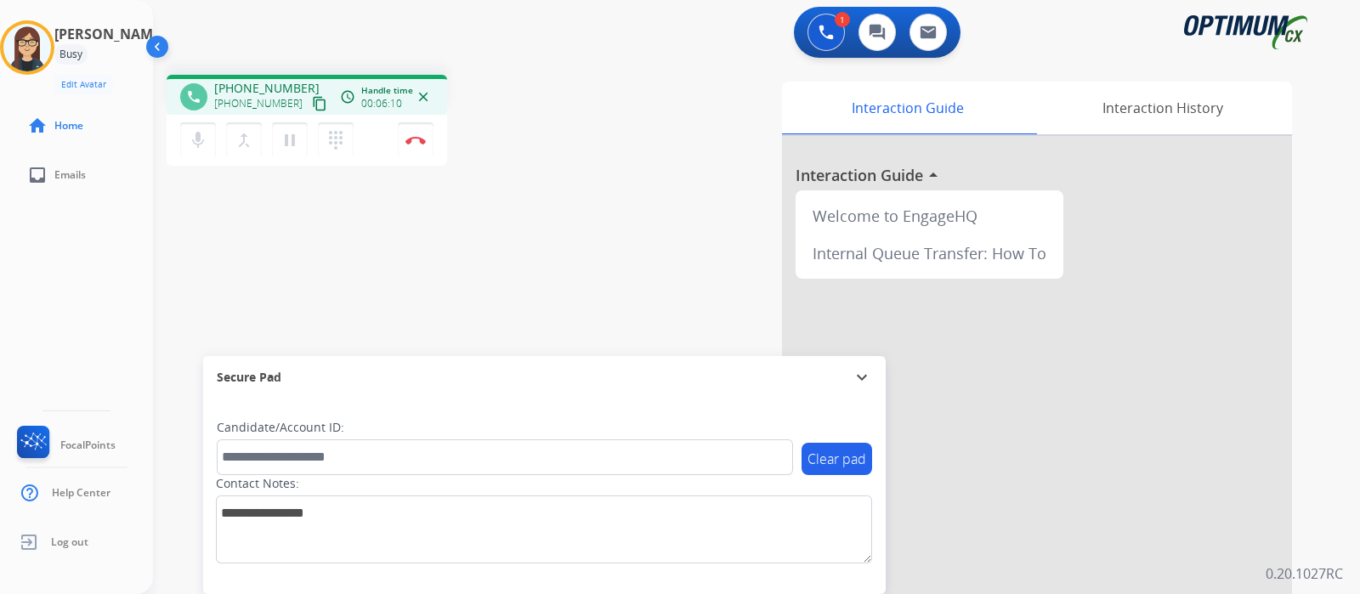
click at [305, 229] on div "phone [PHONE_NUMBER] [PHONE_NUMBER] content_copy access_time Call metrics Queue…" at bounding box center [736, 415] width 1166 height 709
click at [444, 275] on div "phone [PHONE_NUMBER] [PHONE_NUMBER] content_copy access_time Call metrics Queue…" at bounding box center [736, 415] width 1166 height 709
click at [544, 203] on div "phone [PHONE_NUMBER] [PHONE_NUMBER] content_copy access_time Call metrics Queue…" at bounding box center [736, 415] width 1166 height 709
click at [481, 195] on div "phone [PHONE_NUMBER] [PHONE_NUMBER] content_copy access_time Call metrics Queue…" at bounding box center [736, 415] width 1166 height 709
click at [422, 145] on button "Disconnect" at bounding box center [416, 140] width 36 height 36
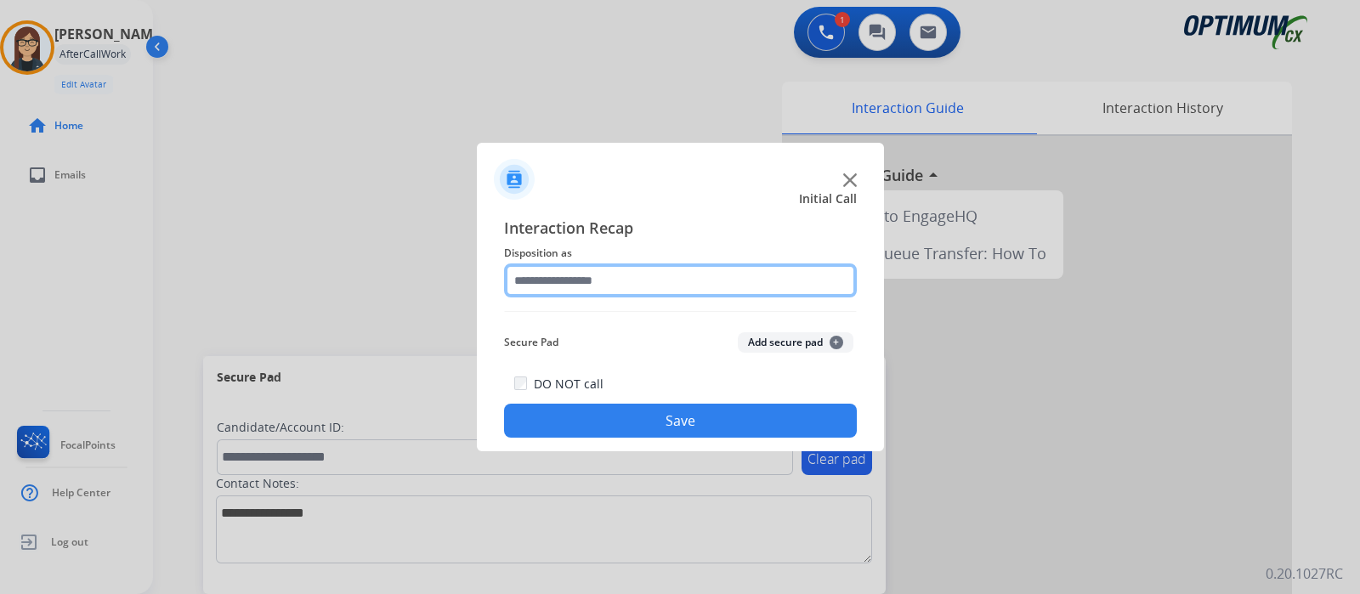
click at [625, 278] on input "text" at bounding box center [680, 280] width 353 height 34
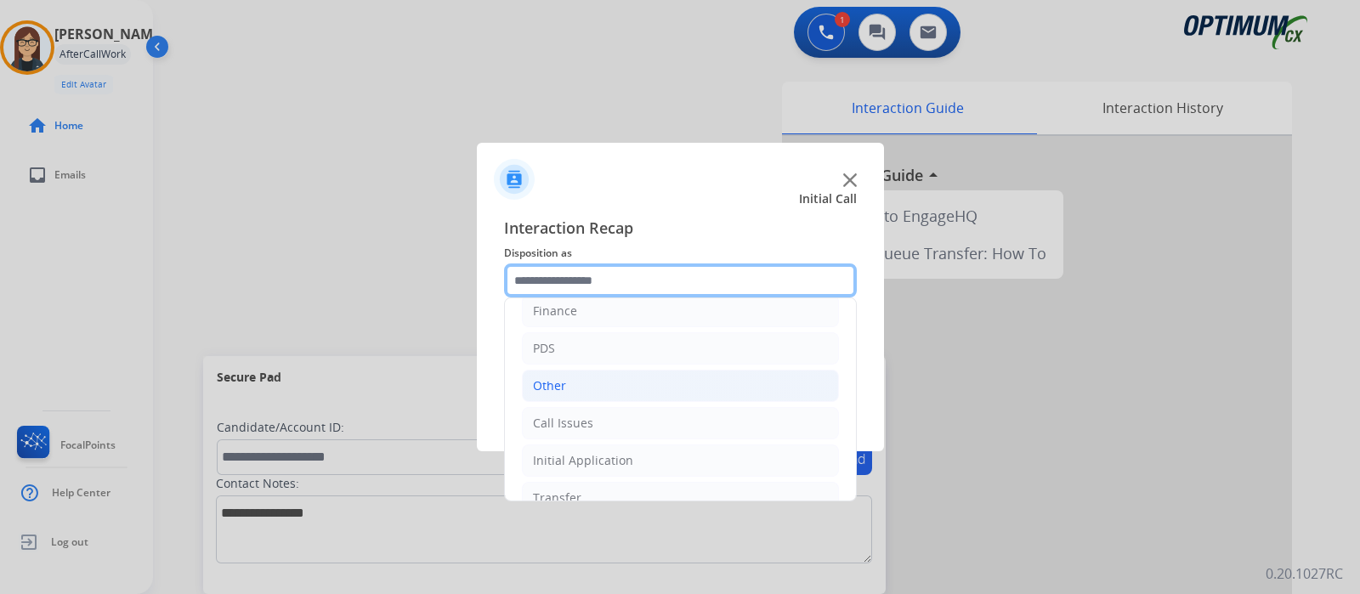
scroll to position [112, 0]
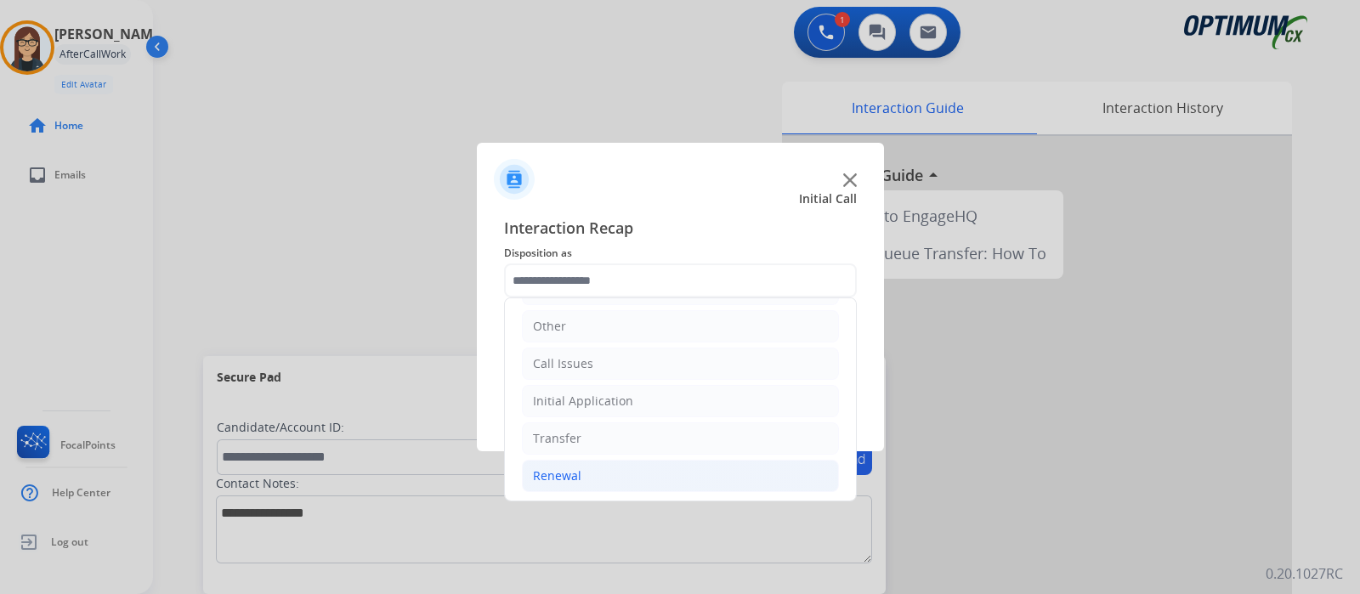
click at [590, 484] on li "Renewal" at bounding box center [680, 476] width 317 height 32
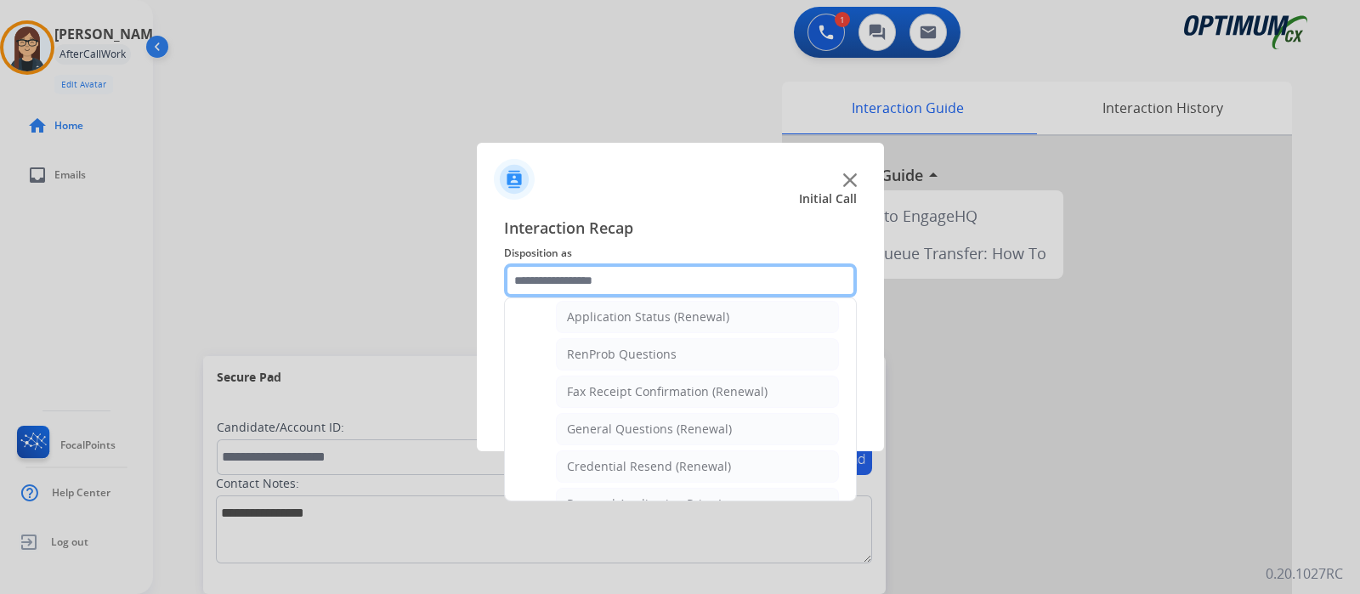
scroll to position [431, 0]
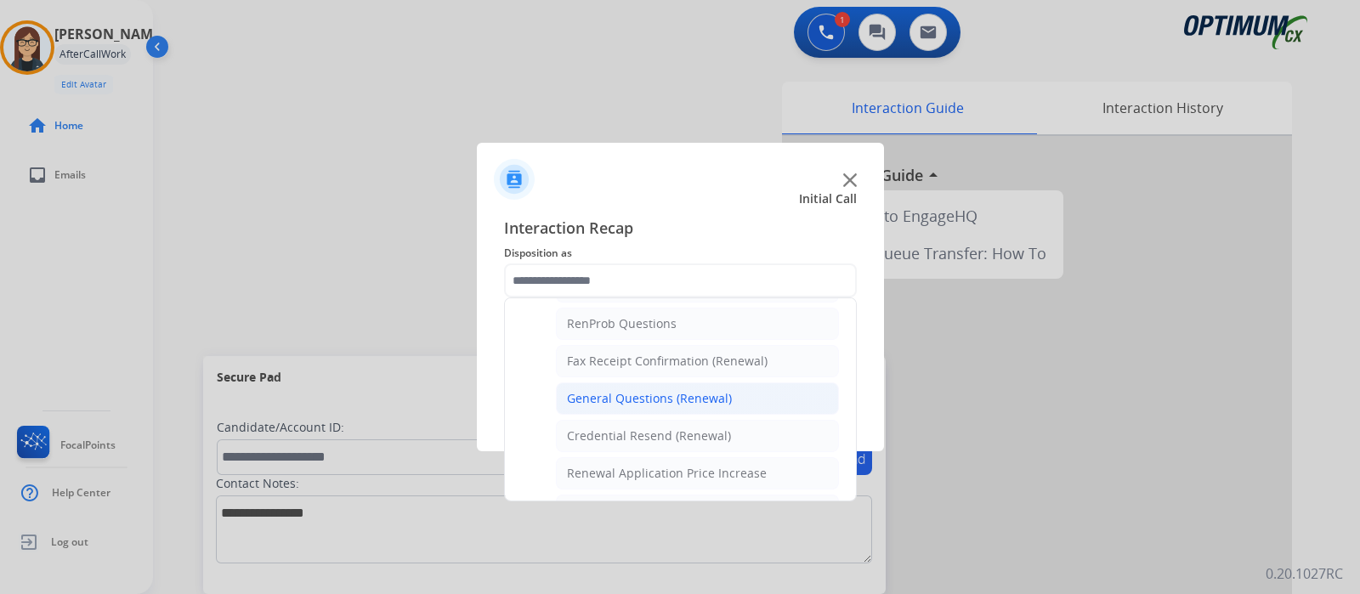
click at [642, 399] on div "General Questions (Renewal)" at bounding box center [649, 398] width 165 height 17
type input "**********"
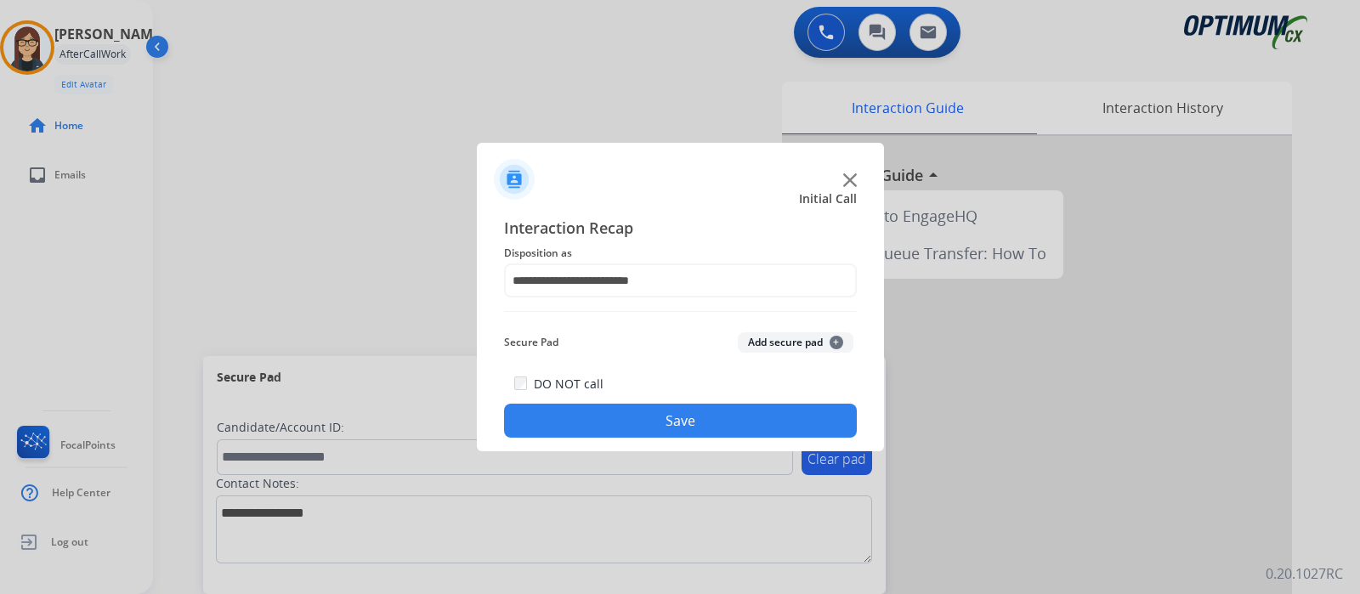
click at [637, 412] on button "Save" at bounding box center [680, 421] width 353 height 34
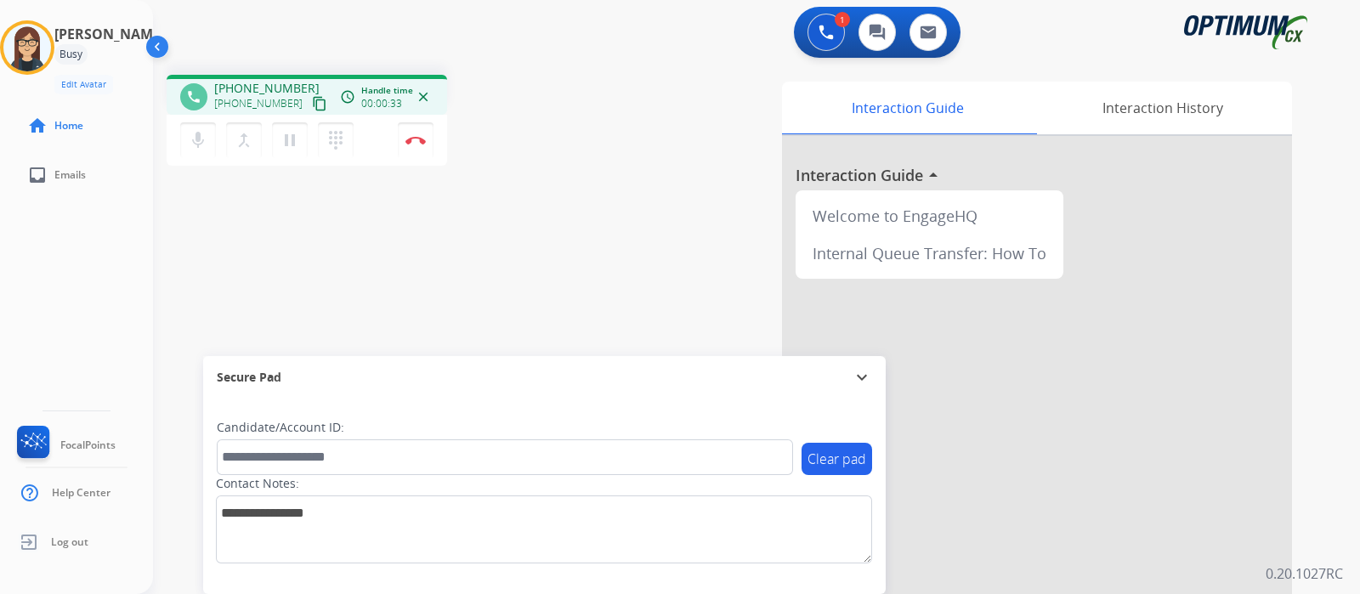
click at [309, 100] on button "content_copy" at bounding box center [319, 103] width 20 height 20
click at [483, 236] on div "phone [PHONE_NUMBER] [PHONE_NUMBER] content_copy access_time Call metrics Queue…" at bounding box center [736, 415] width 1166 height 709
click at [514, 195] on div "phone [PHONE_NUMBER] [PHONE_NUMBER] content_copy access_time Call metrics Queue…" at bounding box center [736, 415] width 1166 height 709
click at [442, 252] on div "phone [PHONE_NUMBER] [PHONE_NUMBER] content_copy access_time Call metrics Queue…" at bounding box center [736, 415] width 1166 height 709
click at [649, 140] on div "Interaction Guide Interaction History Interaction Guide arrow_drop_up Welcome t…" at bounding box center [951, 426] width 682 height 688
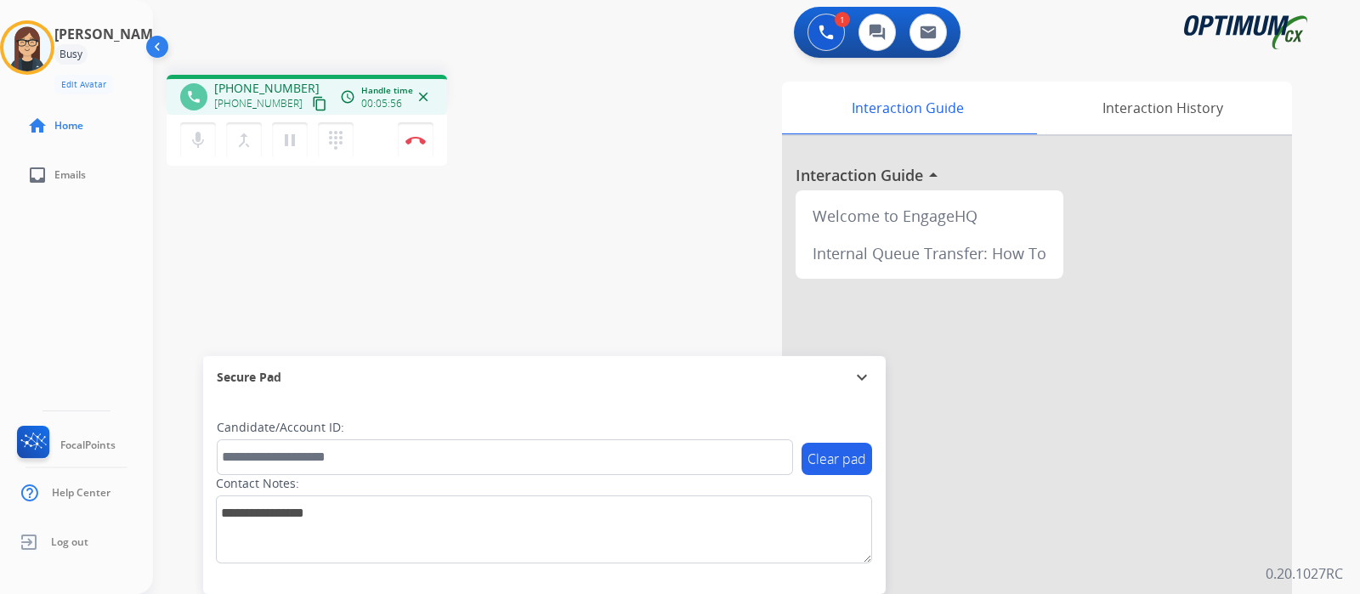
click at [586, 169] on div "phone [PHONE_NUMBER] [PHONE_NUMBER] content_copy access_time Call metrics Queue…" at bounding box center [385, 123] width 437 height 96
click at [493, 215] on div "phone [PHONE_NUMBER] [PHONE_NUMBER] content_copy access_time Call metrics Queue…" at bounding box center [736, 415] width 1166 height 709
click at [36, 289] on div "[PERSON_NAME] Edit Avatar Agent: [PERSON_NAME] Profile: Gen_Bilingual home Home…" at bounding box center [76, 297] width 153 height 594
click at [518, 261] on div "phone [PHONE_NUMBER] [PHONE_NUMBER] content_copy access_time Call metrics Queue…" at bounding box center [736, 415] width 1166 height 709
click at [412, 148] on button "Disconnect" at bounding box center [416, 140] width 36 height 36
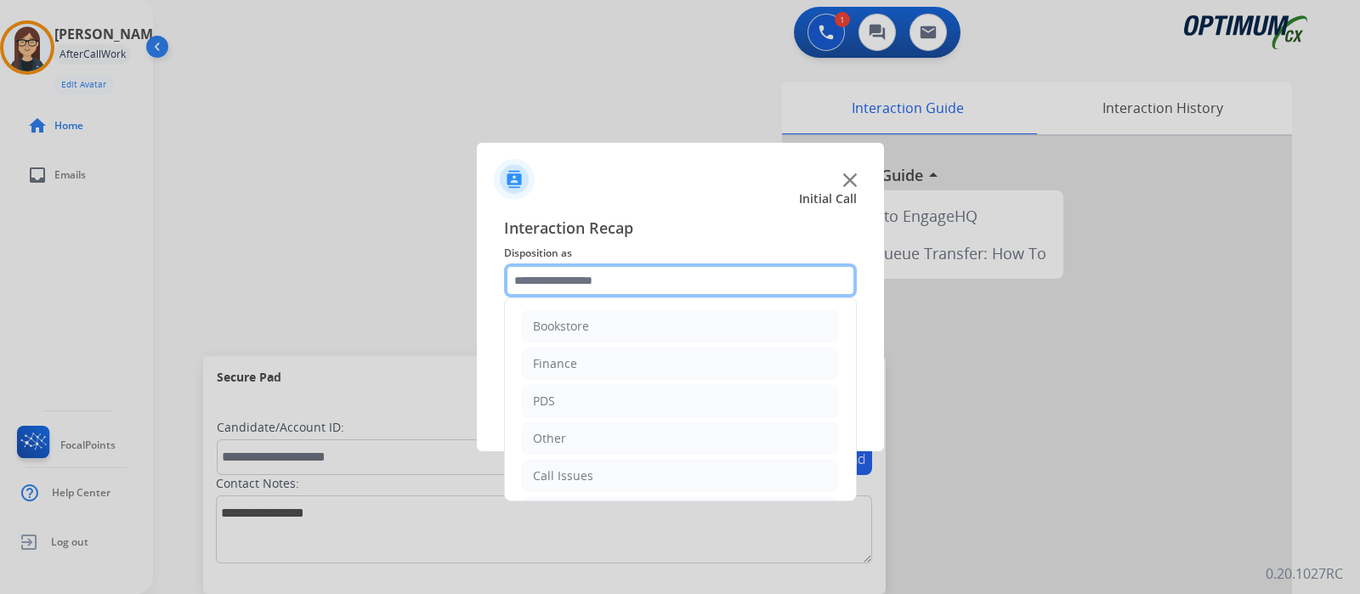
click at [603, 290] on input "text" at bounding box center [680, 280] width 353 height 34
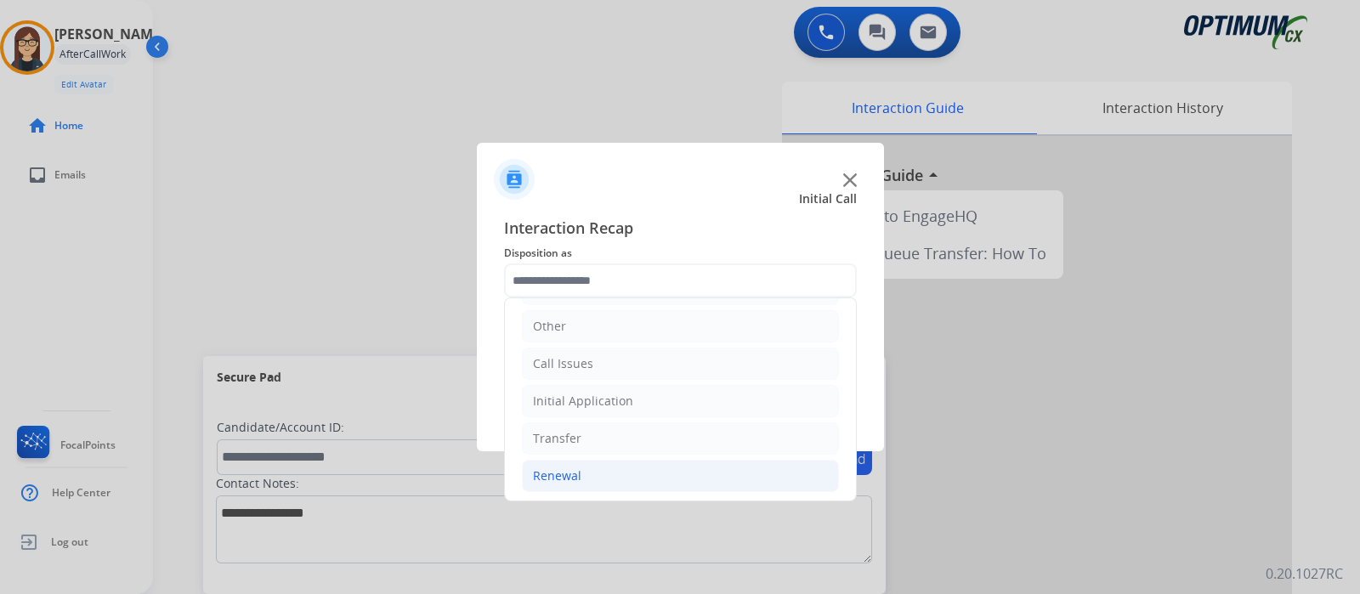
click at [570, 473] on div "Renewal" at bounding box center [557, 475] width 48 height 17
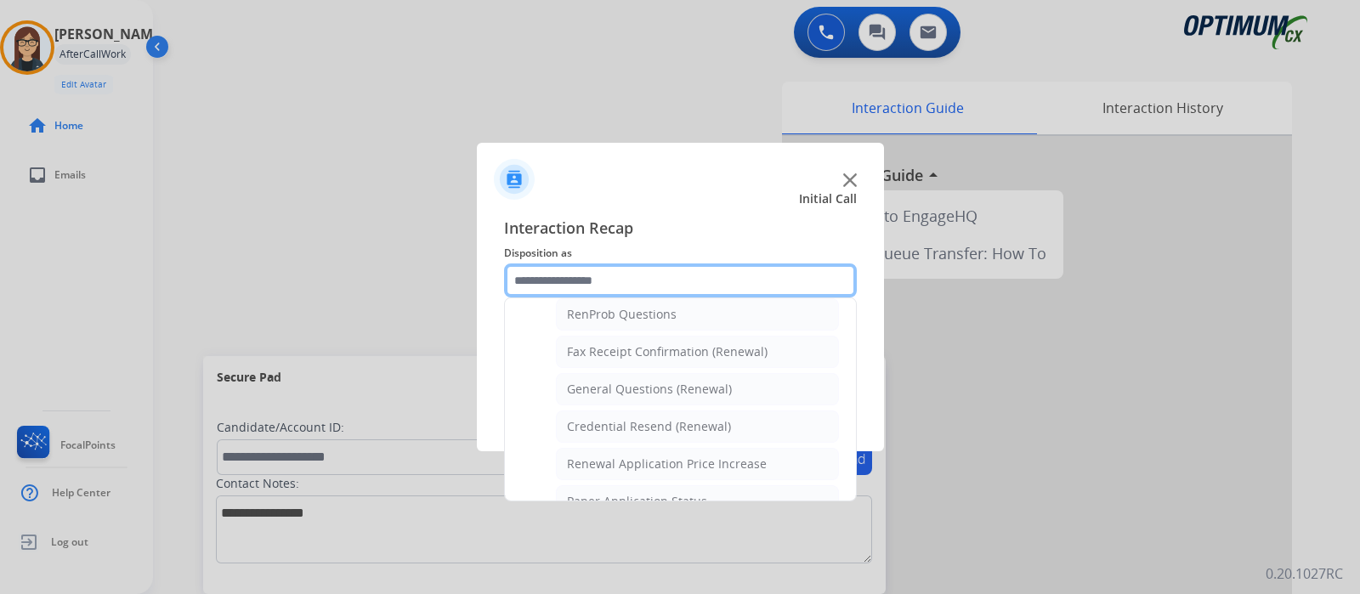
scroll to position [437, 0]
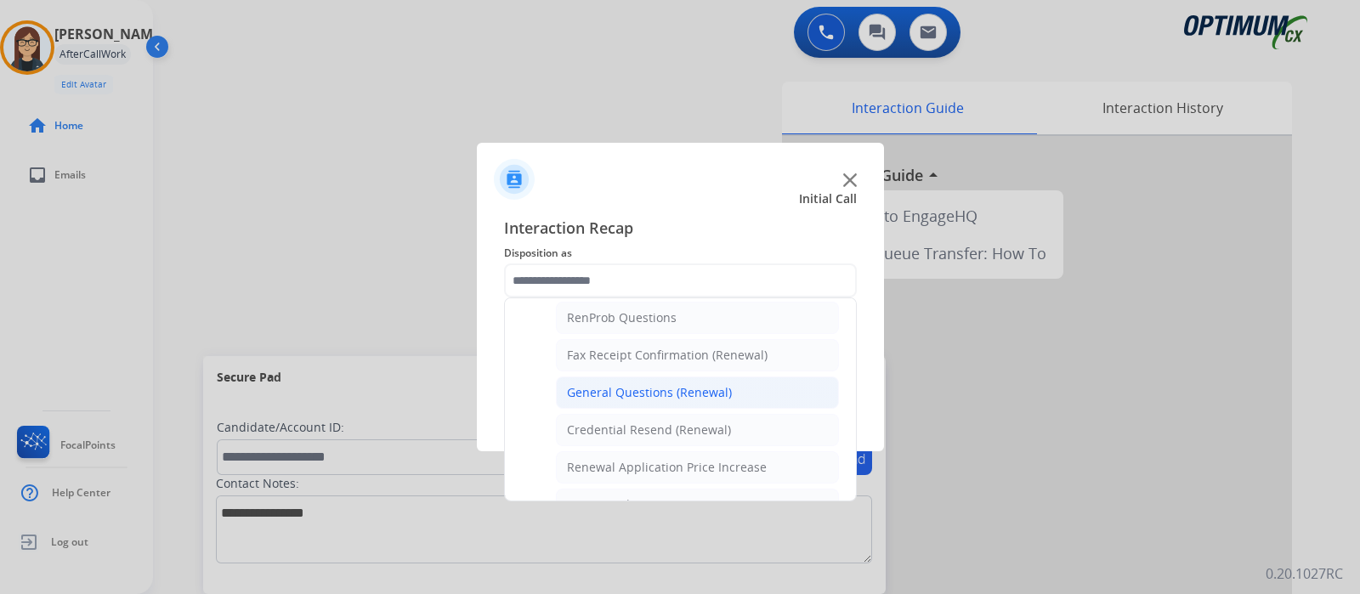
click at [631, 384] on div "General Questions (Renewal)" at bounding box center [649, 392] width 165 height 17
type input "**********"
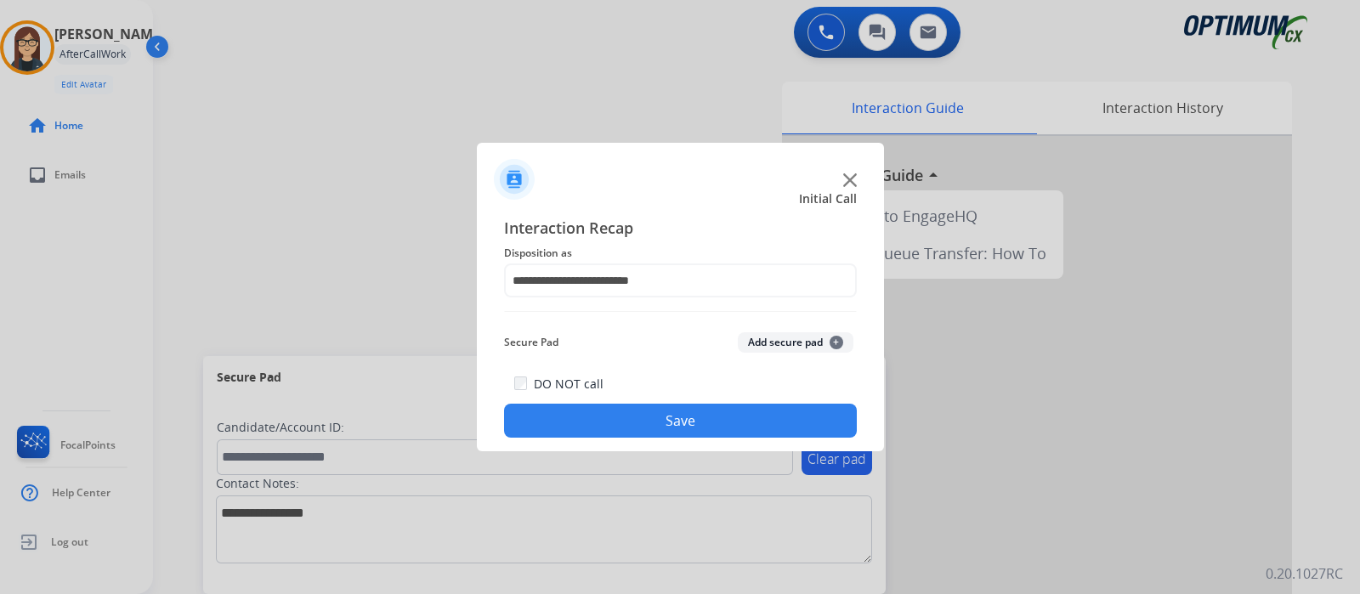
click at [614, 411] on button "Save" at bounding box center [680, 421] width 353 height 34
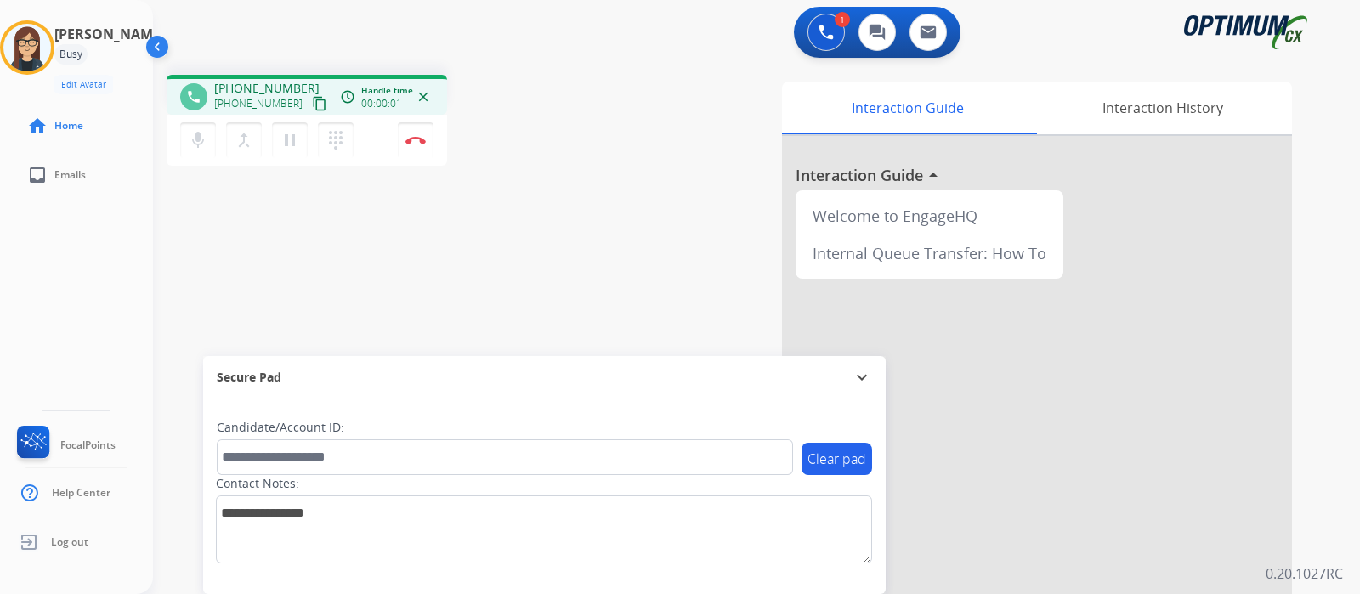
click at [312, 97] on mat-icon "content_copy" at bounding box center [319, 103] width 15 height 15
click at [511, 218] on div "phone [PHONE_NUMBER] [PHONE_NUMBER] content_copy access_time Call metrics Queue…" at bounding box center [736, 415] width 1166 height 709
click at [512, 218] on div "phone [PHONE_NUMBER] [PHONE_NUMBER] content_copy access_time Call metrics Queue…" at bounding box center [736, 415] width 1166 height 709
click at [419, 142] on img at bounding box center [415, 140] width 20 height 8
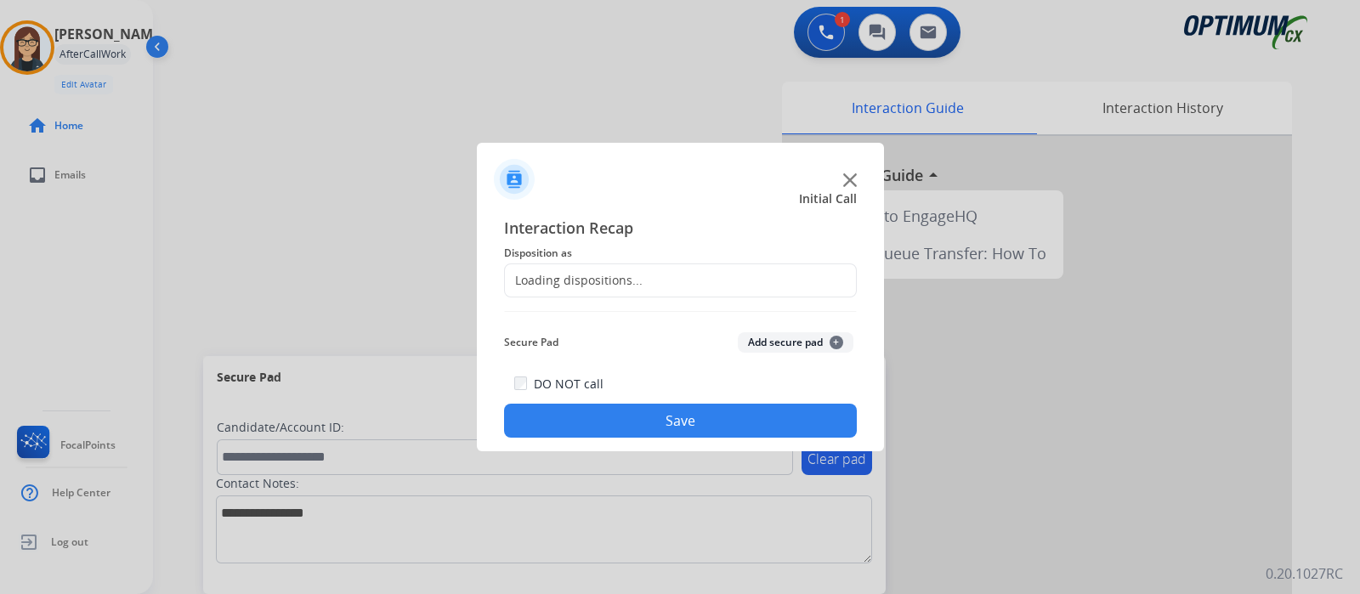
click at [676, 272] on div "Loading dispositions..." at bounding box center [680, 280] width 353 height 34
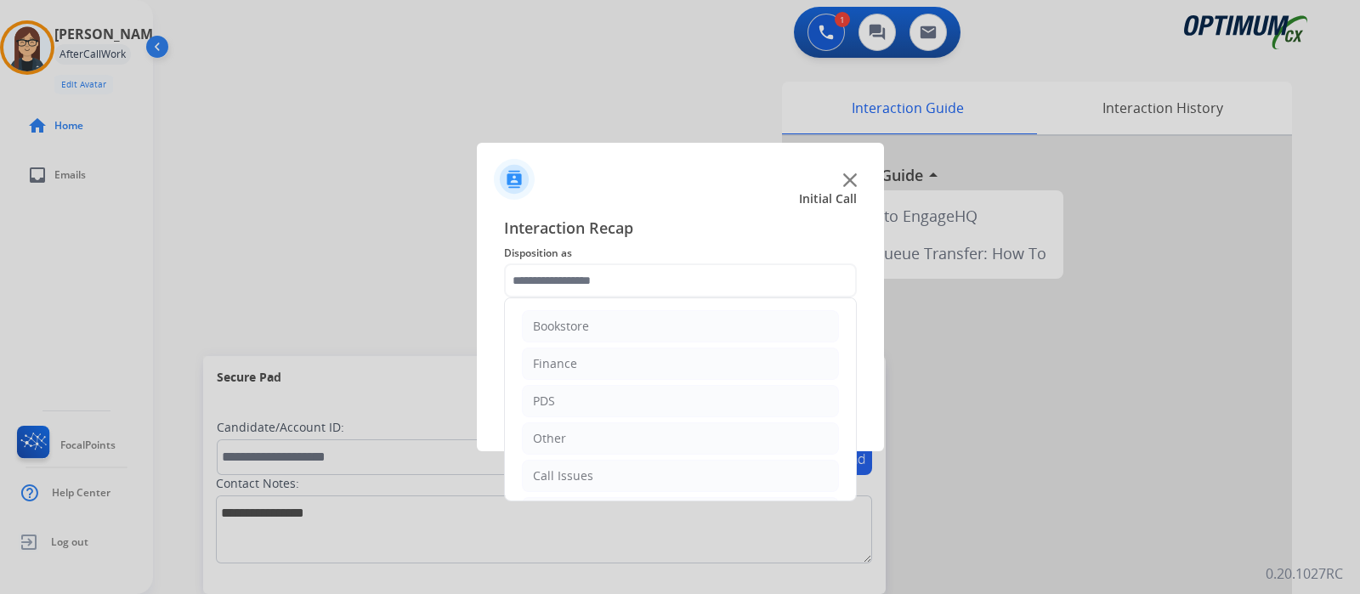
click at [667, 286] on input "text" at bounding box center [680, 280] width 353 height 34
click at [556, 479] on div "Renewal" at bounding box center [557, 475] width 48 height 17
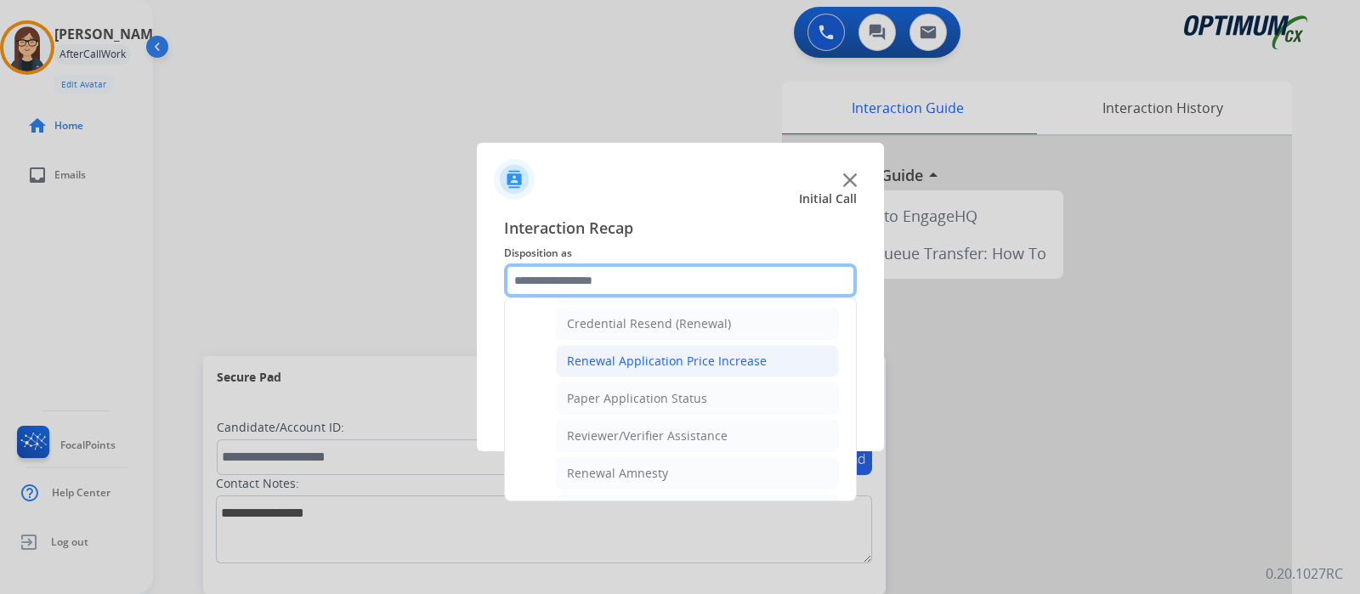
scroll to position [437, 0]
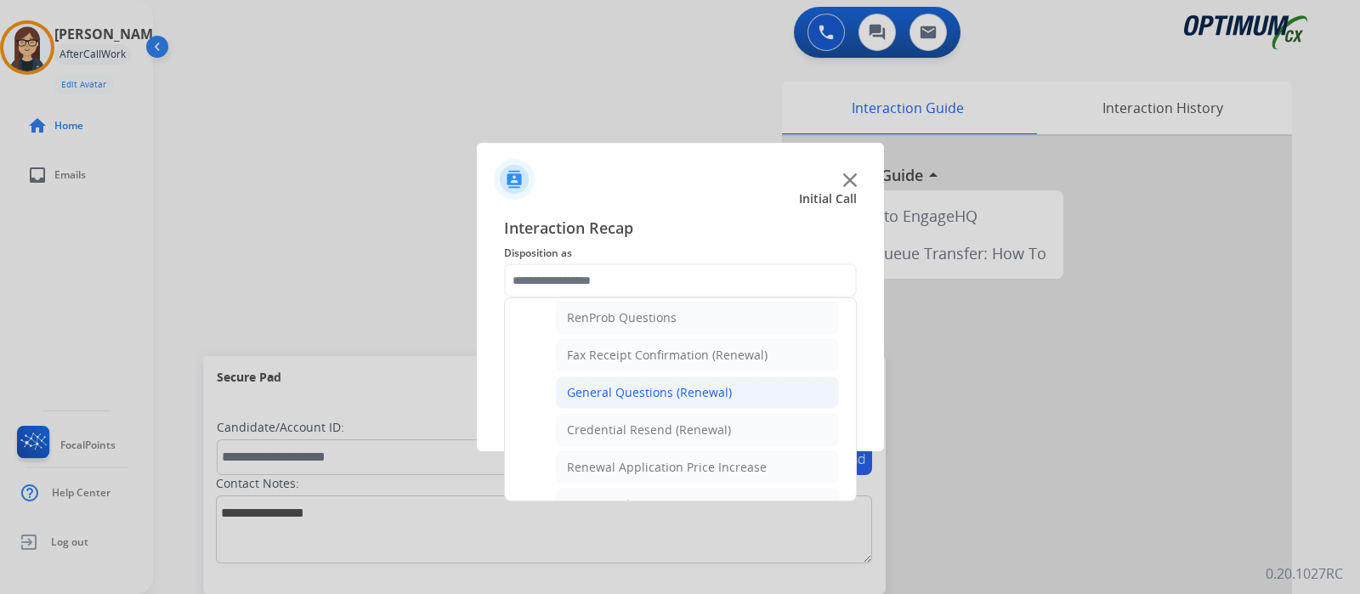
click at [631, 384] on div "General Questions (Renewal)" at bounding box center [649, 392] width 165 height 17
type input "**********"
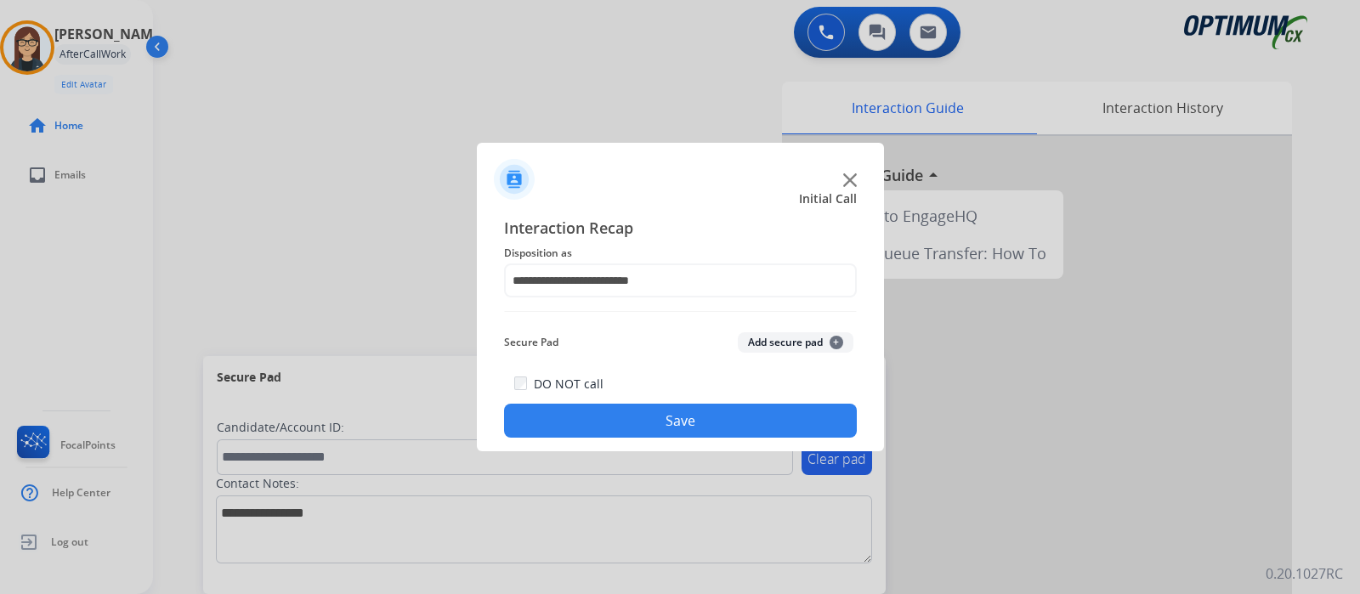
click at [598, 412] on button "Save" at bounding box center [680, 421] width 353 height 34
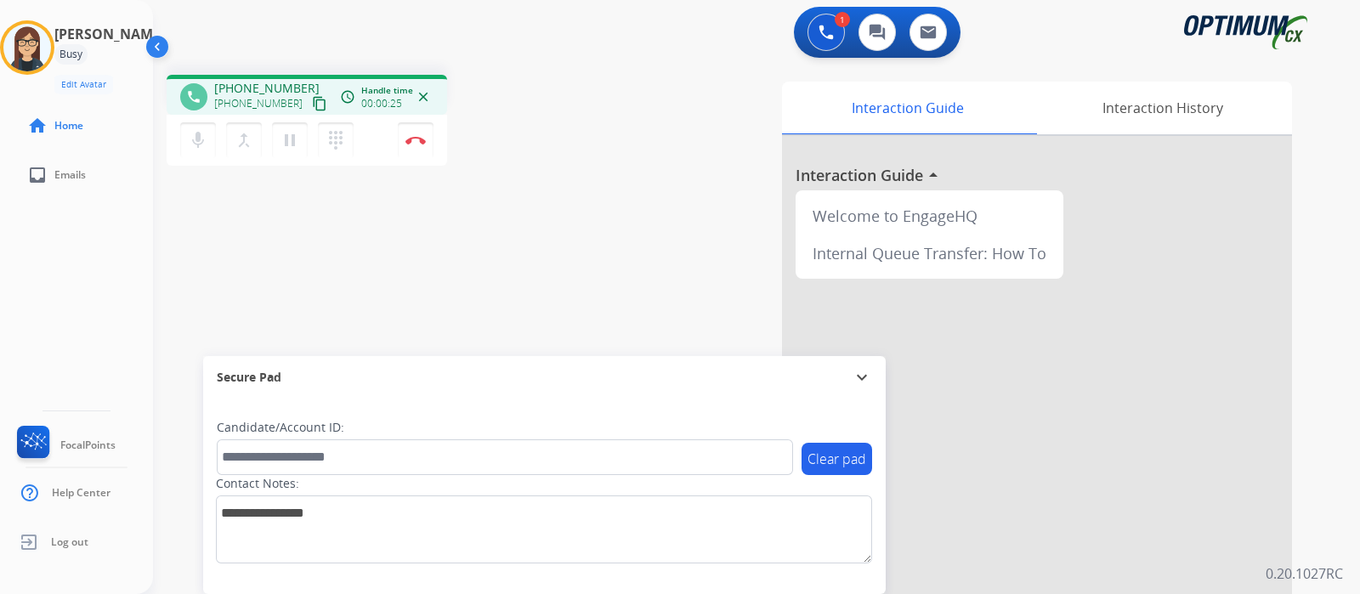
click at [312, 104] on mat-icon "content_copy" at bounding box center [319, 103] width 15 height 15
click at [501, 212] on div "phone [PHONE_NUMBER] [PHONE_NUMBER] content_copy access_time Call metrics Queue…" at bounding box center [736, 415] width 1166 height 709
click at [411, 145] on button "Disconnect" at bounding box center [416, 140] width 36 height 36
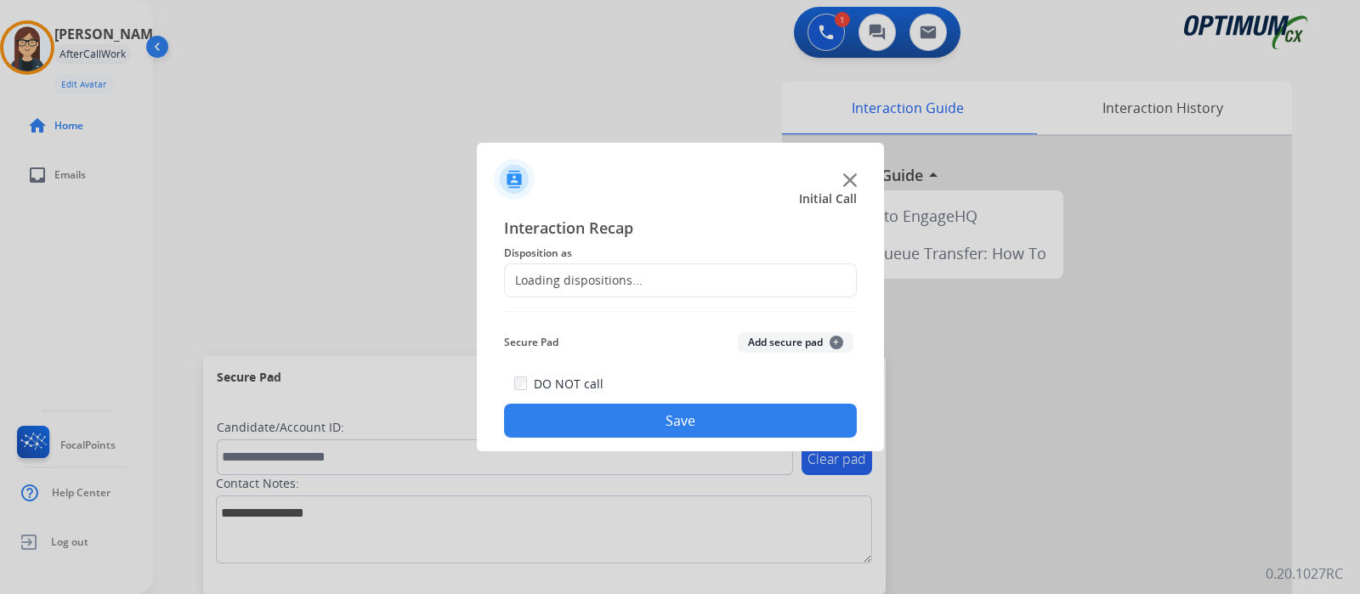
click at [569, 269] on div "Loading dispositions..." at bounding box center [680, 280] width 353 height 34
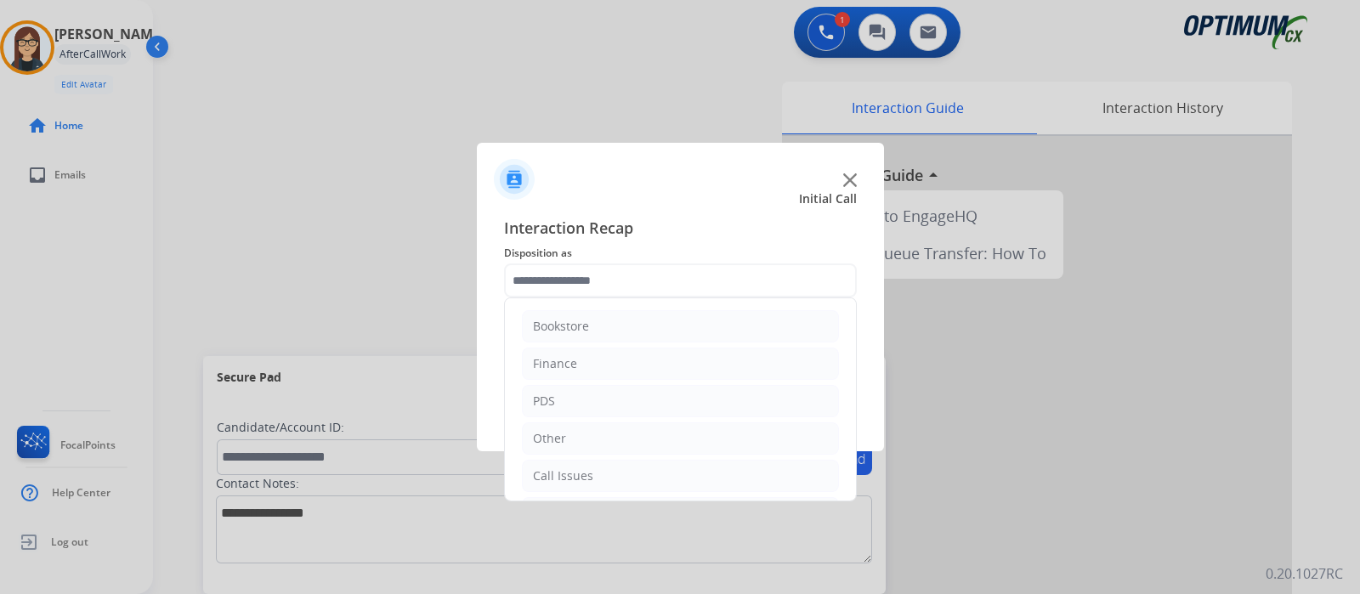
click at [569, 269] on input "text" at bounding box center [680, 280] width 353 height 34
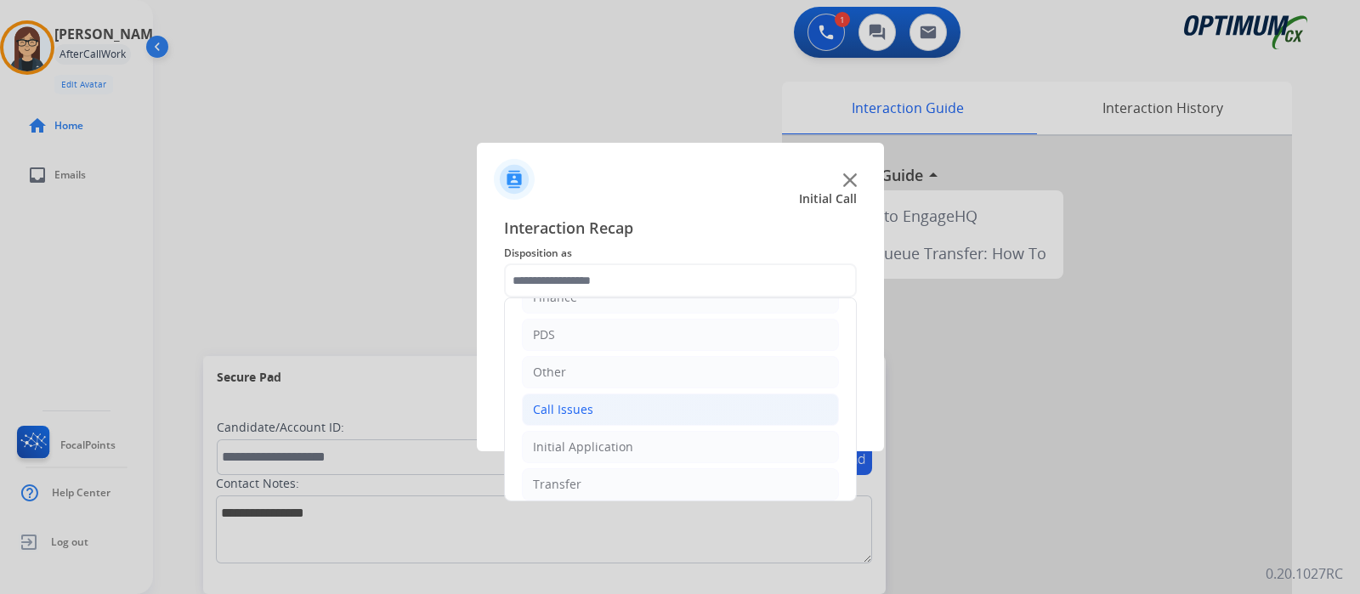
scroll to position [112, 0]
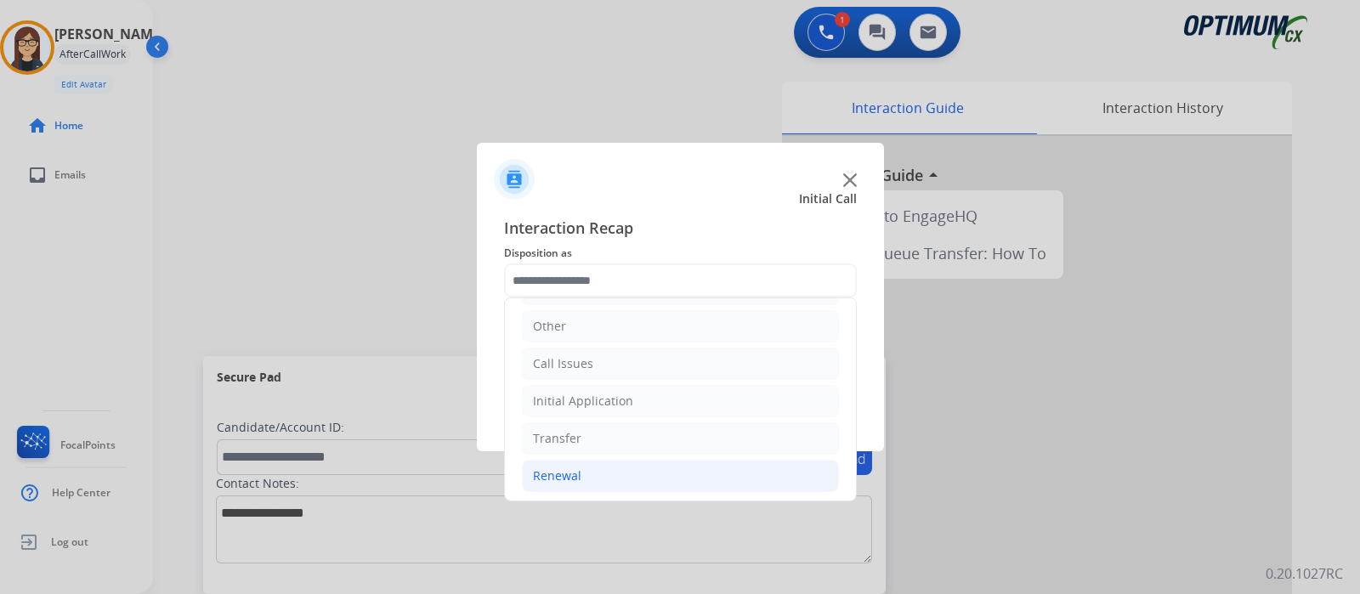
click at [551, 474] on div "Renewal" at bounding box center [557, 475] width 48 height 17
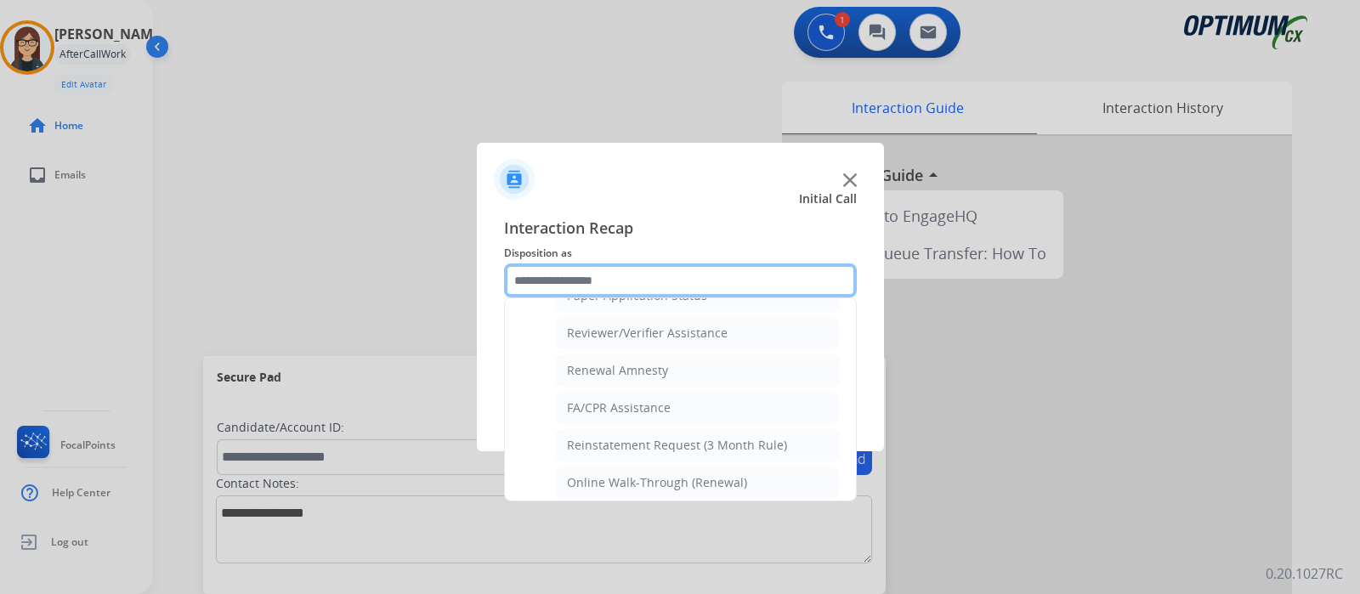
scroll to position [649, 0]
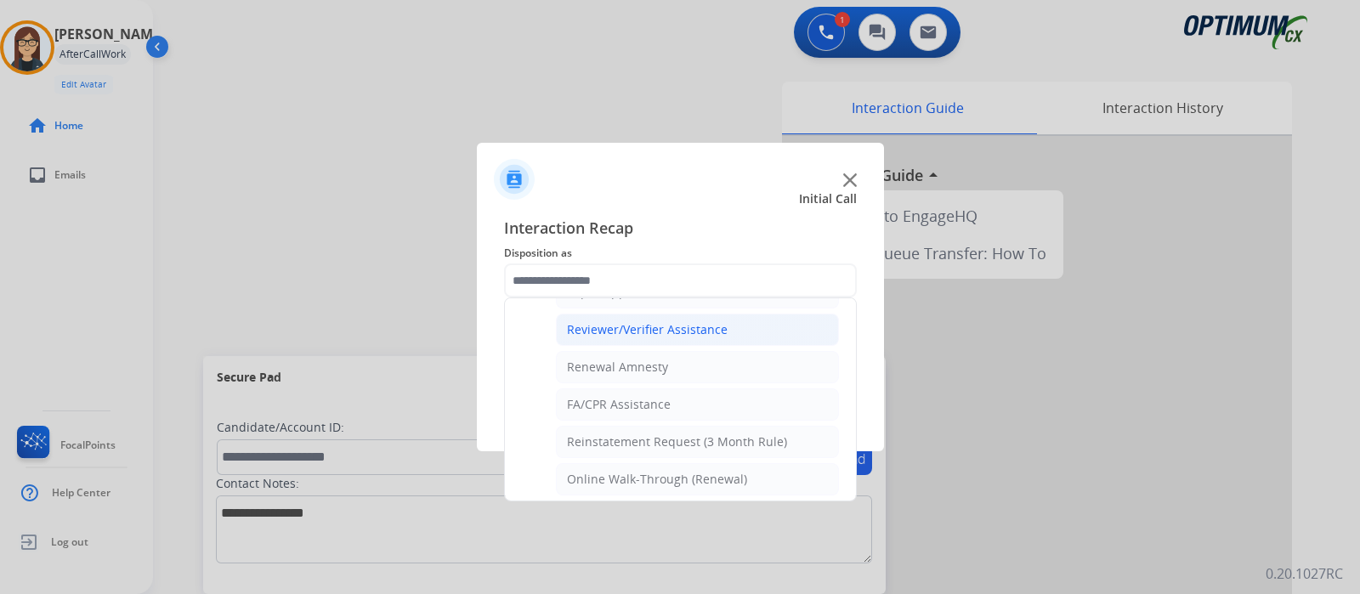
click at [711, 322] on div "Reviewer/Verifier Assistance" at bounding box center [647, 329] width 161 height 17
type input "**********"
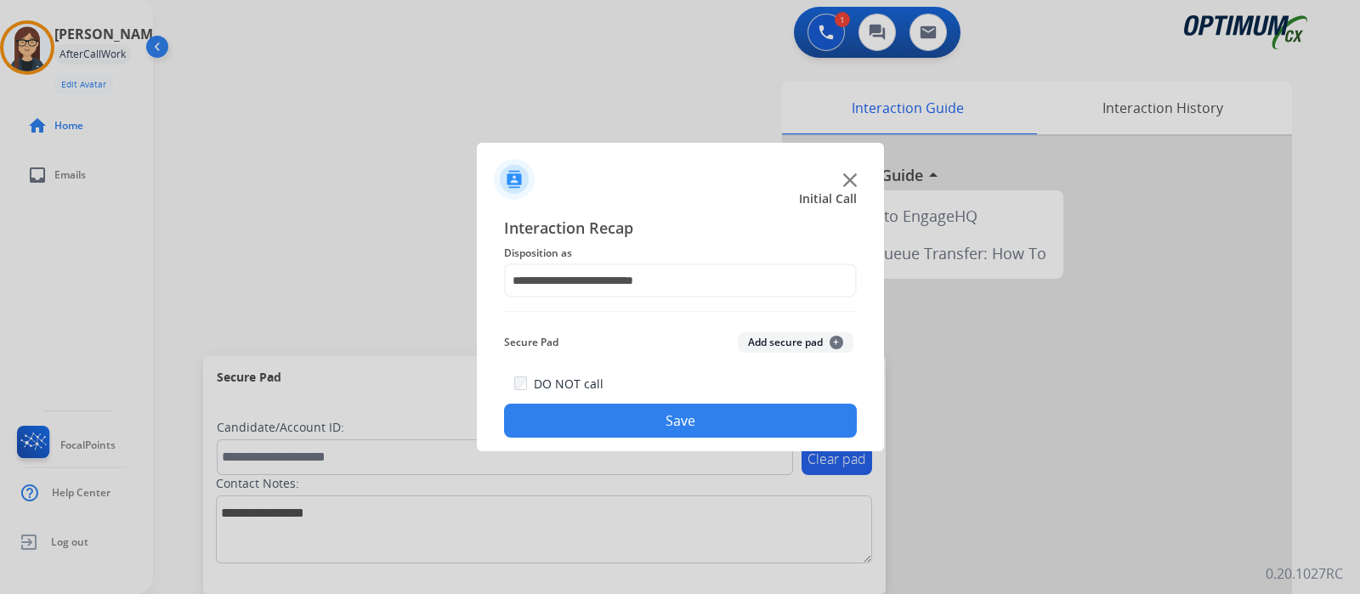
click at [619, 416] on button "Save" at bounding box center [680, 421] width 353 height 34
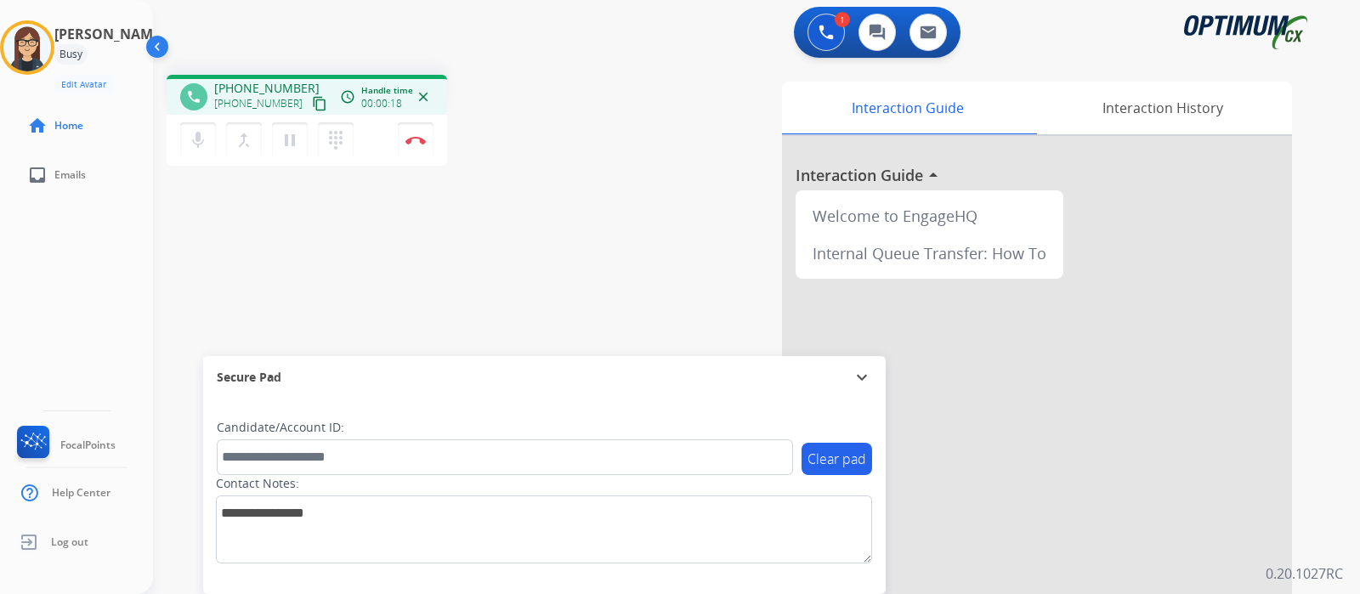
click at [312, 99] on mat-icon "content_copy" at bounding box center [319, 103] width 15 height 15
click at [197, 130] on mat-icon "mic" at bounding box center [198, 140] width 20 height 20
click at [191, 142] on mat-icon "mic_off" at bounding box center [198, 140] width 20 height 20
click at [642, 144] on div "Interaction Guide Interaction History Interaction Guide arrow_drop_up Welcome t…" at bounding box center [951, 426] width 682 height 688
click at [433, 276] on div "phone [PHONE_NUMBER] [PHONE_NUMBER] content_copy access_time Call metrics Queue…" at bounding box center [736, 415] width 1166 height 709
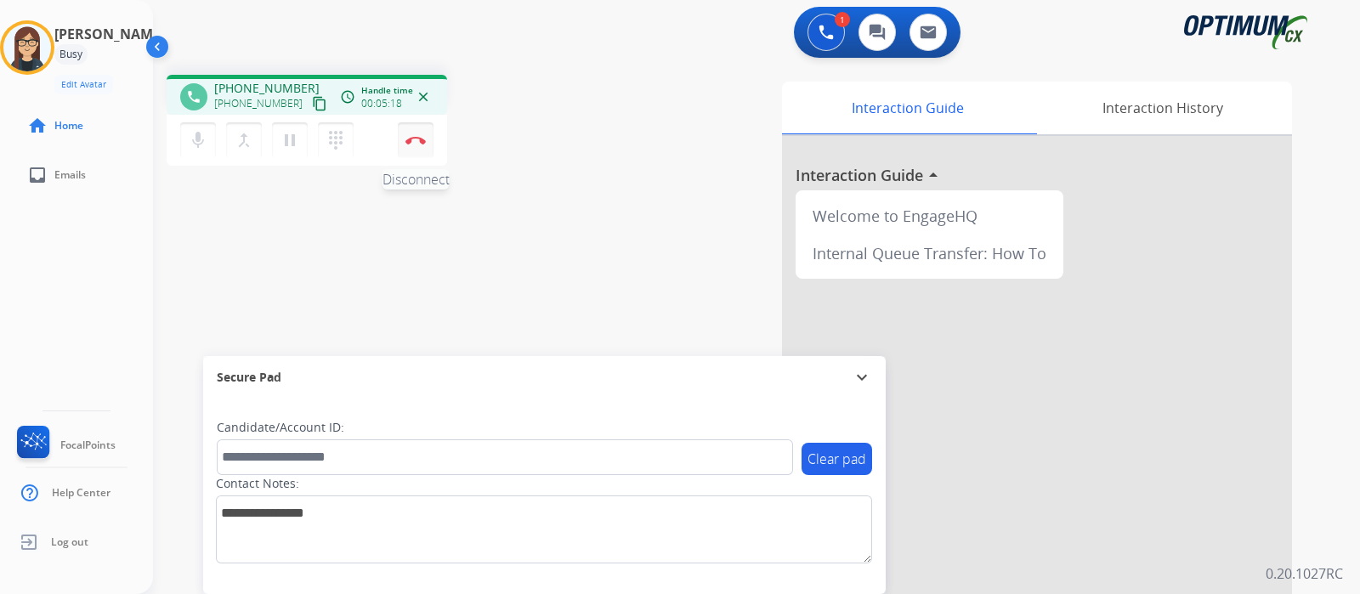
click at [413, 145] on button "Disconnect" at bounding box center [416, 140] width 36 height 36
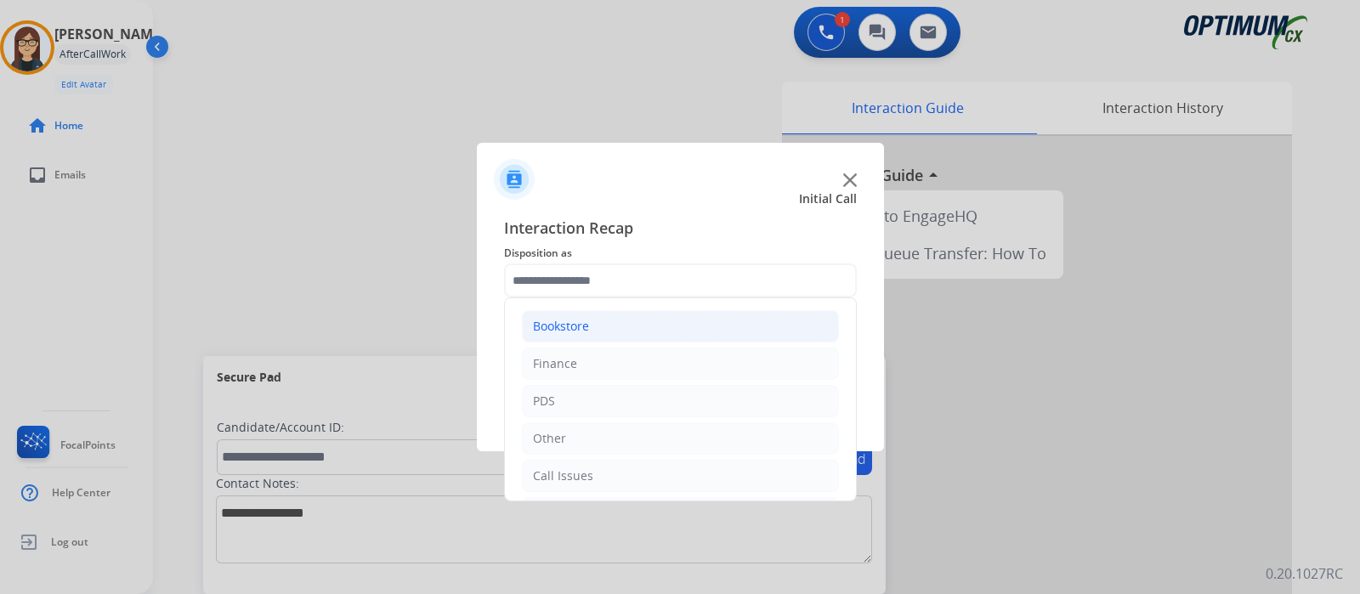
click at [603, 336] on li "Bookstore" at bounding box center [680, 326] width 317 height 32
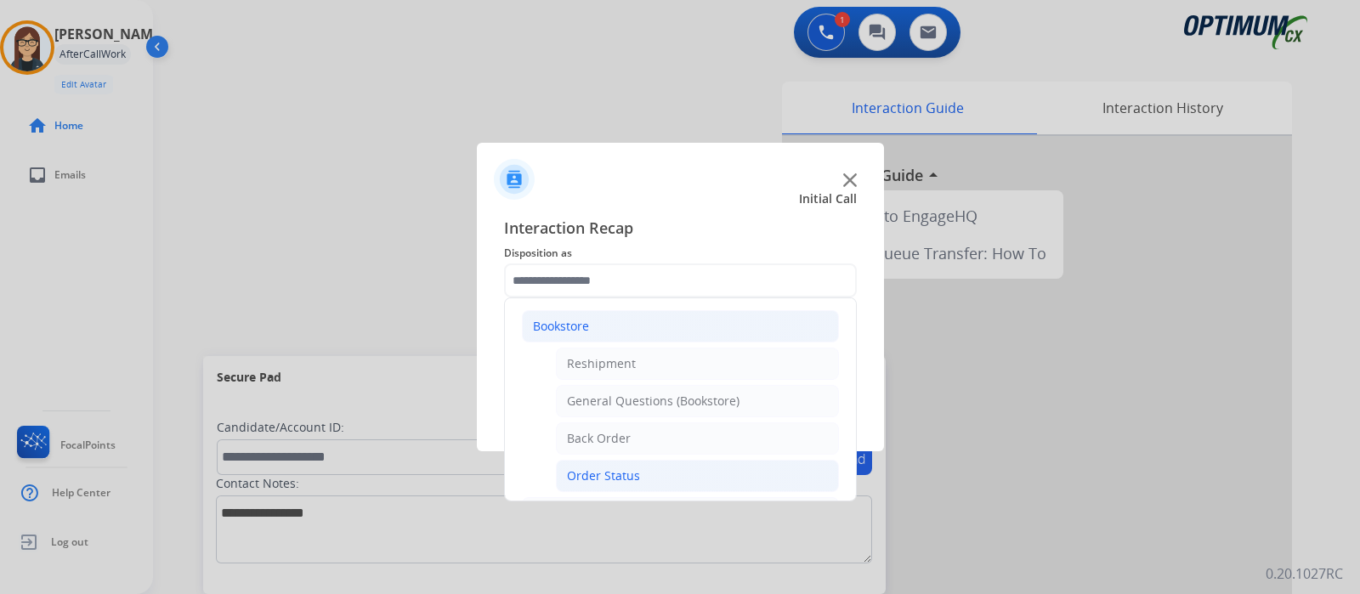
click at [617, 478] on div "Order Status" at bounding box center [603, 475] width 73 height 17
type input "**********"
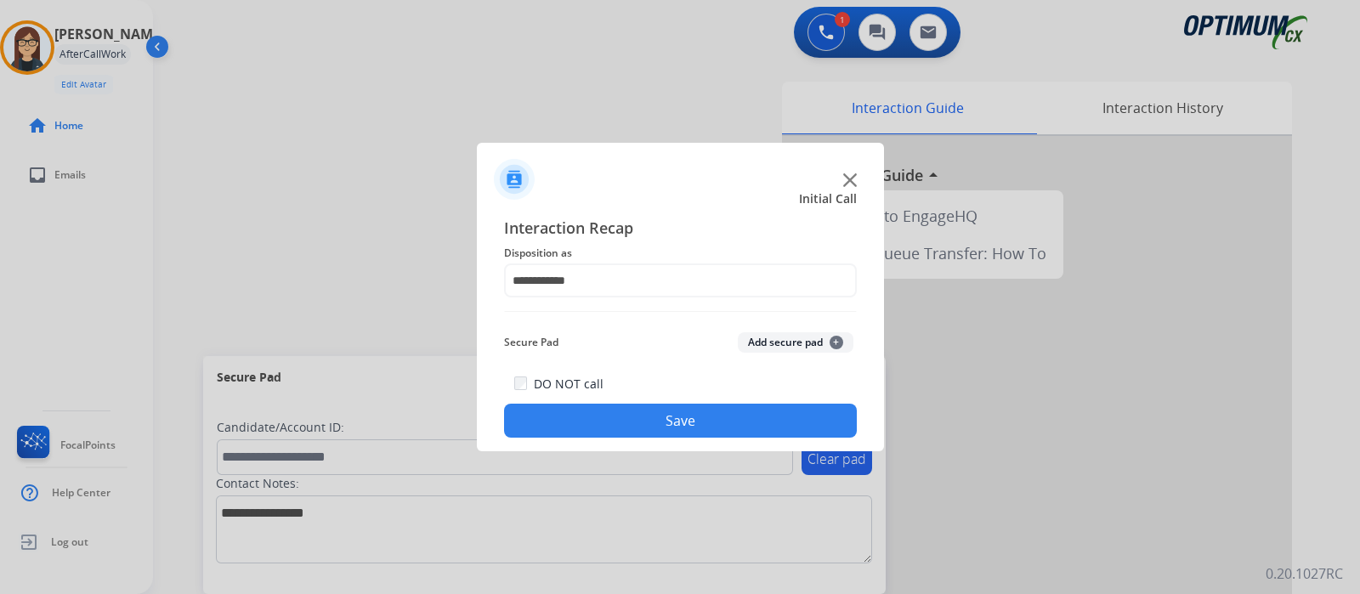
click at [615, 429] on button "Save" at bounding box center [680, 421] width 353 height 34
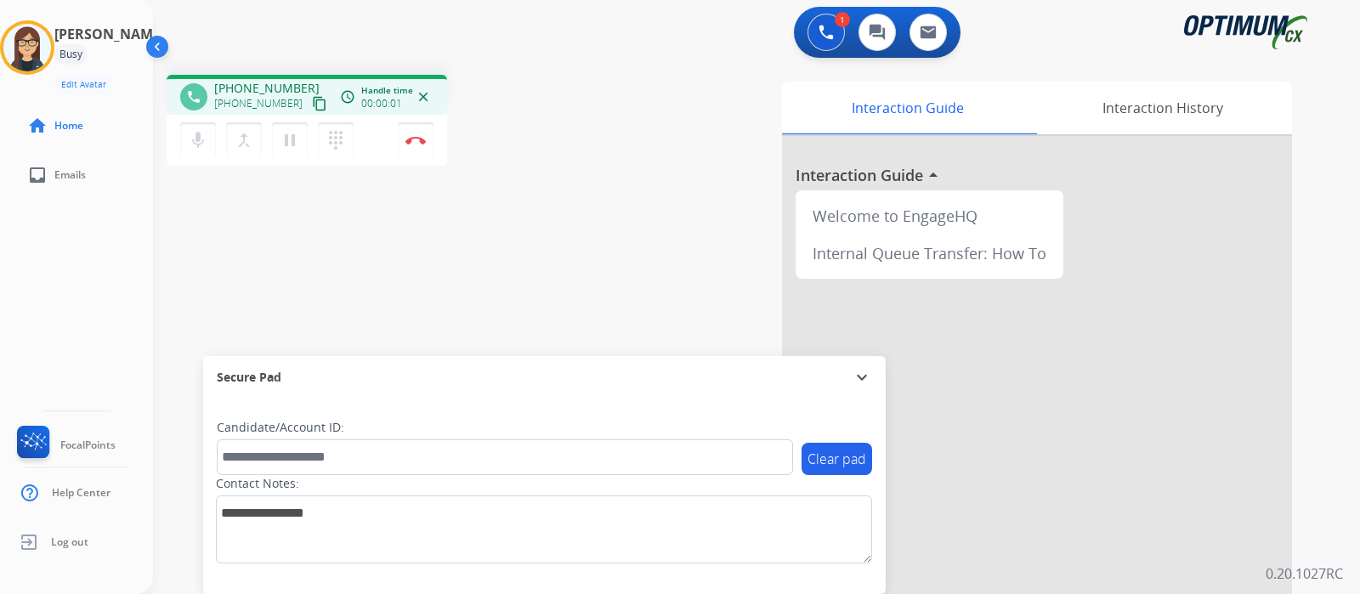
click at [312, 109] on mat-icon "content_copy" at bounding box center [319, 103] width 15 height 15
click at [563, 208] on div "phone [PHONE_NUMBER] [PHONE_NUMBER] content_copy access_time Call metrics Queue…" at bounding box center [736, 415] width 1166 height 709
click at [416, 145] on button "Disconnect" at bounding box center [416, 140] width 36 height 36
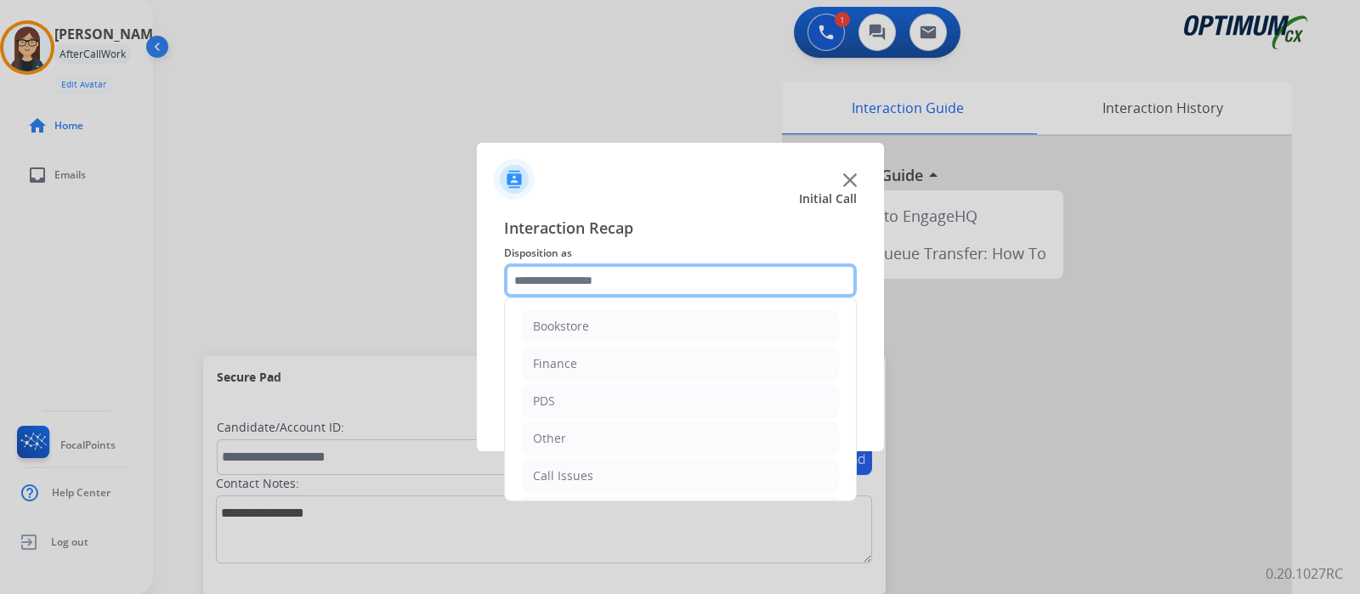
click at [643, 283] on input "text" at bounding box center [680, 280] width 353 height 34
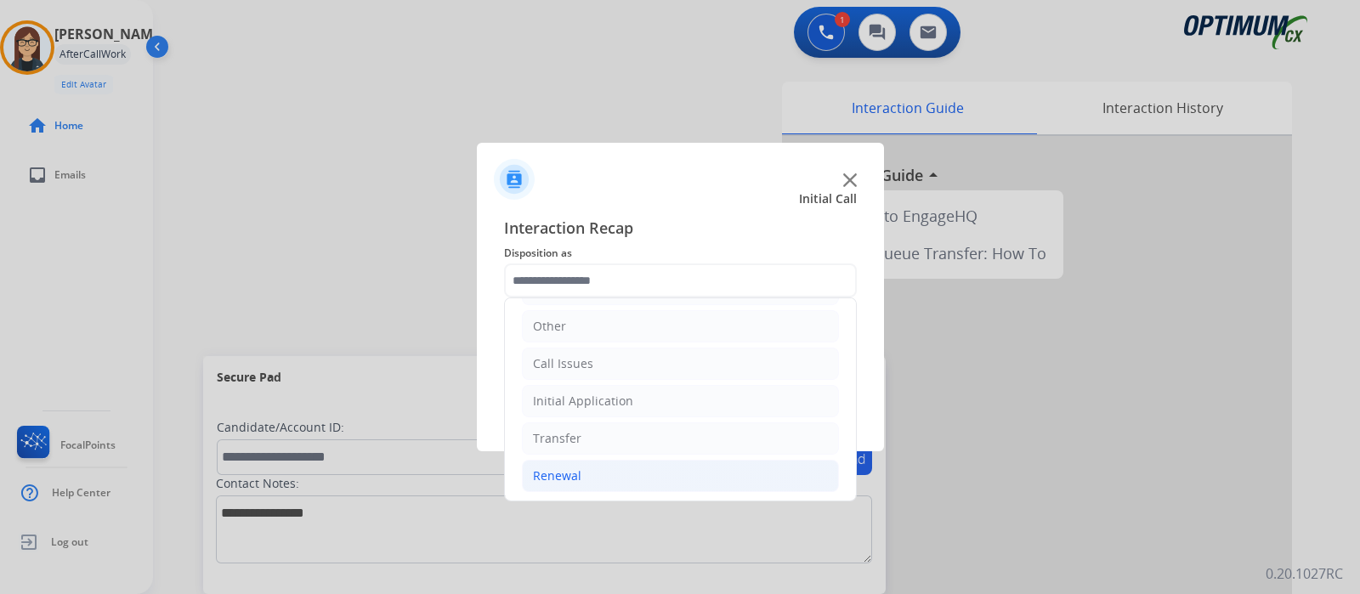
click at [567, 467] on div "Renewal" at bounding box center [557, 475] width 48 height 17
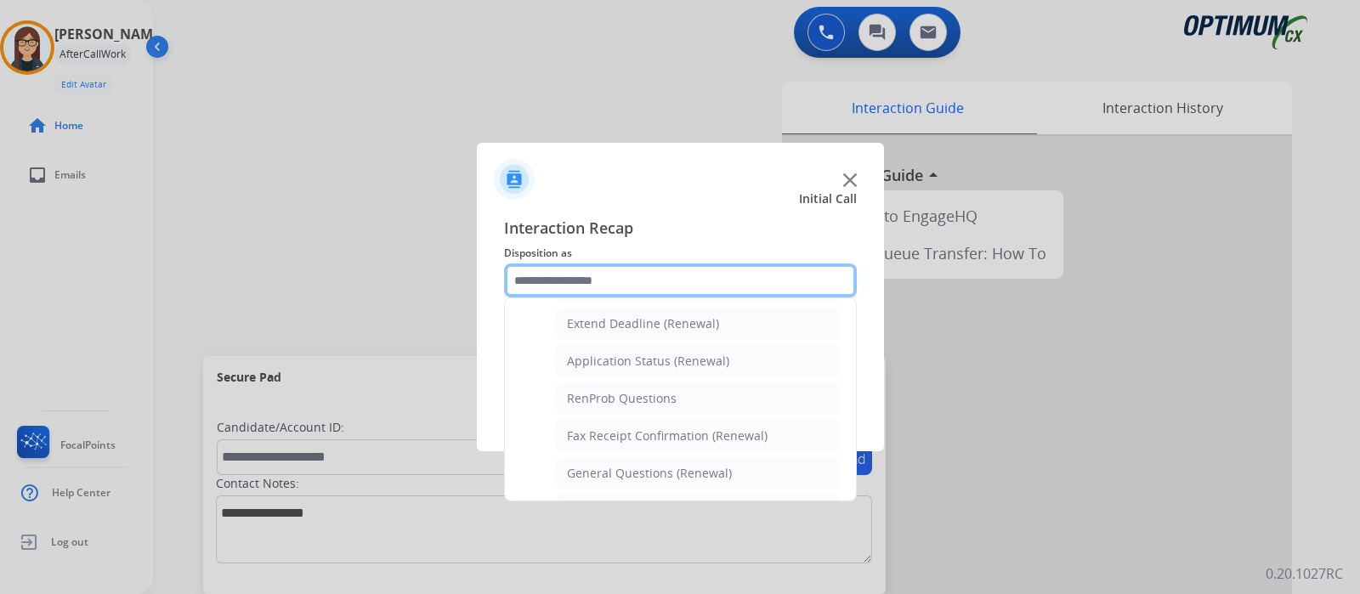
scroll to position [431, 0]
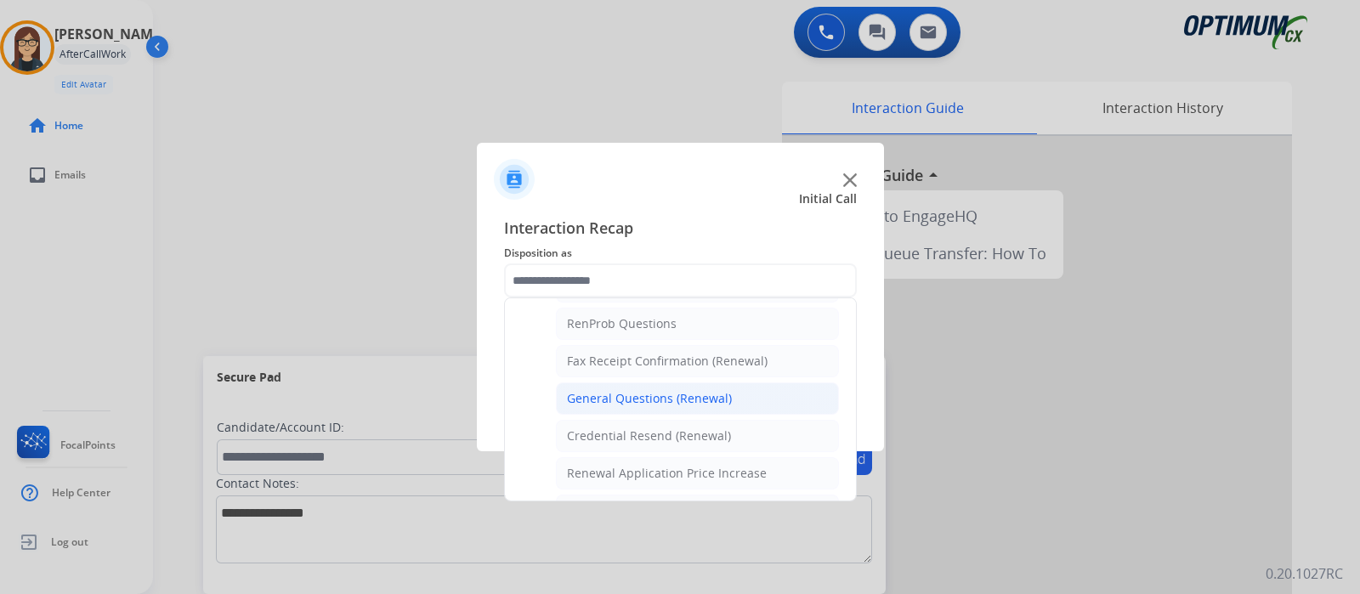
click at [651, 393] on div "General Questions (Renewal)" at bounding box center [649, 398] width 165 height 17
type input "**********"
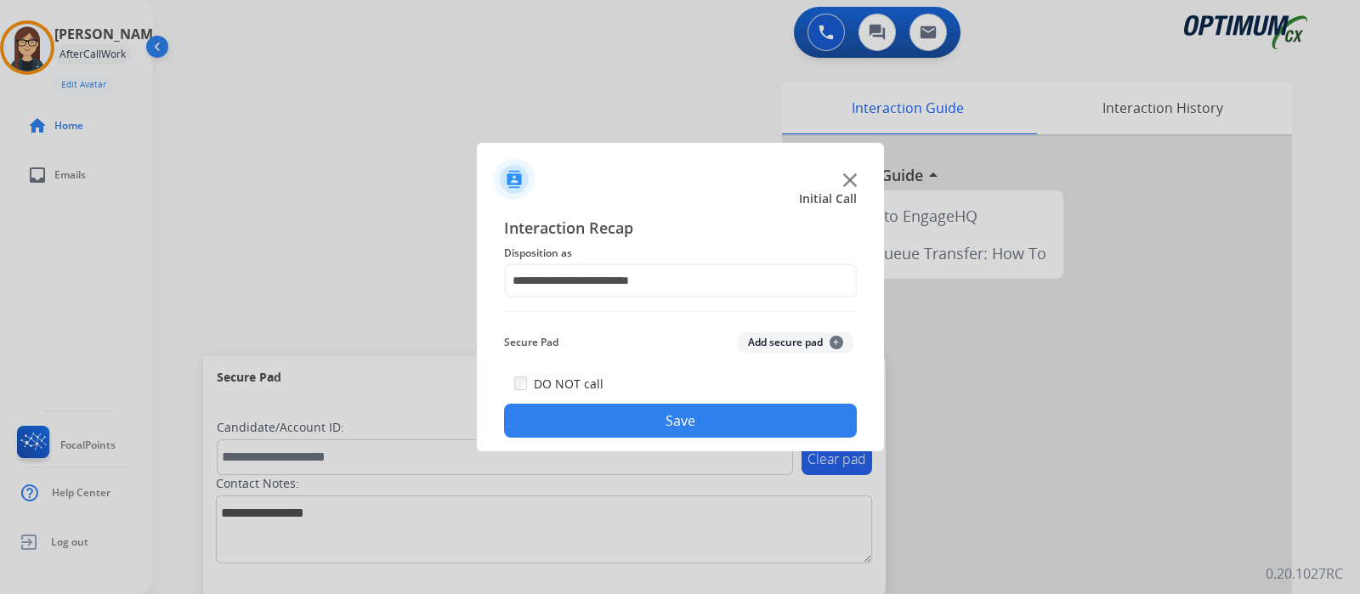
click at [608, 425] on button "Save" at bounding box center [680, 421] width 353 height 34
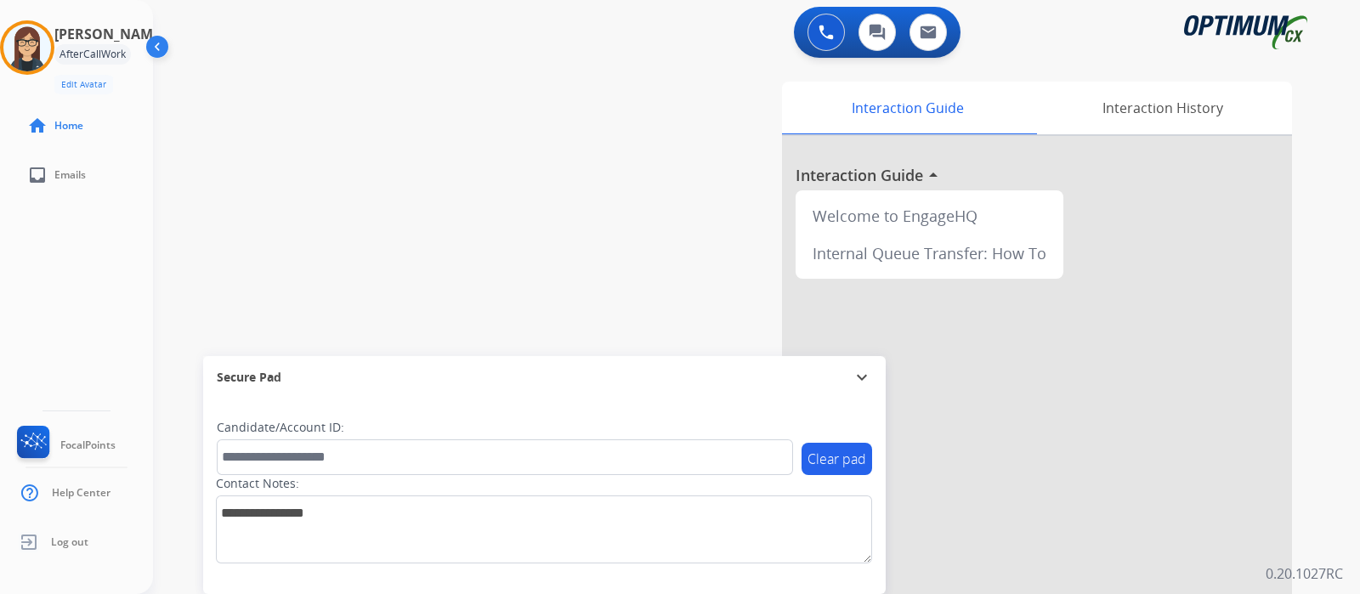
click at [116, 314] on div "[PERSON_NAME] Edit Avatar Agent: [PERSON_NAME] Profile: Gen_Bilingual home Home…" at bounding box center [76, 297] width 153 height 594
click at [60, 274] on div "[PERSON_NAME] Edit Avatar Agent: [PERSON_NAME] Profile: Gen_Bilingual home Home…" at bounding box center [76, 297] width 153 height 594
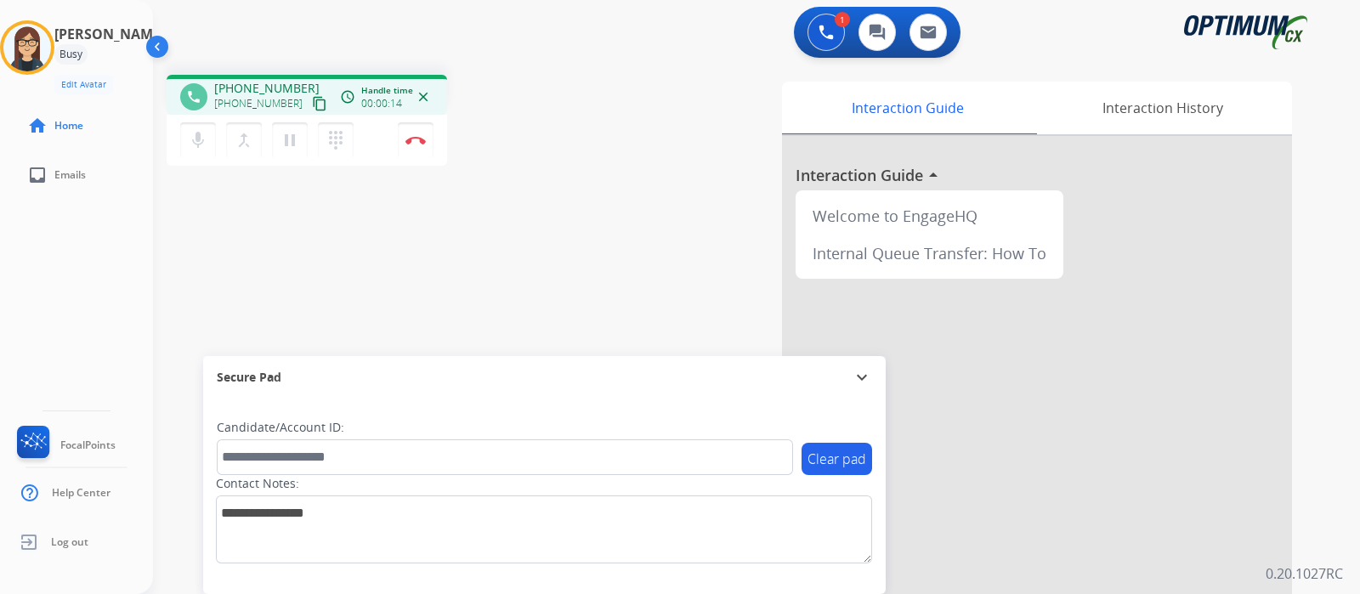
click at [312, 105] on mat-icon "content_copy" at bounding box center [319, 103] width 15 height 15
click at [382, 281] on div "phone [PHONE_NUMBER] [PHONE_NUMBER] content_copy access_time Call metrics Queue…" at bounding box center [736, 415] width 1166 height 709
click at [416, 140] on img at bounding box center [415, 140] width 20 height 8
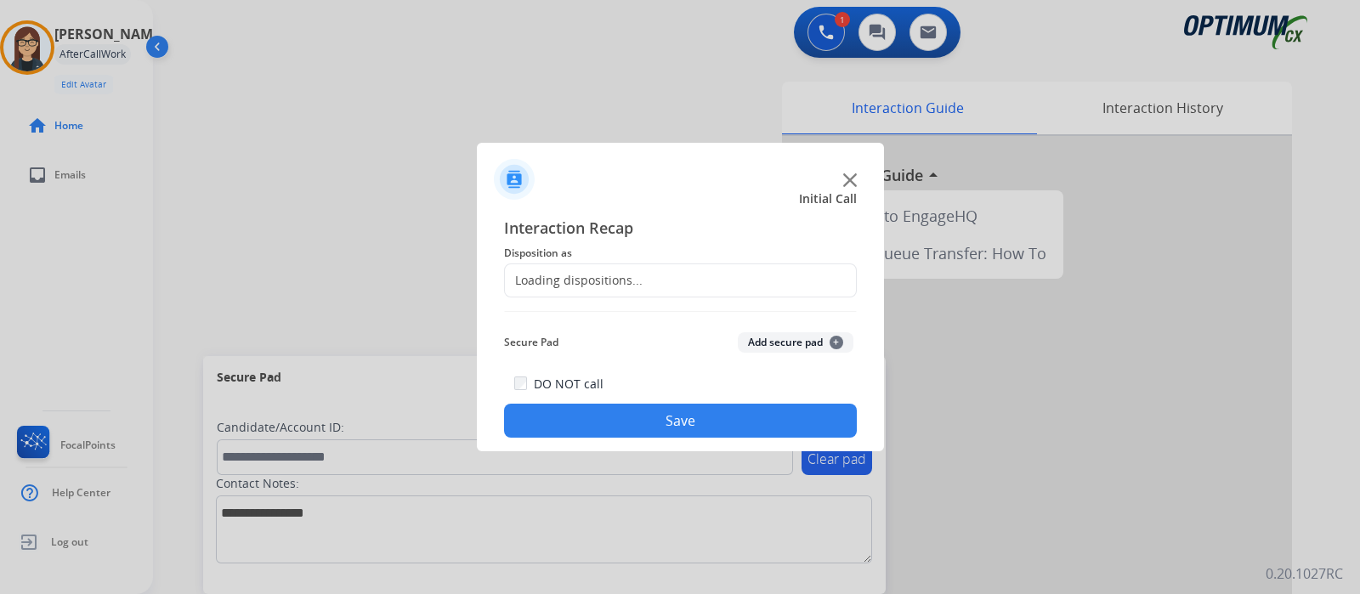
click at [640, 277] on div "Loading dispositions..." at bounding box center [680, 280] width 353 height 34
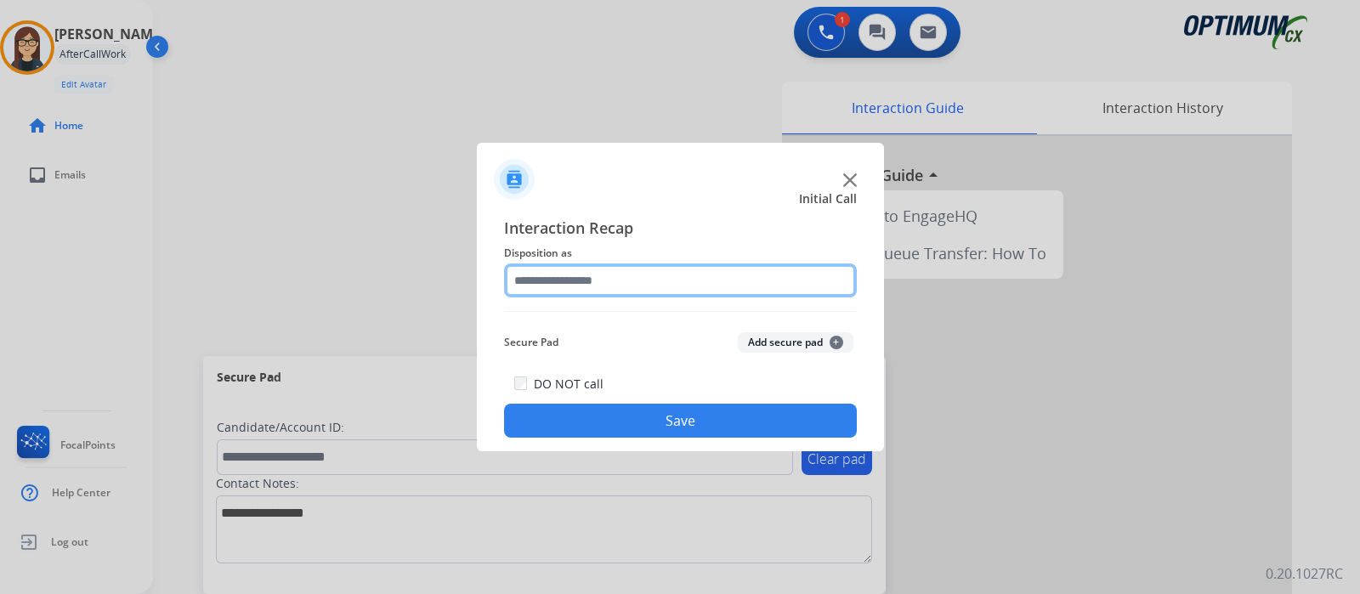
click at [640, 277] on input "text" at bounding box center [680, 280] width 353 height 34
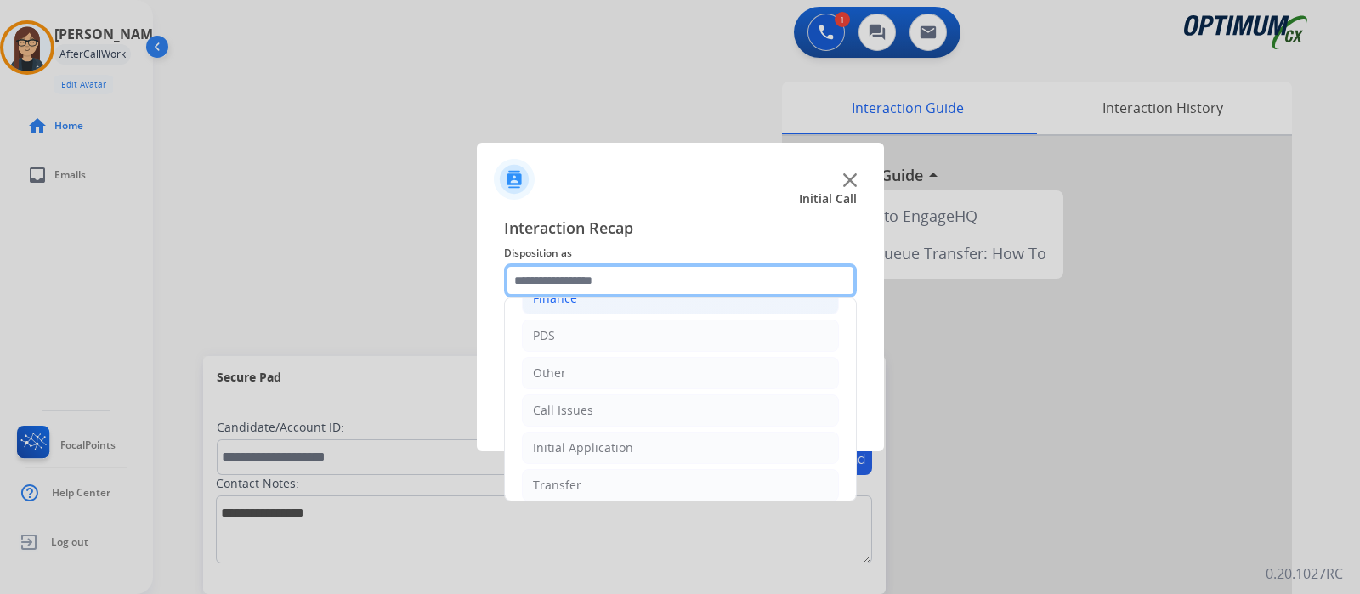
scroll to position [112, 0]
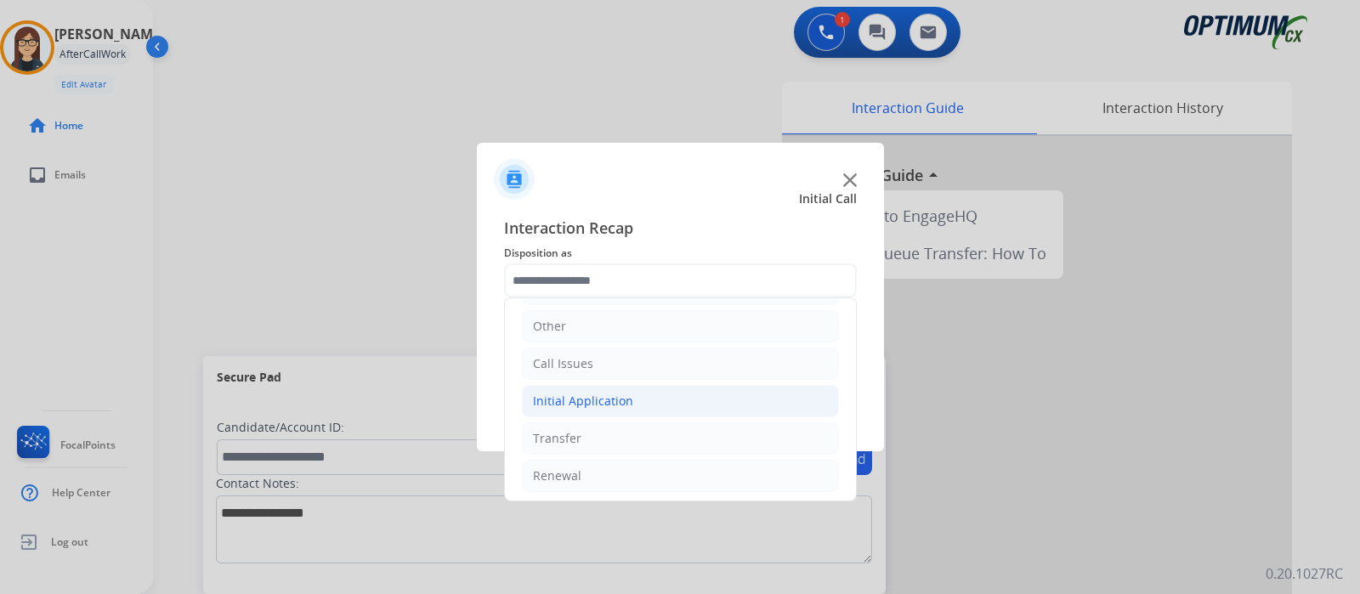
click at [578, 385] on li "Initial Application" at bounding box center [680, 401] width 317 height 32
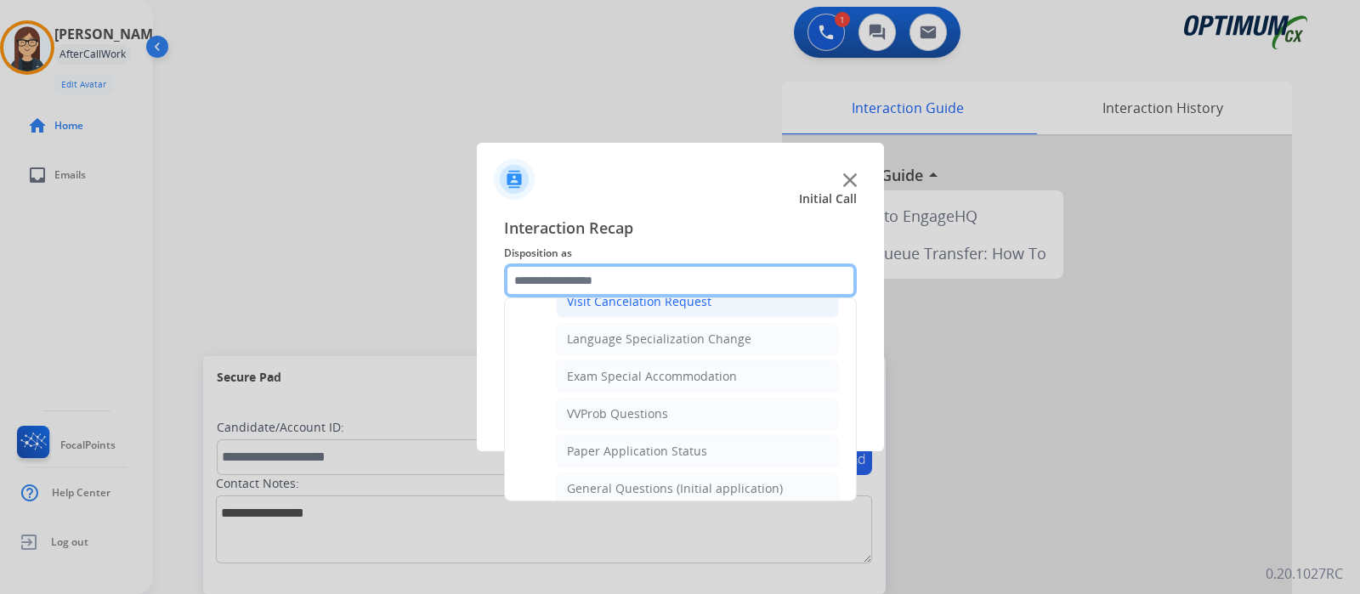
scroll to position [856, 0]
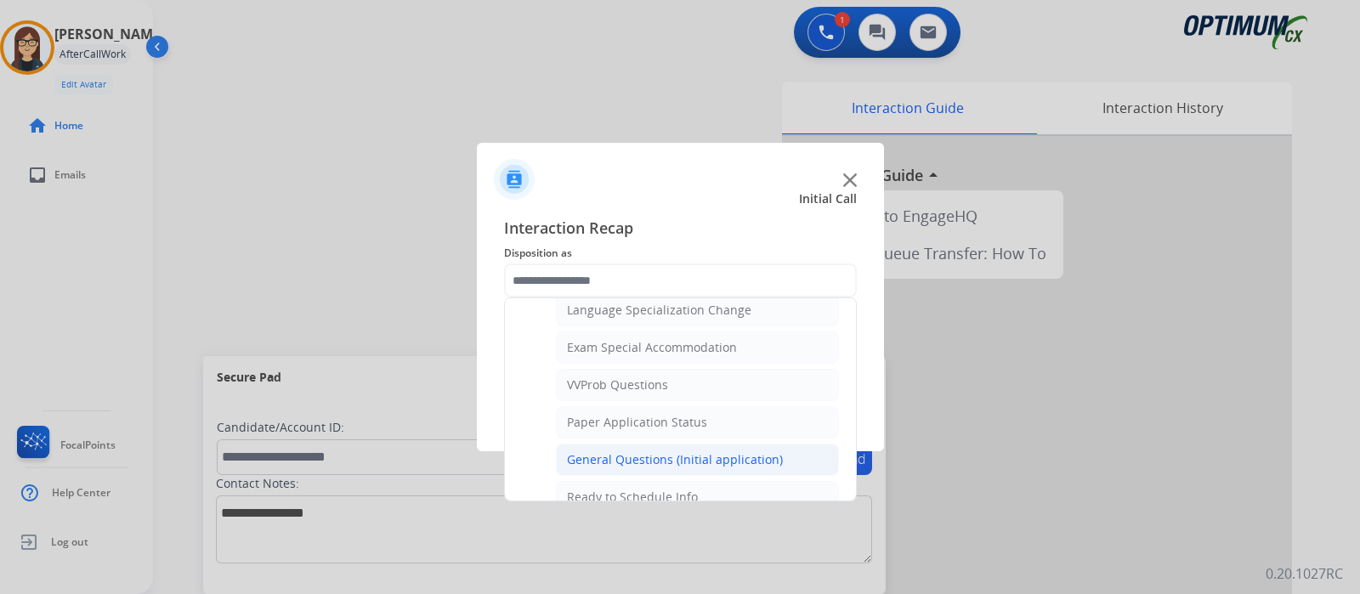
click at [615, 455] on div "General Questions (Initial application)" at bounding box center [675, 459] width 216 height 17
type input "**********"
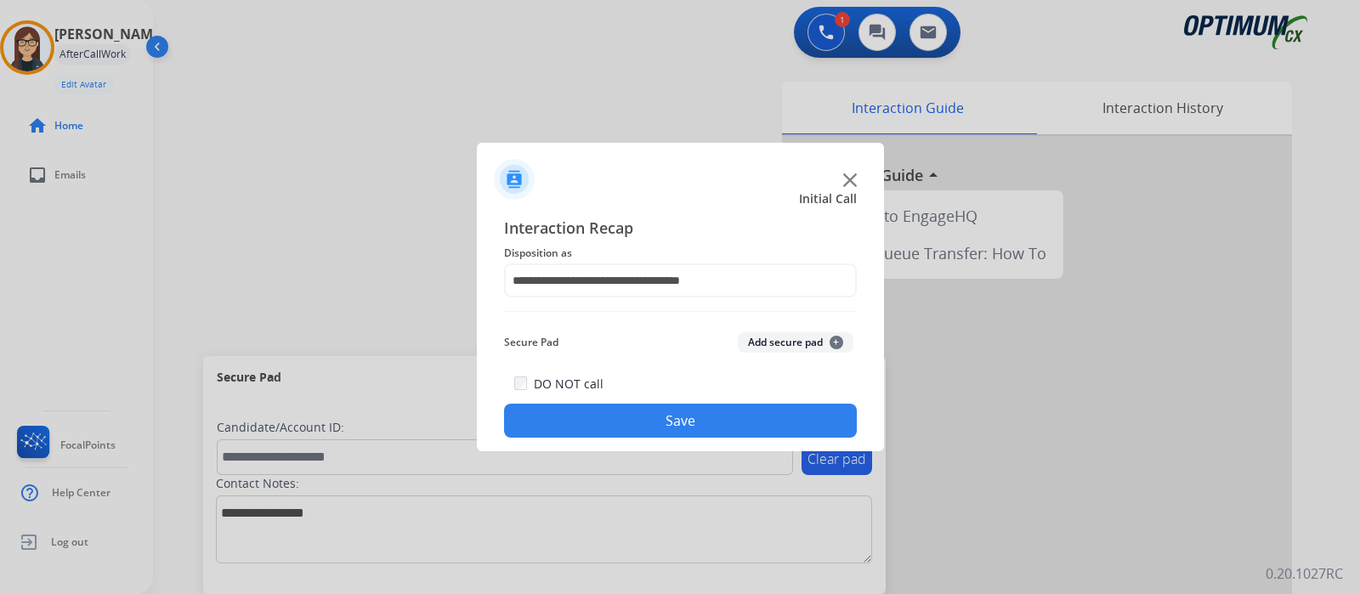
click at [565, 410] on button "Save" at bounding box center [680, 421] width 353 height 34
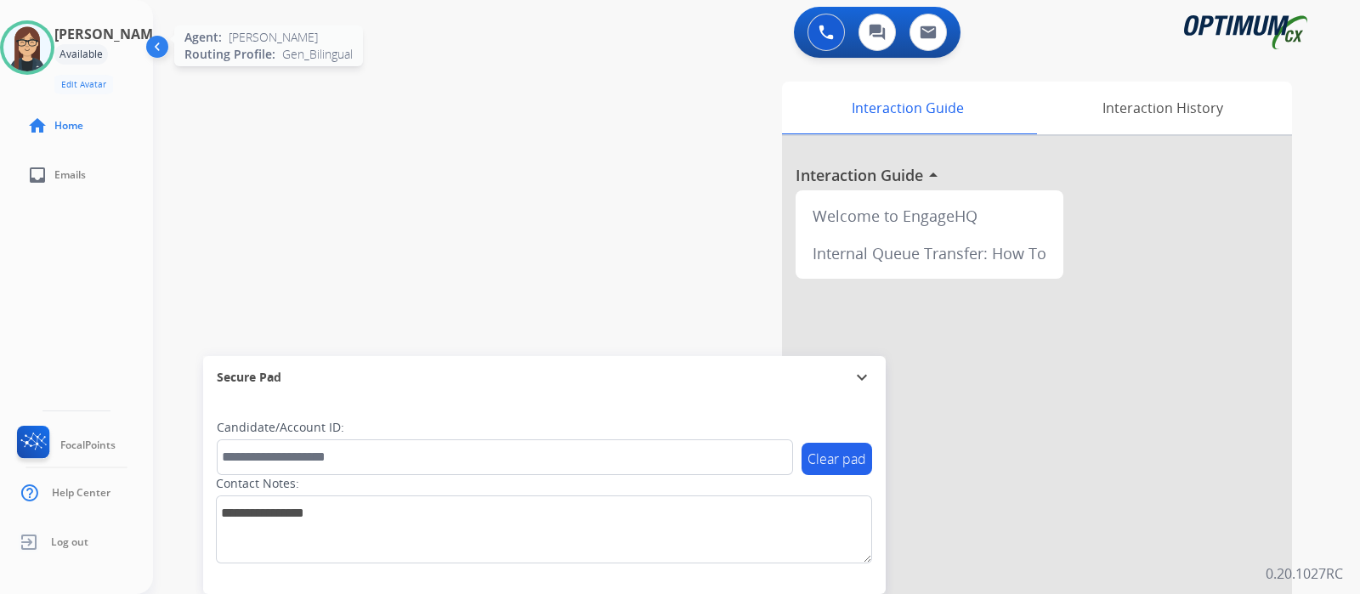
click at [24, 50] on img at bounding box center [27, 48] width 48 height 48
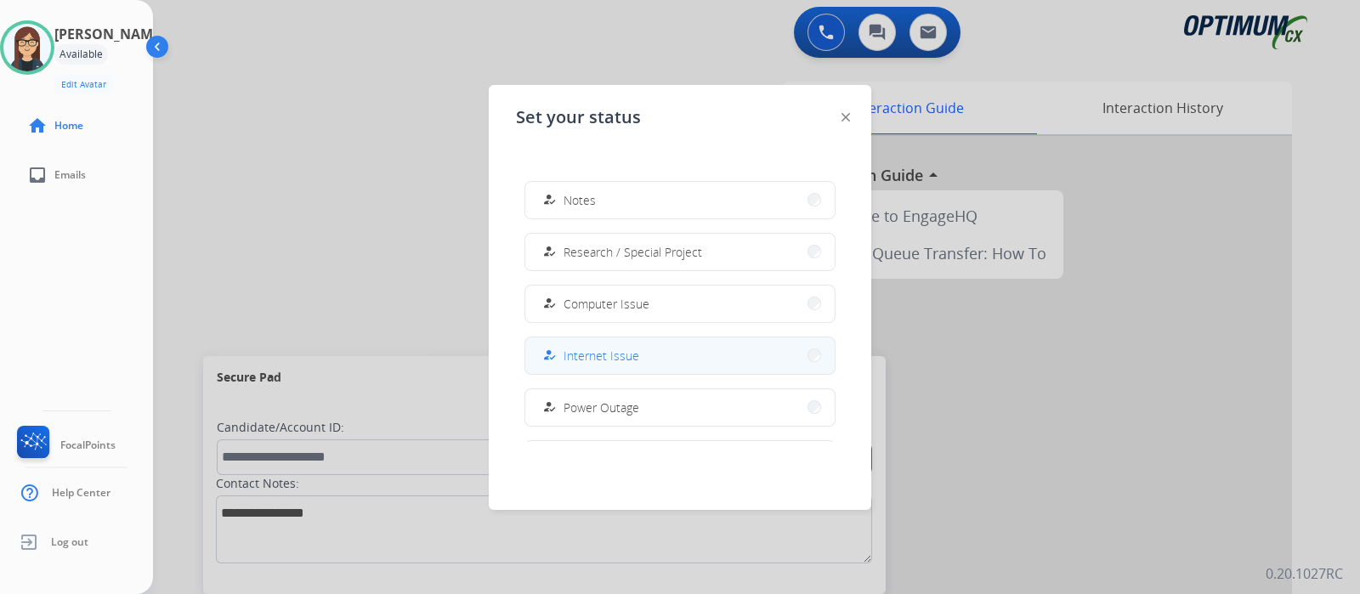
scroll to position [423, 0]
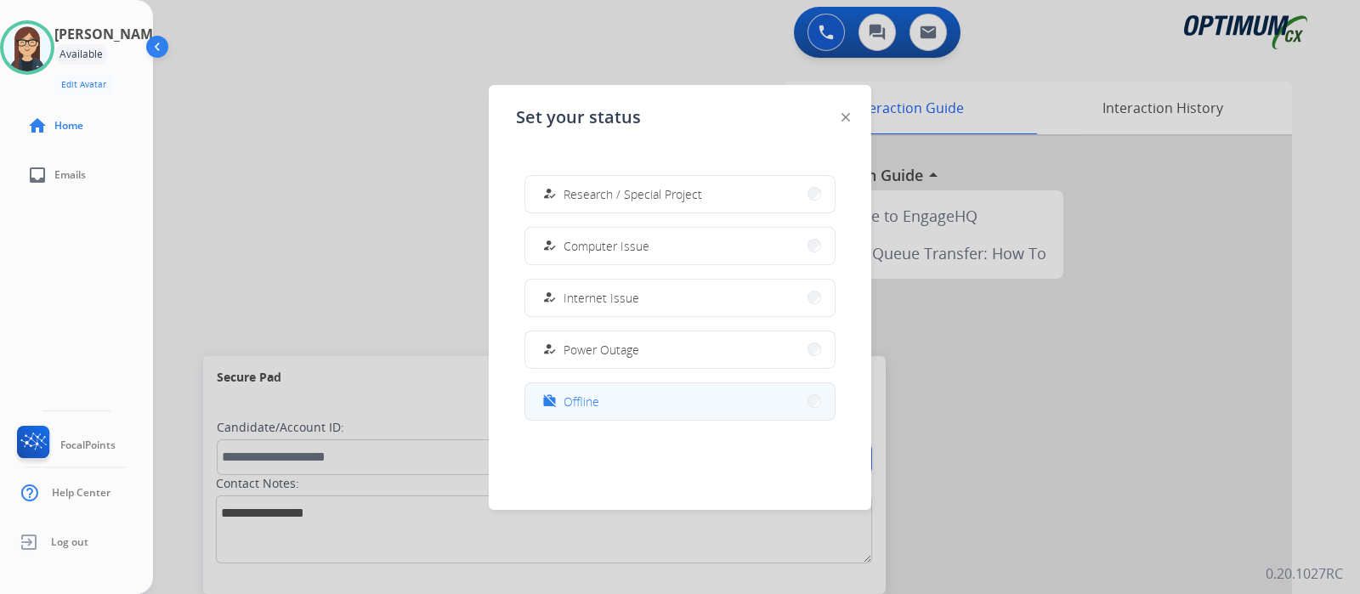
click at [600, 414] on button "work_off Offline" at bounding box center [679, 401] width 309 height 37
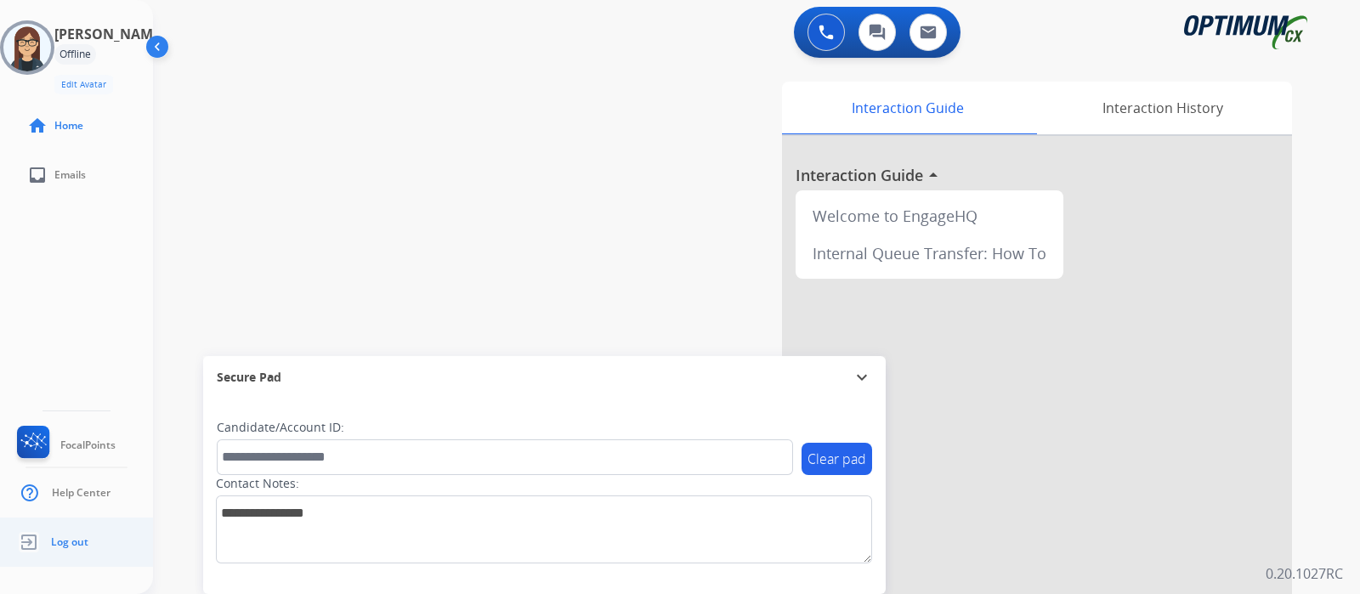
click at [54, 545] on span "Log out" at bounding box center [69, 542] width 37 height 14
